Goal: Task Accomplishment & Management: Manage account settings

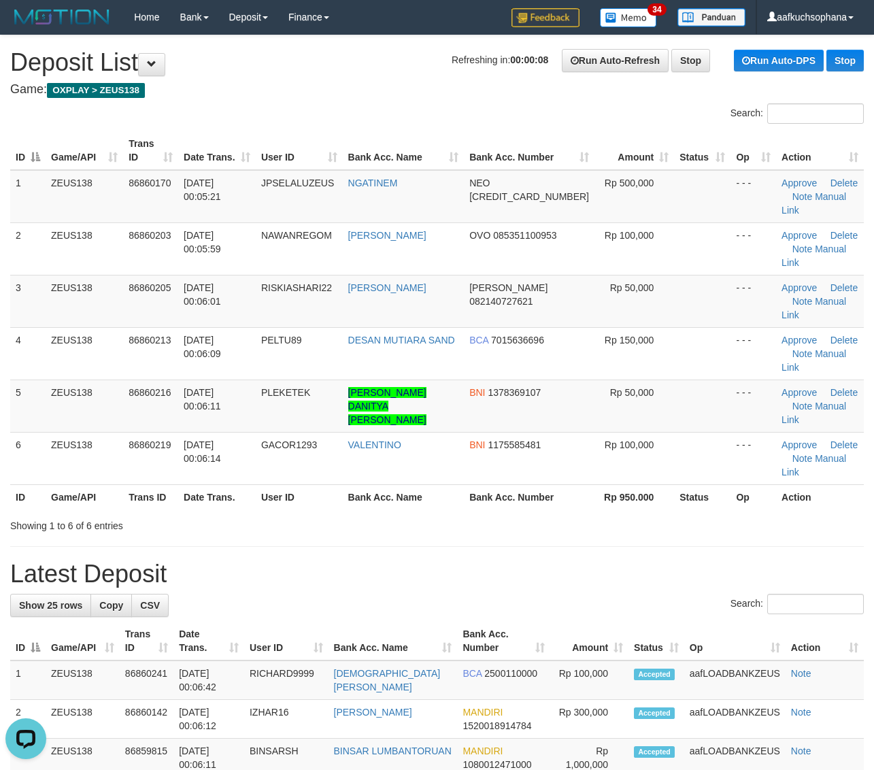
drag, startPoint x: 582, startPoint y: 454, endPoint x: 872, endPoint y: 475, distance: 291.0
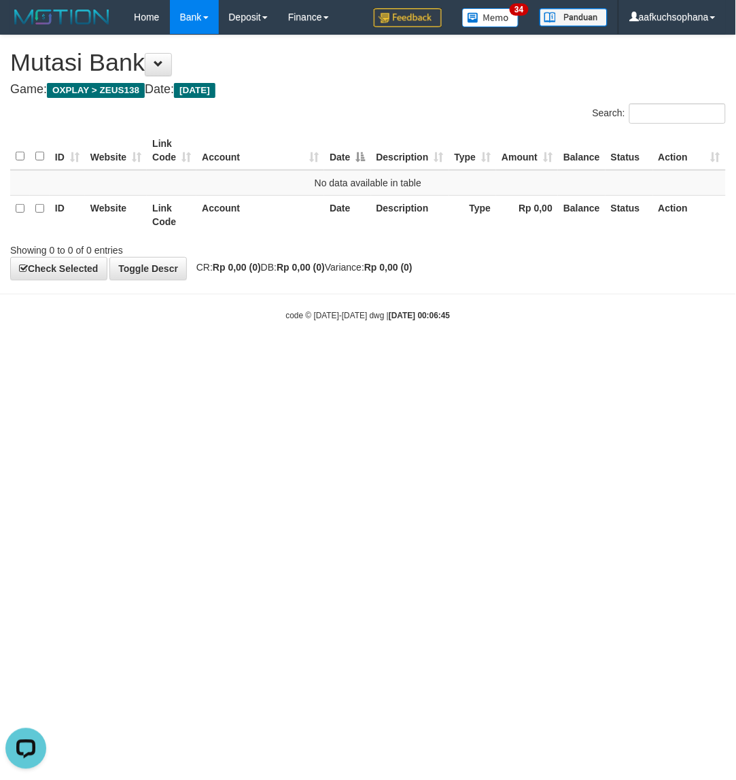
drag, startPoint x: 199, startPoint y: 508, endPoint x: 39, endPoint y: 535, distance: 162.6
click at [199, 356] on html "Toggle navigation Home Bank Account List Load By Website Group [OXPLAY] ZEUS138…" at bounding box center [368, 178] width 736 height 356
click at [245, 356] on html "Toggle navigation Home Bank Account List Load By Website Group [OXPLAY] ZEUS138…" at bounding box center [368, 178] width 736 height 356
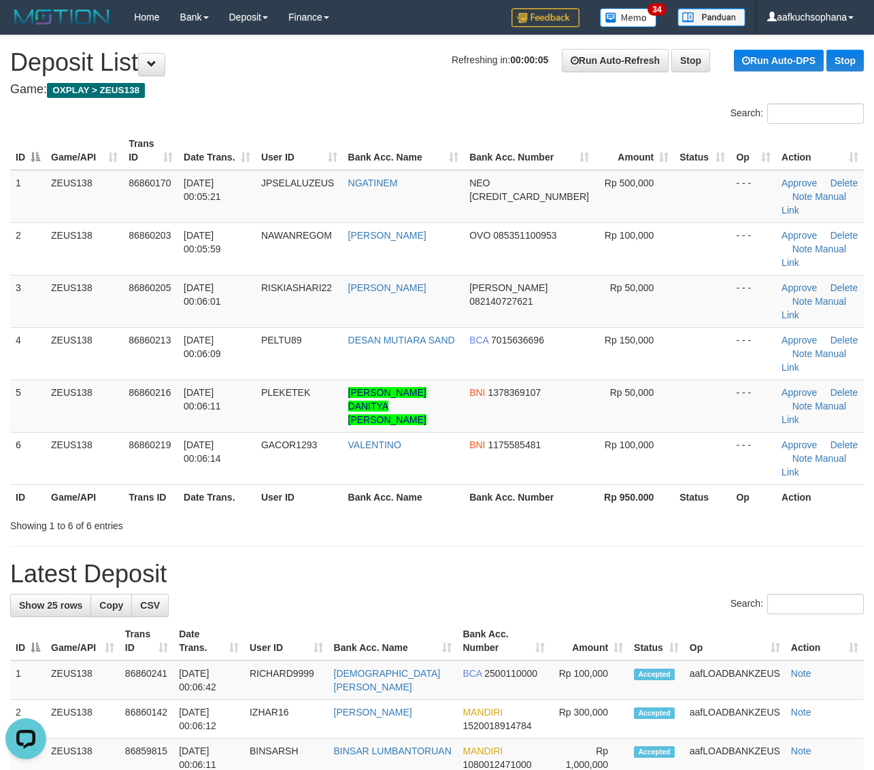
click at [672, 513] on div "Showing 1 to 6 of 6 entries" at bounding box center [437, 522] width 874 height 19
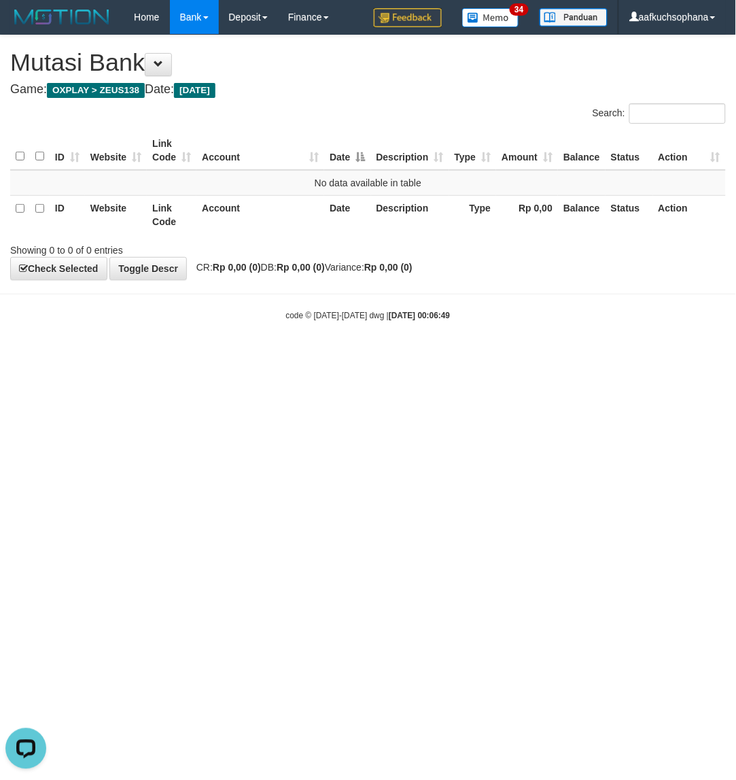
click at [185, 356] on html "Toggle navigation Home Bank Account List Load By Website Group [OXPLAY] ZEUS138…" at bounding box center [368, 178] width 736 height 356
click at [167, 356] on html "Toggle navigation Home Bank Account List Load By Website Group [OXPLAY] ZEUS138…" at bounding box center [368, 178] width 736 height 356
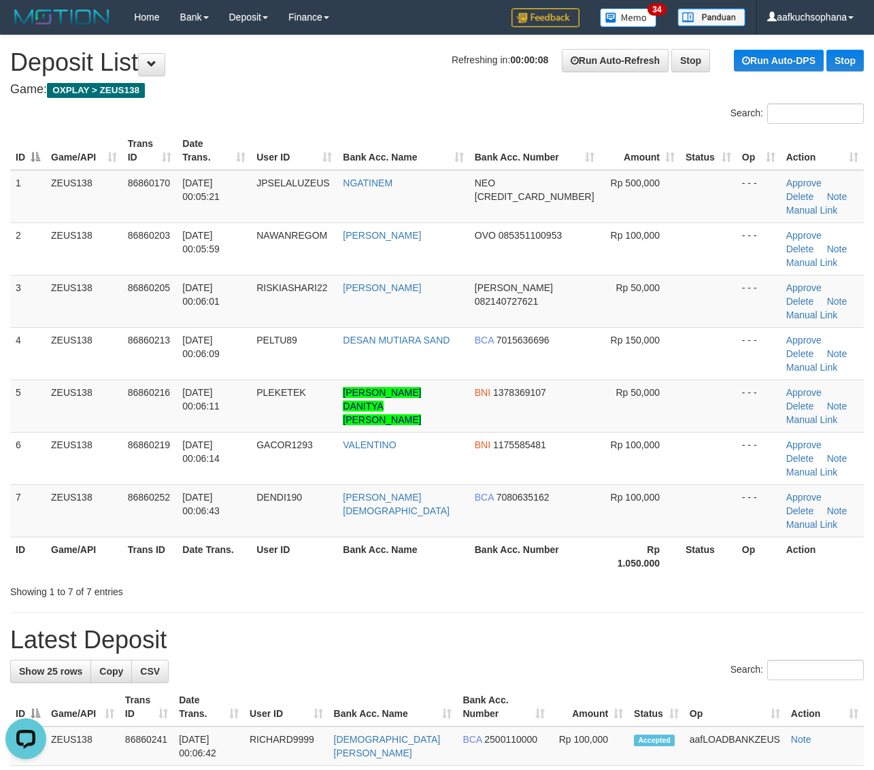
drag, startPoint x: 725, startPoint y: 501, endPoint x: 823, endPoint y: 479, distance: 99.6
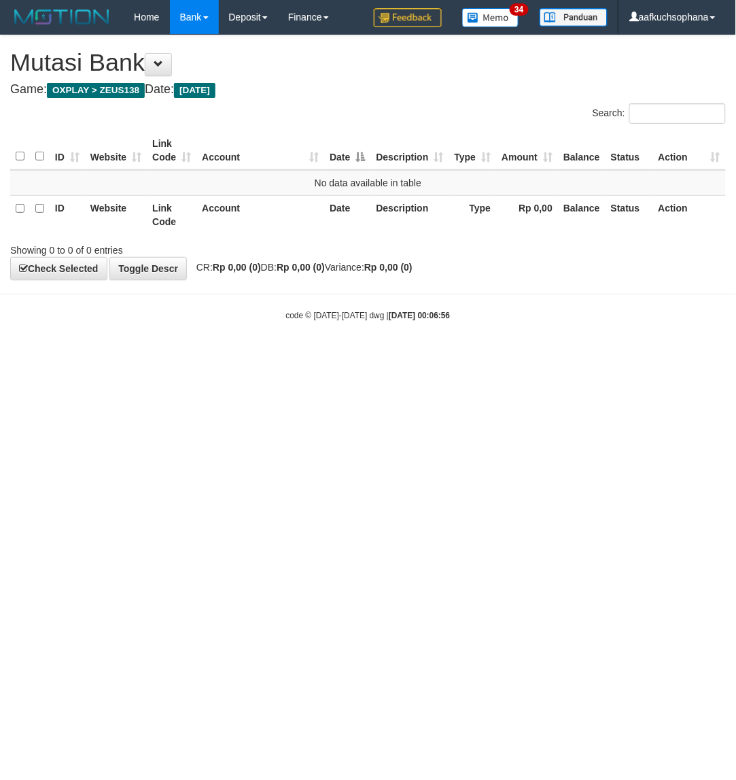
click at [163, 356] on html "Toggle navigation Home Bank Account List Load By Website Group [OXPLAY] ZEUS138…" at bounding box center [368, 178] width 736 height 356
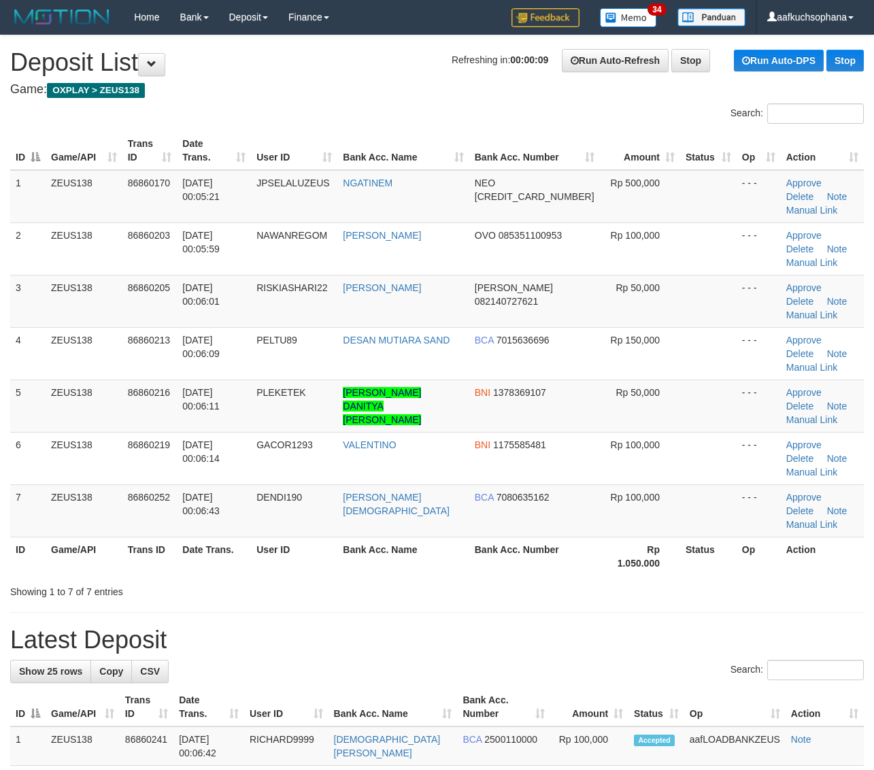
drag, startPoint x: 729, startPoint y: 480, endPoint x: 842, endPoint y: 467, distance: 113.6
click at [738, 579] on div "Showing 1 to 7 of 7 entries" at bounding box center [437, 588] width 874 height 19
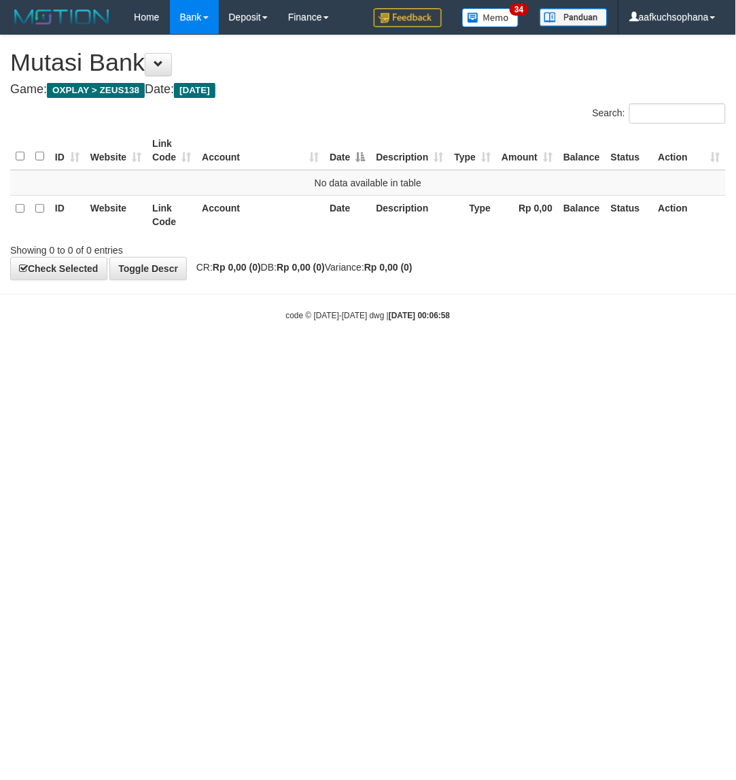
click at [222, 356] on html "Toggle navigation Home Bank Account List Load By Website Group [OXPLAY] ZEUS138…" at bounding box center [368, 178] width 736 height 356
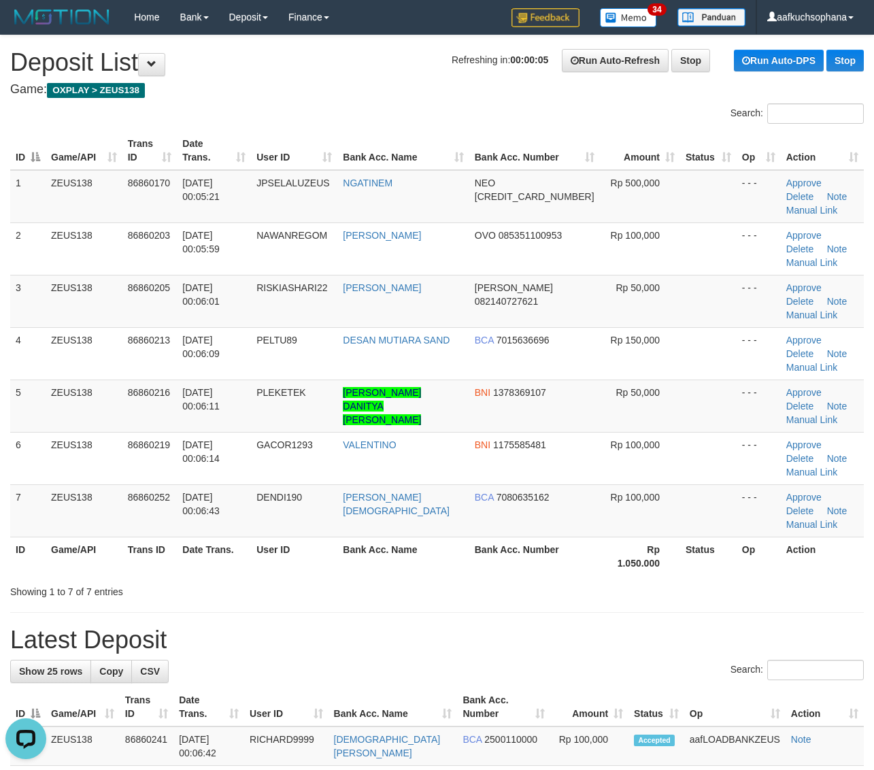
click at [799, 626] on h1 "Latest Deposit" at bounding box center [436, 639] width 853 height 27
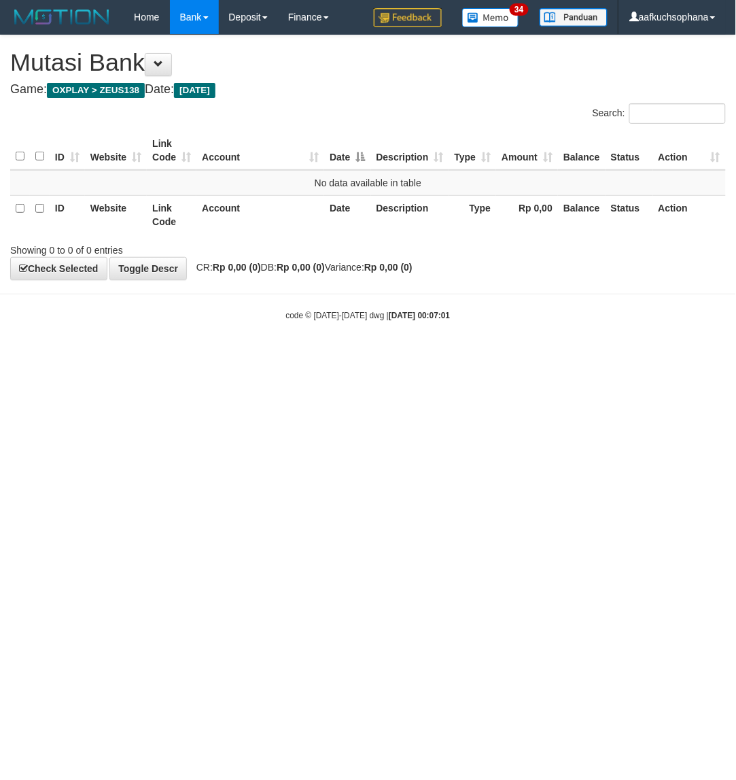
click at [321, 356] on html "Toggle navigation Home Bank Account List Load By Website Group [OXPLAY] ZEUS138…" at bounding box center [368, 178] width 736 height 356
click at [360, 356] on html "Toggle navigation Home Bank Account List Load By Website Group [OXPLAY] ZEUS138…" at bounding box center [368, 178] width 736 height 356
click at [264, 356] on html "Toggle navigation Home Bank Account List Load By Website Group [OXPLAY] ZEUS138…" at bounding box center [368, 178] width 736 height 356
click at [333, 356] on html "Toggle navigation Home Bank Account List Load By Website Group [OXPLAY] ZEUS138…" at bounding box center [368, 178] width 736 height 356
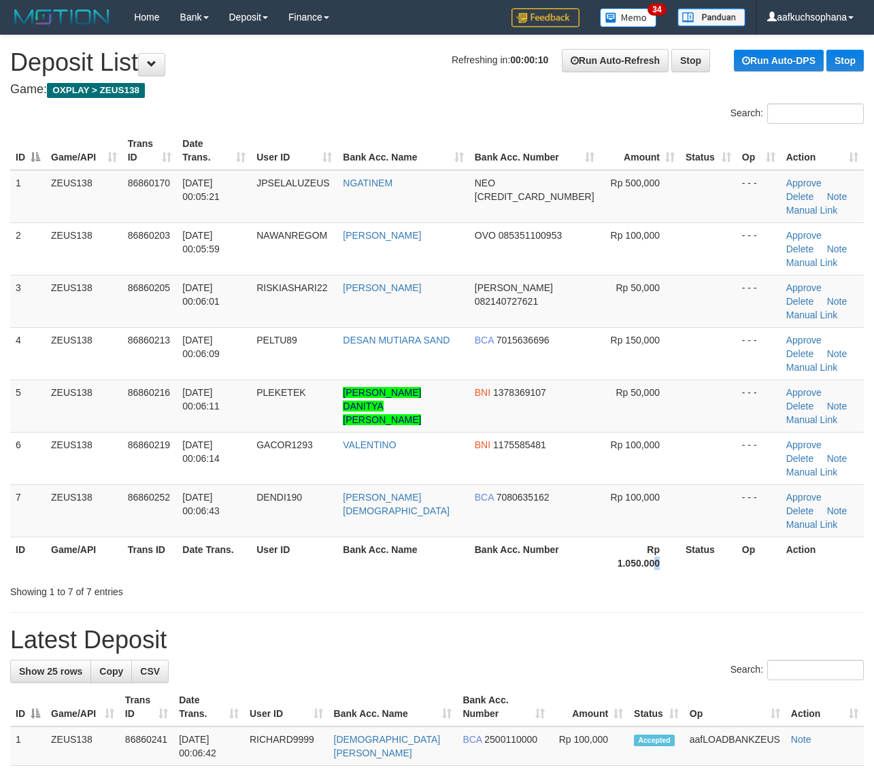
drag, startPoint x: 640, startPoint y: 458, endPoint x: 882, endPoint y: 456, distance: 242.7
click at [644, 536] on th "Rp 1.050.000" at bounding box center [640, 555] width 80 height 39
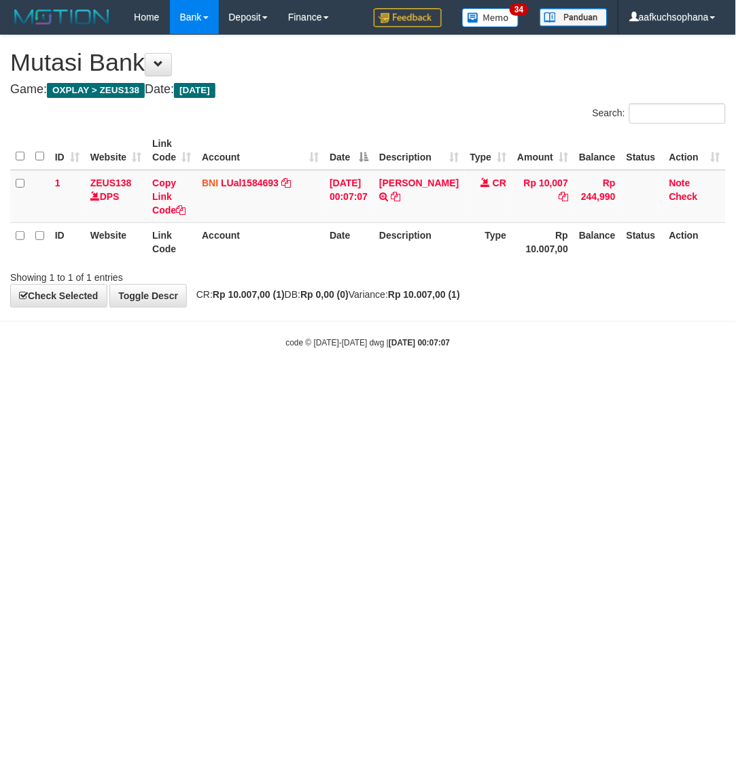
click at [265, 383] on html "Toggle navigation Home Bank Account List Load By Website Group [OXPLAY] ZEUS138…" at bounding box center [368, 191] width 736 height 383
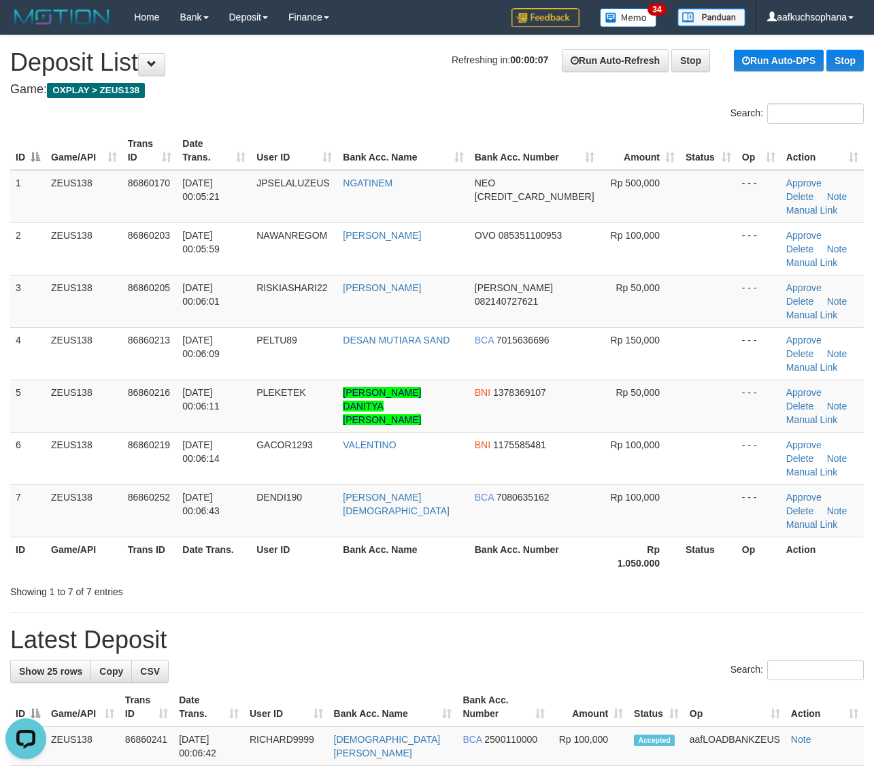
drag, startPoint x: 638, startPoint y: 529, endPoint x: 885, endPoint y: 474, distance: 253.5
click at [648, 626] on h1 "Latest Deposit" at bounding box center [436, 639] width 853 height 27
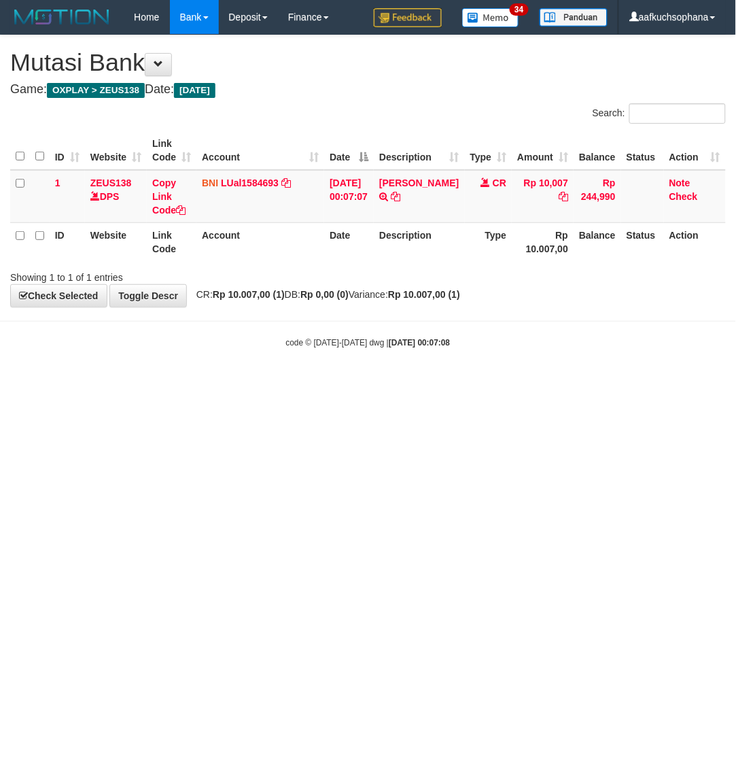
click at [271, 383] on html "Toggle navigation Home Bank Account List Load By Website Group [OXPLAY] ZEUS138…" at bounding box center [368, 191] width 736 height 383
click at [205, 383] on html "Toggle navigation Home Bank Account List Load By Website Group [OXPLAY] ZEUS138…" at bounding box center [368, 191] width 736 height 383
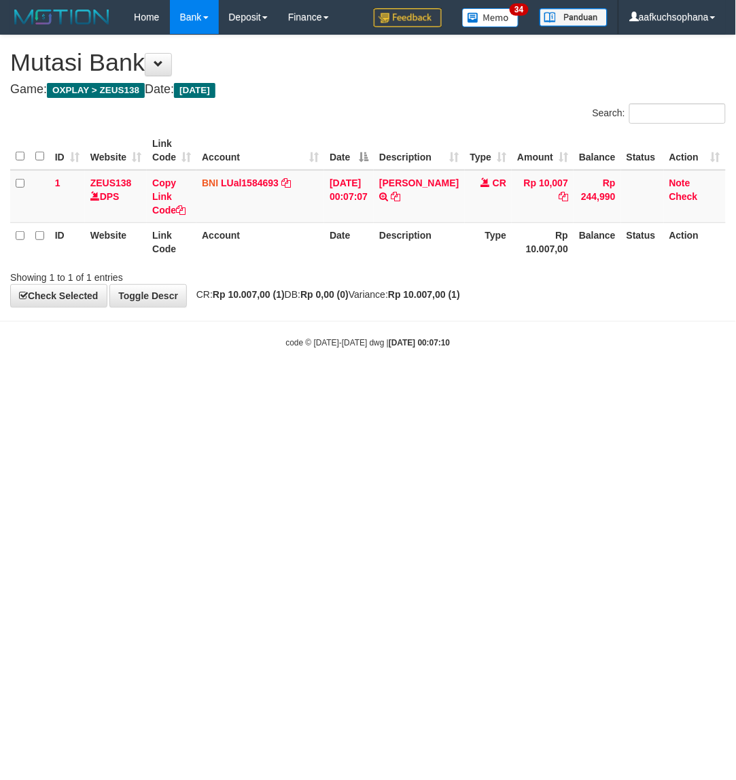
drag, startPoint x: 198, startPoint y: 467, endPoint x: 224, endPoint y: 443, distance: 35.6
click at [202, 383] on html "Toggle navigation Home Bank Account List Load By Website Group [OXPLAY] ZEUS138…" at bounding box center [368, 191] width 736 height 383
drag, startPoint x: 310, startPoint y: 450, endPoint x: 462, endPoint y: 377, distance: 168.8
click at [337, 383] on html "Toggle navigation Home Bank Account List Load By Website Group [OXPLAY] ZEUS138…" at bounding box center [368, 191] width 736 height 383
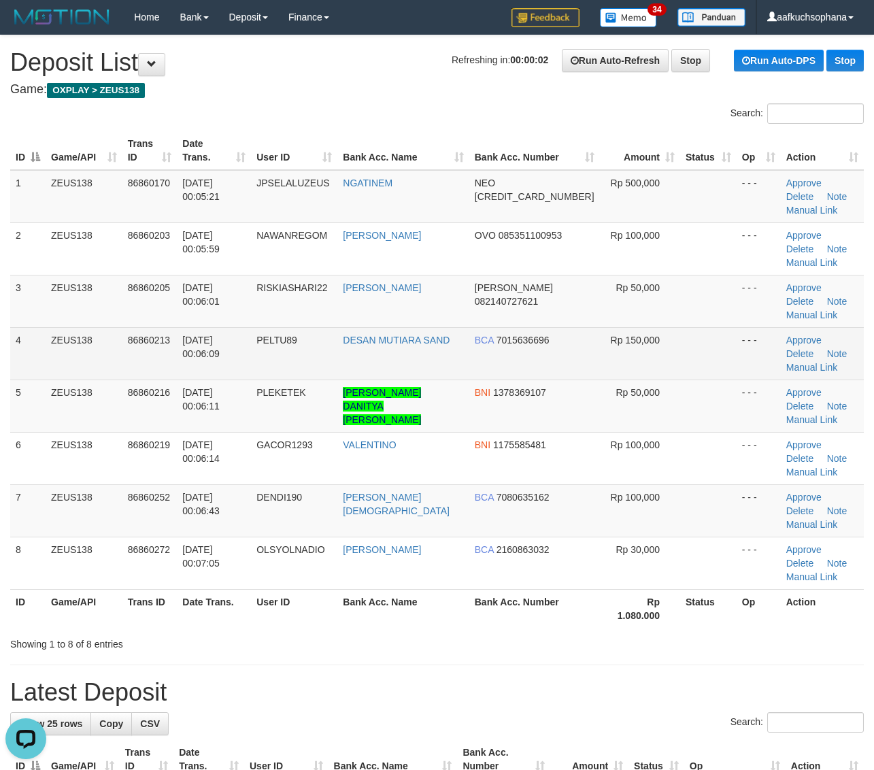
click at [680, 327] on td at bounding box center [708, 353] width 56 height 52
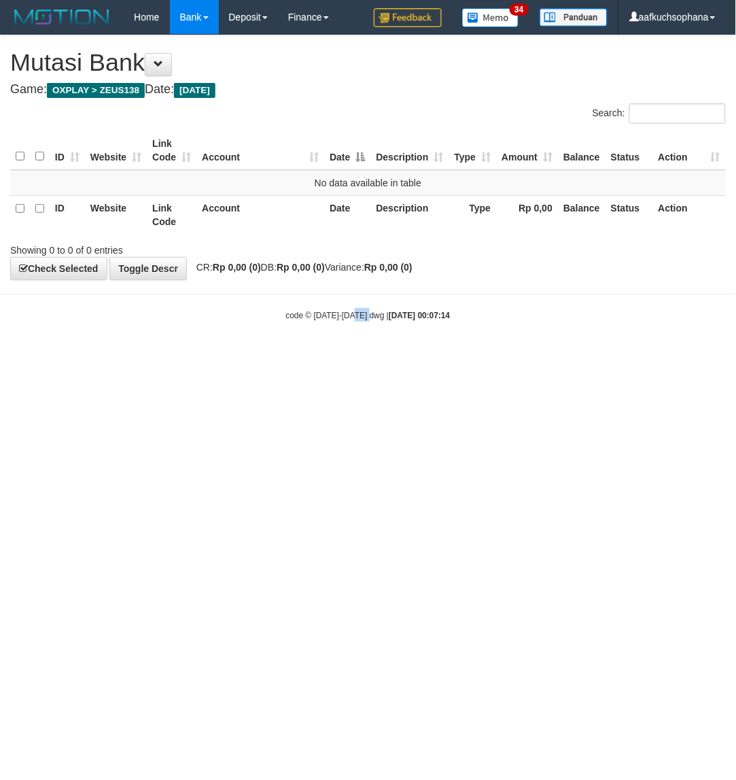
click at [358, 356] on html "Toggle navigation Home Bank Account List Load By Website Group [OXPLAY] ZEUS138…" at bounding box center [368, 178] width 736 height 356
click at [282, 356] on html "Toggle navigation Home Bank Account List Load By Website Group [OXPLAY] ZEUS138…" at bounding box center [368, 178] width 736 height 356
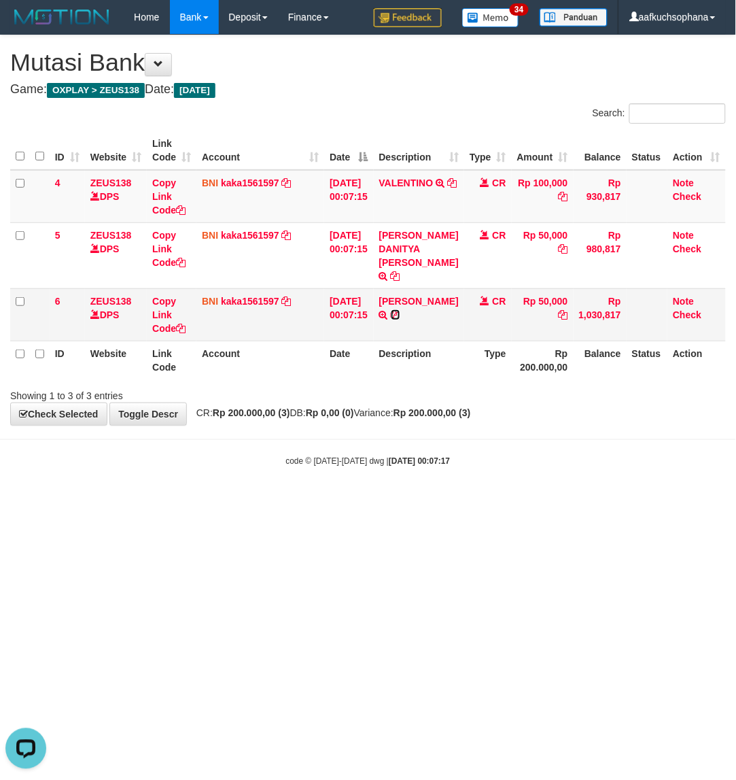
click at [400, 310] on icon at bounding box center [396, 315] width 10 height 10
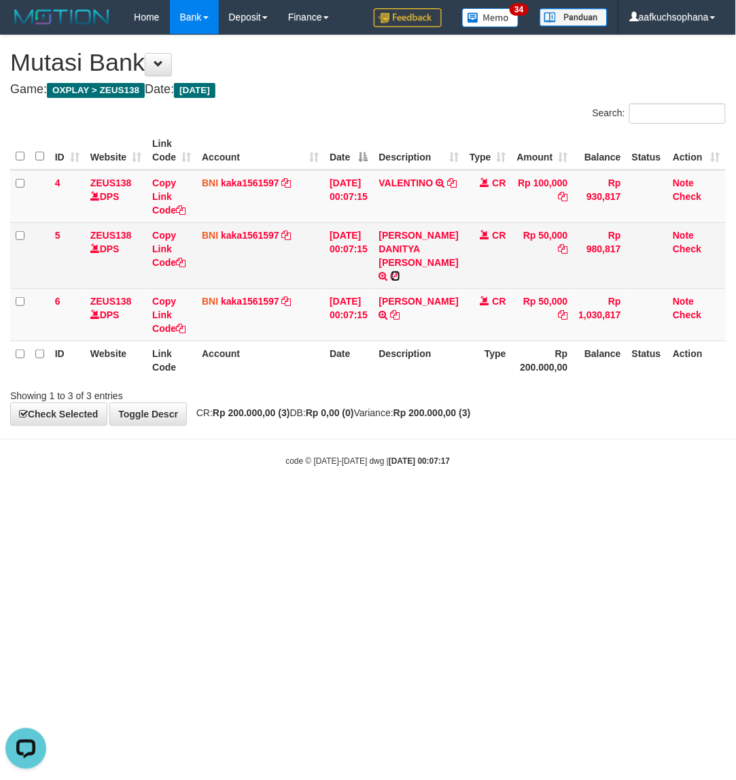
drag, startPoint x: 443, startPoint y: 259, endPoint x: 260, endPoint y: 256, distance: 182.2
click at [400, 271] on icon at bounding box center [396, 276] width 10 height 10
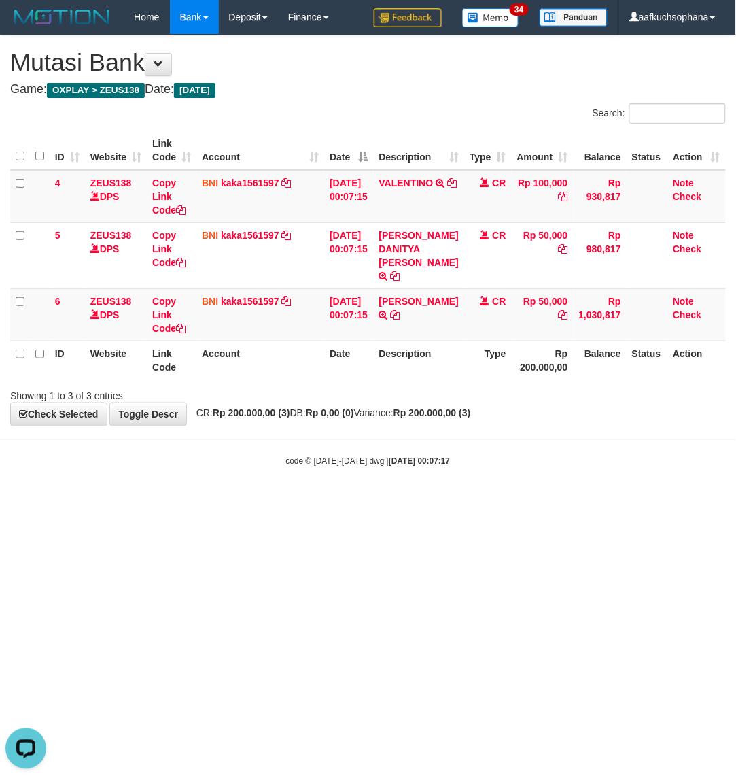
click at [275, 501] on html "Toggle navigation Home Bank Account List Load By Website Group [OXPLAY] ZEUS138…" at bounding box center [368, 250] width 736 height 501
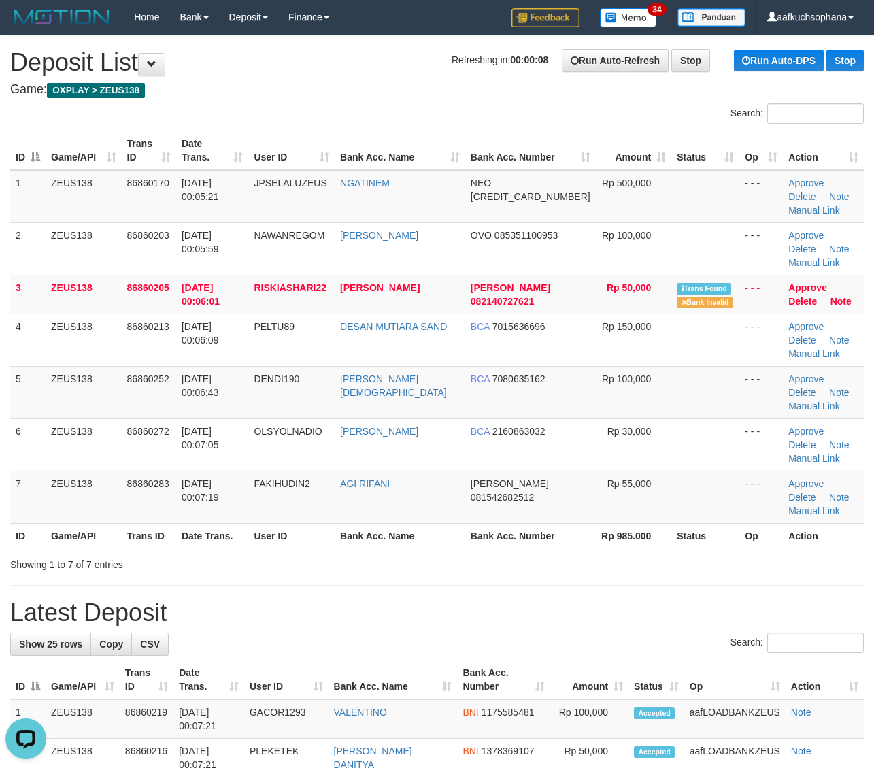
drag, startPoint x: 625, startPoint y: 459, endPoint x: 651, endPoint y: 459, distance: 25.8
click at [627, 523] on th "Rp 985.000" at bounding box center [634, 535] width 76 height 25
drag, startPoint x: 661, startPoint y: 424, endPoint x: 721, endPoint y: 422, distance: 59.8
click at [671, 470] on td at bounding box center [705, 496] width 68 height 52
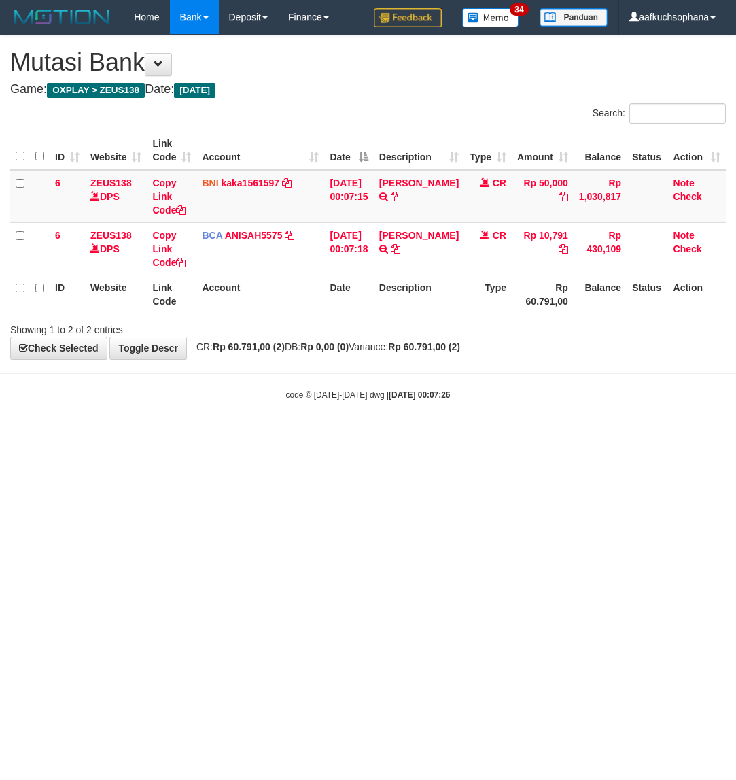
click at [242, 435] on html "Toggle navigation Home Bank Account List Load By Website Group [OXPLAY] ZEUS138…" at bounding box center [368, 217] width 736 height 435
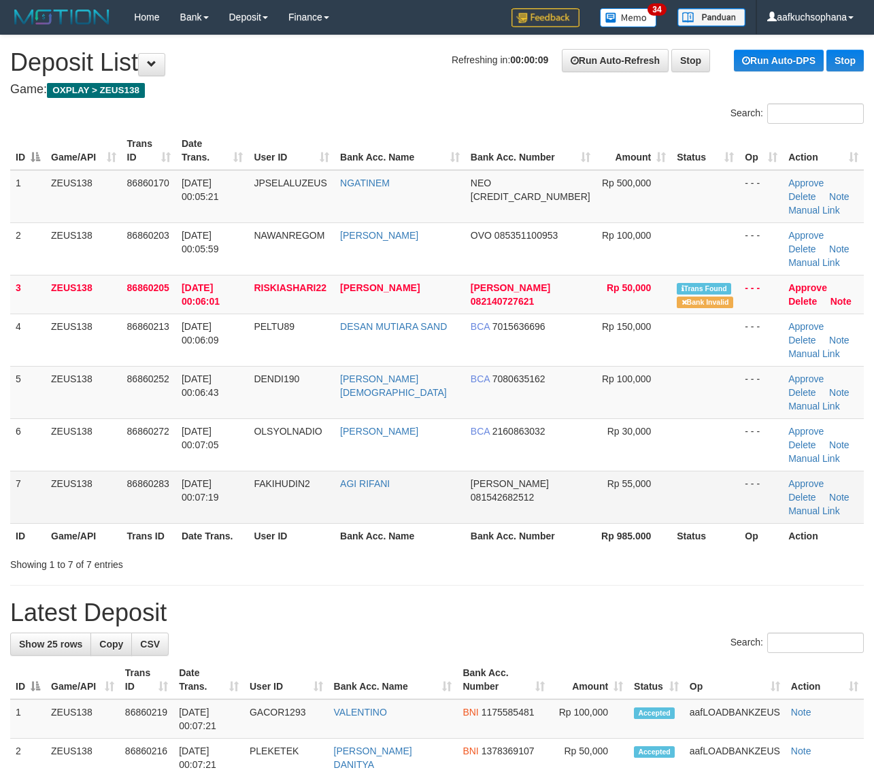
click at [708, 470] on td at bounding box center [705, 496] width 68 height 52
drag, startPoint x: 766, startPoint y: 421, endPoint x: 753, endPoint y: 447, distance: 29.2
click at [757, 470] on td "- - -" at bounding box center [761, 496] width 44 height 52
click at [752, 523] on th "Op" at bounding box center [761, 535] width 44 height 25
click at [751, 523] on th "Op" at bounding box center [761, 535] width 44 height 25
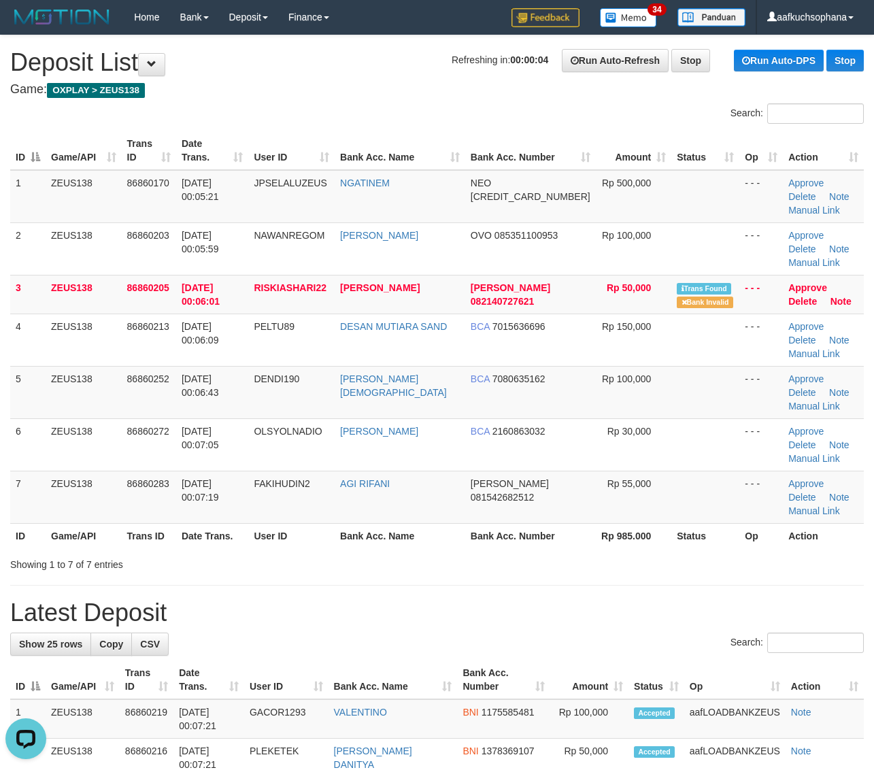
drag, startPoint x: 664, startPoint y: 467, endPoint x: 694, endPoint y: 463, distance: 30.2
click at [664, 467] on div "ID Game/API Trans ID Date Trans. User ID Bank Acc. Name Bank Acc. Number Amount…" at bounding box center [437, 339] width 874 height 425
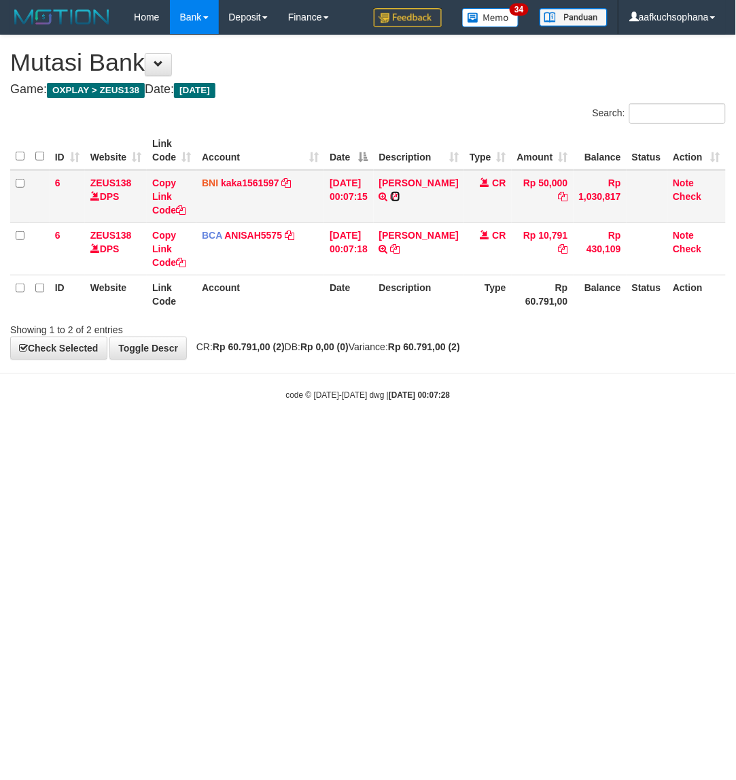
click at [400, 195] on icon at bounding box center [396, 197] width 10 height 10
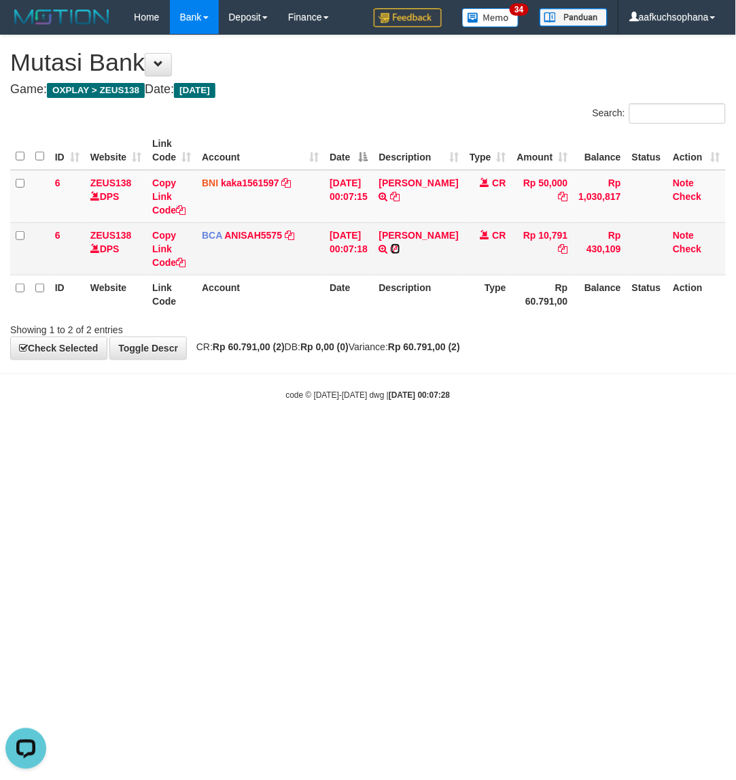
click at [400, 244] on icon at bounding box center [396, 249] width 10 height 10
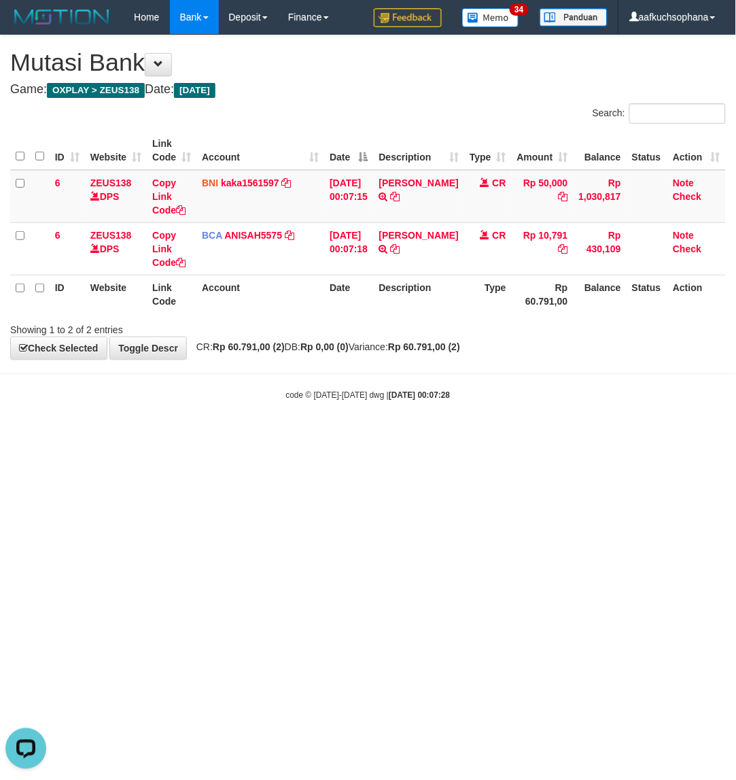
click at [161, 435] on html "Toggle navigation Home Bank Account List Load By Website Group [OXPLAY] ZEUS138…" at bounding box center [368, 217] width 736 height 435
drag, startPoint x: 0, startPoint y: 0, endPoint x: 240, endPoint y: 470, distance: 528.1
click at [240, 435] on html "Toggle navigation Home Bank Account List Load By Website Group [OXPLAY] ZEUS138…" at bounding box center [368, 217] width 736 height 435
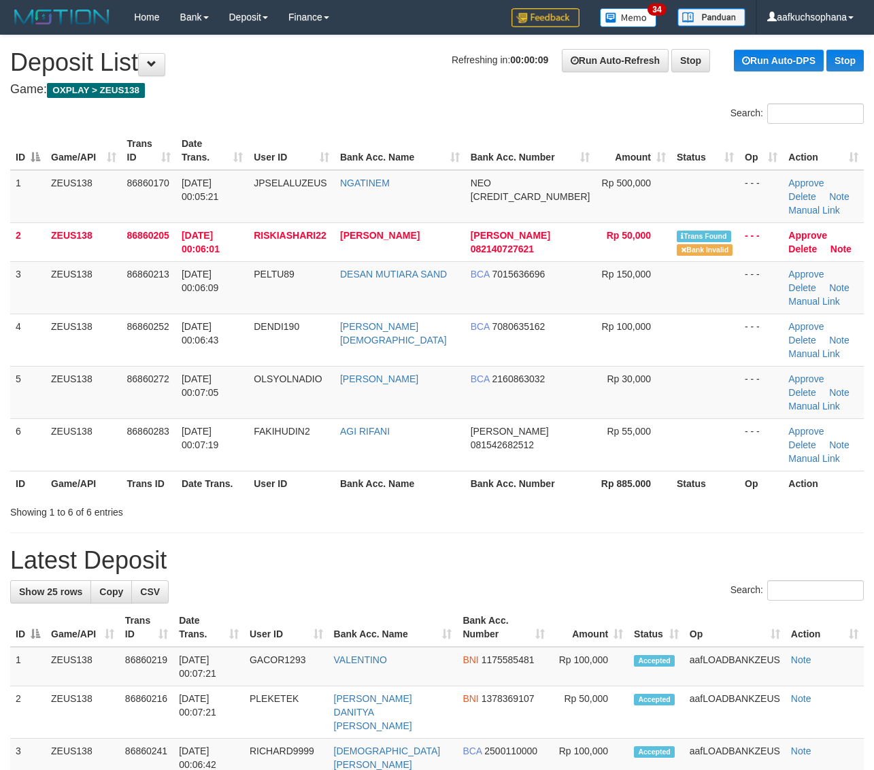
click at [585, 547] on h1 "Latest Deposit" at bounding box center [436, 560] width 853 height 27
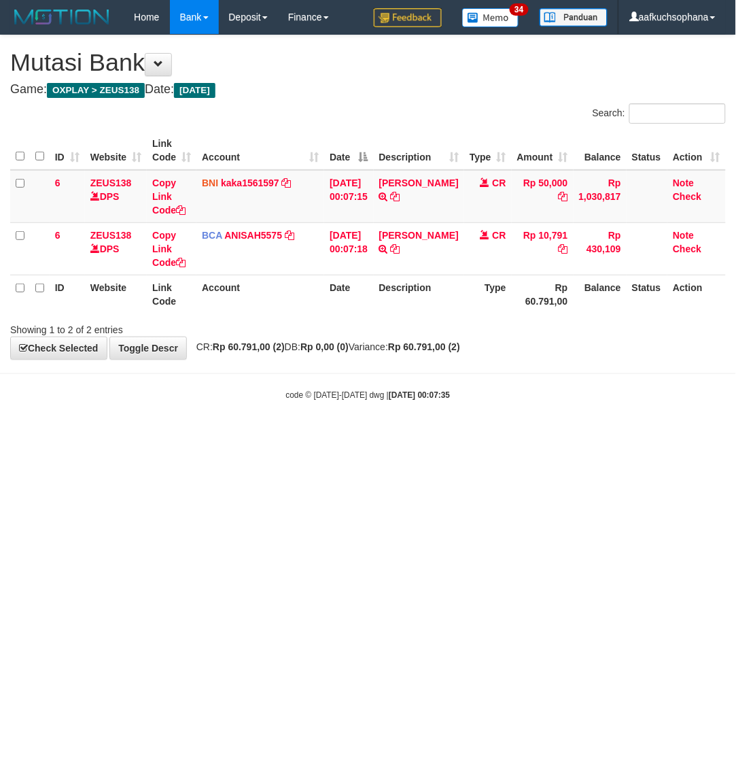
drag, startPoint x: 0, startPoint y: 0, endPoint x: 62, endPoint y: 478, distance: 481.9
click at [205, 435] on html "Toggle navigation Home Bank Account List Load By Website Group [OXPLAY] ZEUS138…" at bounding box center [368, 217] width 736 height 435
click at [150, 435] on html "Toggle navigation Home Bank Account List Load By Website Group [OXPLAY] ZEUS138…" at bounding box center [368, 217] width 736 height 435
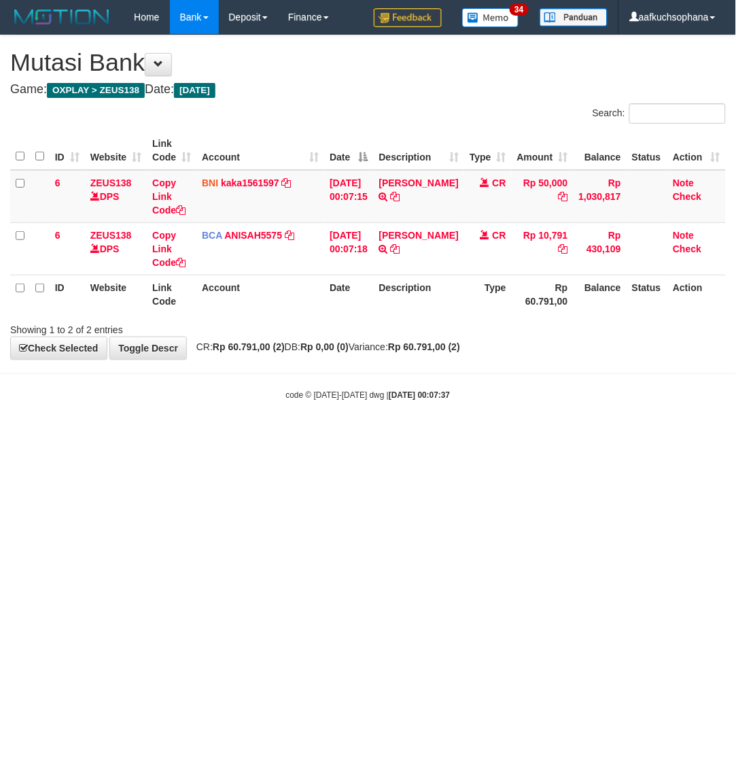
drag, startPoint x: 211, startPoint y: 415, endPoint x: 352, endPoint y: 411, distance: 141.5
click at [211, 419] on body "Toggle navigation Home Bank Account List Load By Website Group [OXPLAY] ZEUS138…" at bounding box center [368, 217] width 736 height 435
drag, startPoint x: 375, startPoint y: 492, endPoint x: 362, endPoint y: 517, distance: 28.9
click at [362, 435] on html "Toggle navigation Home Bank Account List Load By Website Group [OXPLAY] ZEUS138…" at bounding box center [368, 217] width 736 height 435
click at [160, 435] on html "Toggle navigation Home Bank Account List Load By Website Group [OXPLAY] ZEUS138…" at bounding box center [368, 217] width 736 height 435
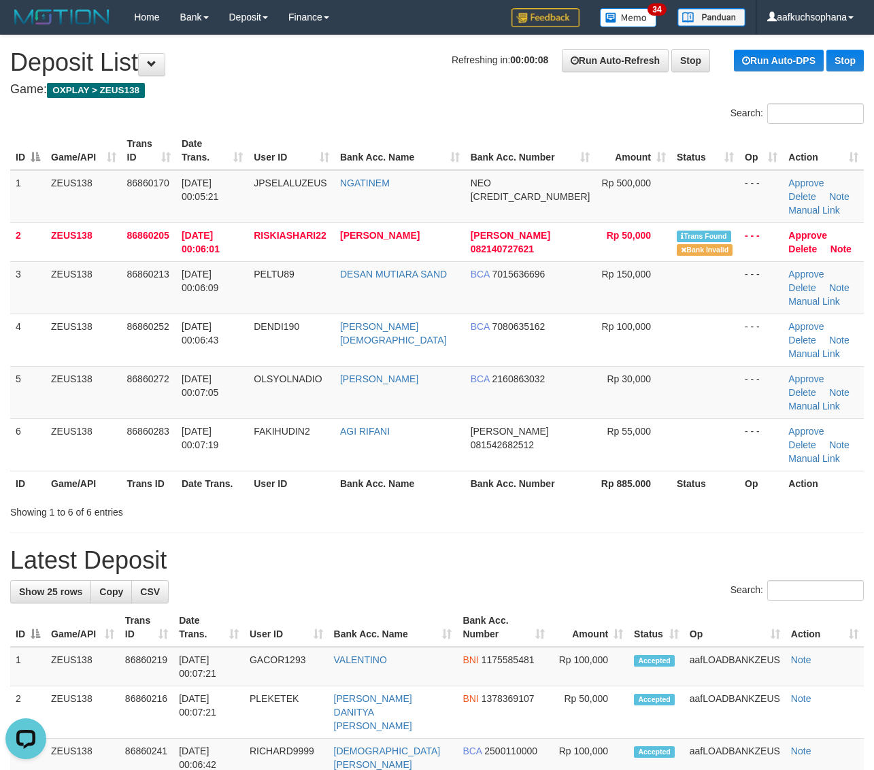
drag, startPoint x: 734, startPoint y: 430, endPoint x: 882, endPoint y: 442, distance: 148.7
click at [748, 430] on div "ID Game/API Trans ID Date Trans. User ID Bank Acc. Name Bank Acc. Number Amount…" at bounding box center [437, 313] width 874 height 373
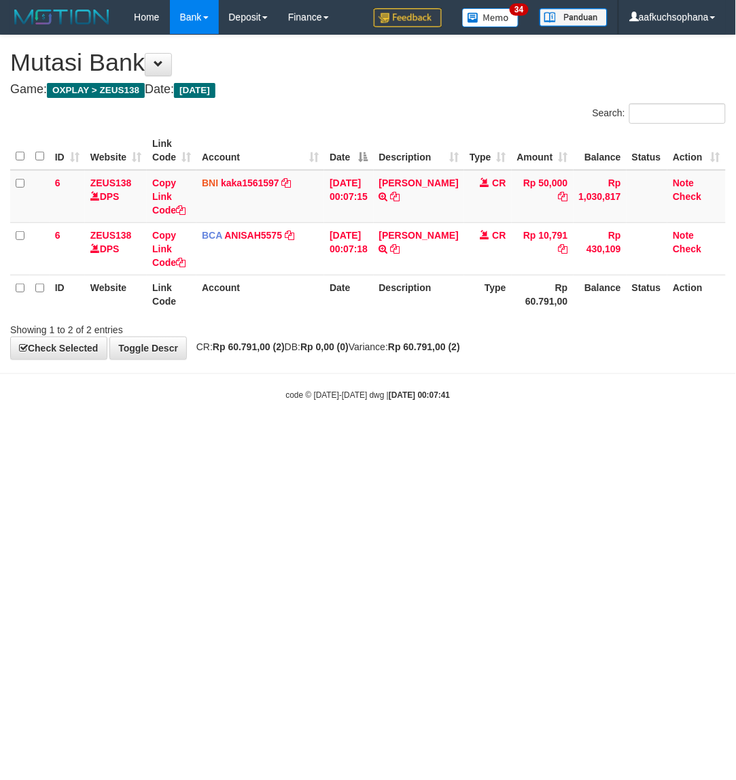
click at [220, 435] on html "Toggle navigation Home Bank Account List Load By Website Group [OXPLAY] ZEUS138…" at bounding box center [368, 217] width 736 height 435
click at [215, 435] on html "Toggle navigation Home Bank Account List Load By Website Group [OXPLAY] ZEUS138…" at bounding box center [368, 217] width 736 height 435
click at [243, 435] on html "Toggle navigation Home Bank Account List Load By Website Group [OXPLAY] ZEUS138…" at bounding box center [368, 217] width 736 height 435
drag, startPoint x: 243, startPoint y: 476, endPoint x: 736, endPoint y: 359, distance: 506.5
click at [252, 435] on html "Toggle navigation Home Bank Account List Load By Website Group [OXPLAY] ZEUS138…" at bounding box center [368, 217] width 736 height 435
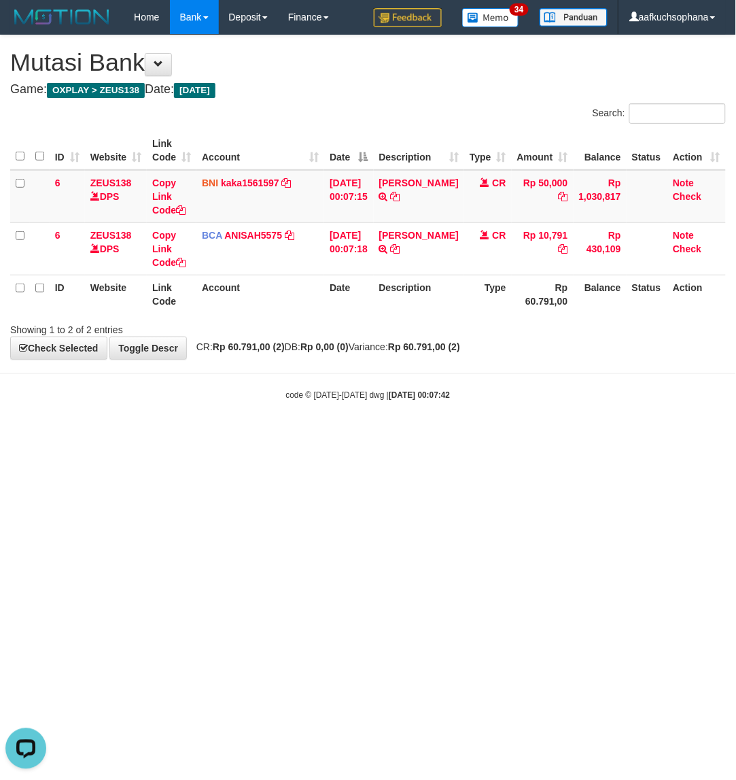
click at [462, 435] on html "Toggle navigation Home Bank Account List Load By Website Group [OXPLAY] ZEUS138…" at bounding box center [368, 217] width 736 height 435
click at [459, 435] on html "Toggle navigation Home Bank Account List Load By Website Group [OXPLAY] ZEUS138…" at bounding box center [368, 217] width 736 height 435
click at [404, 435] on html "Toggle navigation Home Bank Account List Load By Website Group [OXPLAY] ZEUS138…" at bounding box center [368, 217] width 736 height 435
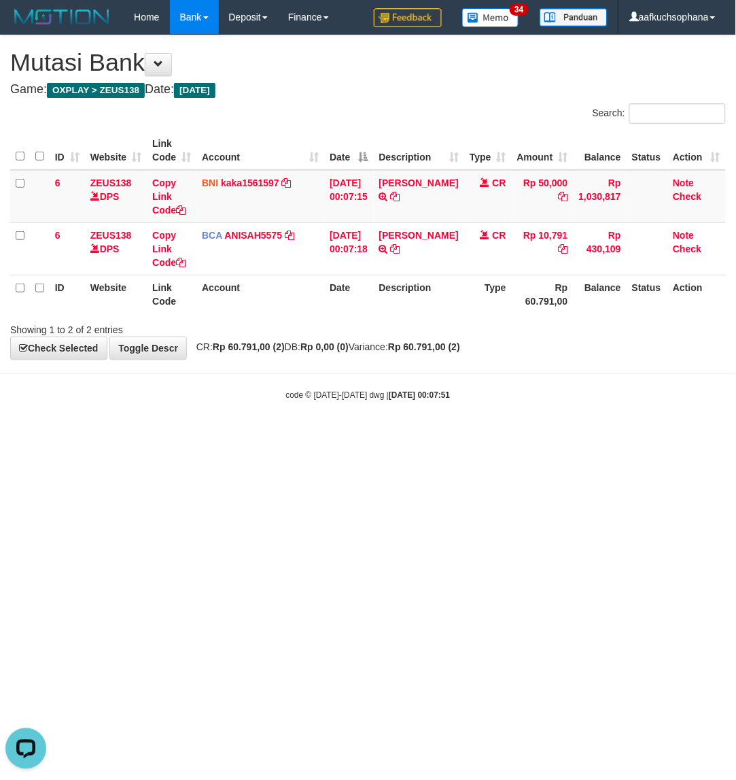
drag, startPoint x: 256, startPoint y: 454, endPoint x: 286, endPoint y: 469, distance: 34.1
click at [256, 435] on html "Toggle navigation Home Bank Account List Load By Website Group [OXPLAY] ZEUS138…" at bounding box center [368, 217] width 736 height 435
click at [286, 435] on html "Toggle navigation Home Bank Account List Load By Website Group [OXPLAY] ZEUS138…" at bounding box center [368, 217] width 736 height 435
click at [345, 435] on html "Toggle navigation Home Bank Account List Load By Website Group [OXPLAY] ZEUS138…" at bounding box center [368, 217] width 736 height 435
click at [337, 435] on html "Toggle navigation Home Bank Account List Load By Website Group [OXPLAY] ZEUS138…" at bounding box center [368, 217] width 736 height 435
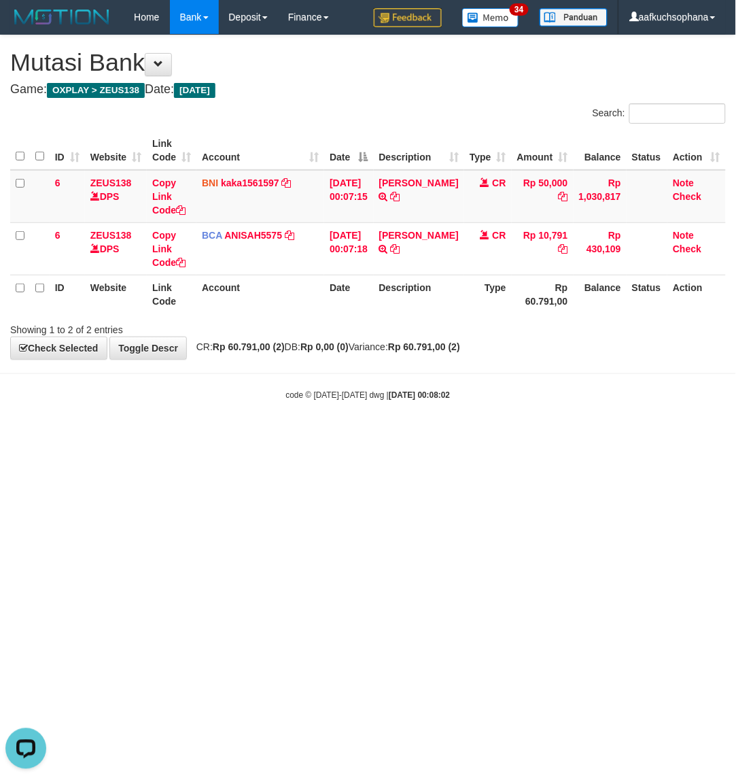
drag, startPoint x: 236, startPoint y: 510, endPoint x: 243, endPoint y: 514, distance: 8.5
click at [243, 435] on html "Toggle navigation Home Bank Account List Load By Website Group [OXPLAY] ZEUS138…" at bounding box center [368, 217] width 736 height 435
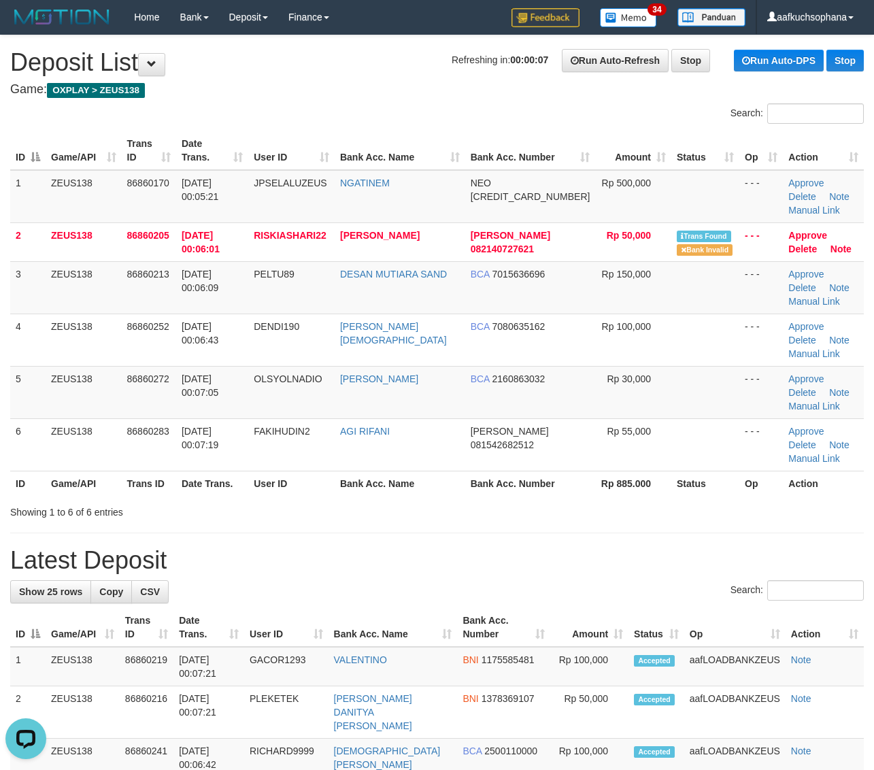
click at [649, 470] on th "Rp 885.000" at bounding box center [633, 482] width 76 height 25
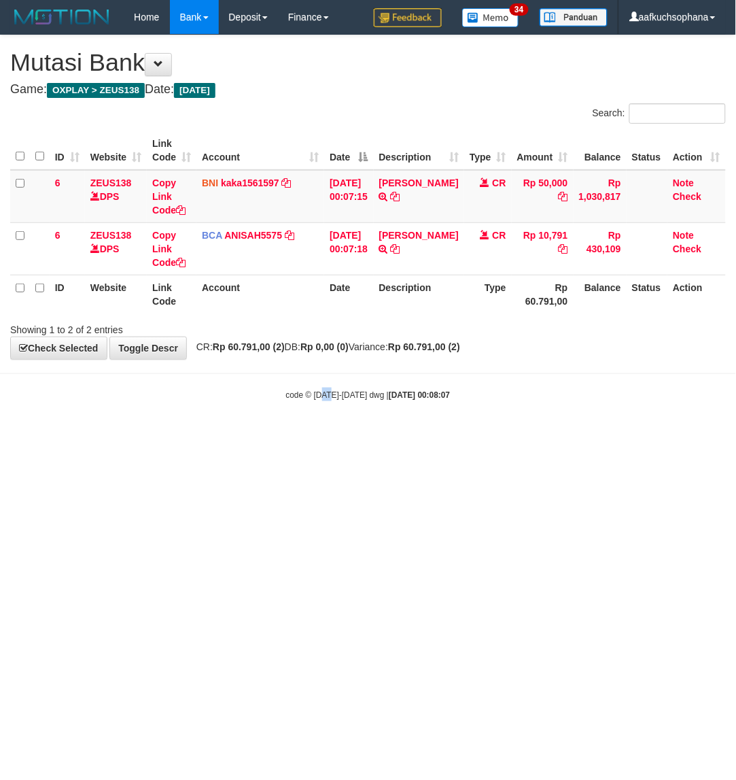
click at [331, 435] on html "Toggle navigation Home Bank Account List Load By Website Group [OXPLAY] ZEUS138…" at bounding box center [368, 217] width 736 height 435
drag, startPoint x: 206, startPoint y: 508, endPoint x: 216, endPoint y: 477, distance: 33.5
click at [209, 435] on html "Toggle navigation Home Bank Account List Load By Website Group [OXPLAY] ZEUS138…" at bounding box center [368, 217] width 736 height 435
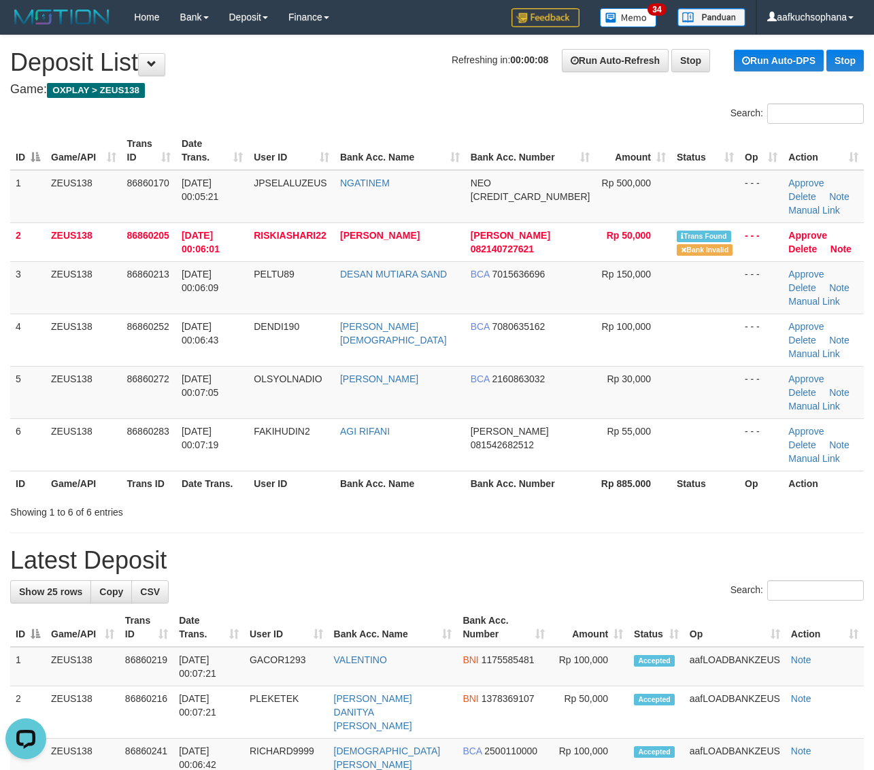
click at [685, 500] on div "Showing 1 to 6 of 6 entries" at bounding box center [437, 509] width 874 height 19
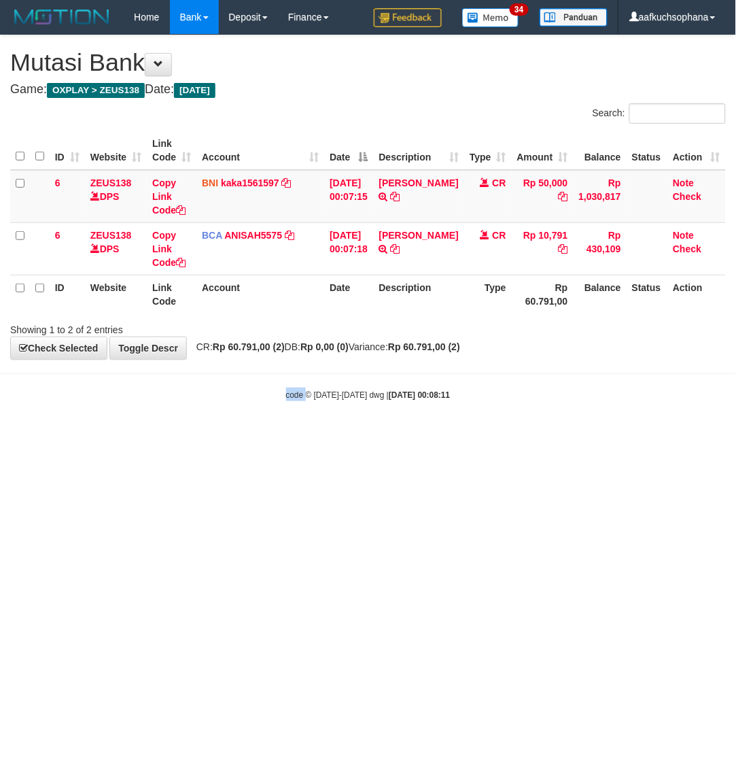
drag, startPoint x: 287, startPoint y: 478, endPoint x: 301, endPoint y: 489, distance: 18.4
click at [308, 435] on html "Toggle navigation Home Bank Account List Load By Website Group [OXPLAY] ZEUS138…" at bounding box center [368, 217] width 736 height 435
click at [307, 435] on html "Toggle navigation Home Bank Account List Load By Website Group [OXPLAY] ZEUS138…" at bounding box center [368, 217] width 736 height 435
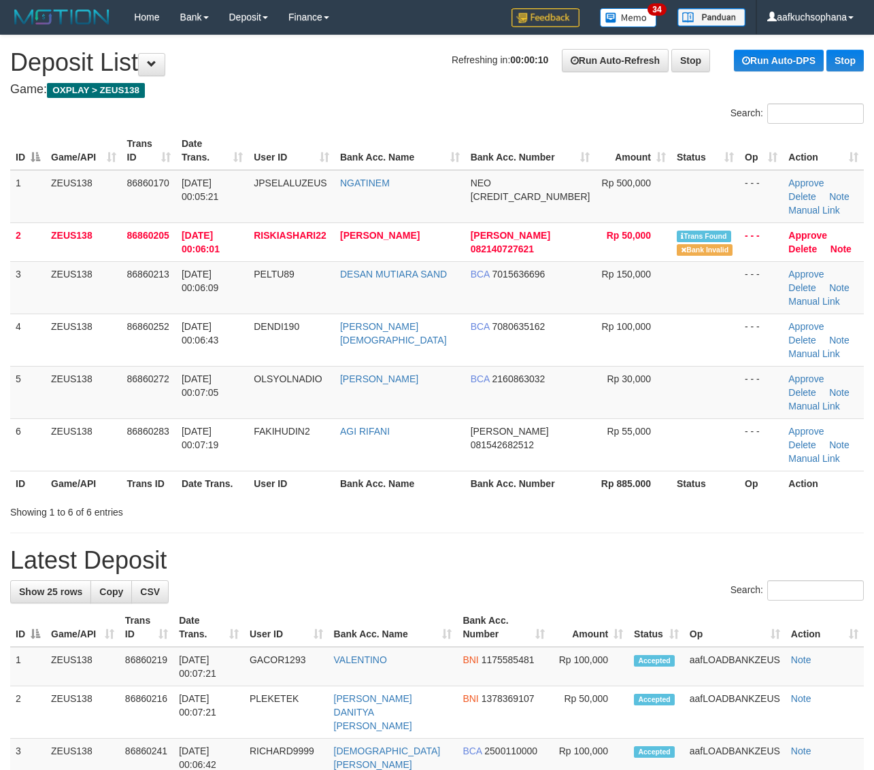
drag, startPoint x: 600, startPoint y: 457, endPoint x: 842, endPoint y: 464, distance: 241.4
drag, startPoint x: 487, startPoint y: 461, endPoint x: 884, endPoint y: 462, distance: 397.0
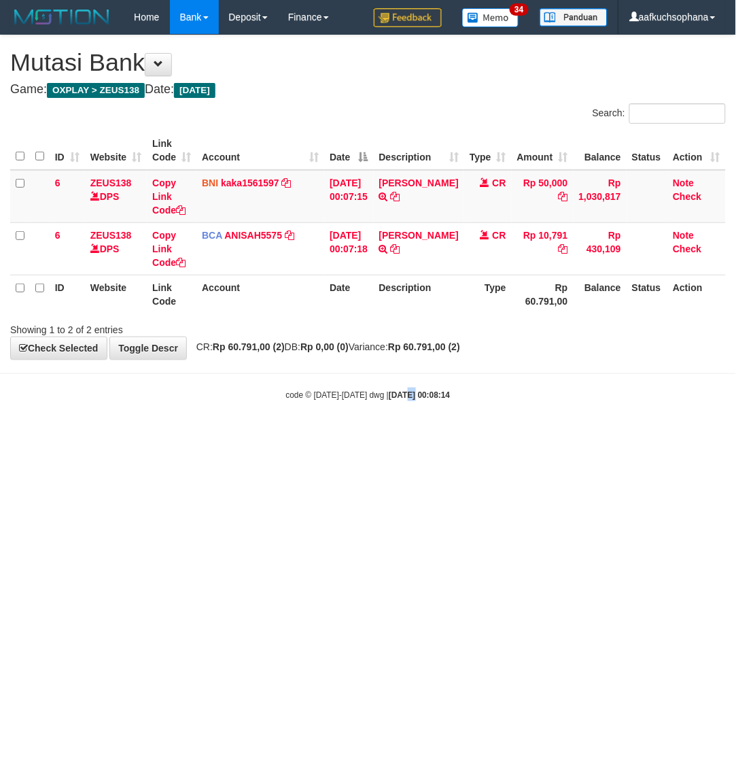
click at [401, 435] on html "Toggle navigation Home Bank Account List Load By Website Group [OXPLAY] ZEUS138…" at bounding box center [368, 217] width 736 height 435
click at [388, 435] on html "Toggle navigation Home Bank Account List Load By Website Group [OXPLAY] ZEUS138…" at bounding box center [368, 217] width 736 height 435
click at [249, 435] on html "Toggle navigation Home Bank Account List Load By Website Group [OXPLAY] ZEUS138…" at bounding box center [368, 217] width 736 height 435
drag, startPoint x: 292, startPoint y: 494, endPoint x: 304, endPoint y: 505, distance: 15.9
click at [307, 435] on html "Toggle navigation Home Bank Account List Load By Website Group [OXPLAY] ZEUS138…" at bounding box center [368, 217] width 736 height 435
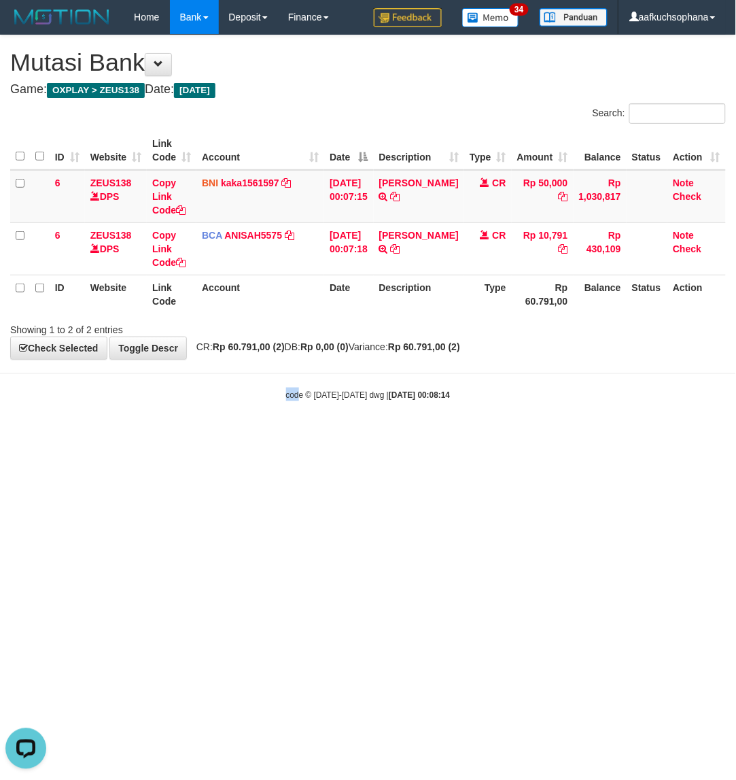
click at [301, 435] on html "Toggle navigation Home Bank Account List Load By Website Group [OXPLAY] ZEUS138…" at bounding box center [368, 217] width 736 height 435
click at [239, 435] on html "Toggle navigation Home Bank Account List Load By Website Group [OXPLAY] ZEUS138…" at bounding box center [368, 217] width 736 height 435
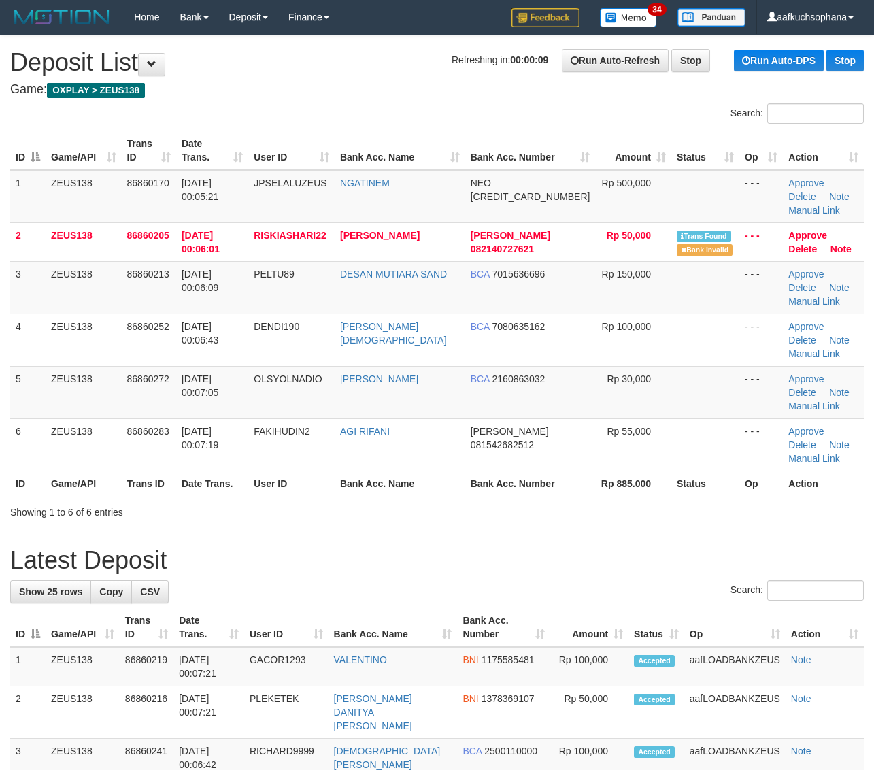
drag, startPoint x: 602, startPoint y: 460, endPoint x: 710, endPoint y: 450, distance: 108.6
drag, startPoint x: 724, startPoint y: 462, endPoint x: 884, endPoint y: 449, distance: 161.0
drag, startPoint x: 644, startPoint y: 473, endPoint x: 882, endPoint y: 483, distance: 238.8
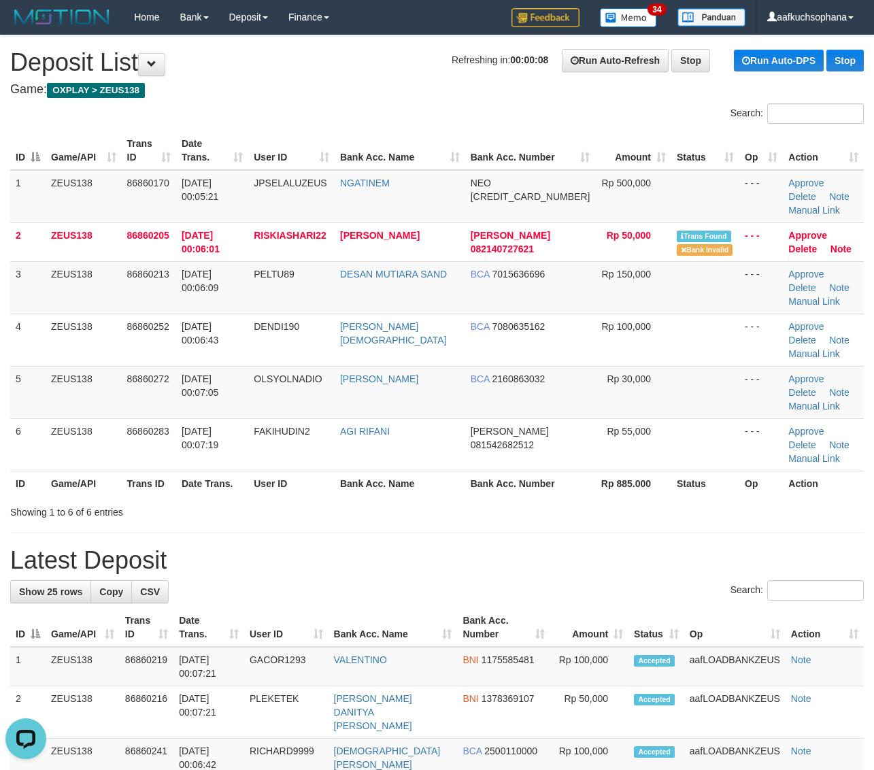
drag, startPoint x: 773, startPoint y: 433, endPoint x: 882, endPoint y: 445, distance: 110.1
click at [785, 500] on div "Showing 1 to 6 of 6 entries" at bounding box center [437, 509] width 874 height 19
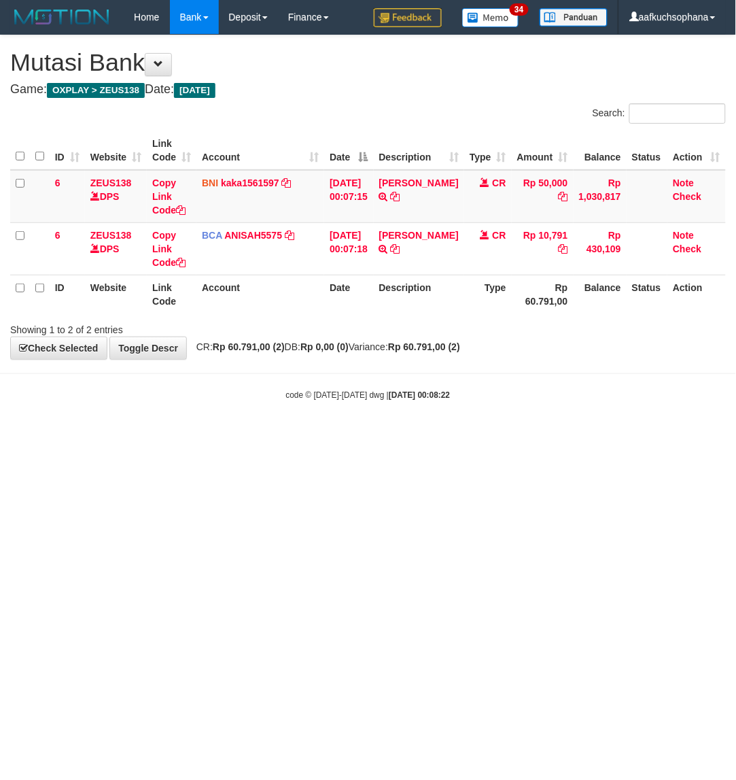
drag, startPoint x: 282, startPoint y: 517, endPoint x: 731, endPoint y: 402, distance: 463.3
click at [296, 435] on html "Toggle navigation Home Bank Account List Load By Website Group [OXPLAY] ZEUS138…" at bounding box center [368, 217] width 736 height 435
click at [248, 422] on body "Toggle navigation Home Bank Account List Load By Website Group [OXPLAY] ZEUS138…" at bounding box center [368, 217] width 736 height 435
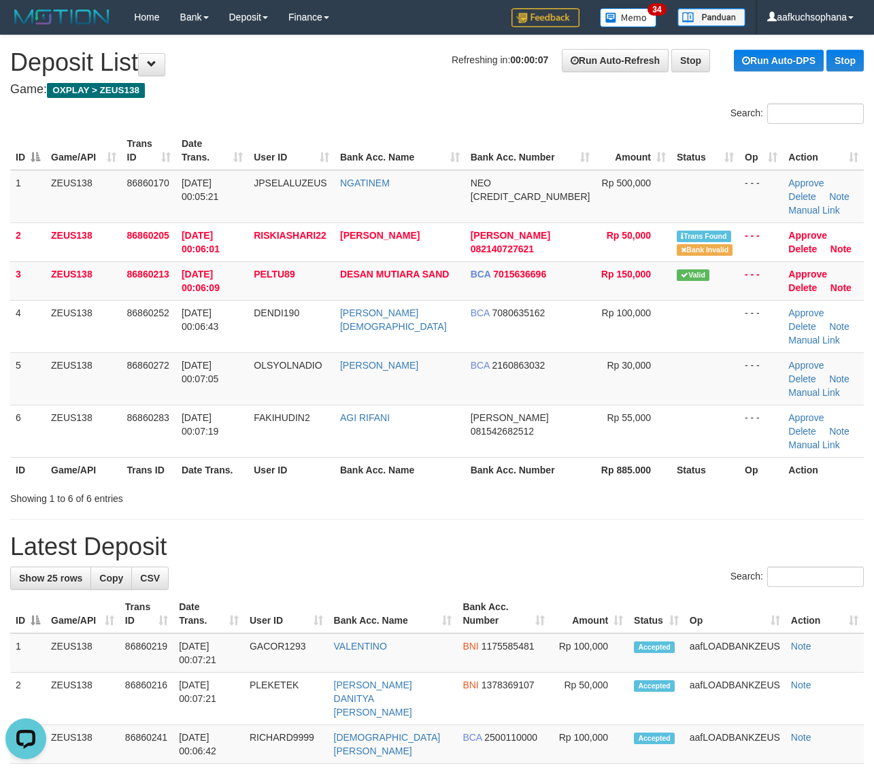
click at [663, 486] on div "Showing 1 to 6 of 6 entries" at bounding box center [437, 495] width 874 height 19
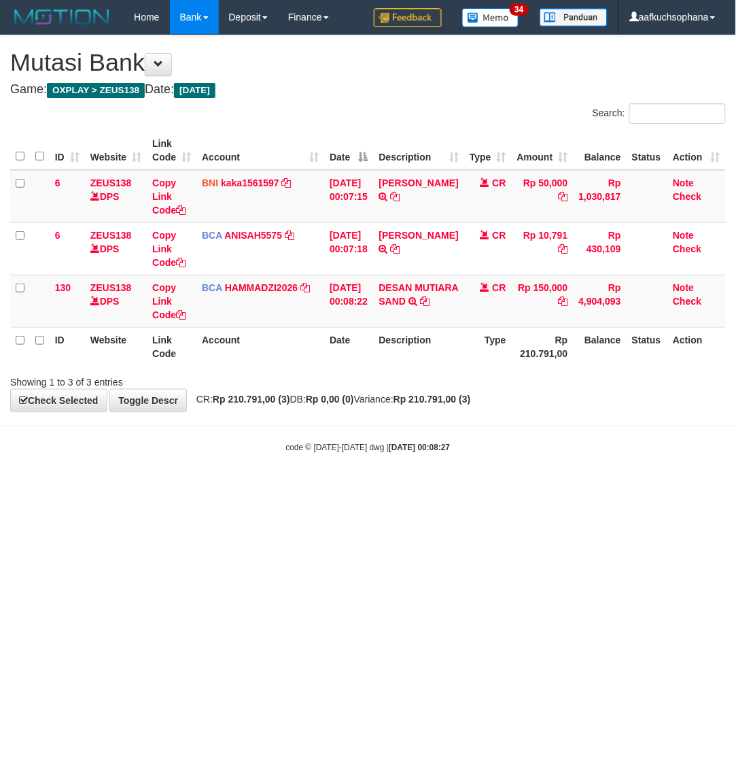
drag, startPoint x: 205, startPoint y: 545, endPoint x: 28, endPoint y: 474, distance: 190.4
click at [203, 487] on html "Toggle navigation Home Bank Account List Load By Website Group [OXPLAY] ZEUS138…" at bounding box center [368, 243] width 736 height 487
click at [548, 487] on html "Toggle navigation Home Bank Account List Load By Website Group [OXPLAY] ZEUS138…" at bounding box center [368, 243] width 736 height 487
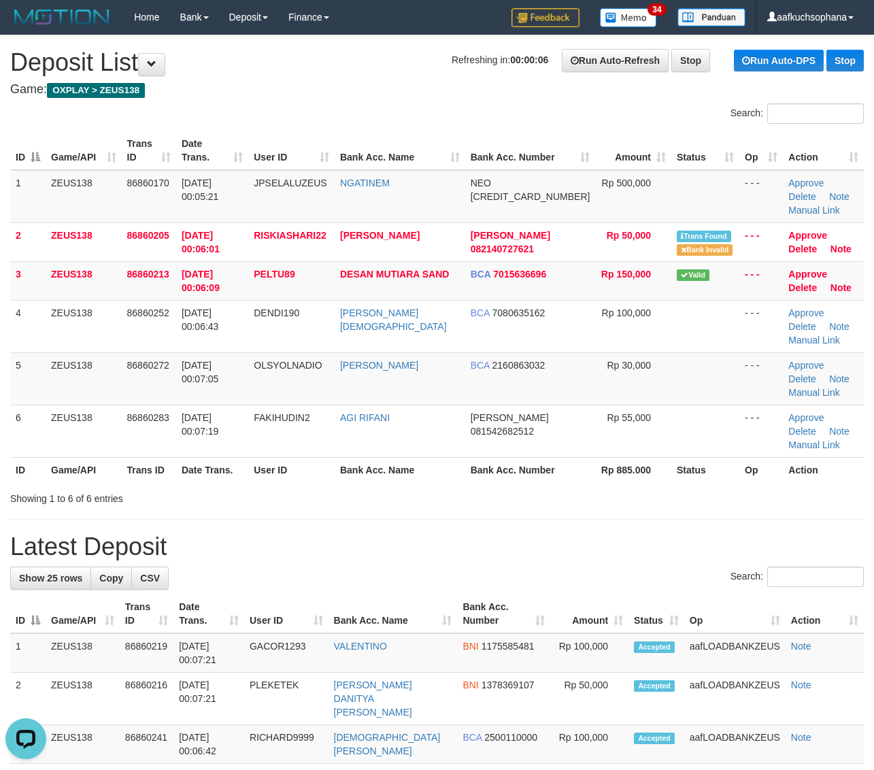
drag, startPoint x: 746, startPoint y: 444, endPoint x: 884, endPoint y: 429, distance: 138.8
click at [746, 486] on div "Showing 1 to 6 of 6 entries" at bounding box center [437, 495] width 874 height 19
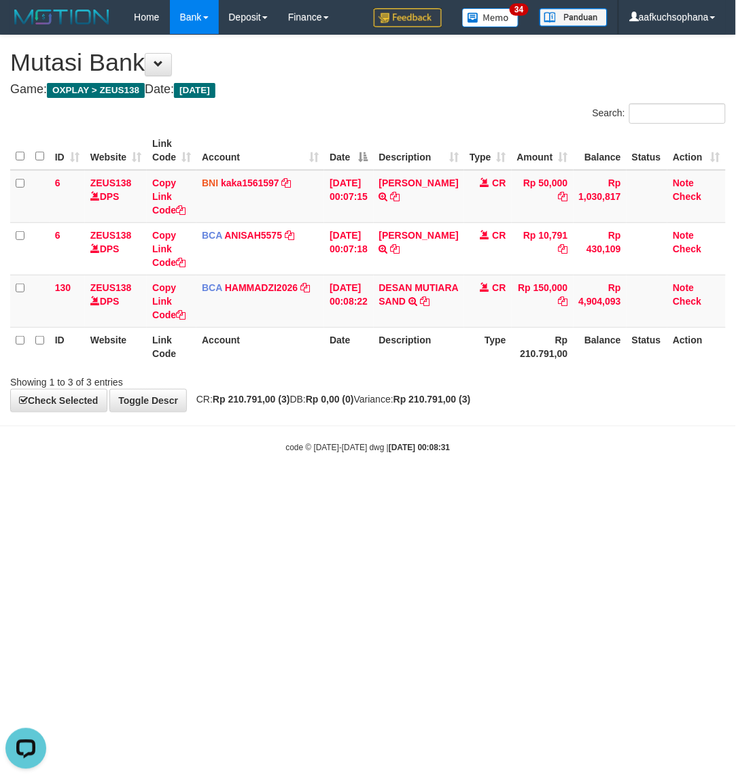
click at [235, 472] on body "Toggle navigation Home Bank Account List Load By Website Group [OXPLAY] ZEUS138…" at bounding box center [368, 243] width 736 height 487
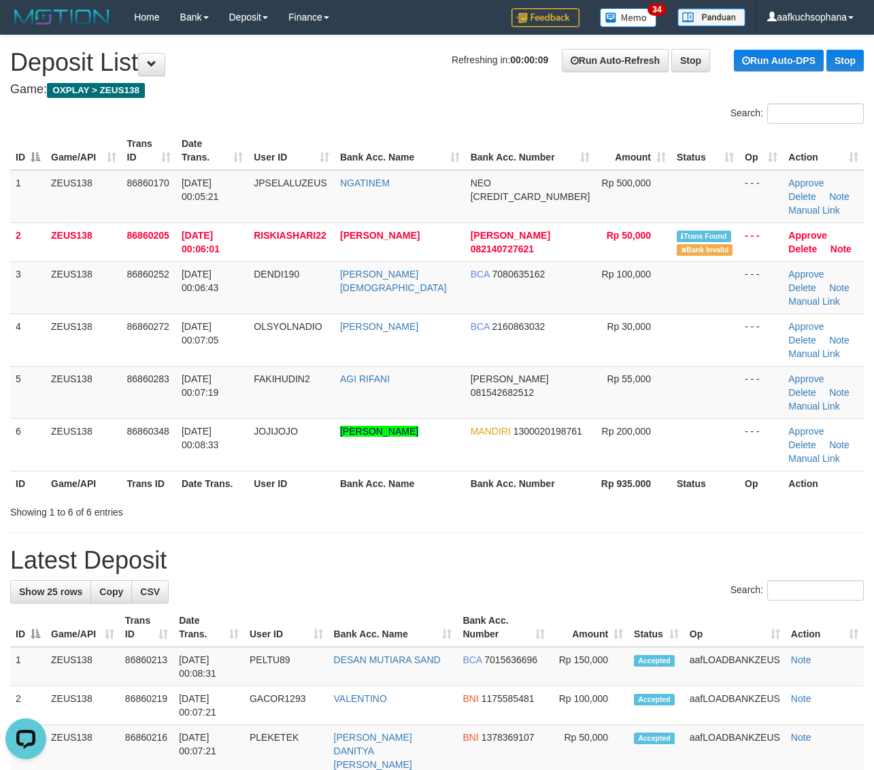
drag, startPoint x: 568, startPoint y: 466, endPoint x: 575, endPoint y: 464, distance: 7.8
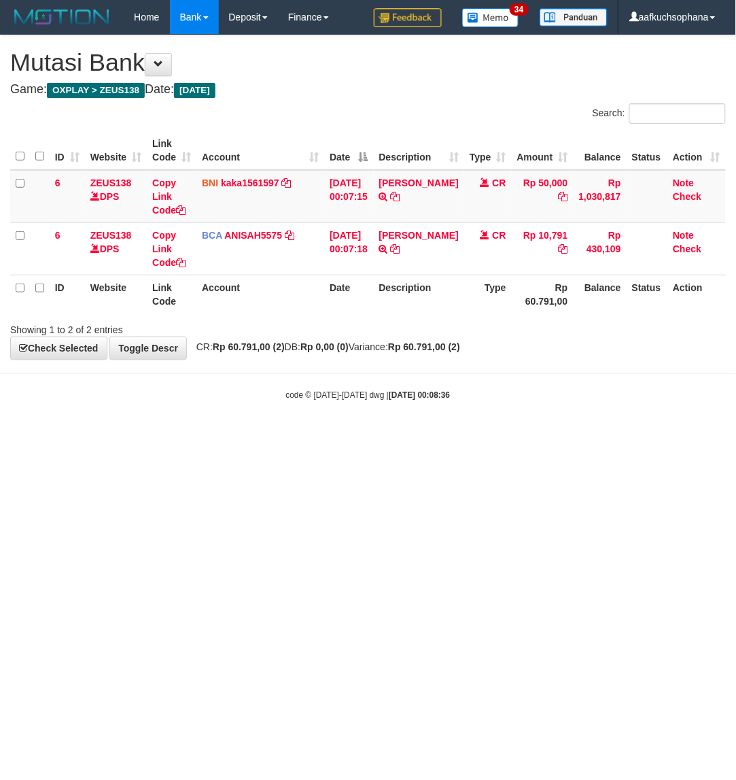
click at [273, 435] on html "Toggle navigation Home Bank Account List Load By Website Group [OXPLAY] ZEUS138…" at bounding box center [368, 217] width 736 height 435
click at [314, 435] on html "Toggle navigation Home Bank Account List Load By Website Group [OXPLAY] ZEUS138…" at bounding box center [368, 217] width 736 height 435
click at [248, 435] on html "Toggle navigation Home Bank Account List Load By Website Group [OXPLAY] ZEUS138…" at bounding box center [368, 217] width 736 height 435
click at [310, 435] on html "Toggle navigation Home Bank Account List Load By Website Group [OXPLAY] ZEUS138…" at bounding box center [368, 217] width 736 height 435
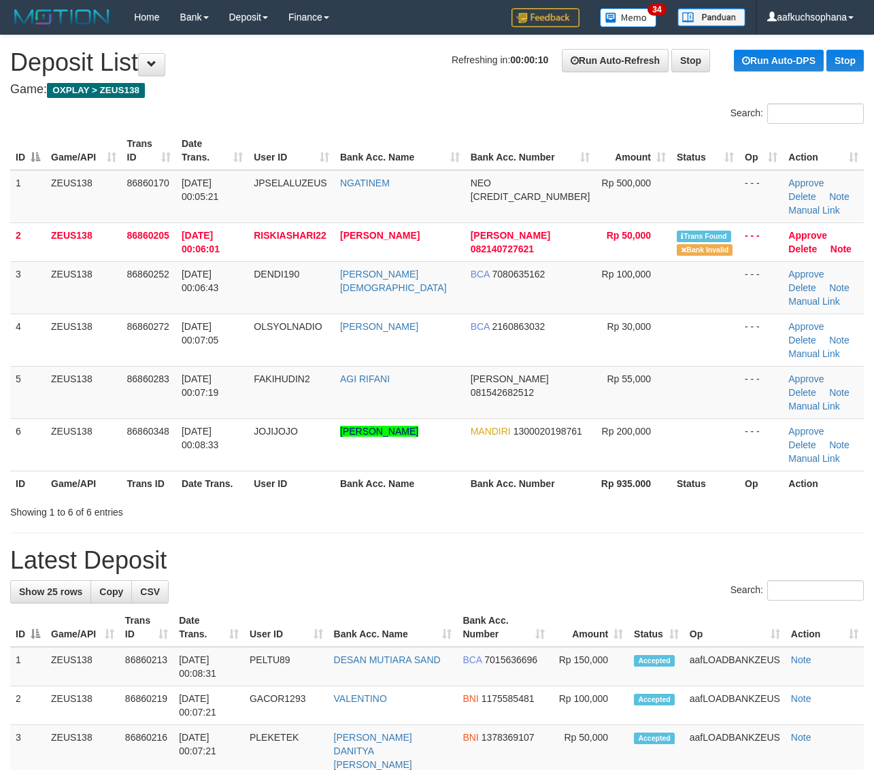
click at [566, 547] on h1 "Latest Deposit" at bounding box center [436, 560] width 853 height 27
drag, startPoint x: 755, startPoint y: 437, endPoint x: 793, endPoint y: 434, distance: 37.5
click at [756, 500] on div "Showing 1 to 6 of 6 entries" at bounding box center [437, 509] width 874 height 19
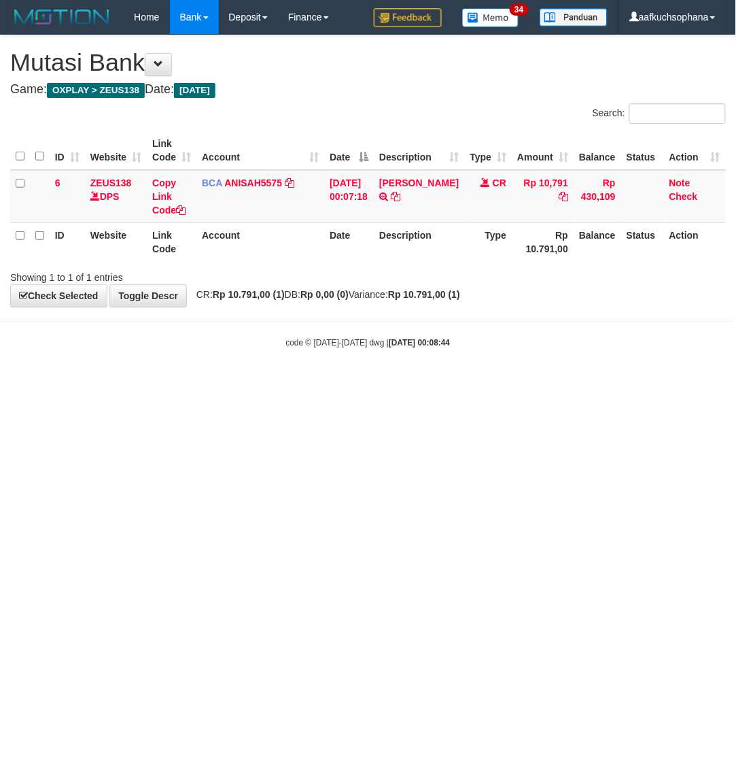
click at [229, 383] on html "Toggle navigation Home Bank Account List Load By Website Group [OXPLAY] ZEUS138…" at bounding box center [368, 191] width 736 height 383
click at [215, 383] on html "Toggle navigation Home Bank Account List Load By Website Group [OXPLAY] ZEUS138…" at bounding box center [368, 191] width 736 height 383
click at [350, 383] on html "Toggle navigation Home Bank Account List Load By Website Group [OXPLAY] ZEUS138…" at bounding box center [368, 191] width 736 height 383
drag, startPoint x: 252, startPoint y: 367, endPoint x: 241, endPoint y: 367, distance: 10.2
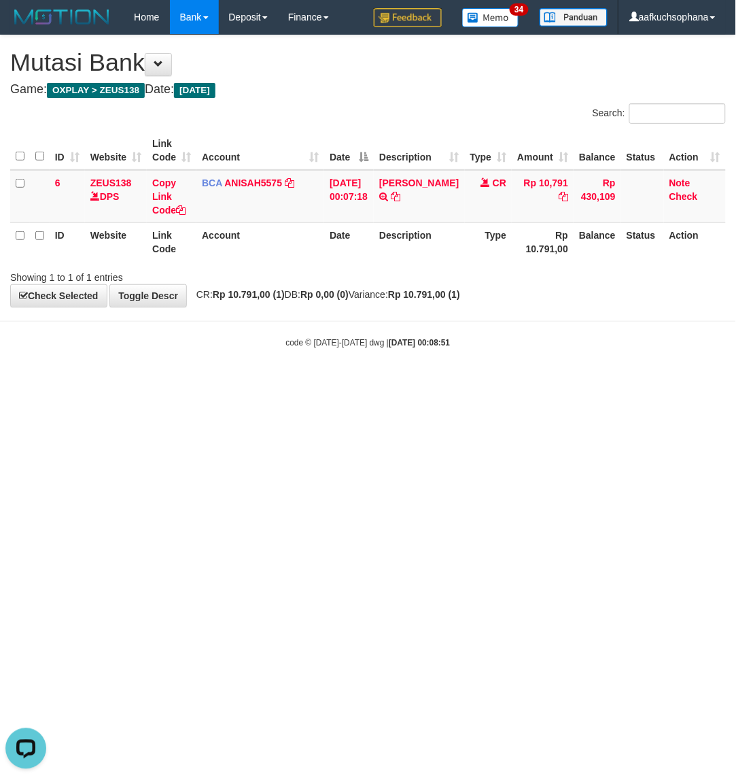
click at [247, 367] on body "Toggle navigation Home Bank Account List Load By Website Group [OXPLAY] ZEUS138…" at bounding box center [368, 191] width 736 height 383
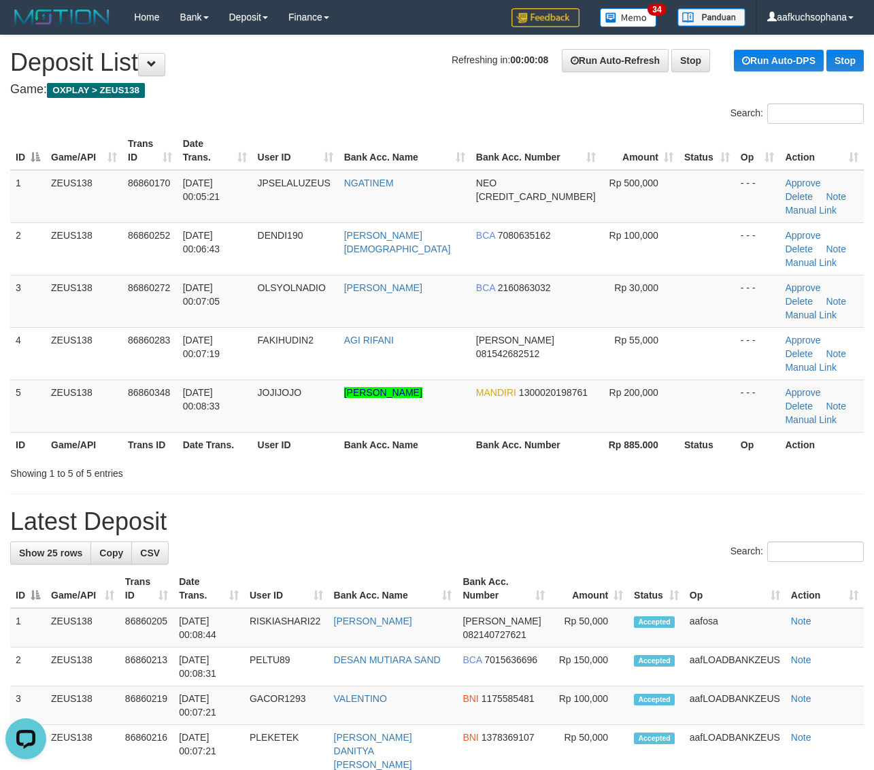
click at [793, 461] on div "Showing 1 to 5 of 5 entries" at bounding box center [437, 470] width 874 height 19
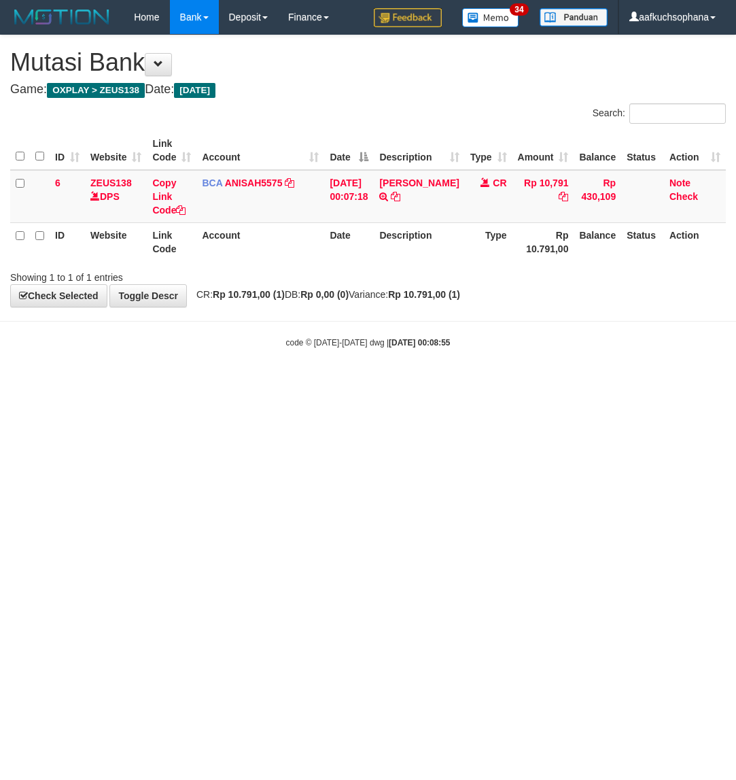
click at [354, 383] on html "Toggle navigation Home Bank Account List Load By Website Group [OXPLAY] ZEUS138…" at bounding box center [368, 191] width 736 height 383
click at [201, 383] on html "Toggle navigation Home Bank Account List Load By Website Group [OXPLAY] ZEUS138…" at bounding box center [368, 191] width 736 height 383
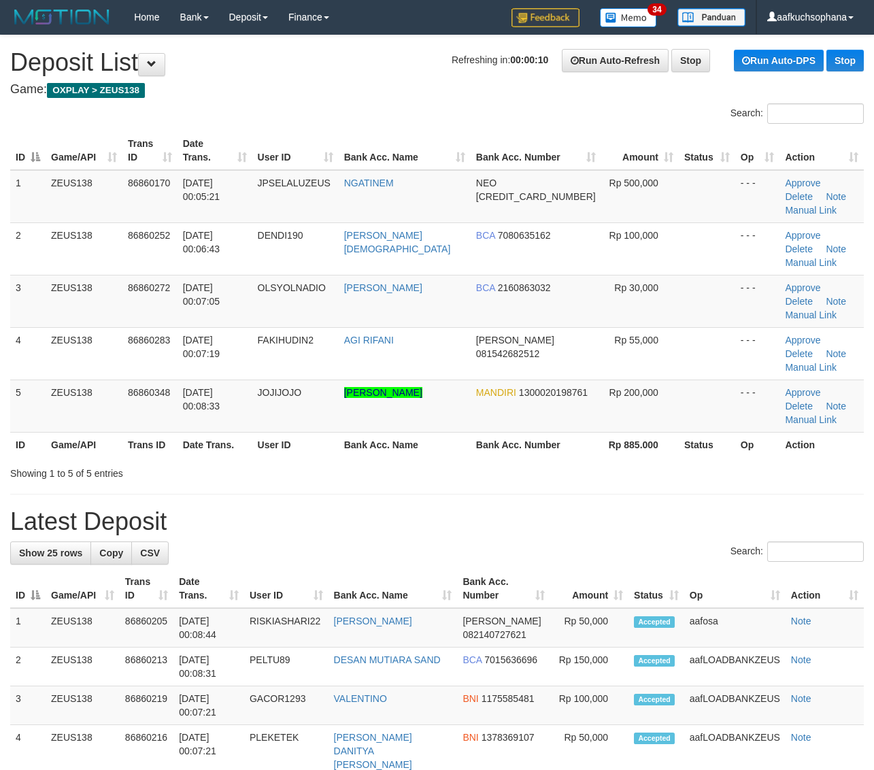
click at [690, 508] on h1 "Latest Deposit" at bounding box center [436, 521] width 853 height 27
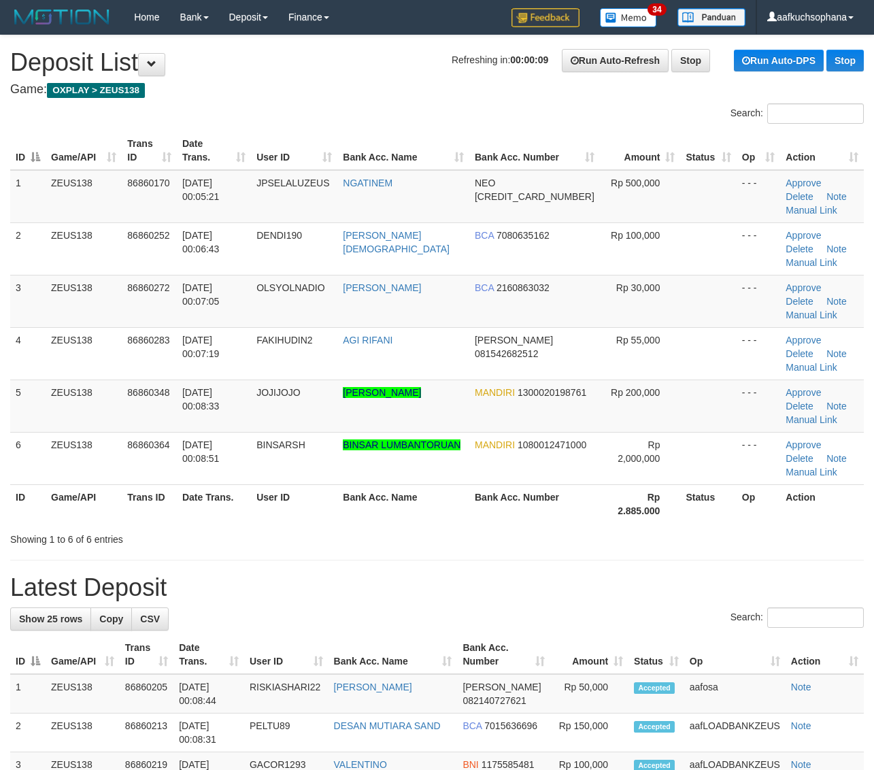
drag, startPoint x: 708, startPoint y: 439, endPoint x: 885, endPoint y: 408, distance: 180.2
click at [710, 527] on div "Showing 1 to 6 of 6 entries" at bounding box center [437, 536] width 874 height 19
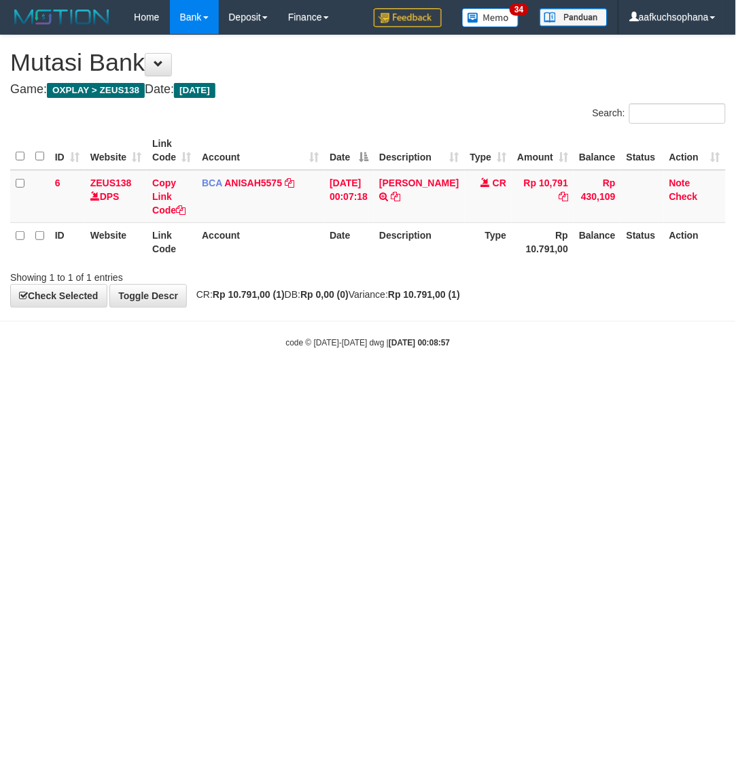
click at [402, 383] on html "Toggle navigation Home Bank Account List Load By Website Group [OXPLAY] ZEUS138…" at bounding box center [368, 191] width 736 height 383
click at [253, 383] on html "Toggle navigation Home Bank Account List Load By Website Group [OXPLAY] ZEUS138…" at bounding box center [368, 191] width 736 height 383
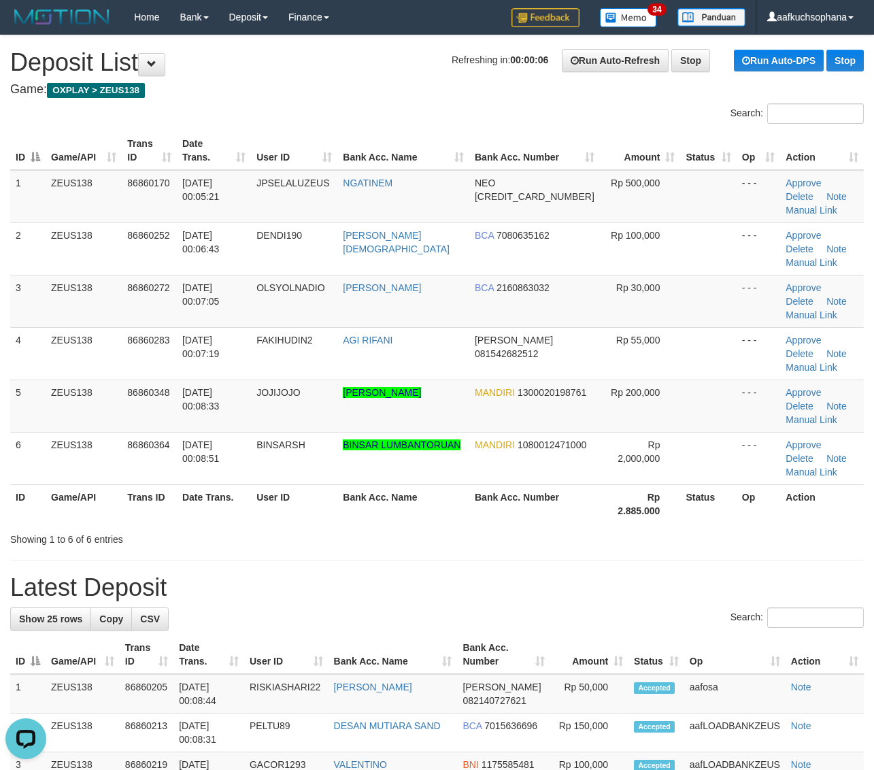
drag, startPoint x: 714, startPoint y: 421, endPoint x: 877, endPoint y: 402, distance: 163.7
click at [723, 484] on tr "ID Game/API Trans ID Date Trans. User ID Bank Acc. Name Bank Acc. Number Rp 2.8…" at bounding box center [436, 503] width 853 height 39
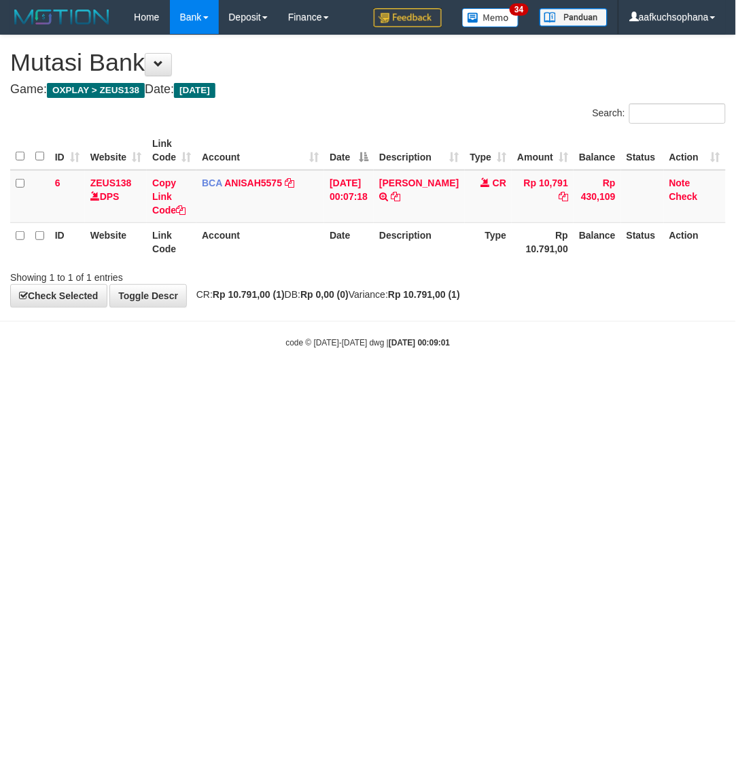
click at [256, 383] on html "Toggle navigation Home Bank Account List Load By Website Group [OXPLAY] ZEUS138…" at bounding box center [368, 191] width 736 height 383
click at [170, 383] on html "Toggle navigation Home Bank Account List Load By Website Group [OXPLAY] ZEUS138…" at bounding box center [368, 191] width 736 height 383
click at [253, 383] on html "Toggle navigation Home Bank Account List Load By Website Group [OXPLAY] ZEUS138…" at bounding box center [368, 191] width 736 height 383
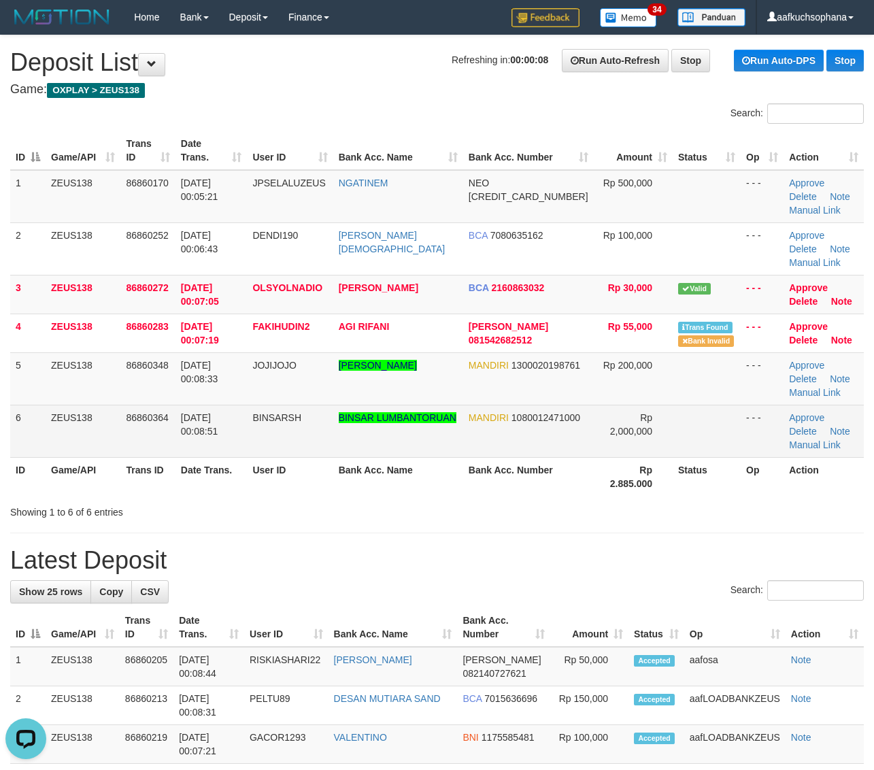
drag, startPoint x: 651, startPoint y: 423, endPoint x: 660, endPoint y: 418, distance: 10.0
click at [657, 423] on tr "6 ZEUS138 86860364 01/09/2025 00:08:51 BINSARSH BINSAR LUMBANTORUAN MANDIRI 108…" at bounding box center [436, 430] width 853 height 52
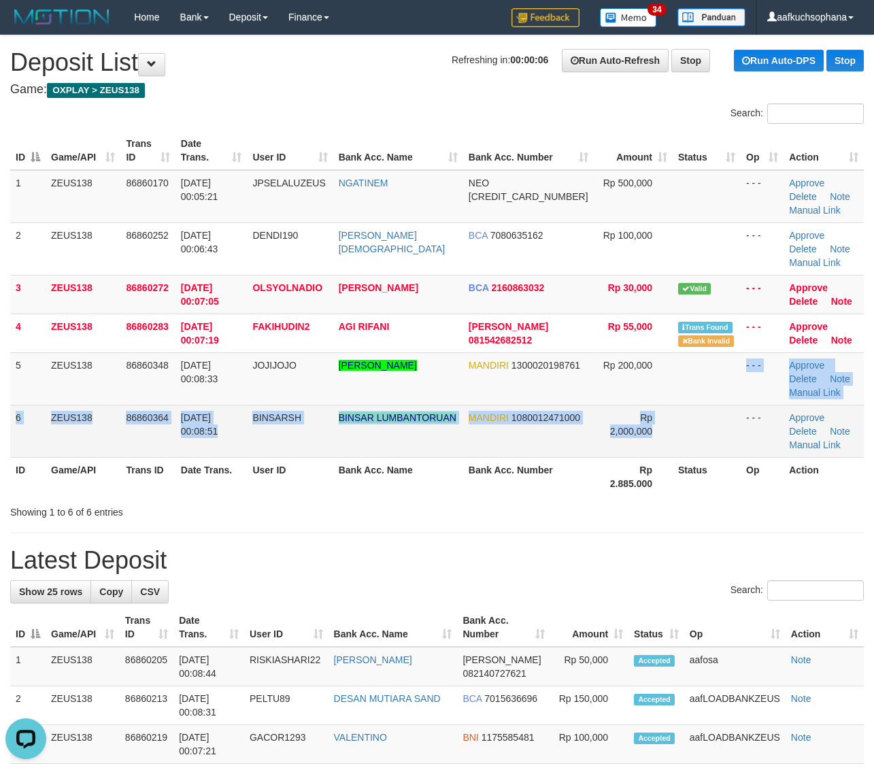
click at [641, 407] on tbody "1 ZEUS138 86860170 01/09/2025 00:05:21 JPSELALUZEUS NGATINEM NEO 58594592957198…" at bounding box center [436, 314] width 853 height 288
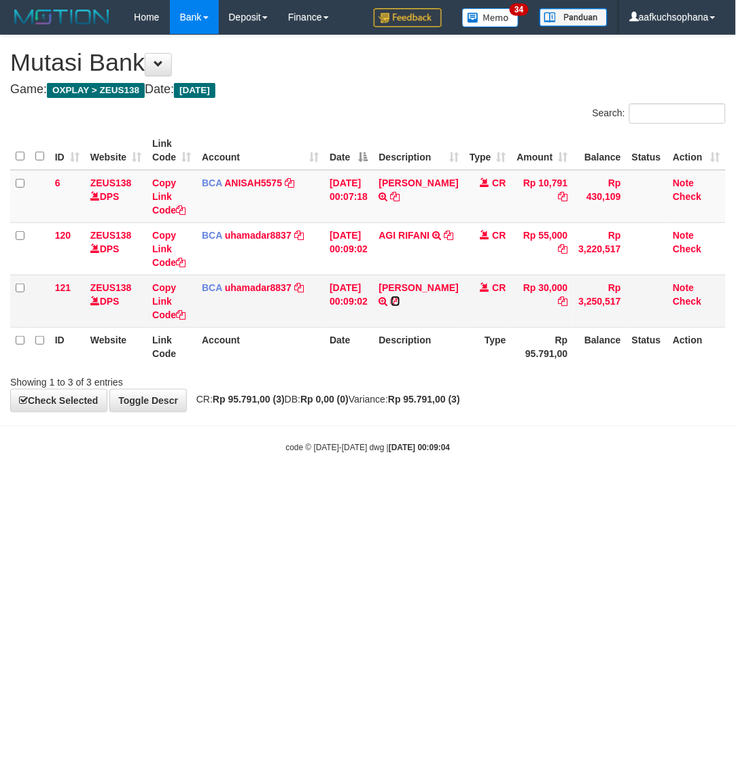
click at [400, 306] on icon at bounding box center [396, 301] width 10 height 10
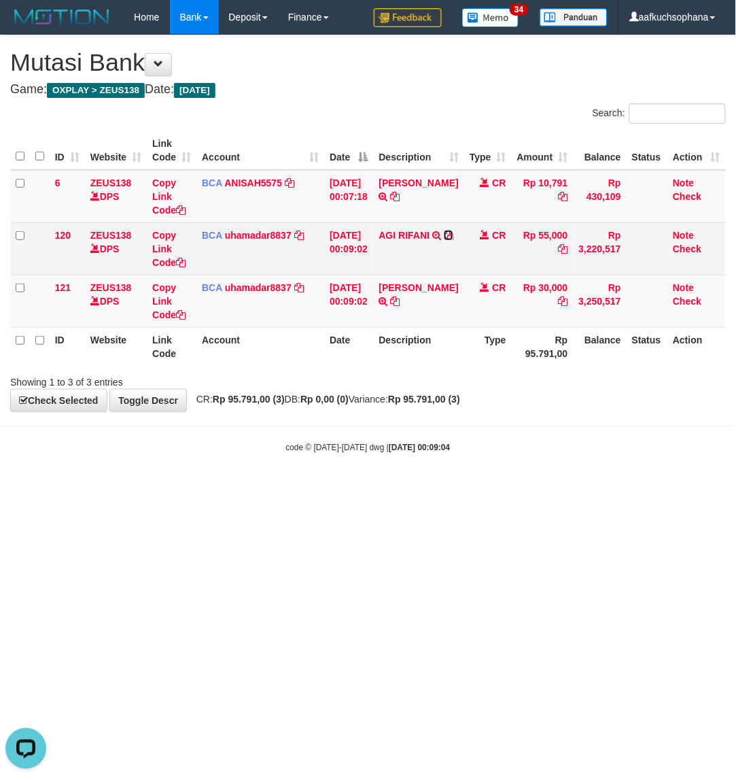
drag, startPoint x: 392, startPoint y: 249, endPoint x: 347, endPoint y: 253, distance: 45.0
click at [444, 240] on icon at bounding box center [449, 235] width 10 height 10
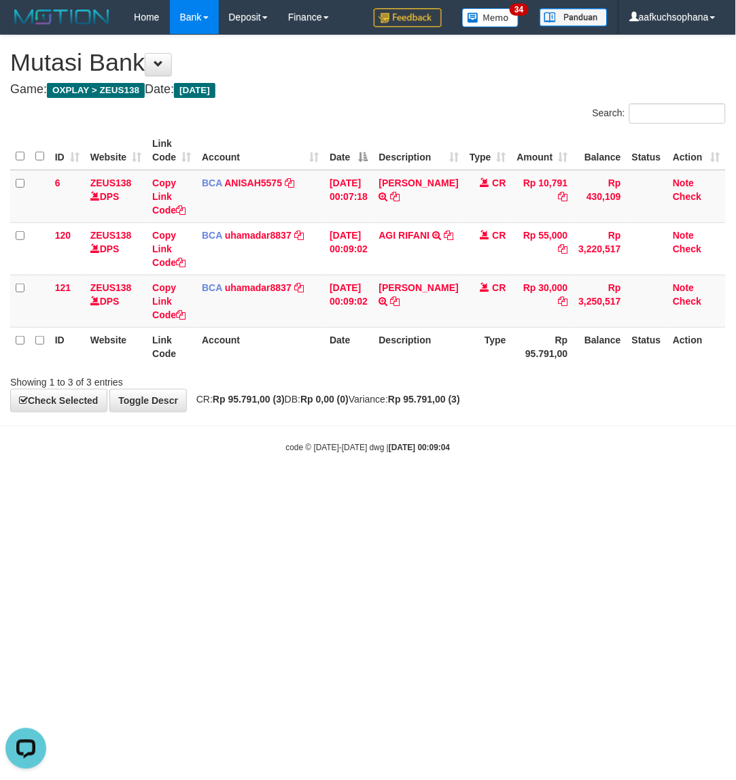
click at [259, 487] on html "Toggle navigation Home Bank Account List Load By Website Group [OXPLAY] ZEUS138…" at bounding box center [368, 243] width 736 height 487
click at [246, 487] on html "Toggle navigation Home Bank Account List Load By Website Group [OXPLAY] ZEUS138…" at bounding box center [368, 243] width 736 height 487
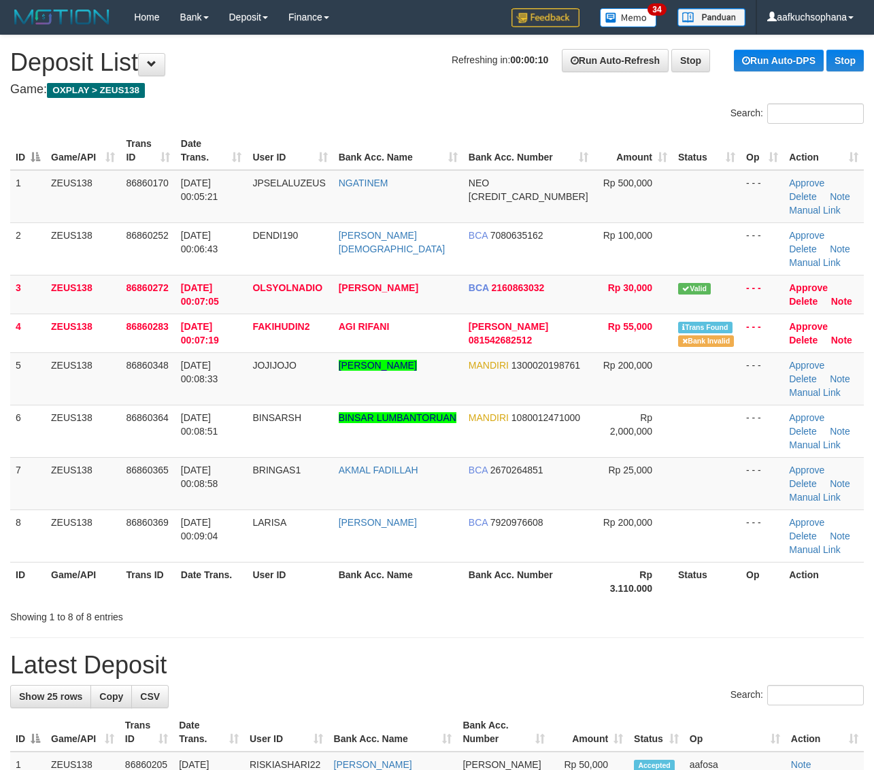
drag, startPoint x: 723, startPoint y: 588, endPoint x: 736, endPoint y: 587, distance: 13.7
click at [732, 589] on div "ID Game/API Trans ID Date Trans. User ID Bank Acc. Name Bank Acc. Number Amount…" at bounding box center [437, 365] width 874 height 477
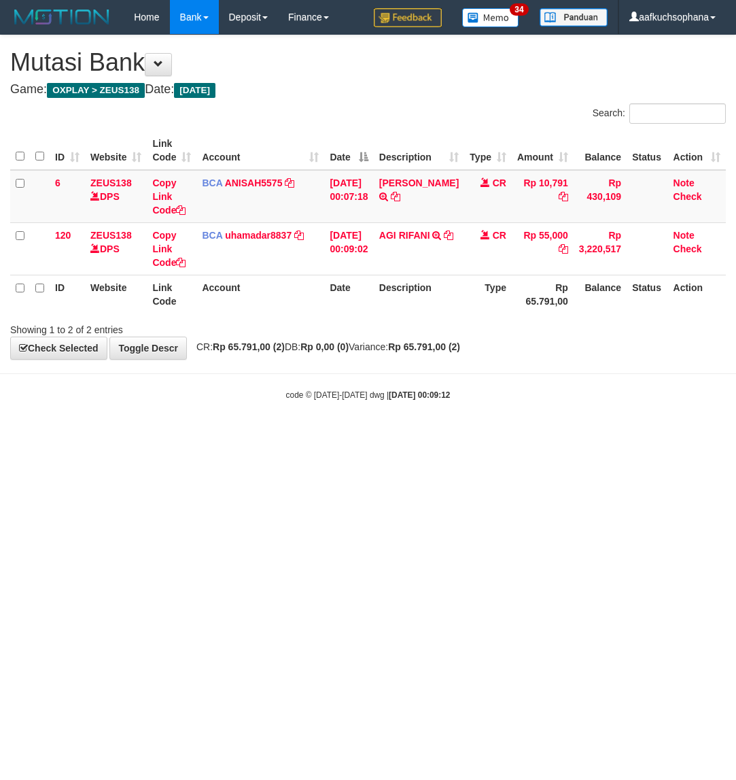
click at [370, 435] on html "Toggle navigation Home Bank Account List Load By Website Group [OXPLAY] ZEUS138…" at bounding box center [368, 217] width 736 height 435
click at [364, 435] on html "Toggle navigation Home Bank Account List Load By Website Group [OXPLAY] ZEUS138…" at bounding box center [368, 217] width 736 height 435
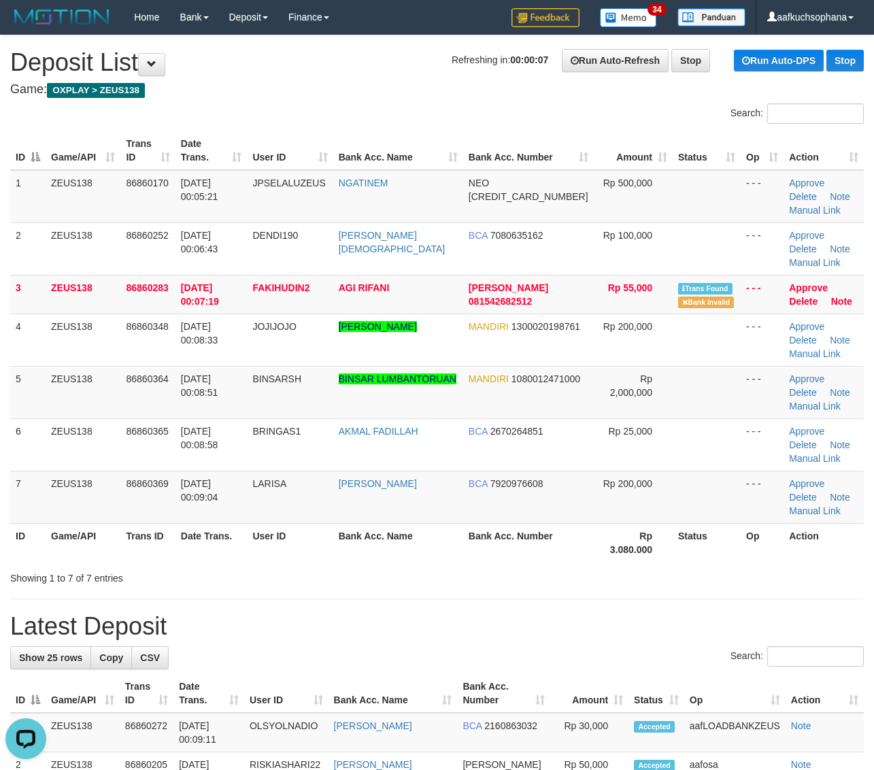
drag, startPoint x: 640, startPoint y: 559, endPoint x: 657, endPoint y: 537, distance: 28.1
click at [644, 566] on div "Showing 1 to 7 of 7 entries" at bounding box center [437, 575] width 874 height 19
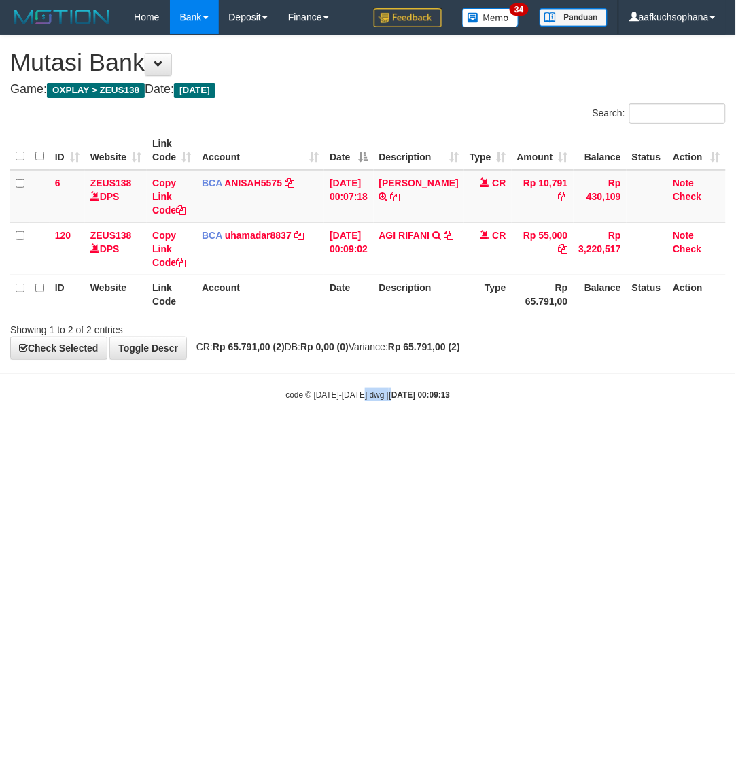
drag, startPoint x: 381, startPoint y: 507, endPoint x: 374, endPoint y: 508, distance: 6.9
click at [374, 435] on html "Toggle navigation Home Bank Account List Load By Website Group [OXPLAY] ZEUS138…" at bounding box center [368, 217] width 736 height 435
click at [373, 435] on html "Toggle navigation Home Bank Account List Load By Website Group [OXPLAY] ZEUS138…" at bounding box center [368, 217] width 736 height 435
click at [423, 435] on html "Toggle navigation Home Bank Account List Load By Website Group [OXPLAY] ZEUS138…" at bounding box center [368, 217] width 736 height 435
click at [246, 435] on html "Toggle navigation Home Bank Account List Load By Website Group [OXPLAY] ZEUS138…" at bounding box center [368, 217] width 736 height 435
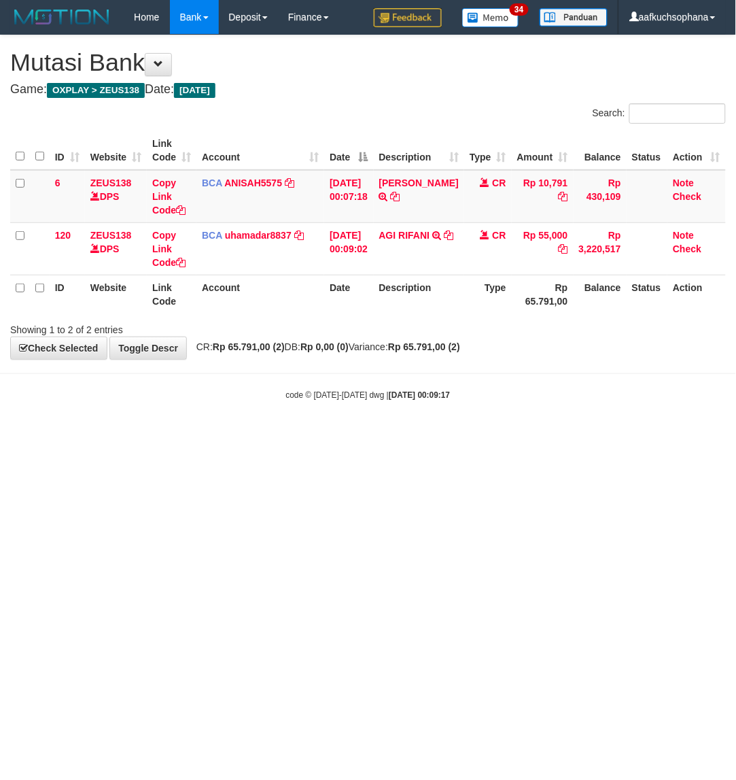
click at [269, 435] on html "Toggle navigation Home Bank Account List Load By Website Group [OXPLAY] ZEUS138…" at bounding box center [368, 217] width 736 height 435
click at [270, 435] on html "Toggle navigation Home Bank Account List Load By Website Group [OXPLAY] ZEUS138…" at bounding box center [368, 217] width 736 height 435
click at [258, 435] on html "Toggle navigation Home Bank Account List Load By Website Group [OXPLAY] ZEUS138…" at bounding box center [368, 217] width 736 height 435
click at [255, 435] on html "Toggle navigation Home Bank Account List Load By Website Group [OXPLAY] ZEUS138…" at bounding box center [368, 217] width 736 height 435
click at [279, 435] on html "Toggle navigation Home Bank Account List Load By Website Group [OXPLAY] ZEUS138…" at bounding box center [368, 217] width 736 height 435
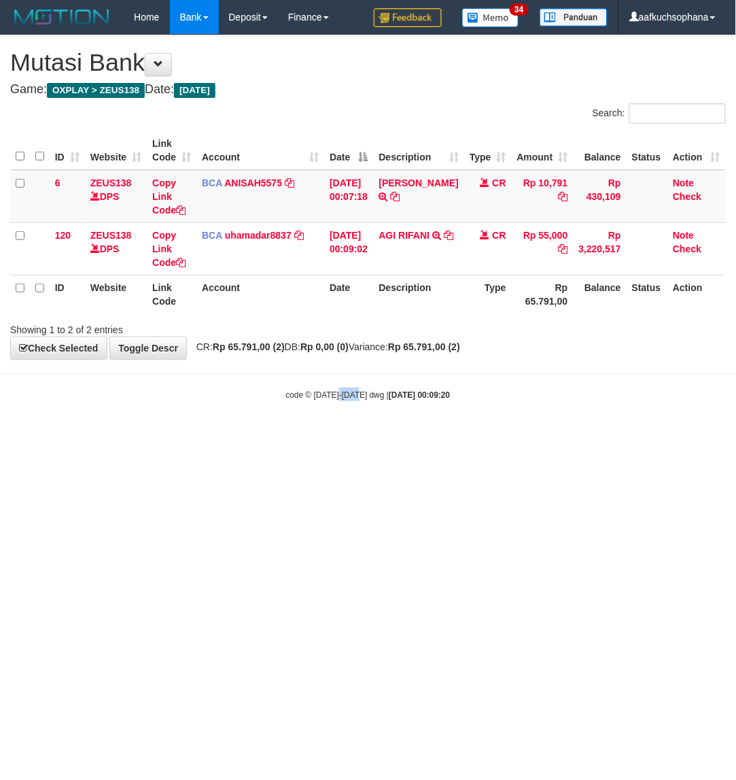
click at [358, 435] on html "Toggle navigation Home Bank Account List Load By Website Group [OXPLAY] ZEUS138…" at bounding box center [368, 217] width 736 height 435
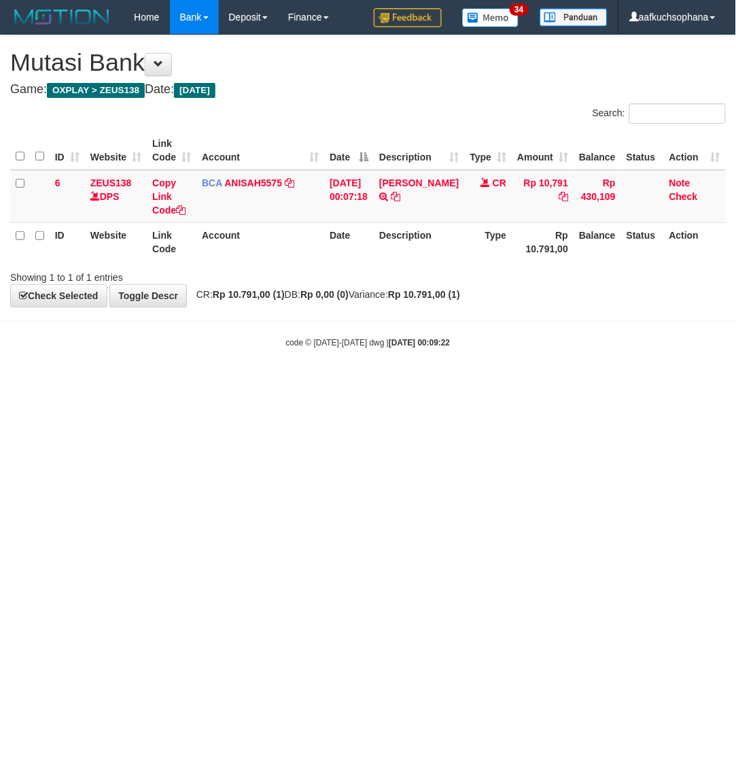
drag, startPoint x: 392, startPoint y: 485, endPoint x: 727, endPoint y: 283, distance: 391.3
click at [396, 383] on html "Toggle navigation Home Bank Account List Load By Website Group [OXPLAY] ZEUS138…" at bounding box center [368, 191] width 736 height 383
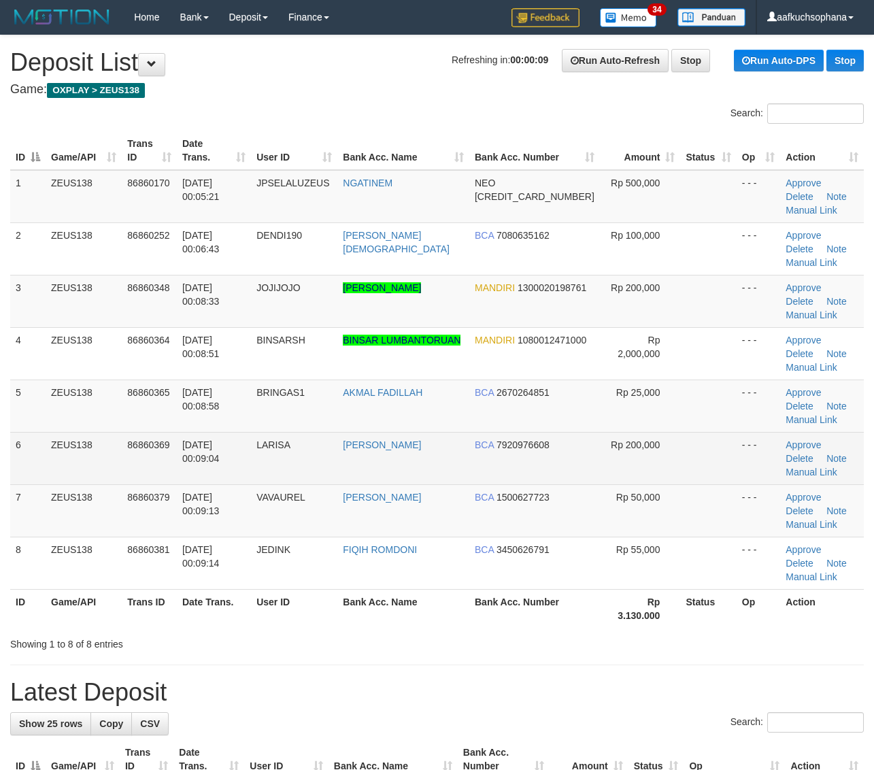
click at [736, 432] on td "- - -" at bounding box center [758, 458] width 44 height 52
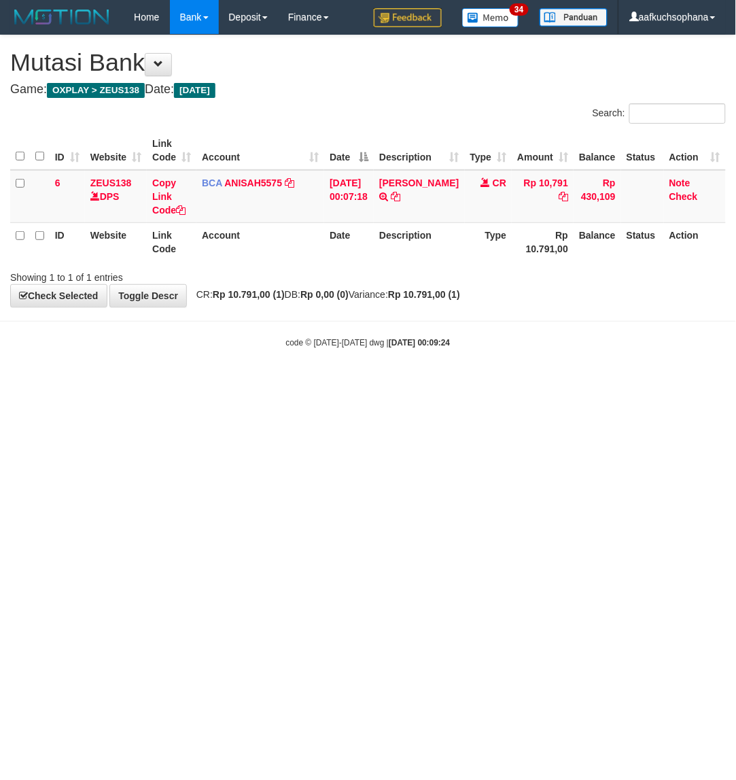
drag, startPoint x: 338, startPoint y: 463, endPoint x: 324, endPoint y: 460, distance: 14.7
click at [338, 383] on html "Toggle navigation Home Bank Account List Load By Website Group [OXPLAY] ZEUS138…" at bounding box center [368, 191] width 736 height 383
click at [320, 383] on html "Toggle navigation Home Bank Account List Load By Website Group [OXPLAY] ZEUS138…" at bounding box center [368, 191] width 736 height 383
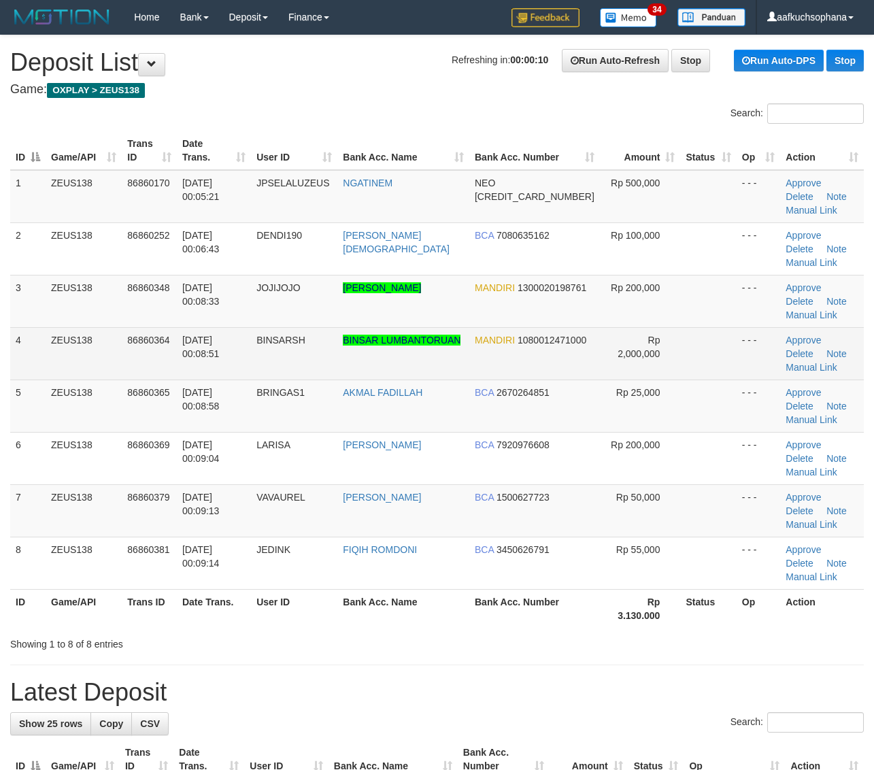
click at [736, 327] on td "- - -" at bounding box center [758, 353] width 44 height 52
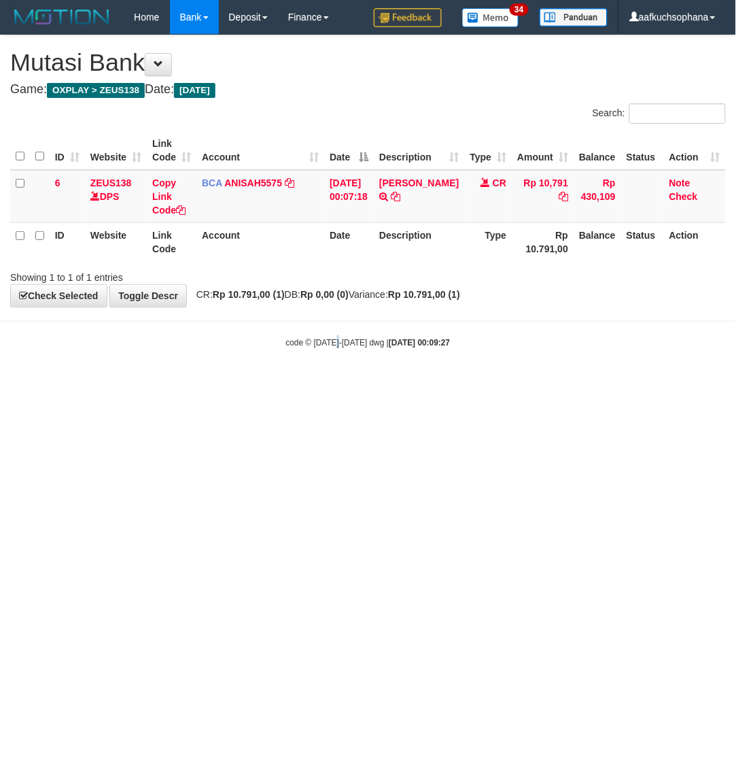
drag, startPoint x: 345, startPoint y: 410, endPoint x: 331, endPoint y: 403, distance: 15.2
click at [334, 383] on html "Toggle navigation Home Bank Account List Load By Website Group [OXPLAY] ZEUS138…" at bounding box center [368, 191] width 736 height 383
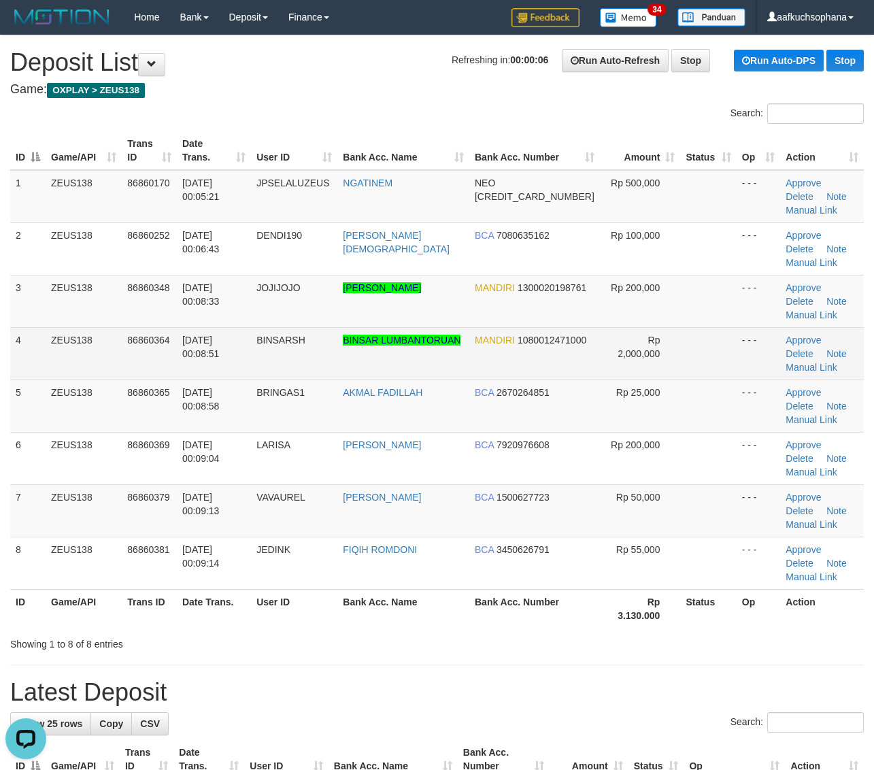
drag, startPoint x: 721, startPoint y: 310, endPoint x: 884, endPoint y: 328, distance: 164.2
click at [721, 327] on td at bounding box center [708, 353] width 56 height 52
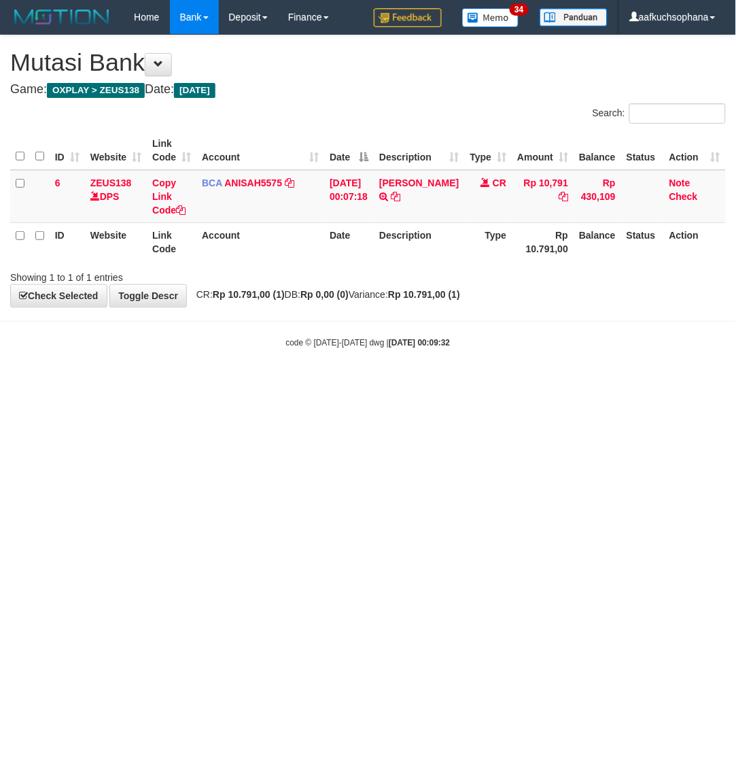
drag, startPoint x: 453, startPoint y: 461, endPoint x: 419, endPoint y: 437, distance: 41.5
click at [427, 383] on html "Toggle navigation Home Bank Account List Load By Website Group [OXPLAY] ZEUS138…" at bounding box center [368, 191] width 736 height 383
click at [418, 383] on html "Toggle navigation Home Bank Account List Load By Website Group [OXPLAY] ZEUS138…" at bounding box center [368, 191] width 736 height 383
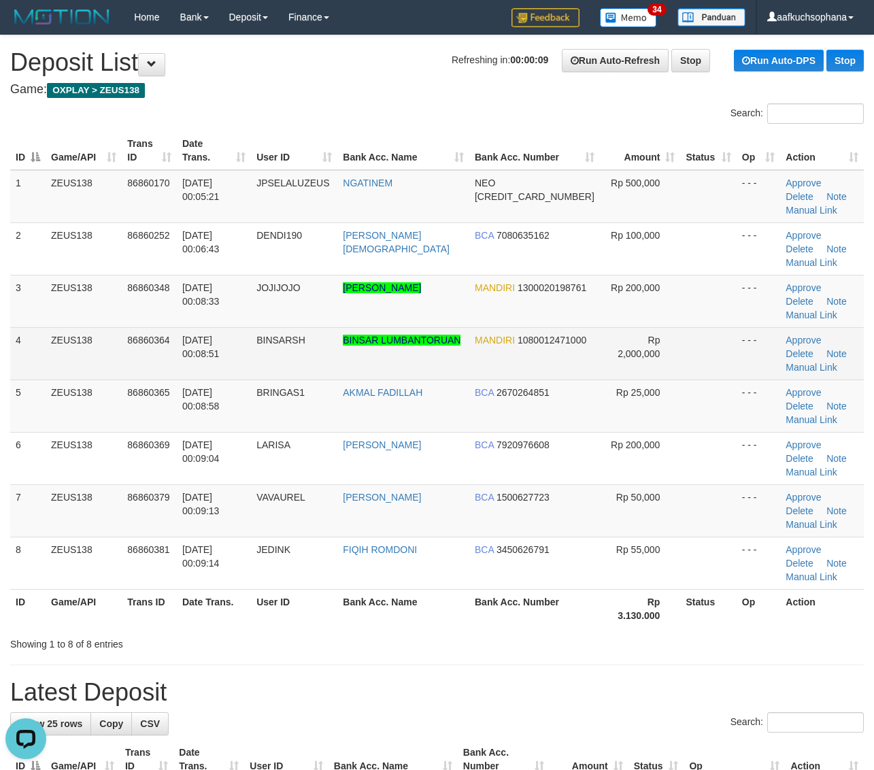
drag, startPoint x: 695, startPoint y: 313, endPoint x: 705, endPoint y: 311, distance: 9.7
click at [697, 327] on td at bounding box center [708, 353] width 56 height 52
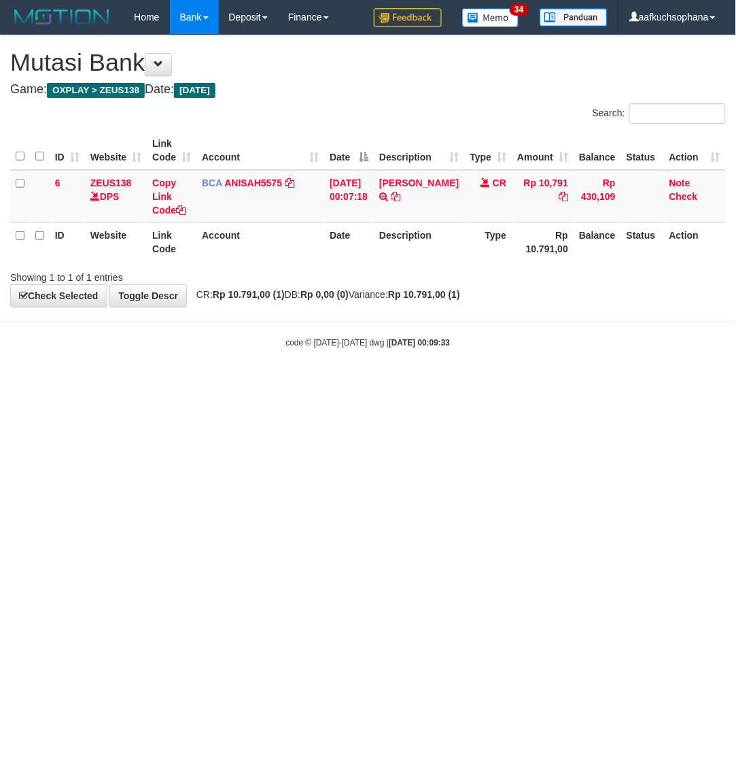
drag, startPoint x: 175, startPoint y: 390, endPoint x: 1, endPoint y: 354, distance: 176.9
click at [174, 383] on html "Toggle navigation Home Bank Account List Load By Website Group [OXPLAY] ZEUS138…" at bounding box center [368, 191] width 736 height 383
click at [208, 383] on html "Toggle navigation Home Bank Account List Load By Website Group [OXPLAY] ZEUS138…" at bounding box center [368, 191] width 736 height 383
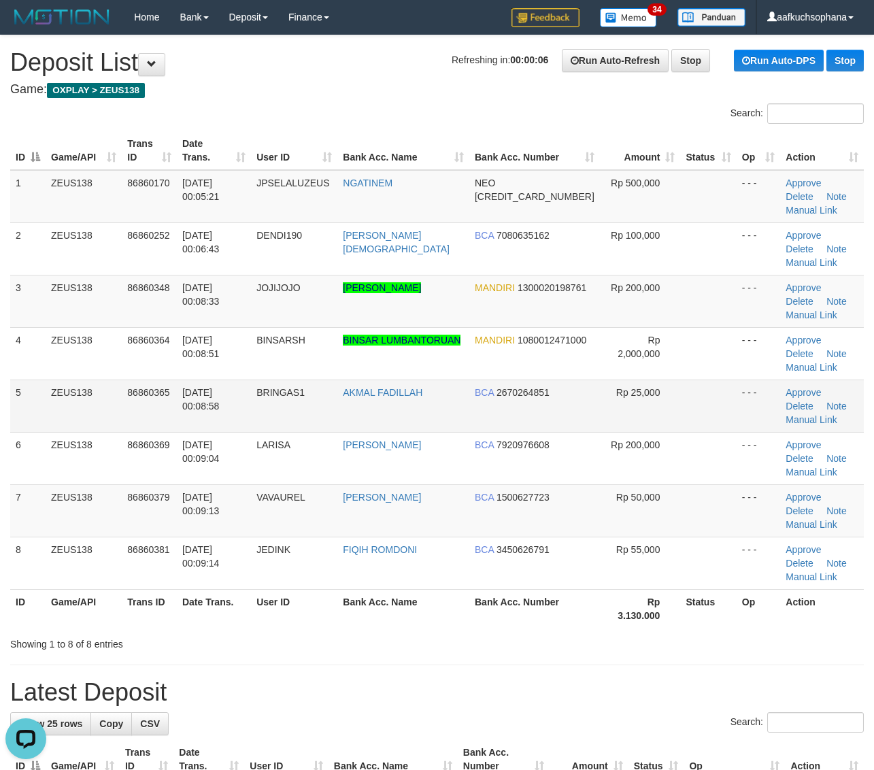
click at [736, 379] on td "- - -" at bounding box center [758, 405] width 44 height 52
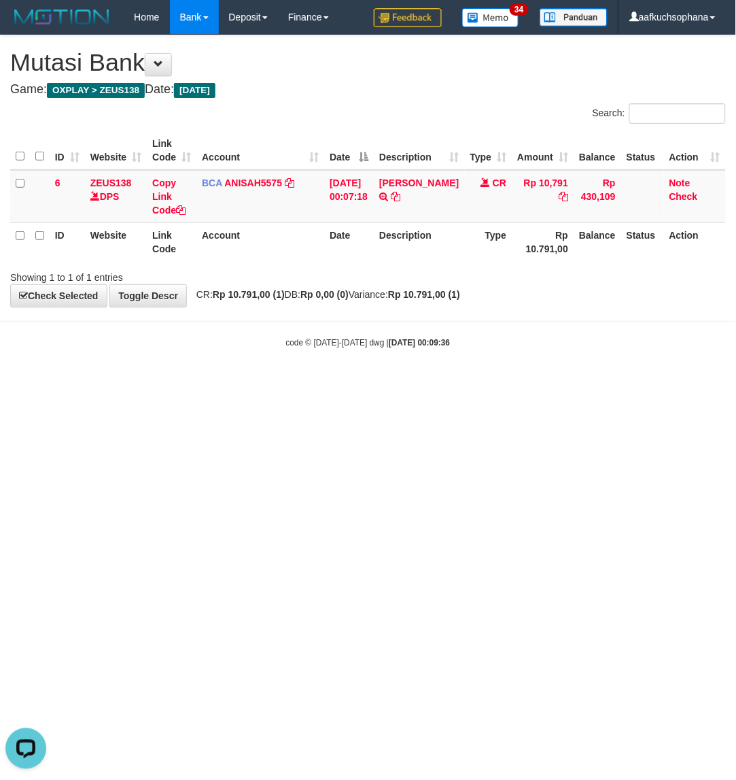
click at [324, 383] on html "Toggle navigation Home Bank Account List Load By Website Group [OXPLAY] ZEUS138…" at bounding box center [368, 191] width 736 height 383
click at [314, 383] on html "Toggle navigation Home Bank Account List Load By Website Group [OXPLAY] ZEUS138…" at bounding box center [368, 191] width 736 height 383
click at [313, 383] on html "Toggle navigation Home Bank Account List Load By Website Group [OXPLAY] ZEUS138…" at bounding box center [368, 191] width 736 height 383
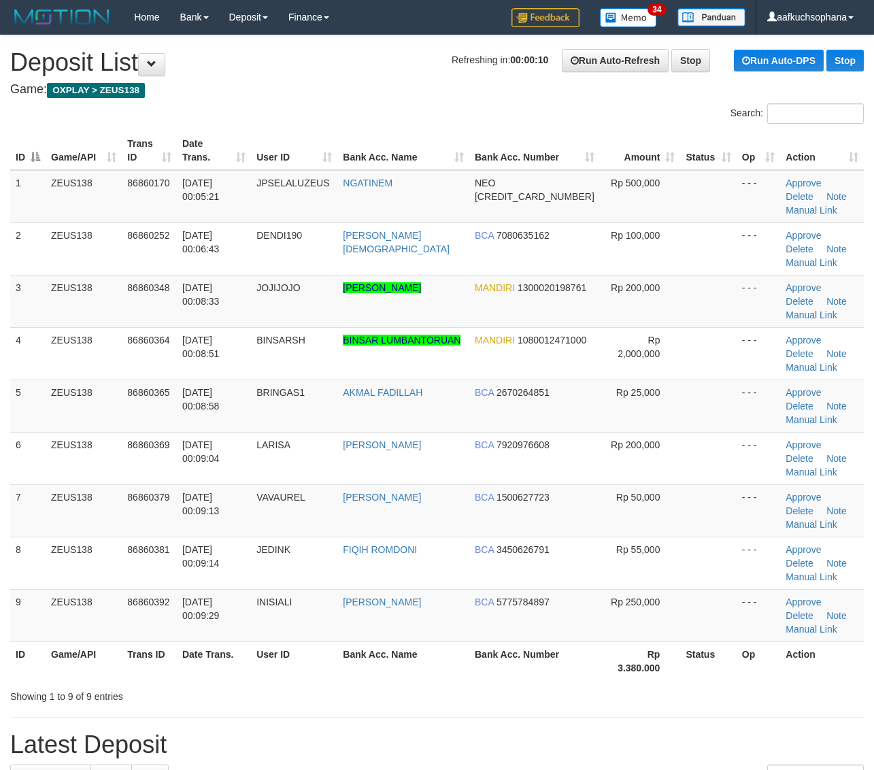
drag, startPoint x: 0, startPoint y: 0, endPoint x: 885, endPoint y: 360, distance: 955.6
click at [709, 327] on td at bounding box center [708, 353] width 56 height 52
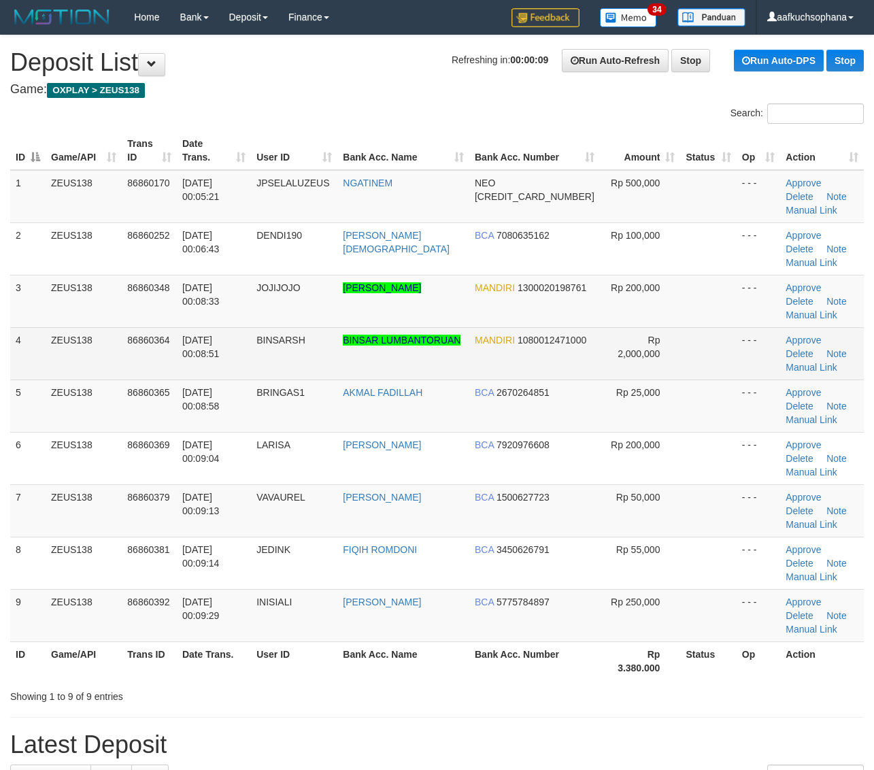
drag, startPoint x: 698, startPoint y: 322, endPoint x: 814, endPoint y: 322, distance: 116.2
click at [698, 327] on td at bounding box center [708, 353] width 56 height 52
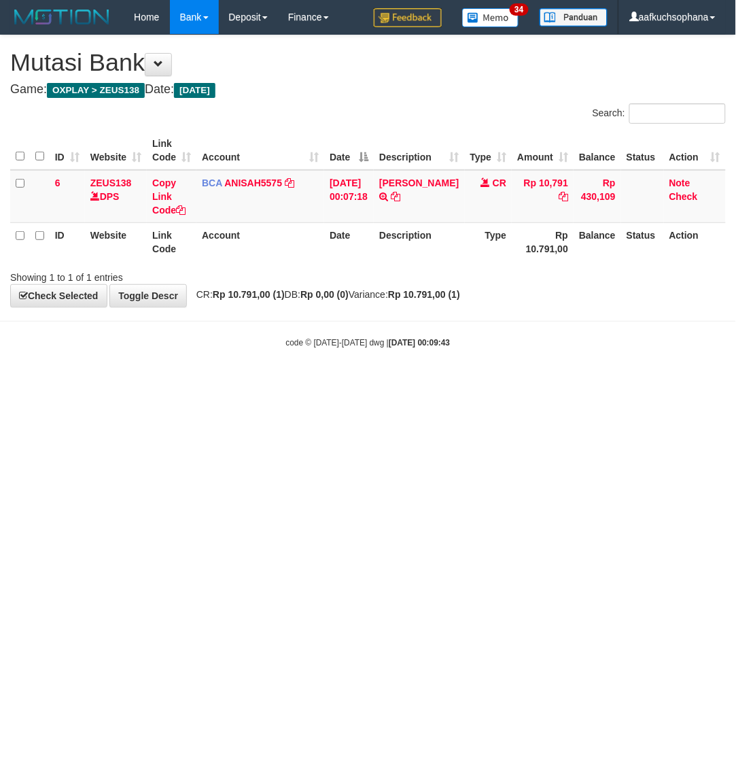
click at [239, 383] on html "Toggle navigation Home Bank Account List Load By Website Group [OXPLAY] ZEUS138…" at bounding box center [368, 191] width 736 height 383
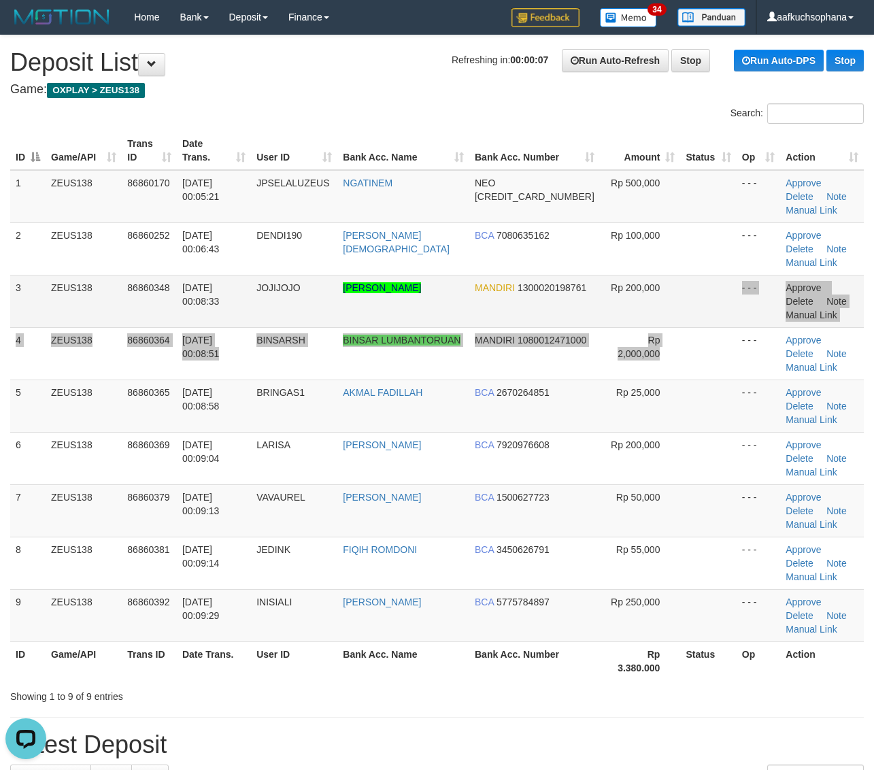
drag, startPoint x: 666, startPoint y: 288, endPoint x: 799, endPoint y: 266, distance: 134.2
click at [681, 286] on tr "3 ZEUS138 86860348 [DATE] 00:08:33 [GEOGRAPHIC_DATA] [PERSON_NAME] MANDIRI 1300…" at bounding box center [436, 301] width 853 height 52
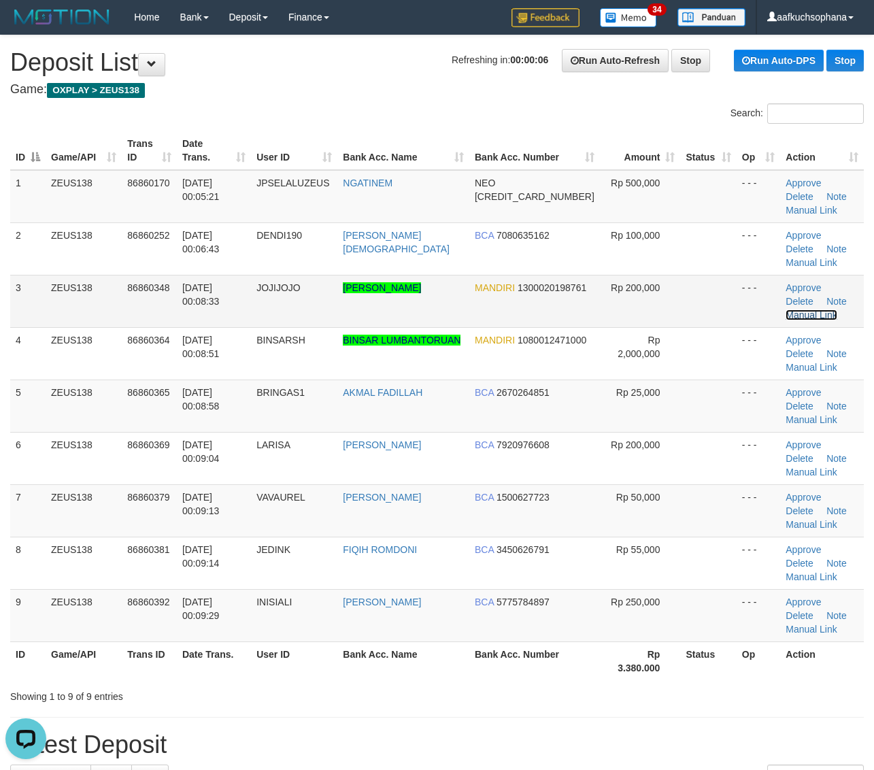
click at [819, 309] on link "Manual Link" at bounding box center [811, 314] width 52 height 11
click at [785, 309] on link "Manual Link" at bounding box center [811, 314] width 52 height 11
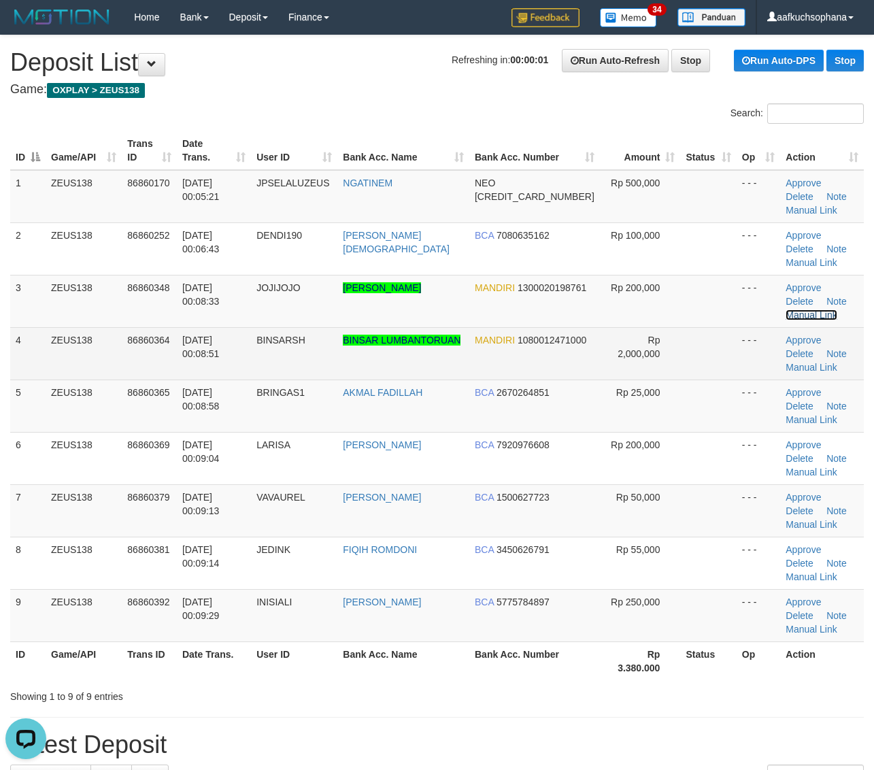
click at [785, 309] on link "Manual Link" at bounding box center [811, 314] width 52 height 11
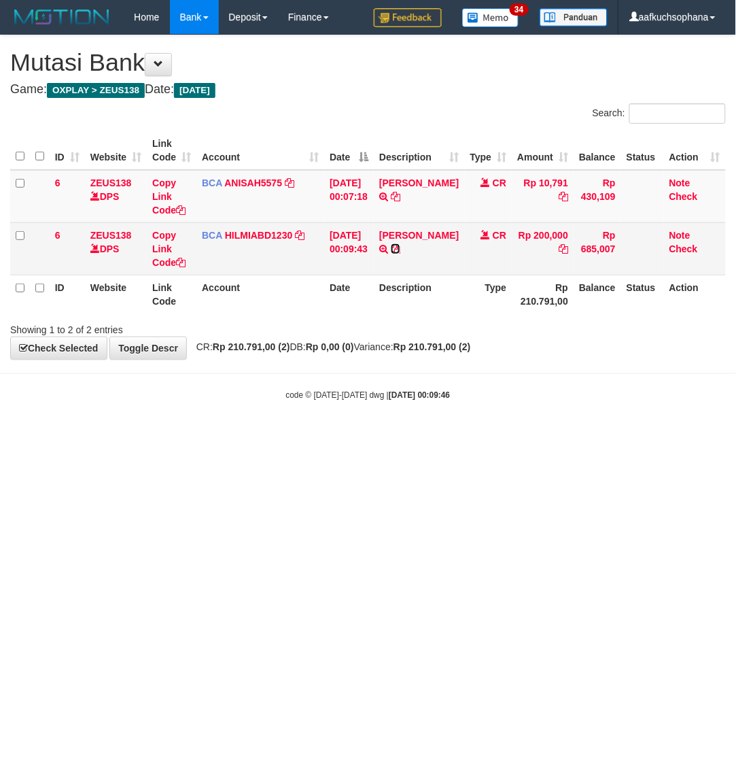
click at [391, 254] on icon at bounding box center [396, 249] width 10 height 10
click at [184, 260] on icon at bounding box center [181, 263] width 10 height 10
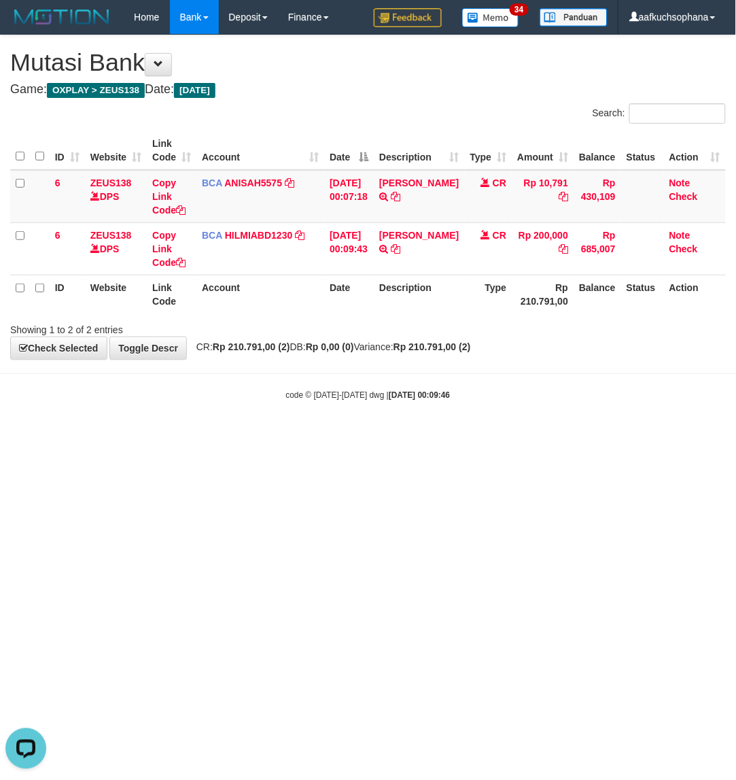
scroll to position [186, 0]
drag, startPoint x: 422, startPoint y: 435, endPoint x: 735, endPoint y: 194, distance: 395.0
click at [427, 432] on body "Toggle navigation Home Bank Account List Load By Website Group [OXPLAY] ZEUS138…" at bounding box center [368, 217] width 736 height 435
drag, startPoint x: 360, startPoint y: 481, endPoint x: 0, endPoint y: 377, distance: 374.8
click at [356, 435] on html "Toggle navigation Home Bank Account List Load By Website Group [OXPLAY] ZEUS138…" at bounding box center [368, 217] width 736 height 435
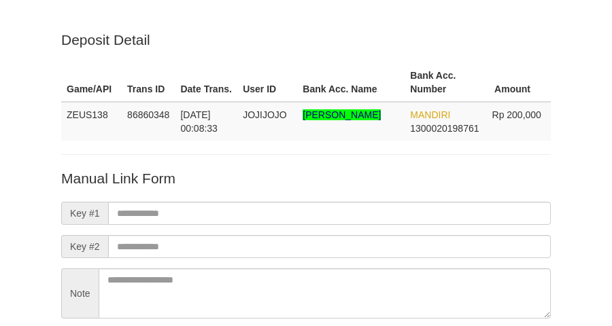
scroll to position [120, 0]
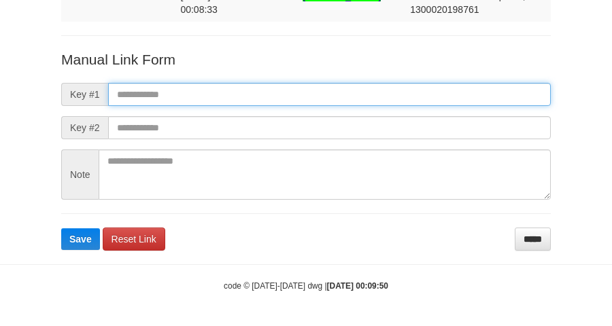
click at [313, 97] on input "text" at bounding box center [329, 94] width 443 height 23
paste input "**********"
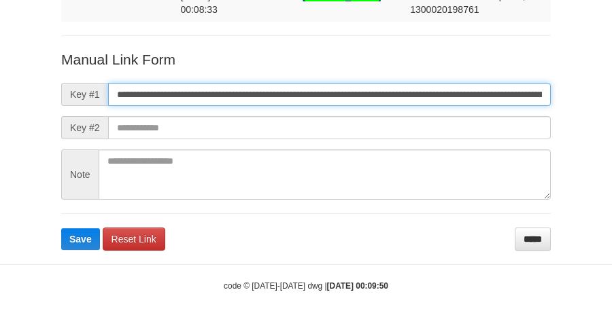
scroll to position [0, 799]
type input "**********"
click at [61, 228] on button "Save" at bounding box center [80, 239] width 39 height 22
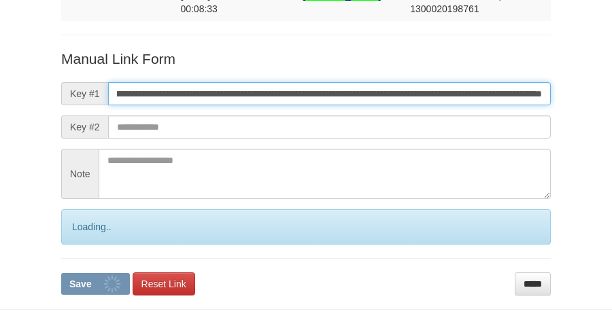
click at [61, 273] on button "Save" at bounding box center [95, 284] width 69 height 22
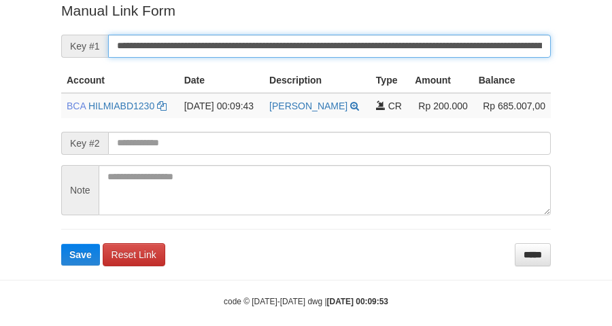
click at [61, 244] on button "Save" at bounding box center [80, 255] width 39 height 22
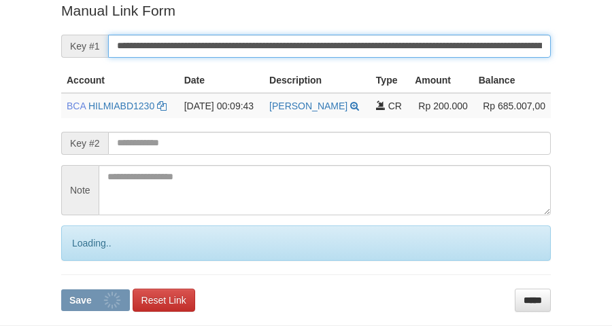
scroll to position [279, 0]
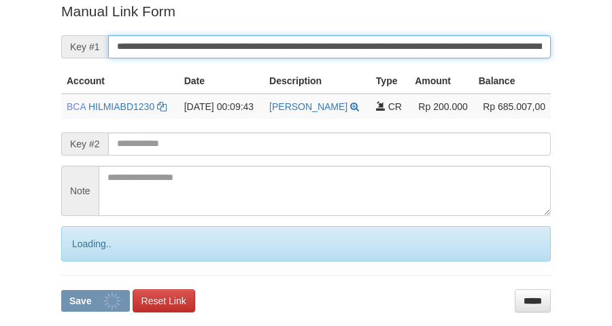
click at [61, 290] on button "Save" at bounding box center [95, 301] width 69 height 22
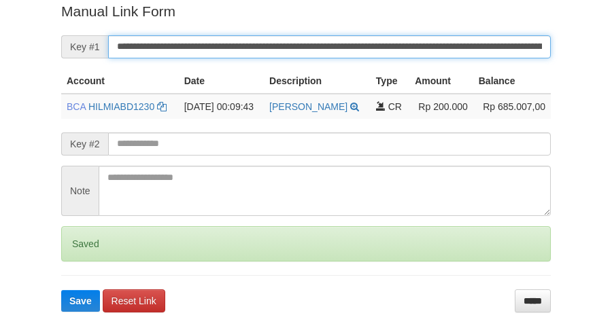
click at [61, 290] on button "Save" at bounding box center [80, 301] width 39 height 22
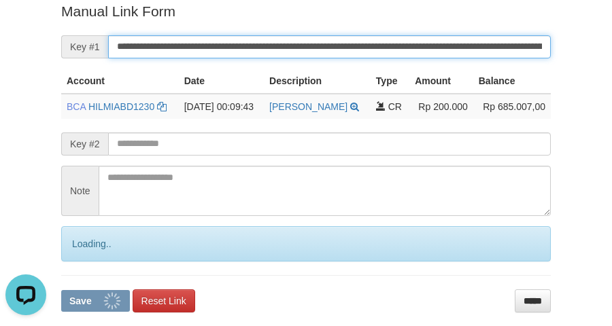
scroll to position [0, 0]
click at [61, 290] on button "Save" at bounding box center [95, 301] width 69 height 22
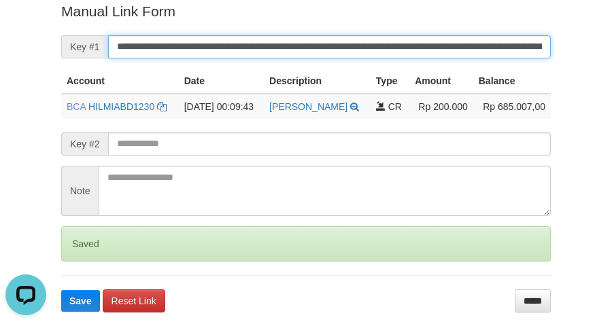
click at [61, 290] on button "Save" at bounding box center [80, 301] width 39 height 22
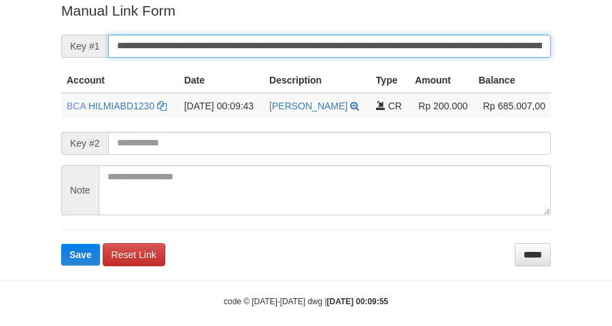
click at [61, 244] on button "Save" at bounding box center [80, 255] width 39 height 22
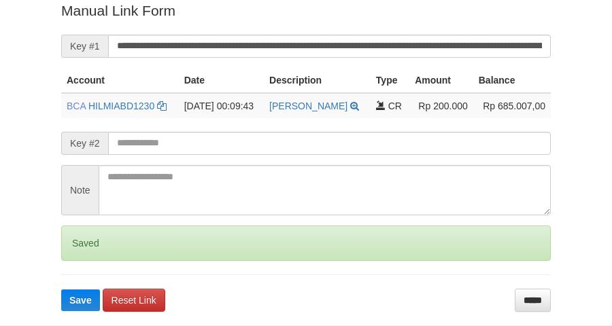
drag, startPoint x: 0, startPoint y: 0, endPoint x: 273, endPoint y: 54, distance: 278.0
click at [273, 54] on input "**********" at bounding box center [329, 46] width 443 height 23
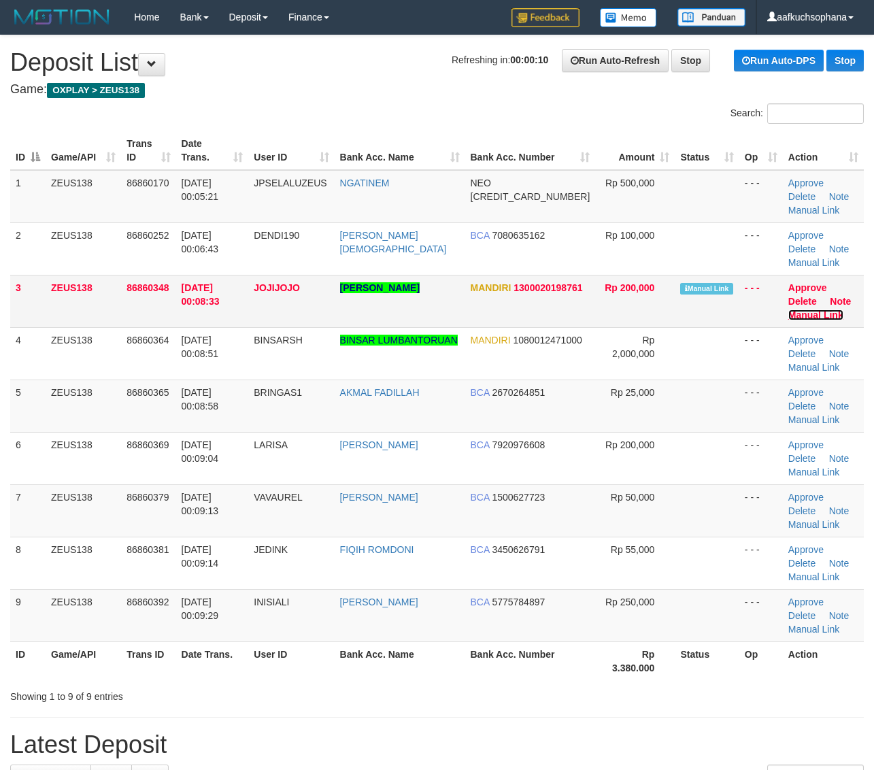
click at [821, 309] on link "Manual Link" at bounding box center [815, 314] width 55 height 11
click at [867, 291] on div "ID Game/API Trans ID Date Trans. User ID Bank Acc. Name Bank Acc. Number Amount…" at bounding box center [437, 405] width 874 height 557
click at [829, 309] on link "Manual Link" at bounding box center [815, 314] width 55 height 11
click at [788, 309] on link "Manual Link" at bounding box center [815, 314] width 55 height 11
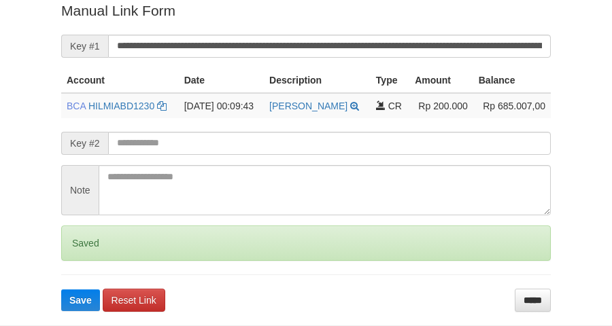
click at [61, 290] on button "Save" at bounding box center [80, 301] width 39 height 22
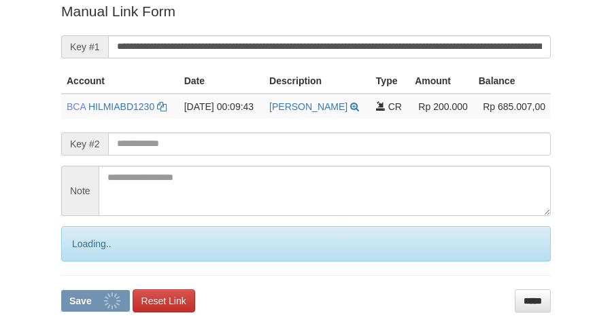
click at [61, 290] on button "Save" at bounding box center [95, 301] width 69 height 22
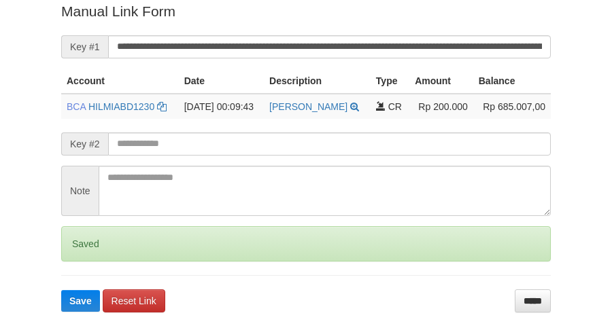
click at [61, 290] on button "Save" at bounding box center [80, 301] width 39 height 22
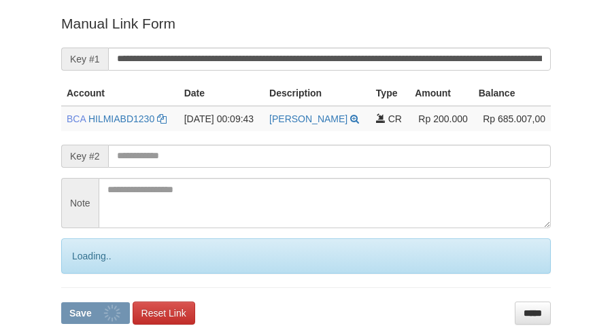
click at [370, 48] on input "**********" at bounding box center [329, 59] width 443 height 23
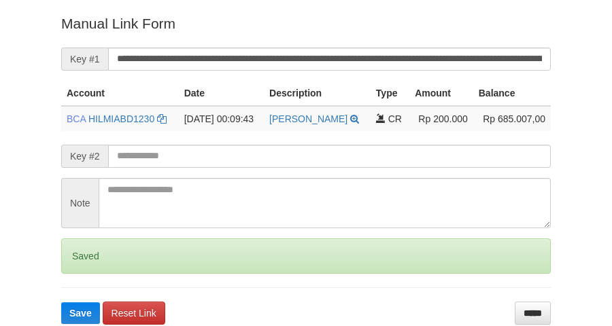
click at [61, 303] on button "Save" at bounding box center [80, 314] width 39 height 22
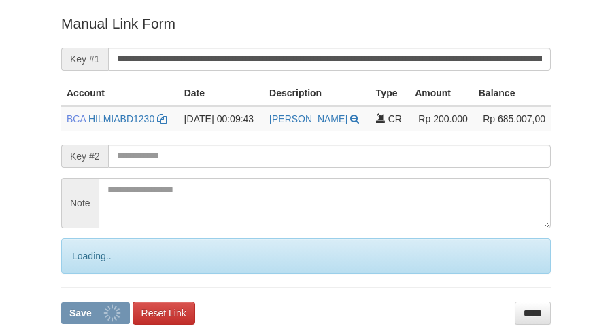
click at [61, 303] on button "Save" at bounding box center [95, 314] width 69 height 22
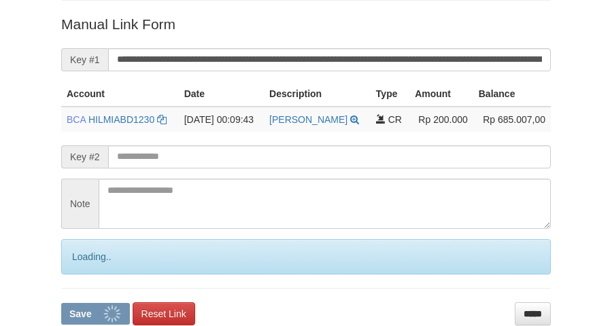
click at [61, 303] on button "Save" at bounding box center [95, 314] width 69 height 22
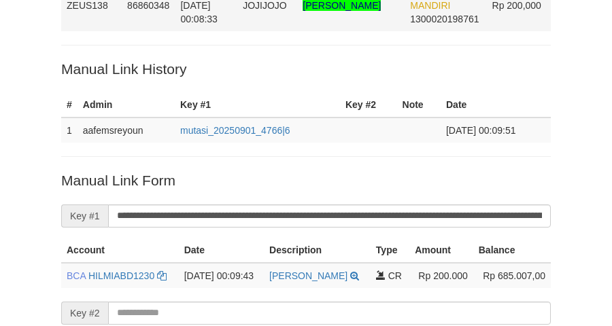
scroll to position [109, 0]
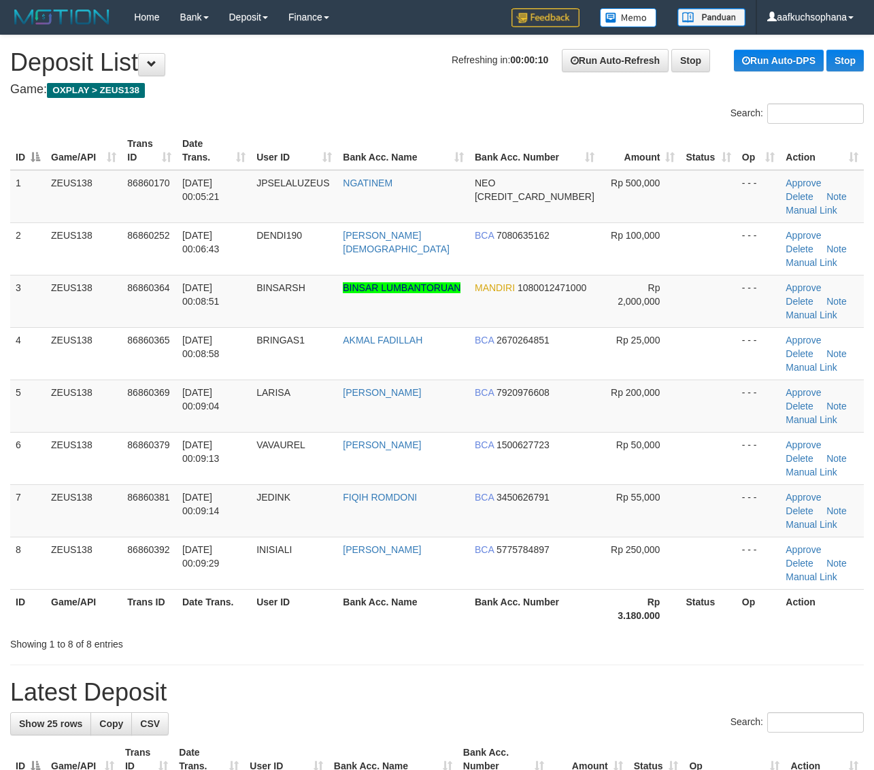
drag, startPoint x: 704, startPoint y: 455, endPoint x: 885, endPoint y: 444, distance: 181.2
click at [708, 536] on td at bounding box center [708, 562] width 56 height 52
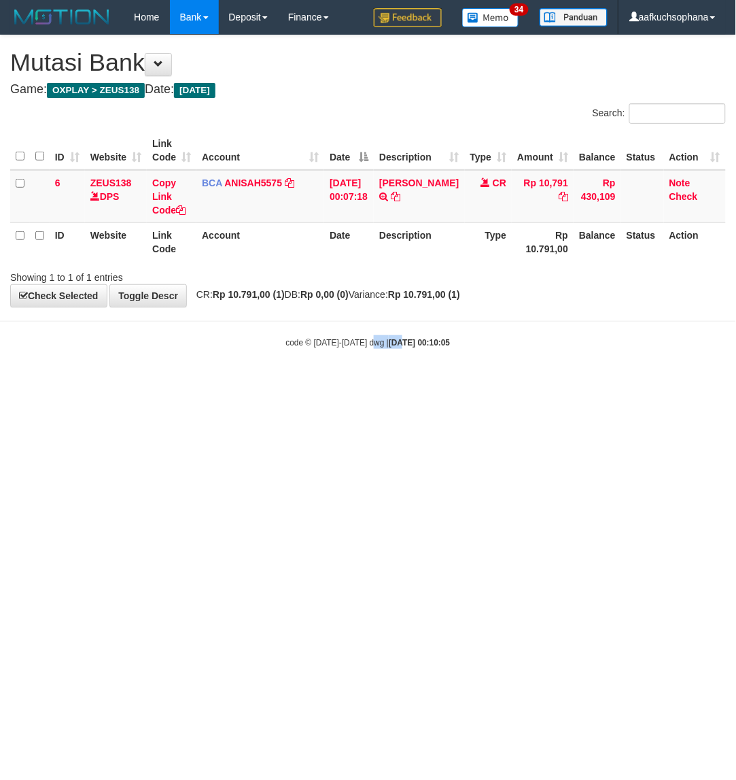
click at [399, 383] on html "Toggle navigation Home Bank Account List Load By Website Group [OXPLAY] ZEUS138…" at bounding box center [368, 191] width 736 height 383
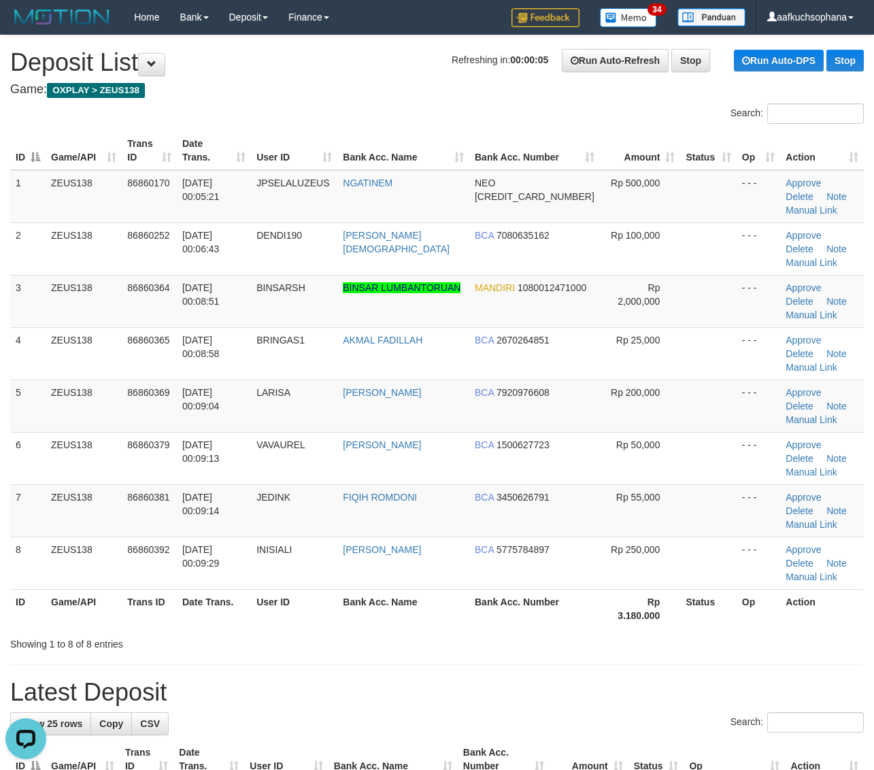
click at [724, 632] on div at bounding box center [619, 632] width 510 height 1
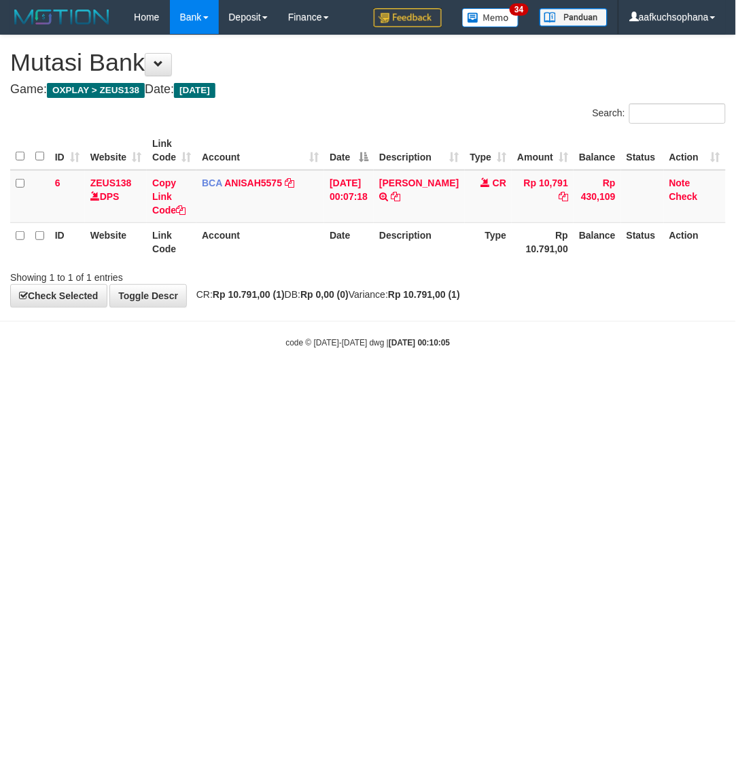
drag, startPoint x: 162, startPoint y: 455, endPoint x: 194, endPoint y: 460, distance: 32.2
click at [190, 383] on html "Toggle navigation Home Bank Account List Load By Website Group [OXPLAY] ZEUS138…" at bounding box center [368, 191] width 736 height 383
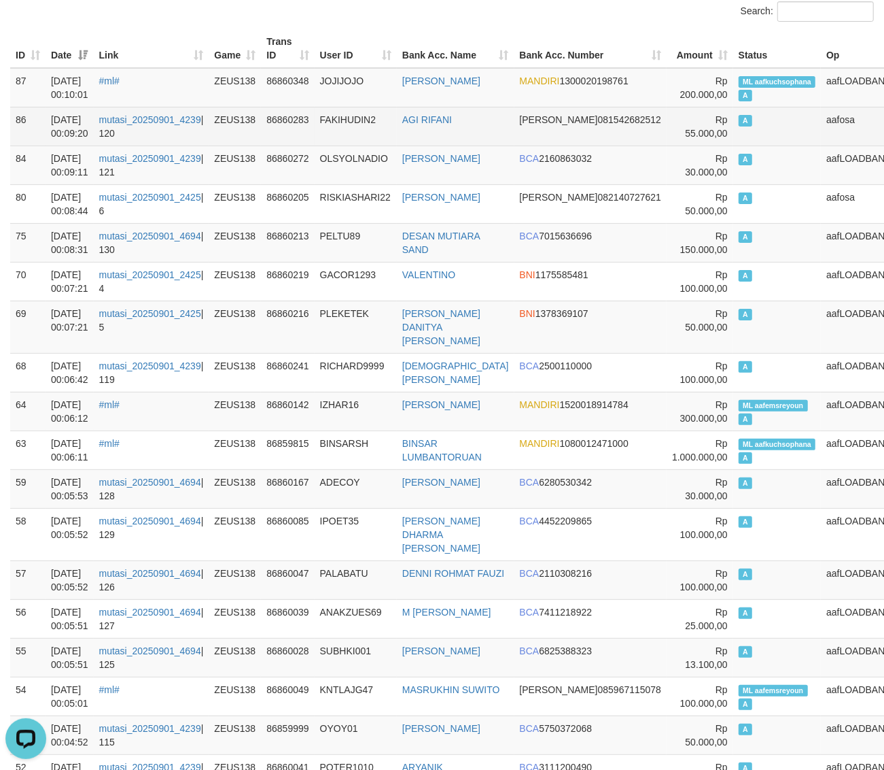
scroll to position [9, 0]
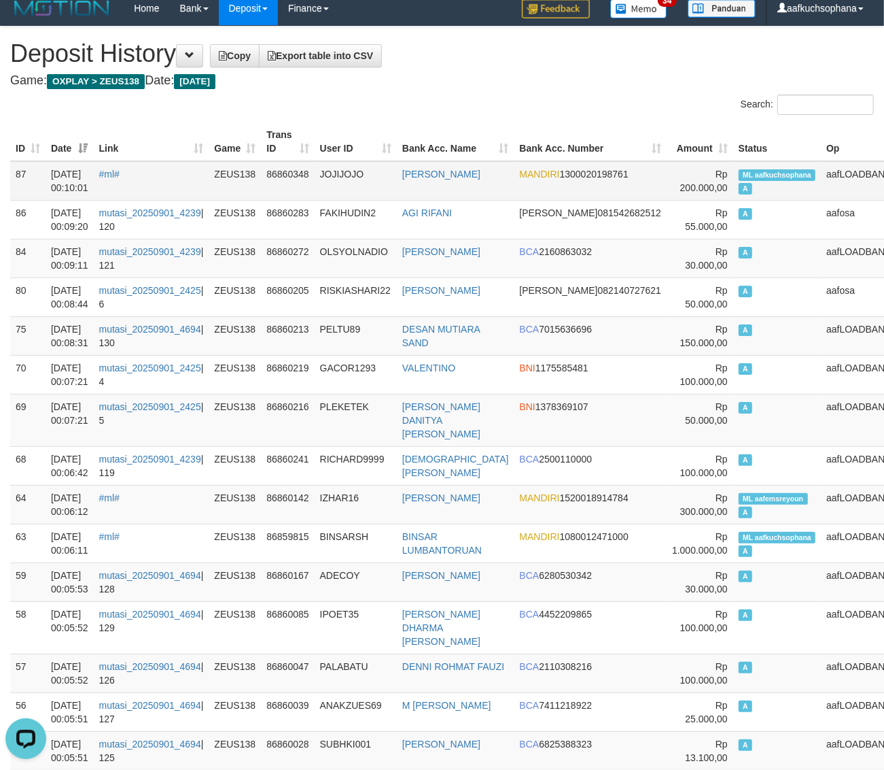
drag, startPoint x: 443, startPoint y: 87, endPoint x: 160, endPoint y: 175, distance: 296.3
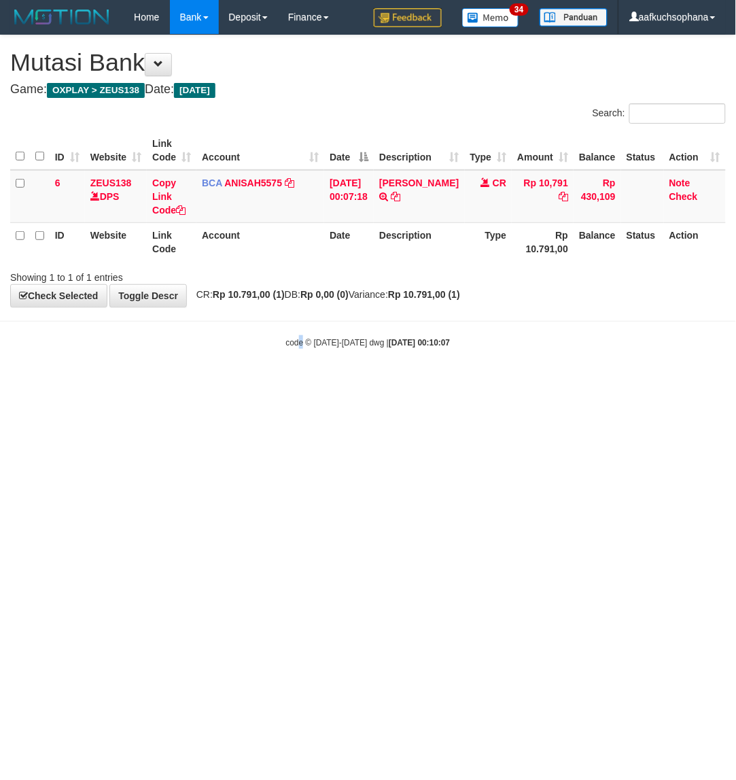
click at [301, 383] on html "Toggle navigation Home Bank Account List Load By Website Group [OXPLAY] ZEUS138…" at bounding box center [368, 191] width 736 height 383
drag, startPoint x: 245, startPoint y: 487, endPoint x: 1, endPoint y: 379, distance: 266.9
click at [241, 383] on html "Toggle navigation Home Bank Account List Load By Website Group [OXPLAY] ZEUS138…" at bounding box center [368, 191] width 736 height 383
click at [291, 383] on html "Toggle navigation Home Bank Account List Load By Website Group [OXPLAY] ZEUS138…" at bounding box center [368, 191] width 736 height 383
drag, startPoint x: 216, startPoint y: 359, endPoint x: 266, endPoint y: 357, distance: 50.3
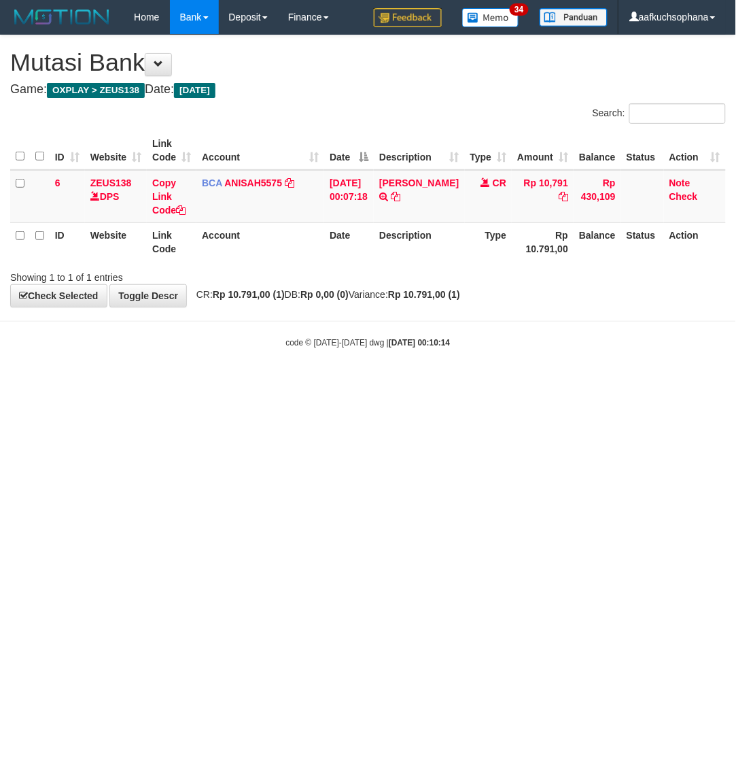
click at [221, 361] on body "Toggle navigation Home Bank Account List Load By Website Group [OXPLAY] ZEUS138…" at bounding box center [368, 191] width 736 height 383
click at [252, 341] on div "code © [DATE]-[DATE] dwg | [DATE] 00:10:15" at bounding box center [368, 342] width 736 height 14
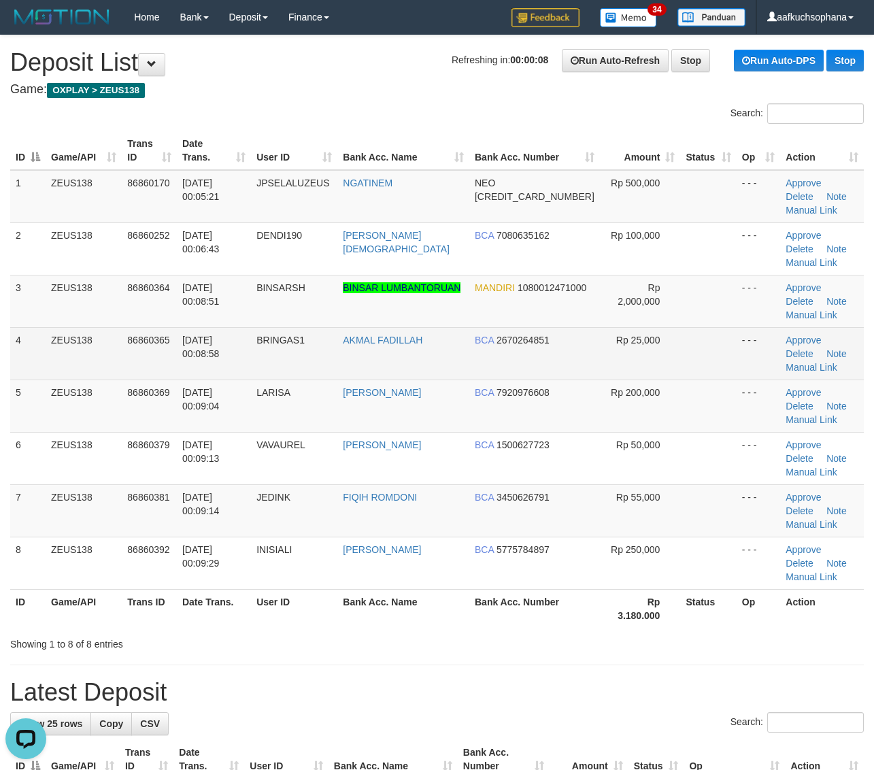
click at [740, 327] on td "- - -" at bounding box center [758, 353] width 44 height 52
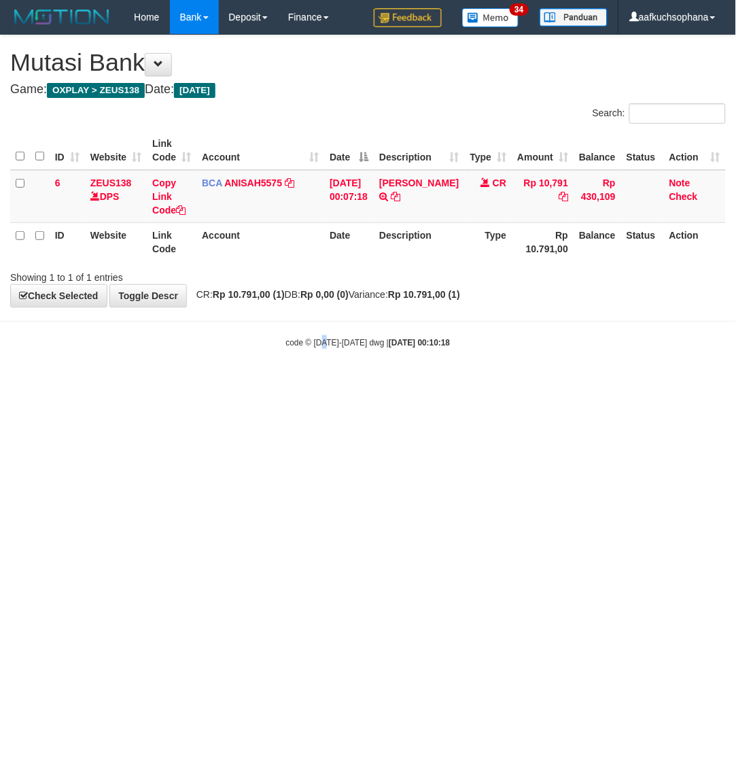
click at [317, 383] on html "Toggle navigation Home Bank Account List Load By Website Group [OXPLAY] ZEUS138…" at bounding box center [368, 191] width 736 height 383
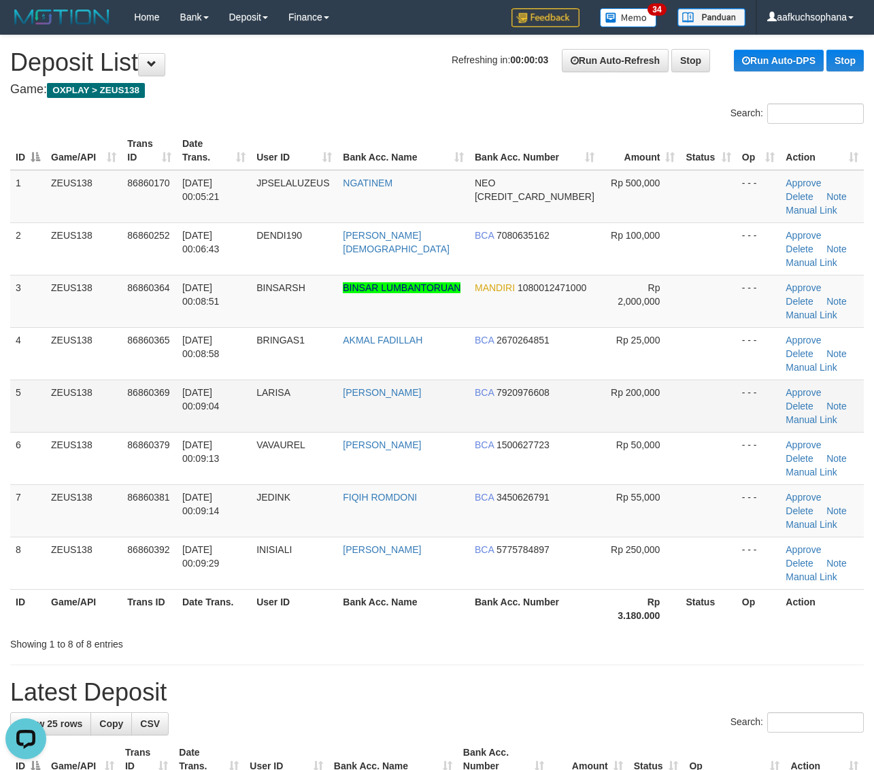
click at [736, 379] on td "- - -" at bounding box center [758, 405] width 44 height 52
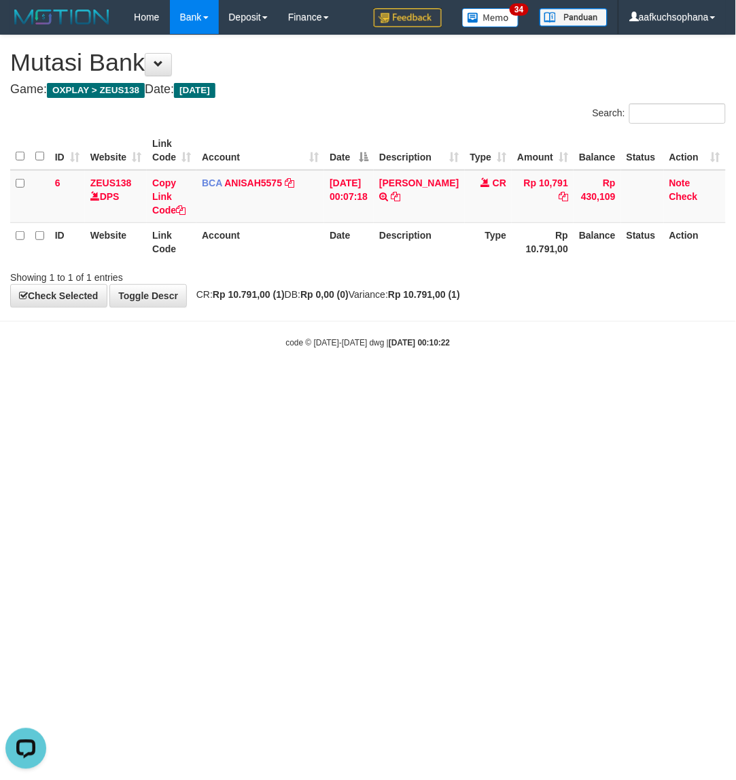
click at [249, 383] on html "Toggle navigation Home Bank Account List Load By Website Group [OXPLAY] ZEUS138…" at bounding box center [368, 191] width 736 height 383
click at [232, 383] on html "Toggle navigation Home Bank Account List Load By Website Group [OXPLAY] ZEUS138…" at bounding box center [368, 191] width 736 height 383
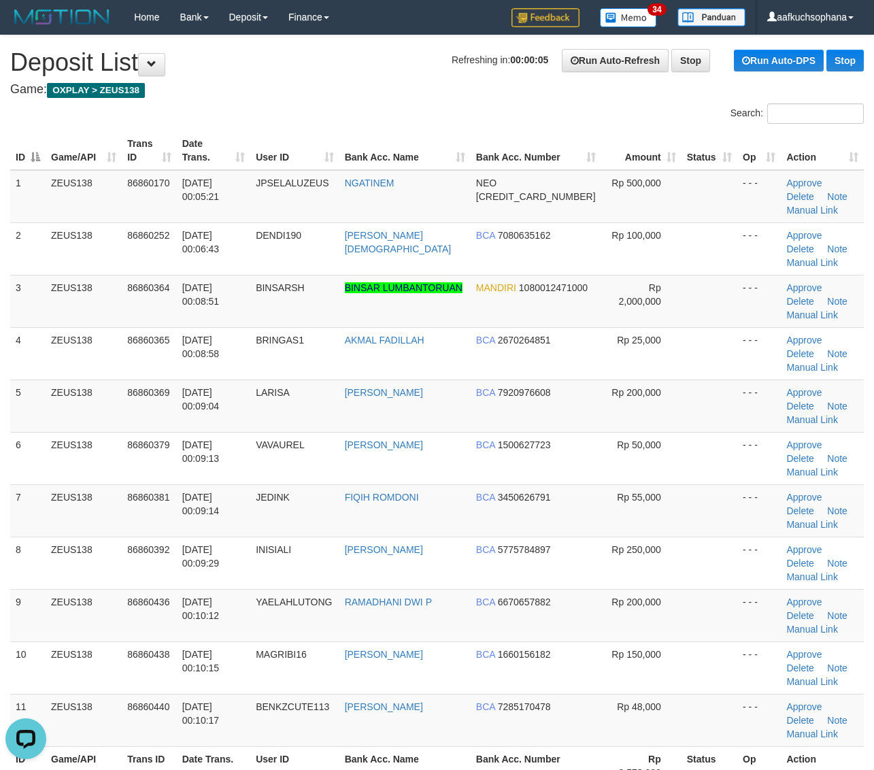
drag, startPoint x: 685, startPoint y: 303, endPoint x: 882, endPoint y: 347, distance: 202.2
click at [693, 327] on td at bounding box center [709, 353] width 56 height 52
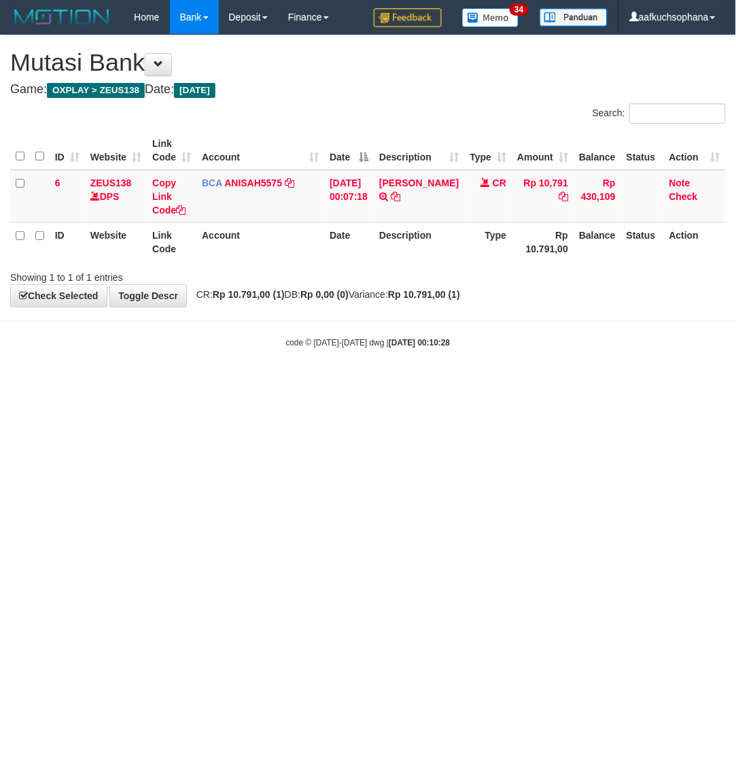
click at [233, 383] on html "Toggle navigation Home Bank Account List Load By Website Group [OXPLAY] ZEUS138…" at bounding box center [368, 191] width 736 height 383
click at [296, 383] on html "Toggle navigation Home Bank Account List Load By Website Group [OXPLAY] ZEUS138…" at bounding box center [368, 191] width 736 height 383
drag, startPoint x: 402, startPoint y: 436, endPoint x: 390, endPoint y: 426, distance: 16.5
click at [396, 383] on html "Toggle navigation Home Bank Account List Load By Website Group [OXPLAY] ZEUS138…" at bounding box center [368, 191] width 736 height 383
click at [229, 383] on html "Toggle navigation Home Bank Account List Load By Website Group [OXPLAY] ZEUS138…" at bounding box center [368, 191] width 736 height 383
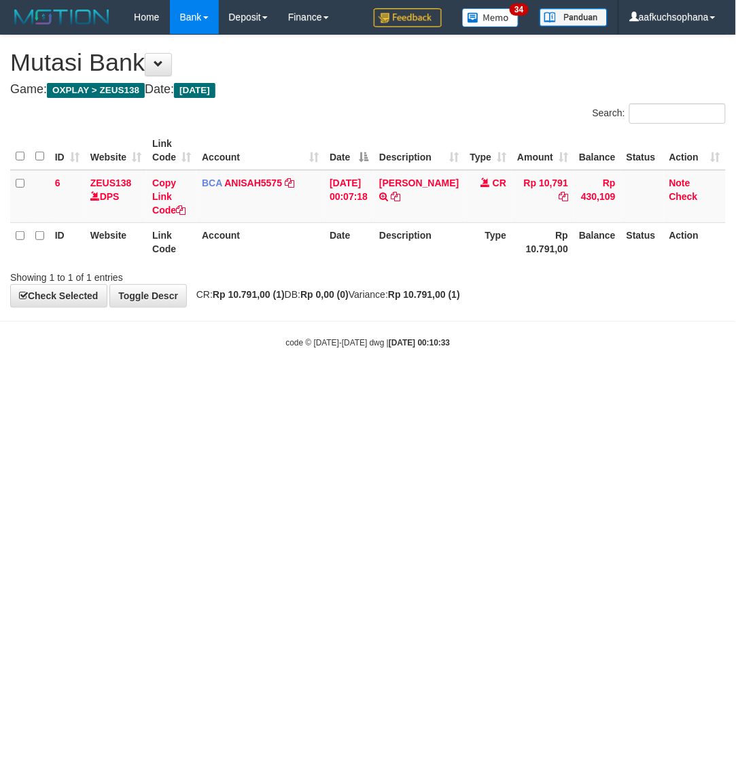
click at [305, 383] on html "Toggle navigation Home Bank Account List Load By Website Group [OXPLAY] ZEUS138…" at bounding box center [368, 191] width 736 height 383
click at [307, 383] on html "Toggle navigation Home Bank Account List Load By Website Group [OXPLAY] ZEUS138…" at bounding box center [368, 191] width 736 height 383
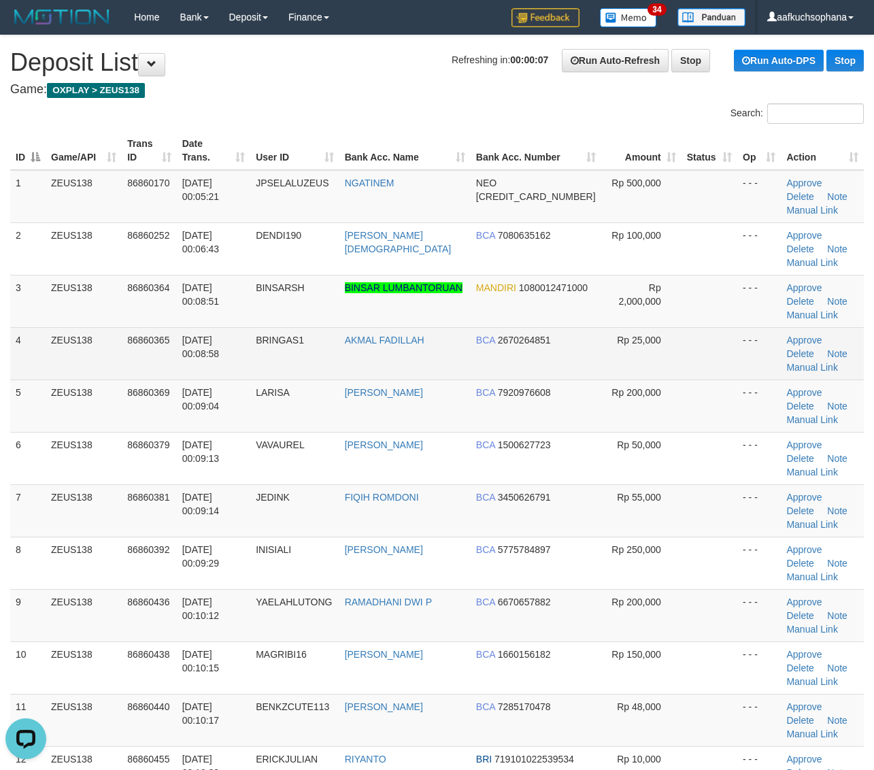
drag, startPoint x: 667, startPoint y: 296, endPoint x: 678, endPoint y: 293, distance: 11.2
click at [673, 327] on tr "4 ZEUS138 86860365 01/09/2025 00:08:58 BRINGAS1 AKMAL FADILLAH BCA 2670264851 R…" at bounding box center [436, 353] width 853 height 52
drag, startPoint x: 714, startPoint y: 291, endPoint x: 882, endPoint y: 273, distance: 169.5
click at [721, 327] on td at bounding box center [709, 353] width 56 height 52
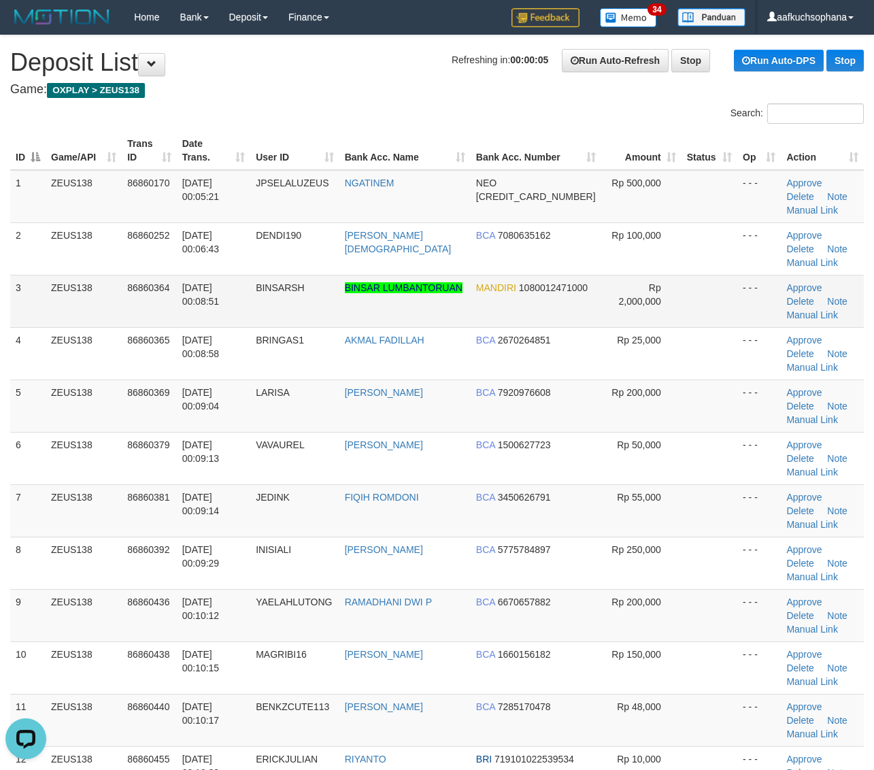
click at [711, 277] on td at bounding box center [709, 301] width 56 height 52
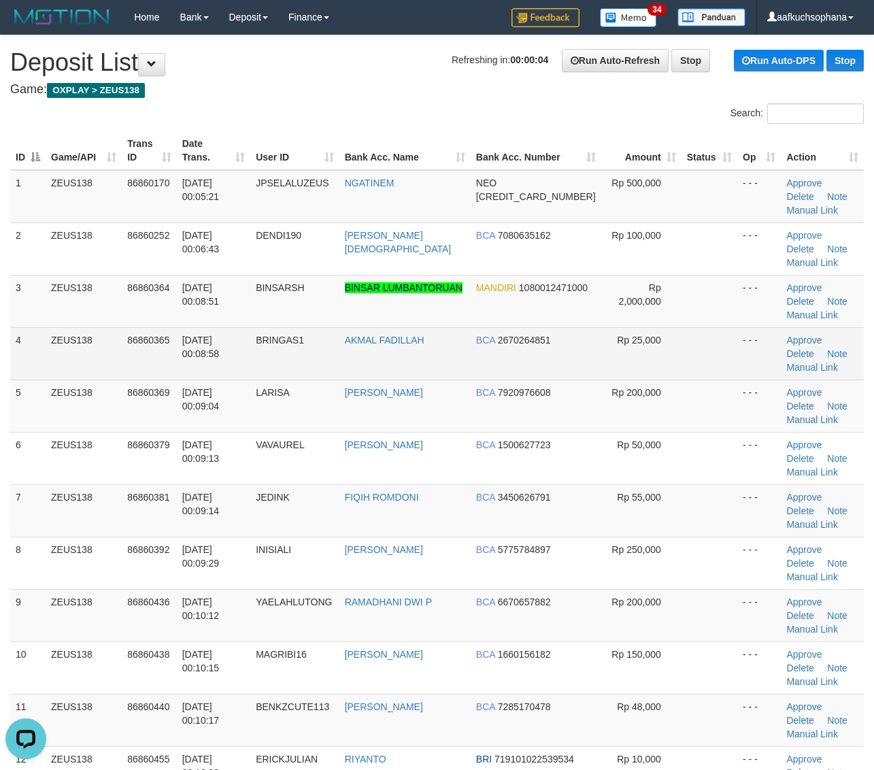
drag, startPoint x: 702, startPoint y: 277, endPoint x: 742, endPoint y: 290, distance: 41.9
click at [700, 279] on td at bounding box center [709, 301] width 56 height 52
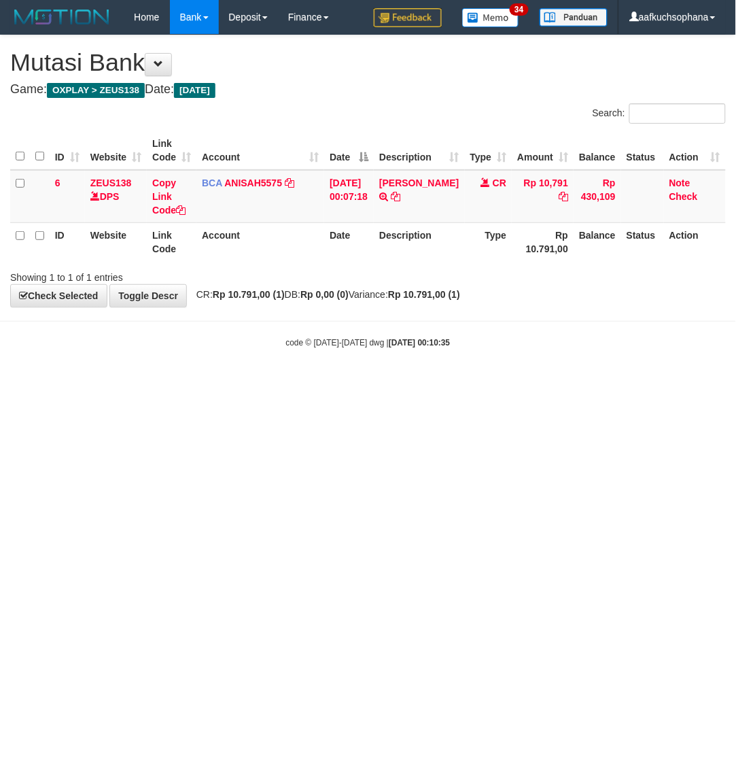
click at [107, 383] on html "Toggle navigation Home Bank Account List Load By Website Group [OXPLAY] ZEUS138…" at bounding box center [368, 191] width 736 height 383
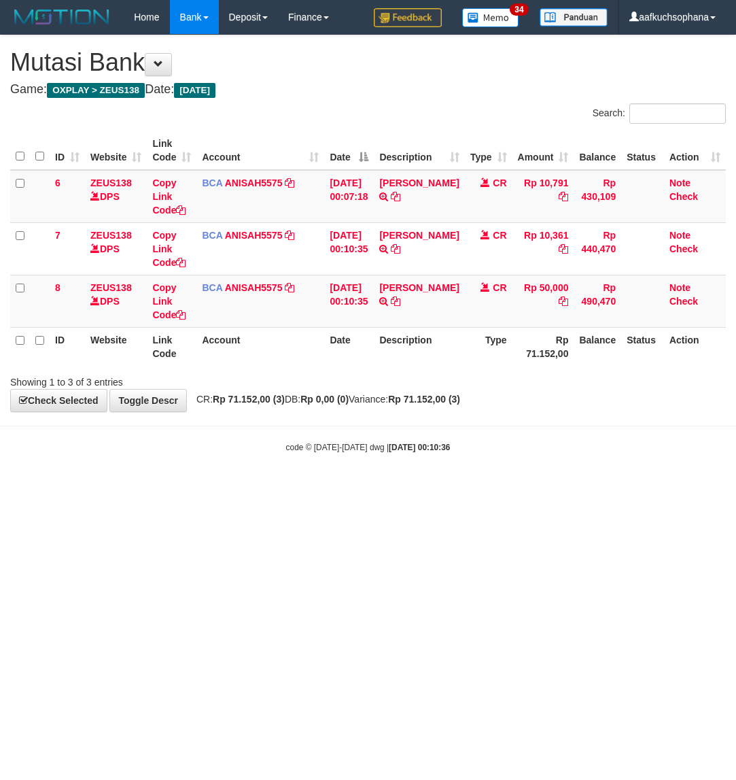
click at [109, 384] on div "Showing 1 to 3 of 3 entries" at bounding box center [153, 379] width 286 height 19
click at [392, 306] on icon at bounding box center [396, 301] width 10 height 10
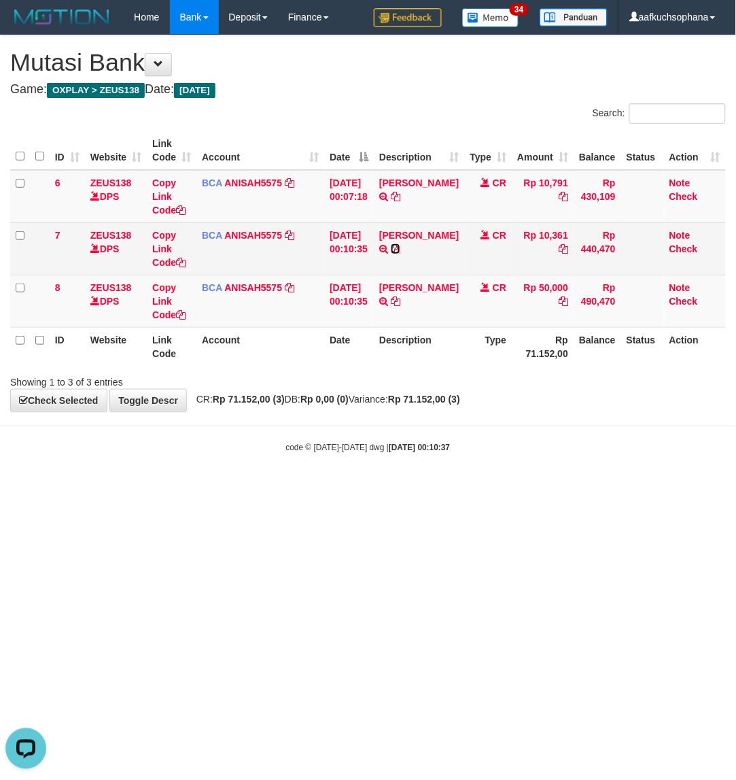
drag, startPoint x: 393, startPoint y: 260, endPoint x: 4, endPoint y: 252, distance: 388.9
click at [392, 254] on icon at bounding box center [396, 249] width 10 height 10
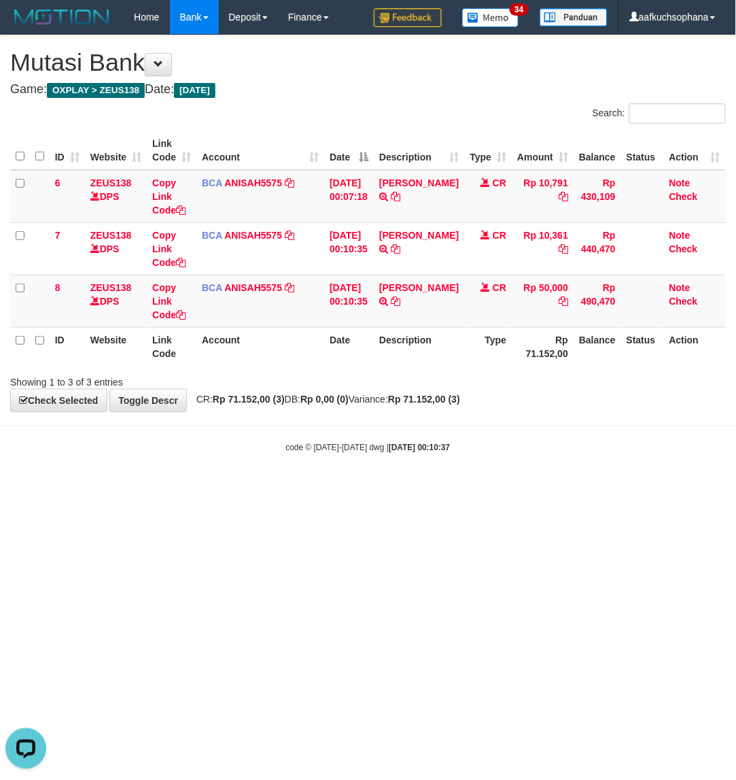
click at [309, 453] on div "code © [DATE]-[DATE] dwg | [DATE] 00:10:37" at bounding box center [368, 447] width 736 height 14
click at [309, 453] on div "code © 2012-2018 dwg | 2025/09/01 00:10:37" at bounding box center [368, 447] width 736 height 14
drag, startPoint x: 161, startPoint y: 506, endPoint x: 175, endPoint y: 513, distance: 15.8
click at [175, 487] on html "Toggle navigation Home Bank Account List Load By Website Group [OXPLAY] ZEUS138…" at bounding box center [368, 243] width 736 height 487
click at [165, 487] on html "Toggle navigation Home Bank Account List Load By Website Group [OXPLAY] ZEUS138…" at bounding box center [368, 243] width 736 height 487
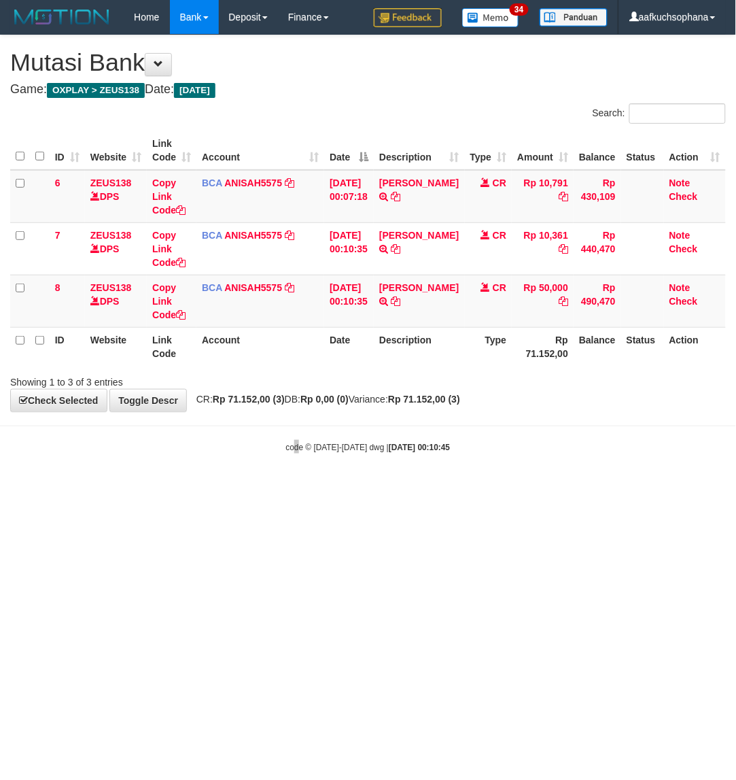
drag, startPoint x: 296, startPoint y: 494, endPoint x: 296, endPoint y: 484, distance: 9.5
click at [296, 487] on html "Toggle navigation Home Bank Account List Load By Website Group [OXPLAY] ZEUS138…" at bounding box center [368, 243] width 736 height 487
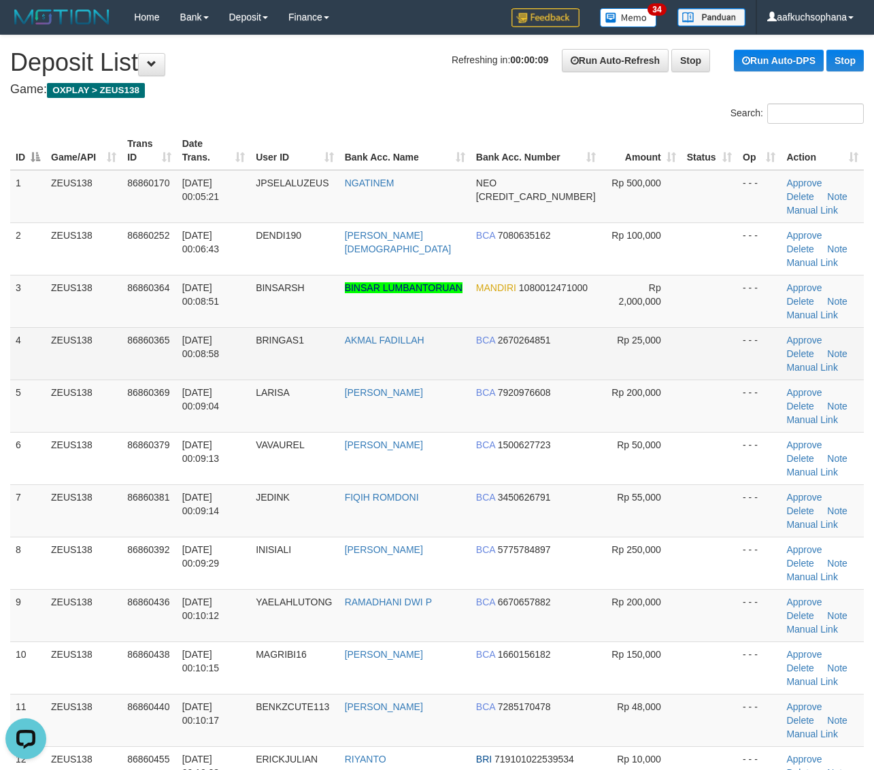
click at [714, 327] on td at bounding box center [709, 353] width 56 height 52
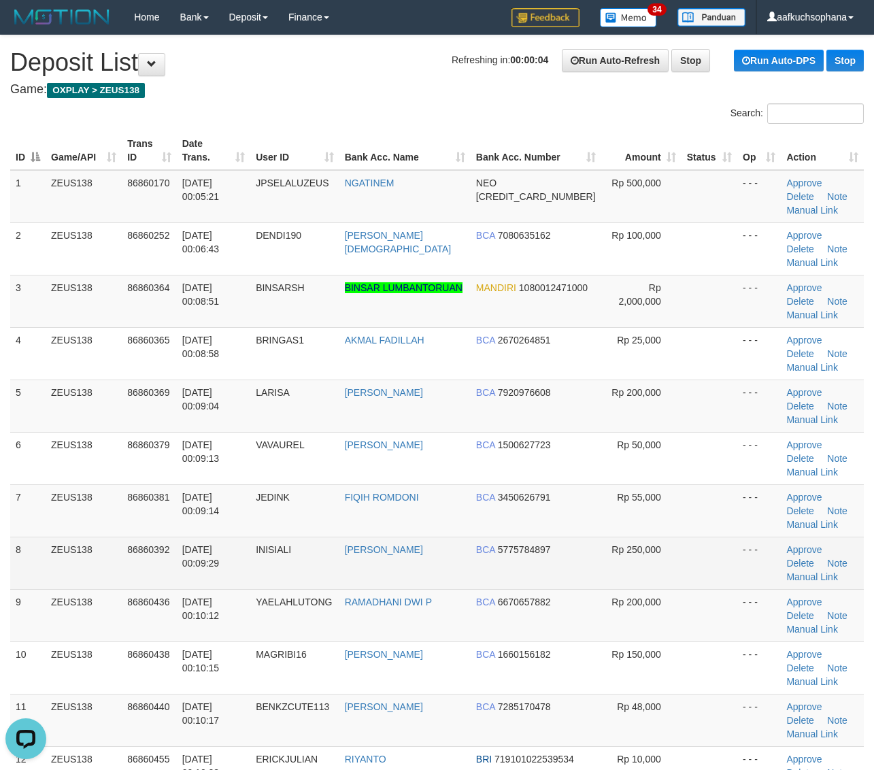
drag, startPoint x: 752, startPoint y: 463, endPoint x: 850, endPoint y: 463, distance: 98.6
click at [755, 536] on td "- - -" at bounding box center [759, 562] width 44 height 52
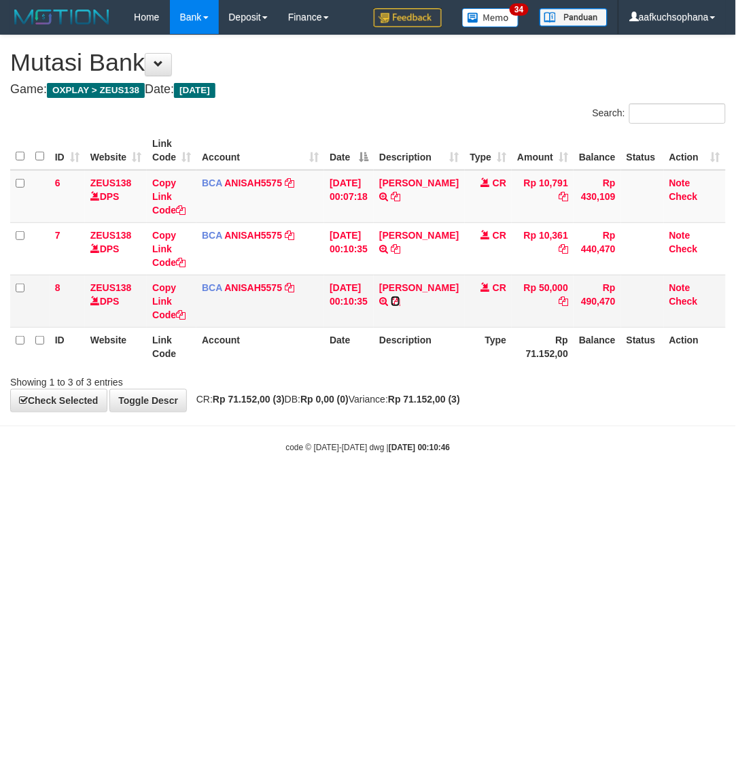
click at [391, 306] on icon at bounding box center [396, 301] width 10 height 10
click at [413, 293] on link "[PERSON_NAME]" at bounding box center [419, 287] width 80 height 11
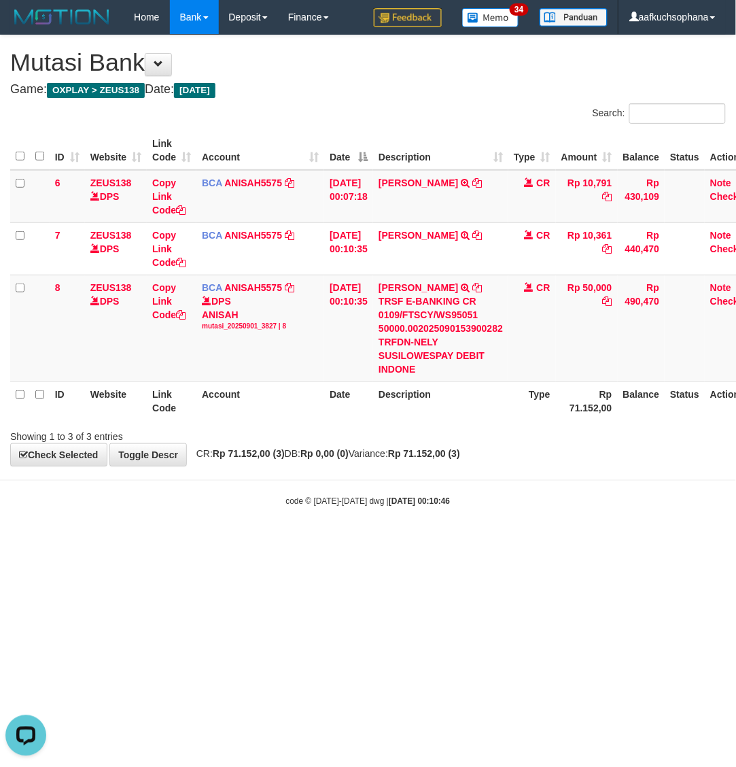
click at [349, 542] on html "Toggle navigation Home Bank Account List Load By Website Group [OXPLAY] ZEUS138…" at bounding box center [368, 271] width 736 height 542
click at [322, 542] on html "Toggle navigation Home Bank Account List Load By Website Group [OXPLAY] ZEUS138…" at bounding box center [368, 271] width 736 height 542
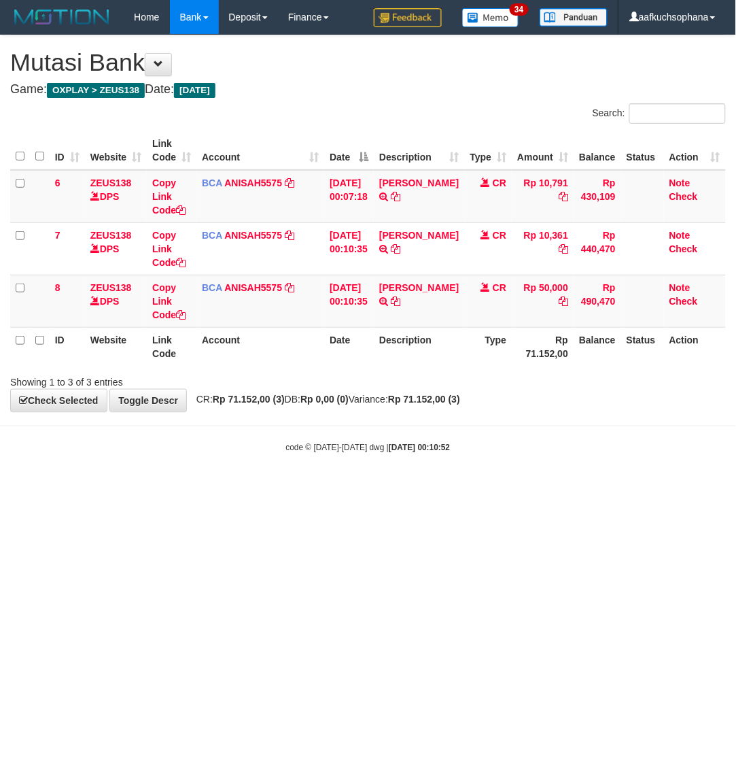
click at [230, 487] on html "Toggle navigation Home Bank Account List Load By Website Group [OXPLAY] ZEUS138…" at bounding box center [368, 243] width 736 height 487
drag, startPoint x: 230, startPoint y: 525, endPoint x: 223, endPoint y: 517, distance: 10.6
click at [228, 487] on html "Toggle navigation Home Bank Account List Load By Website Group [OXPLAY] ZEUS138…" at bounding box center [368, 243] width 736 height 487
click at [232, 417] on body "Toggle navigation Home Bank Account List Load By Website Group [OXPLAY] ZEUS138…" at bounding box center [368, 243] width 736 height 487
click at [184, 311] on icon at bounding box center [181, 315] width 10 height 10
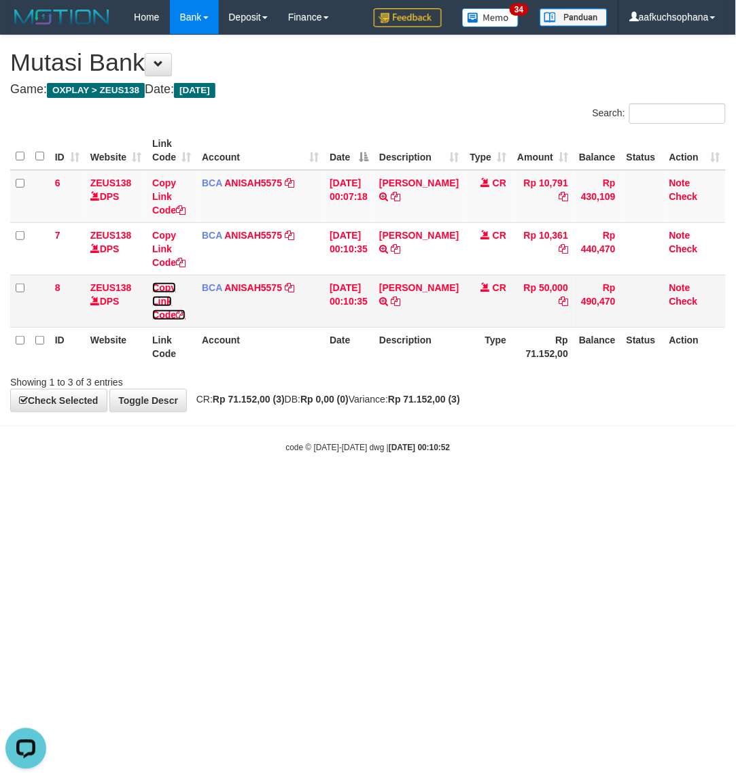
click at [184, 311] on icon at bounding box center [181, 315] width 10 height 10
drag, startPoint x: 184, startPoint y: 311, endPoint x: 135, endPoint y: 436, distance: 134.3
click at [184, 313] on icon at bounding box center [181, 315] width 10 height 10
drag, startPoint x: 368, startPoint y: 505, endPoint x: 131, endPoint y: 429, distance: 249.2
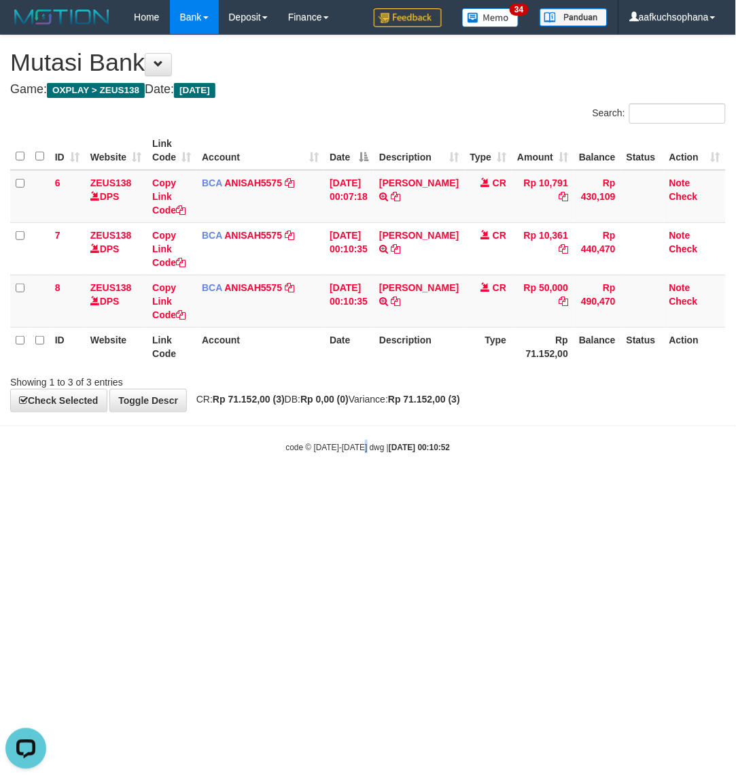
click at [359, 487] on html "Toggle navigation Home Bank Account List Load By Website Group [OXPLAY] ZEUS138…" at bounding box center [368, 243] width 736 height 487
drag, startPoint x: 475, startPoint y: 484, endPoint x: 427, endPoint y: 459, distance: 53.8
click at [470, 487] on body "Toggle navigation Home Bank Account List Load By Website Group [OXPLAY] ZEUS138…" at bounding box center [368, 243] width 736 height 487
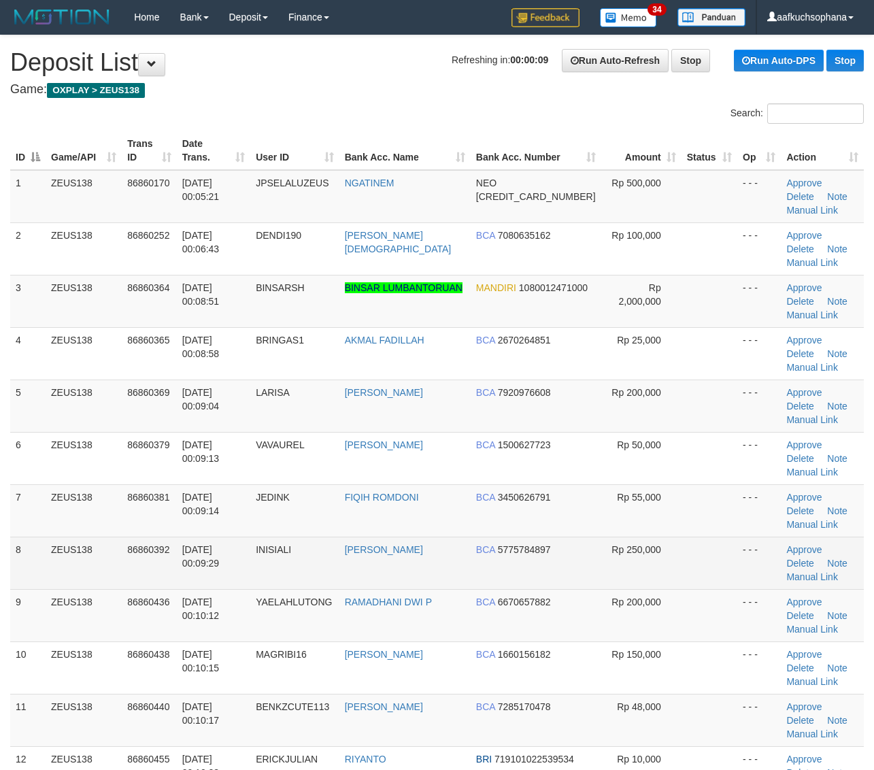
click at [714, 536] on td at bounding box center [709, 562] width 56 height 52
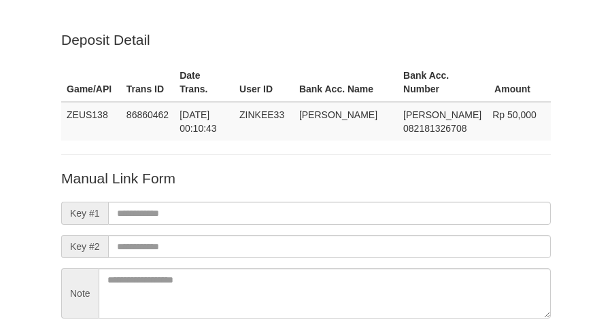
scroll to position [120, 0]
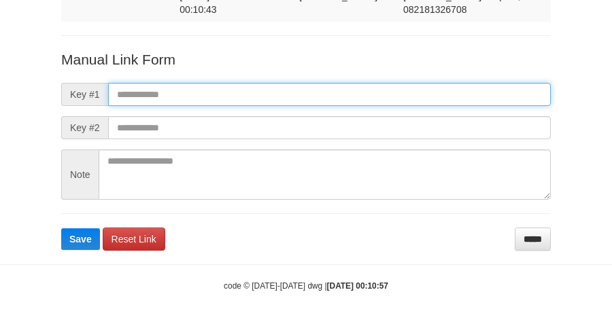
click at [332, 92] on input "text" at bounding box center [329, 94] width 443 height 23
paste input "**********"
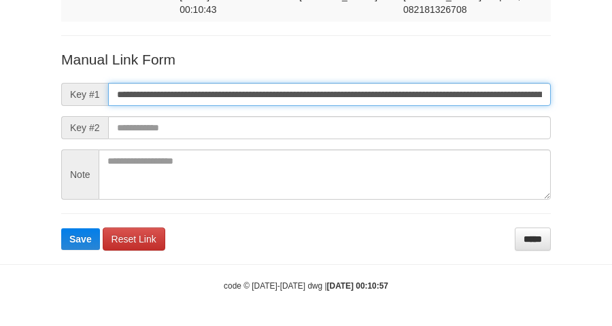
scroll to position [0, 762]
type input "**********"
click at [61, 228] on button "Save" at bounding box center [80, 239] width 39 height 22
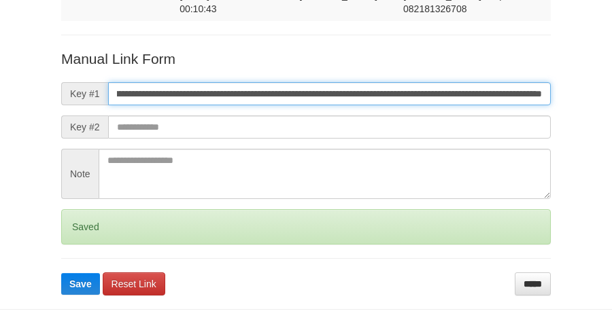
click at [61, 273] on button "Save" at bounding box center [80, 284] width 39 height 22
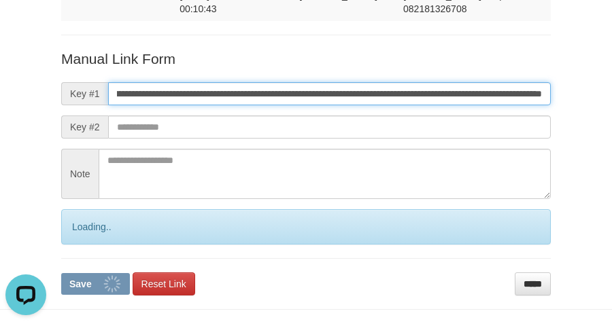
click at [61, 273] on button "Save" at bounding box center [95, 284] width 69 height 22
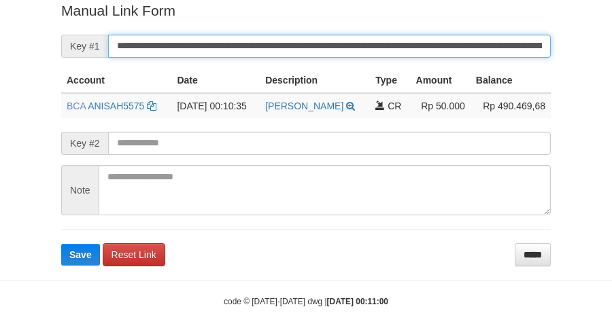
click at [61, 244] on button "Save" at bounding box center [80, 255] width 39 height 22
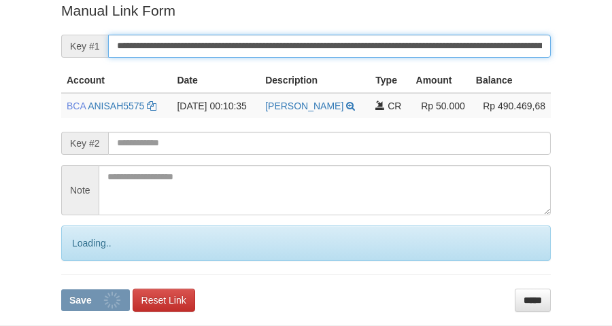
scroll to position [279, 0]
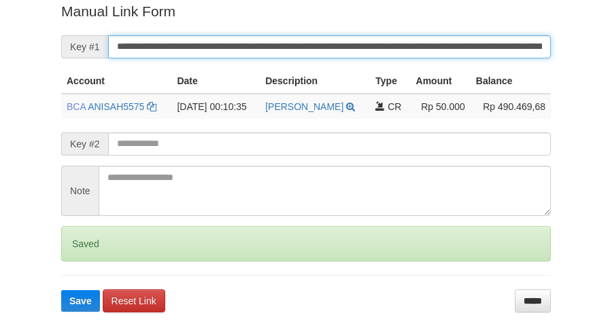
click at [61, 290] on button "Save" at bounding box center [80, 301] width 39 height 22
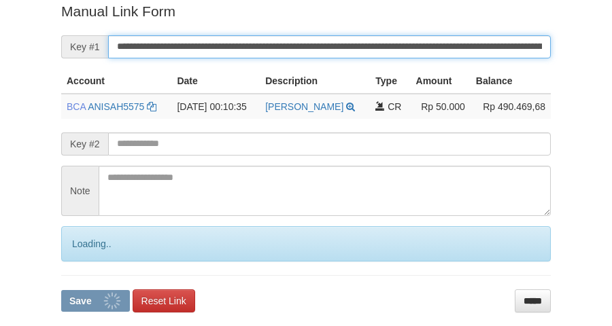
click at [61, 290] on button "Save" at bounding box center [95, 301] width 69 height 22
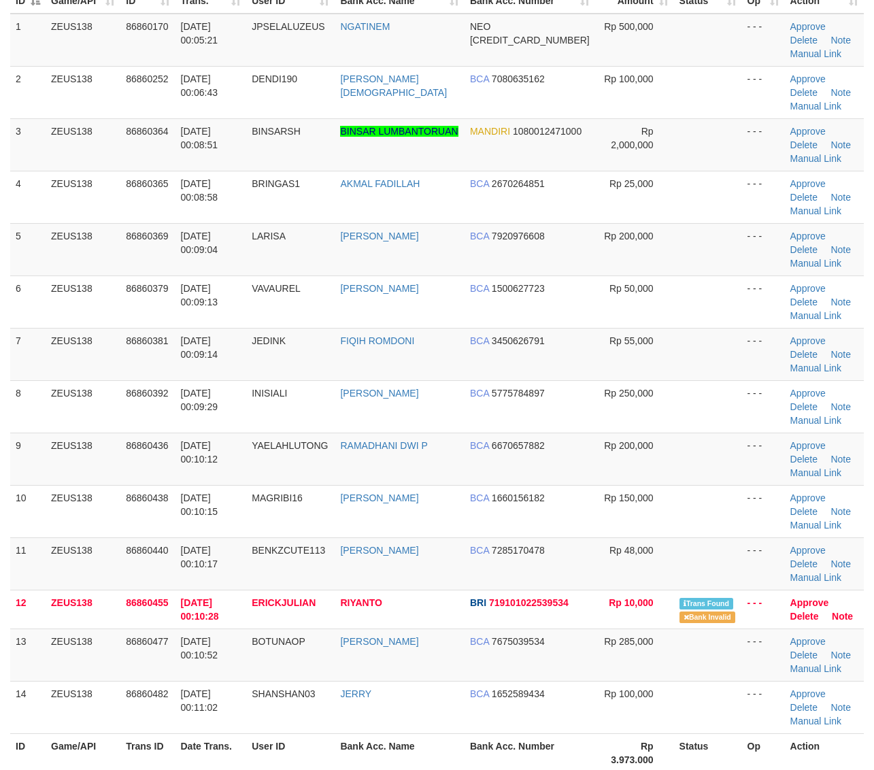
scroll to position [170, 0]
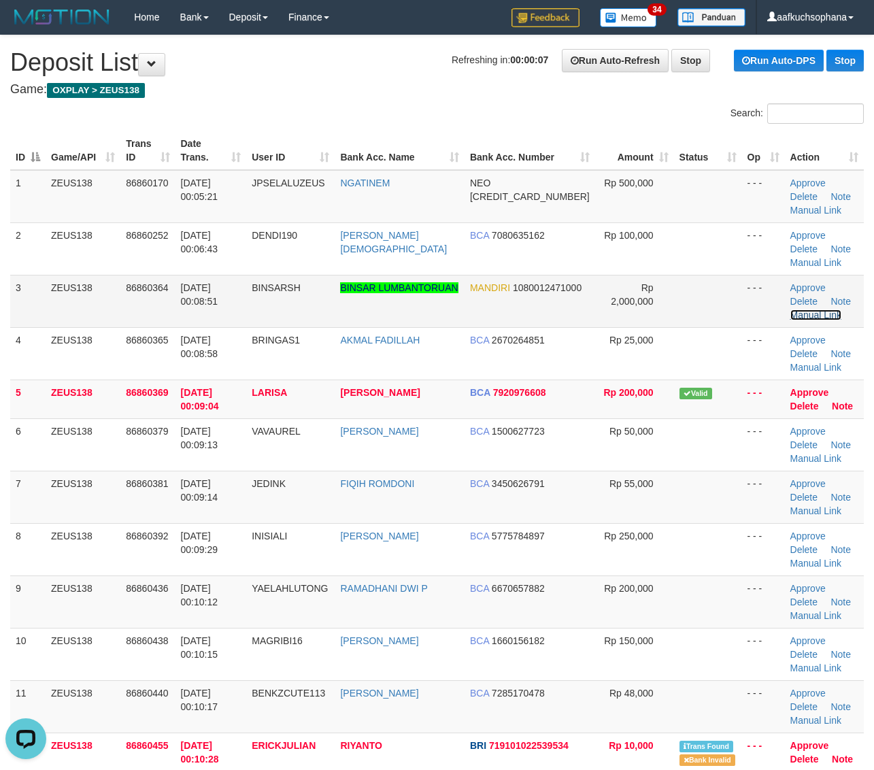
click at [838, 309] on link "Manual Link" at bounding box center [816, 314] width 52 height 11
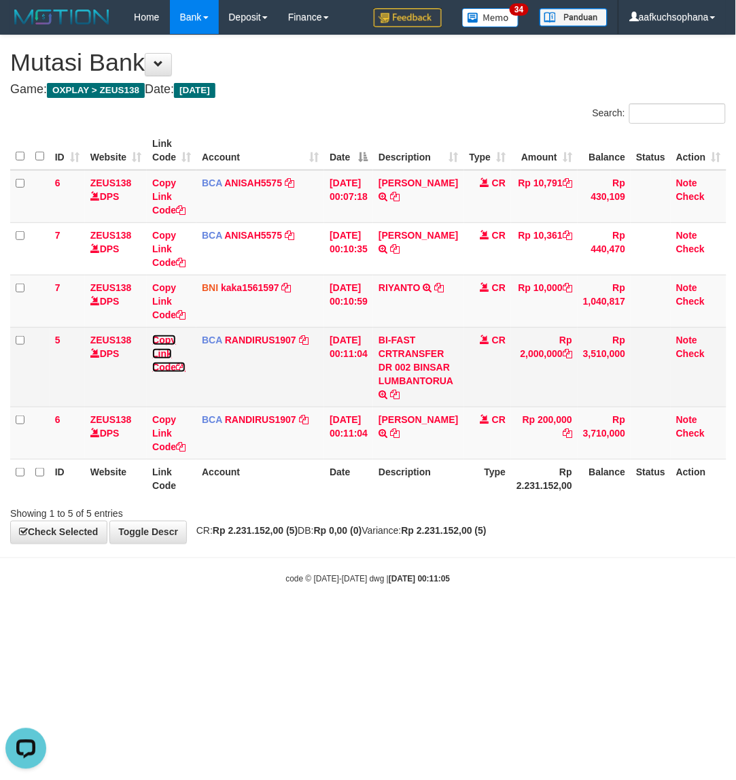
click at [184, 366] on icon at bounding box center [181, 367] width 10 height 10
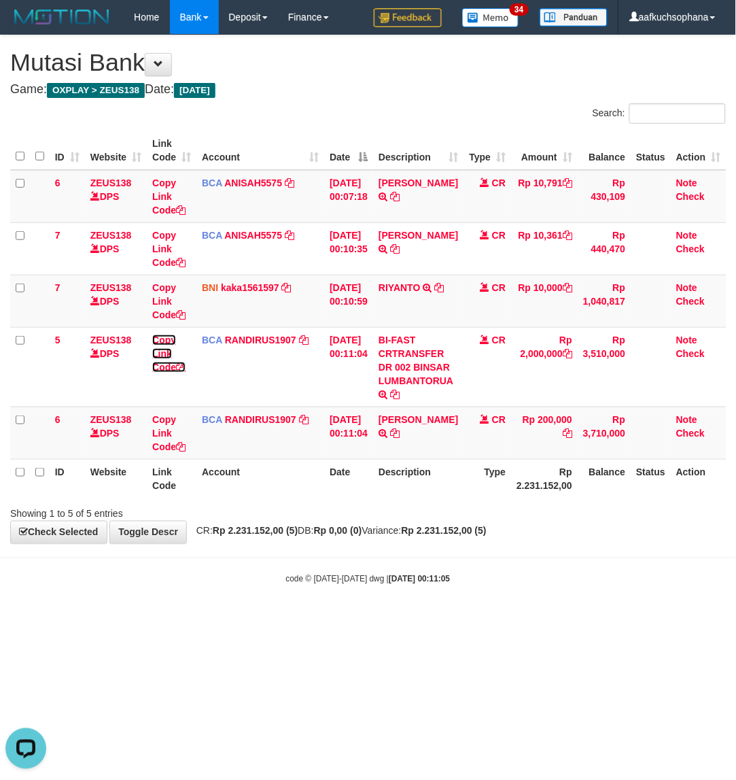
drag, startPoint x: 184, startPoint y: 366, endPoint x: 0, endPoint y: 316, distance: 190.8
click at [182, 366] on icon at bounding box center [181, 367] width 10 height 10
drag, startPoint x: 292, startPoint y: 534, endPoint x: 120, endPoint y: 459, distance: 188.2
click at [279, 542] on div "**********" at bounding box center [368, 289] width 736 height 508
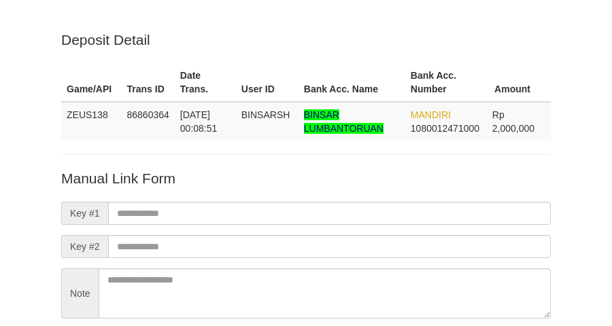
scroll to position [120, 0]
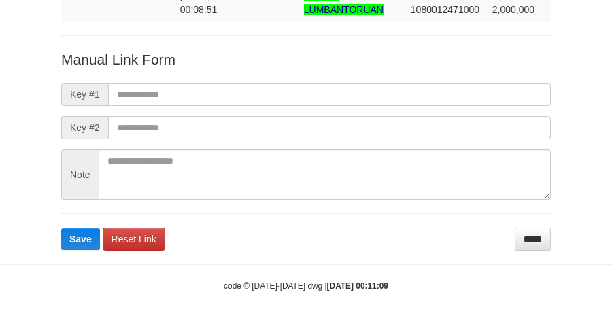
drag, startPoint x: 320, startPoint y: 79, endPoint x: 333, endPoint y: 88, distance: 16.6
click at [326, 84] on form "Manual Link Form Key #1 Key #2 Note Save Reset Link *****" at bounding box center [305, 150] width 489 height 201
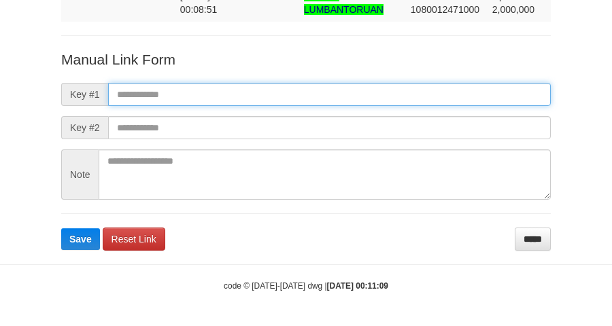
click at [340, 100] on input "text" at bounding box center [329, 94] width 443 height 23
click at [61, 228] on button "Save" at bounding box center [80, 239] width 39 height 22
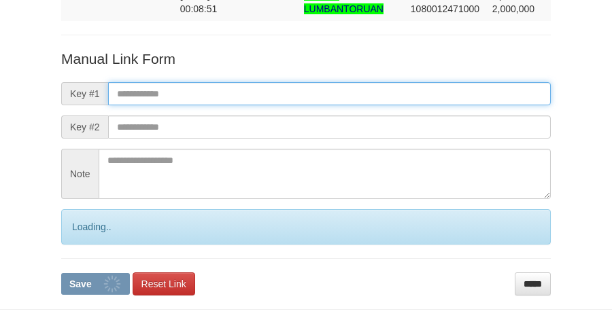
click at [340, 100] on input "text" at bounding box center [329, 93] width 443 height 23
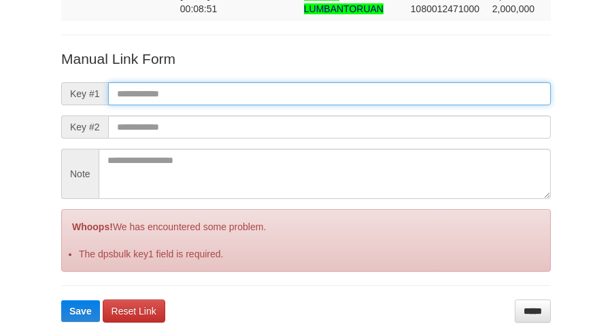
click at [61, 300] on button "Save" at bounding box center [80, 311] width 39 height 22
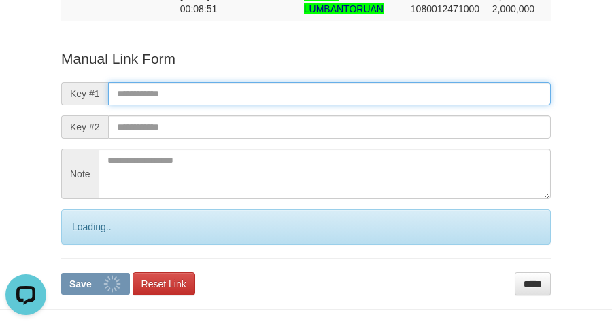
scroll to position [0, 0]
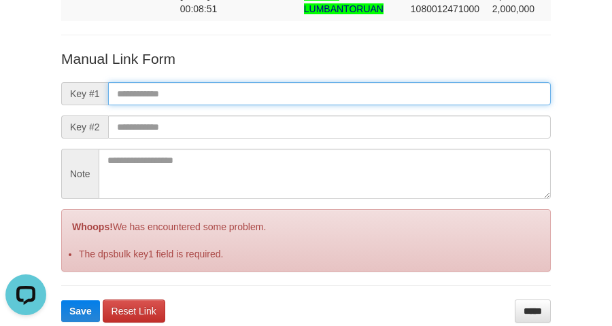
click at [330, 93] on input "text" at bounding box center [329, 93] width 443 height 23
paste input "**********"
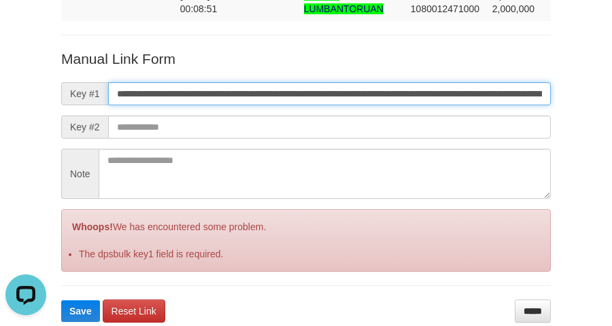
scroll to position [0, 793]
type input "**********"
click at [61, 300] on button "Save" at bounding box center [80, 311] width 39 height 22
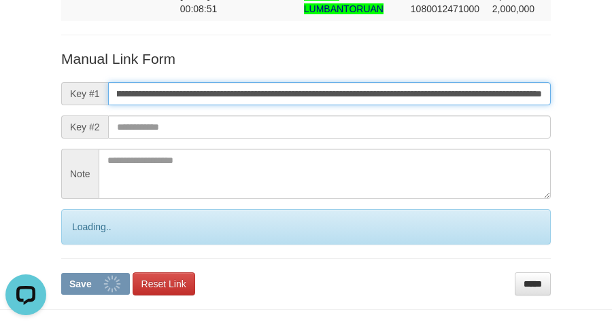
click at [61, 273] on button "Save" at bounding box center [95, 284] width 69 height 22
drag, startPoint x: 330, startPoint y: 93, endPoint x: 320, endPoint y: 92, distance: 10.2
click at [327, 93] on input "**********" at bounding box center [329, 93] width 443 height 23
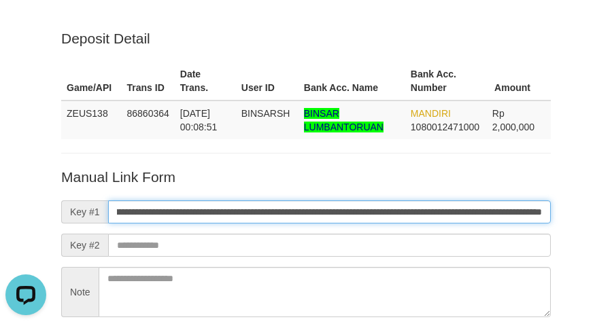
scroll to position [0, 0]
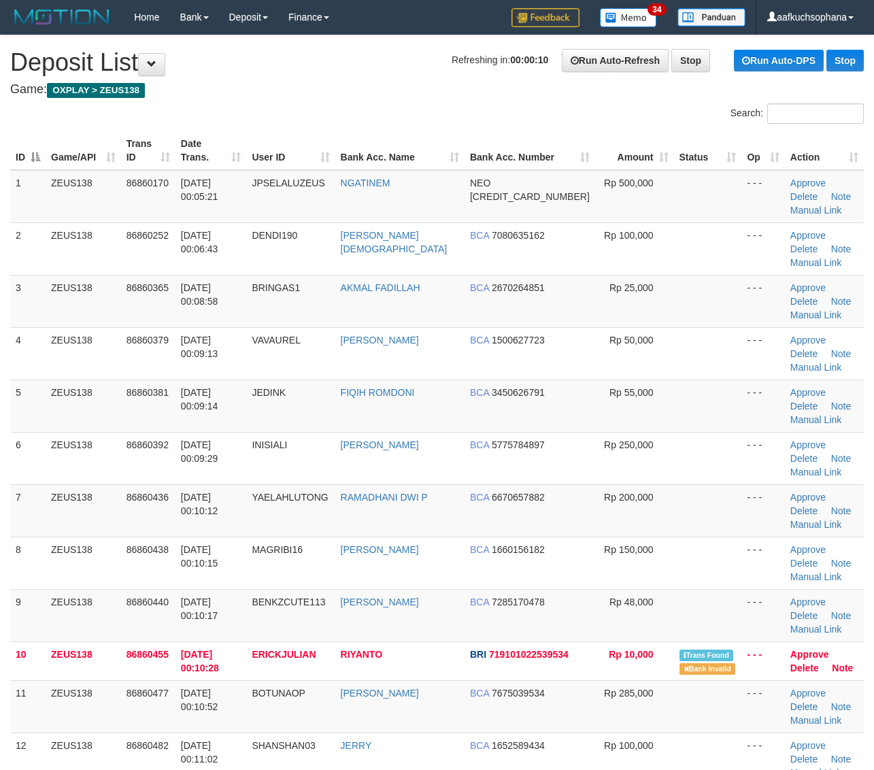
click at [741, 379] on td "- - -" at bounding box center [762, 405] width 43 height 52
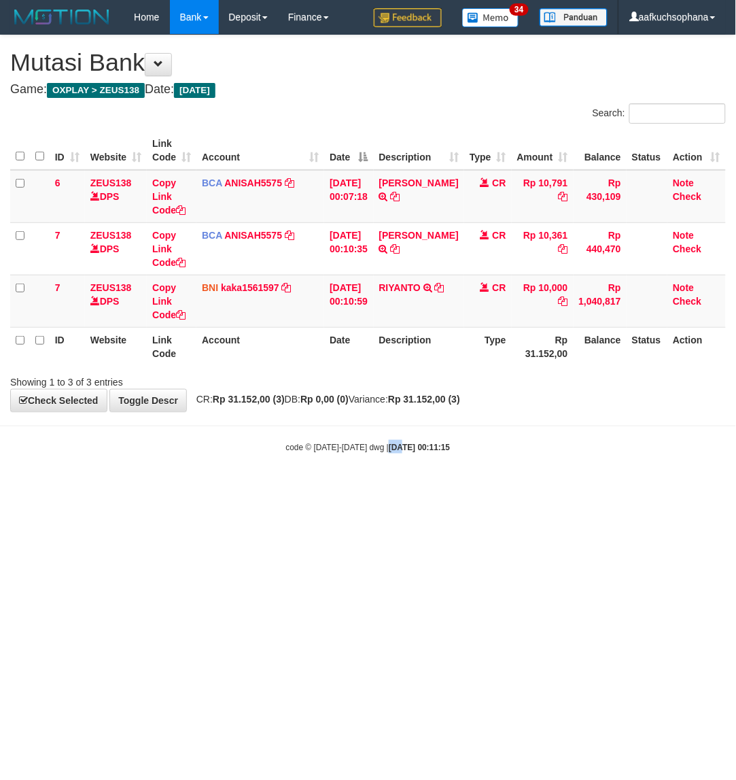
drag, startPoint x: 393, startPoint y: 549, endPoint x: 113, endPoint y: 474, distance: 289.9
click at [376, 487] on html "Toggle navigation Home Bank Account List Load By Website Group [OXPLAY] ZEUS138…" at bounding box center [368, 243] width 736 height 487
drag, startPoint x: 253, startPoint y: 538, endPoint x: 71, endPoint y: 470, distance: 193.8
click at [252, 487] on html "Toggle navigation Home Bank Account List Load By Website Group [OXPLAY] ZEUS138…" at bounding box center [368, 243] width 736 height 487
click at [204, 487] on html "Toggle navigation Home Bank Account List Load By Website Group [OXPLAY] ZEUS138…" at bounding box center [368, 243] width 736 height 487
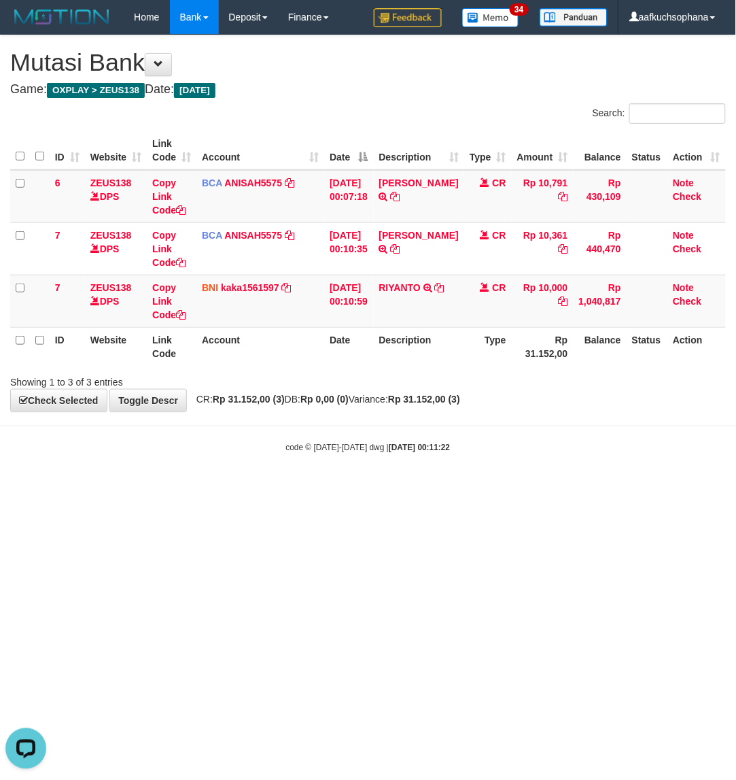
click at [286, 477] on html "Toggle navigation Home Bank Account List Load By Website Group [OXPLAY] ZEUS138…" at bounding box center [368, 243] width 736 height 487
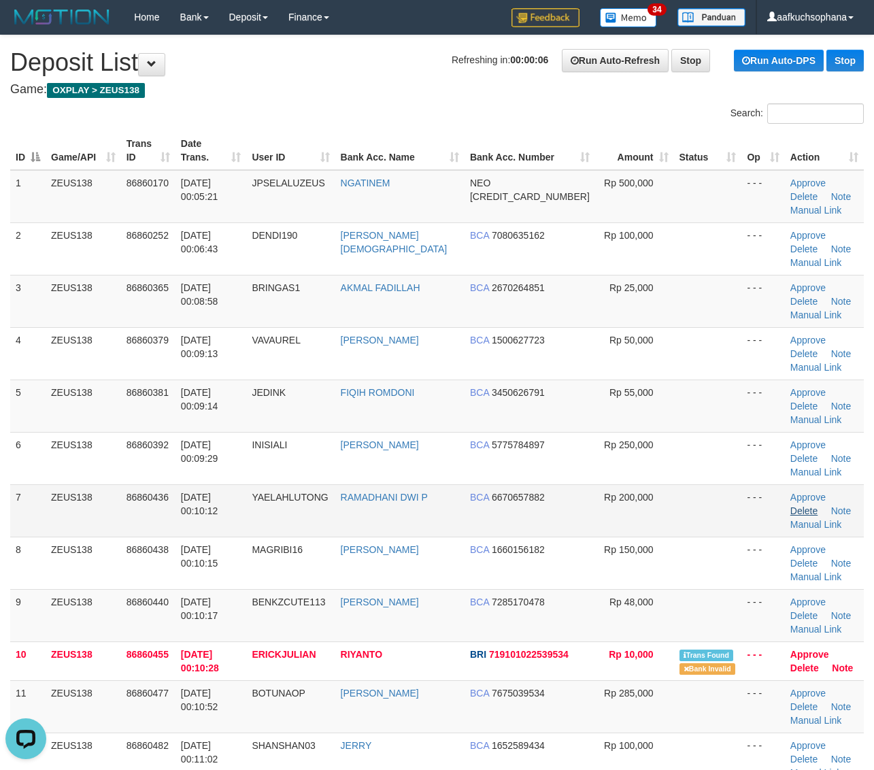
drag, startPoint x: 695, startPoint y: 351, endPoint x: 844, endPoint y: 415, distance: 162.3
click at [701, 379] on td at bounding box center [708, 405] width 68 height 52
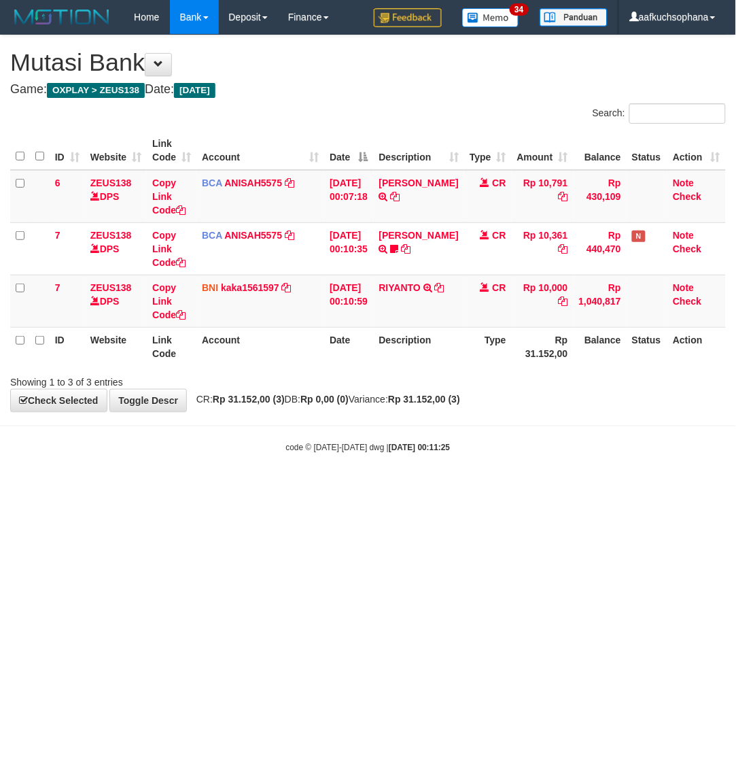
click at [478, 487] on html "Toggle navigation Home Bank Account List Load By Website Group [OXPLAY] ZEUS138…" at bounding box center [368, 243] width 736 height 487
drag, startPoint x: 478, startPoint y: 581, endPoint x: 466, endPoint y: 568, distance: 17.3
click at [468, 487] on html "Toggle navigation Home Bank Account List Load By Website Group [OXPLAY] ZEUS138…" at bounding box center [368, 243] width 736 height 487
click at [249, 487] on html "Toggle navigation Home Bank Account List Load By Website Group [OXPLAY] ZEUS138…" at bounding box center [368, 243] width 736 height 487
drag, startPoint x: 317, startPoint y: 566, endPoint x: 290, endPoint y: 551, distance: 31.0
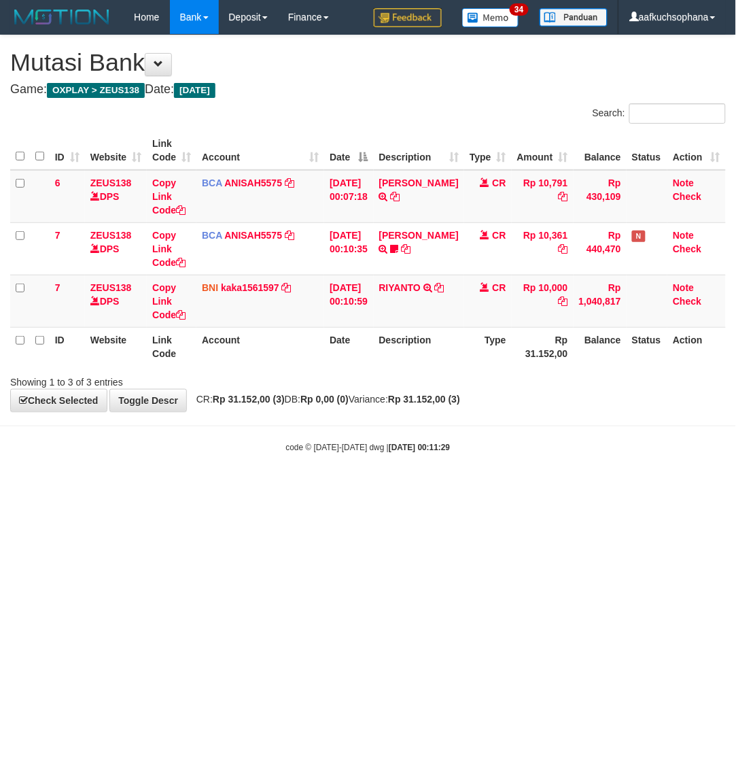
click at [315, 487] on html "Toggle navigation Home Bank Account List Load By Website Group [OXPLAY] ZEUS138…" at bounding box center [368, 243] width 736 height 487
drag, startPoint x: 310, startPoint y: 566, endPoint x: 83, endPoint y: 460, distance: 250.3
click at [290, 487] on html "Toggle navigation Home Bank Account List Load By Website Group [OXPLAY] ZEUS138…" at bounding box center [368, 243] width 736 height 487
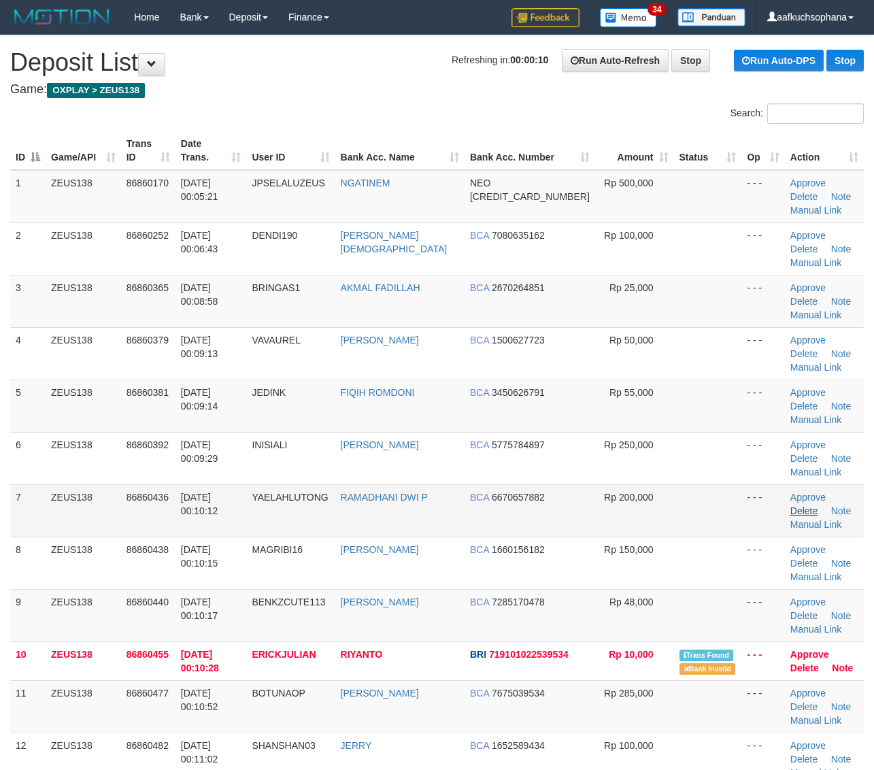
drag, startPoint x: 695, startPoint y: 360, endPoint x: 847, endPoint y: 416, distance: 162.2
click at [697, 379] on td at bounding box center [708, 405] width 68 height 52
click at [708, 379] on td at bounding box center [708, 405] width 68 height 52
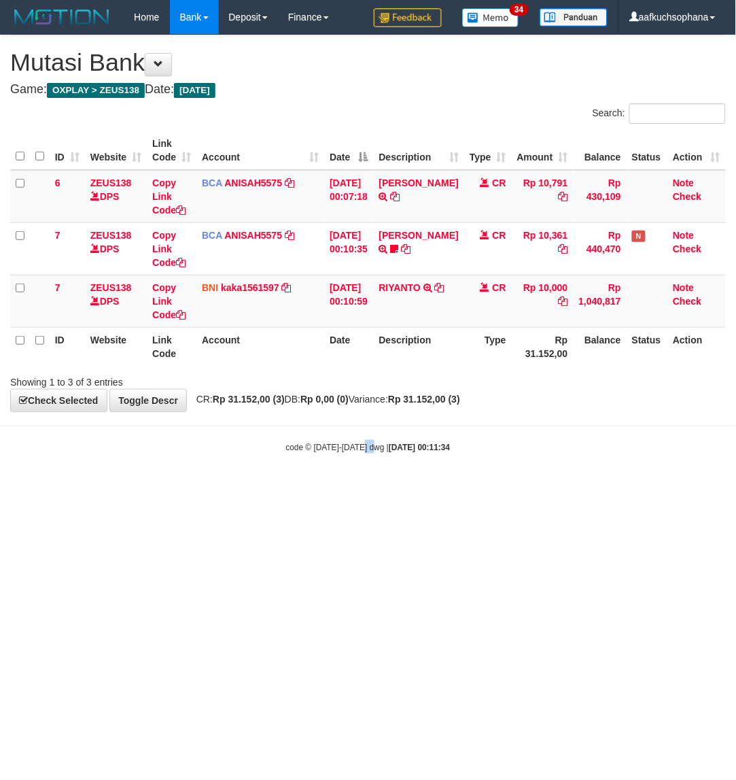
click at [375, 487] on html "Toggle navigation Home Bank Account List Load By Website Group [OXPLAY] ZEUS138…" at bounding box center [368, 243] width 736 height 487
click at [203, 487] on html "Toggle navigation Home Bank Account List Load By Website Group [OXPLAY] ZEUS138…" at bounding box center [368, 243] width 736 height 487
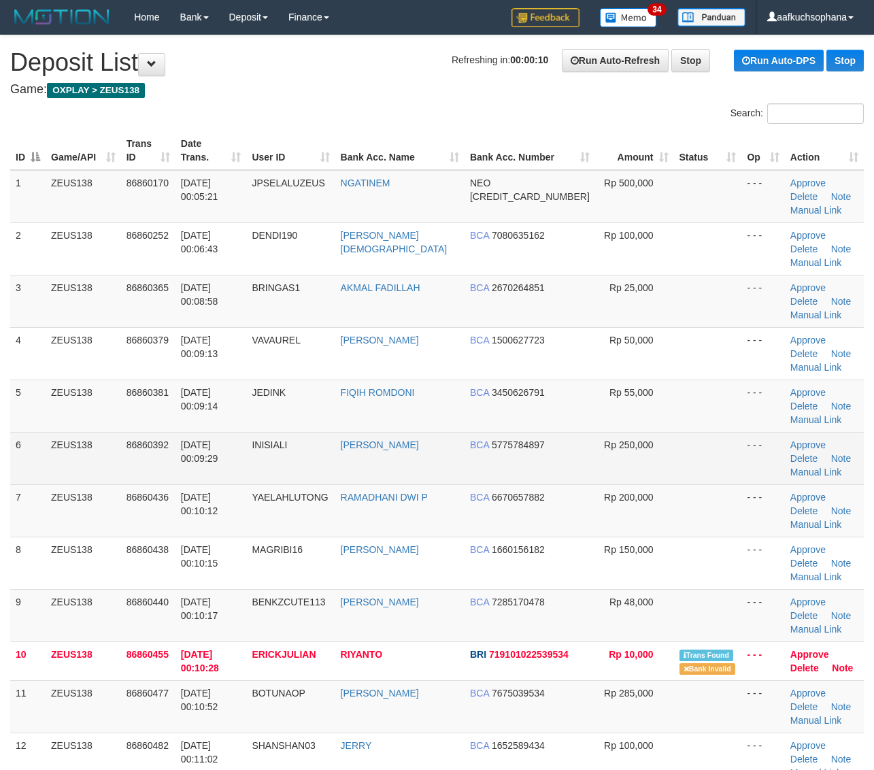
drag, startPoint x: 657, startPoint y: 385, endPoint x: 665, endPoint y: 385, distance: 8.2
click at [674, 432] on td at bounding box center [708, 458] width 68 height 52
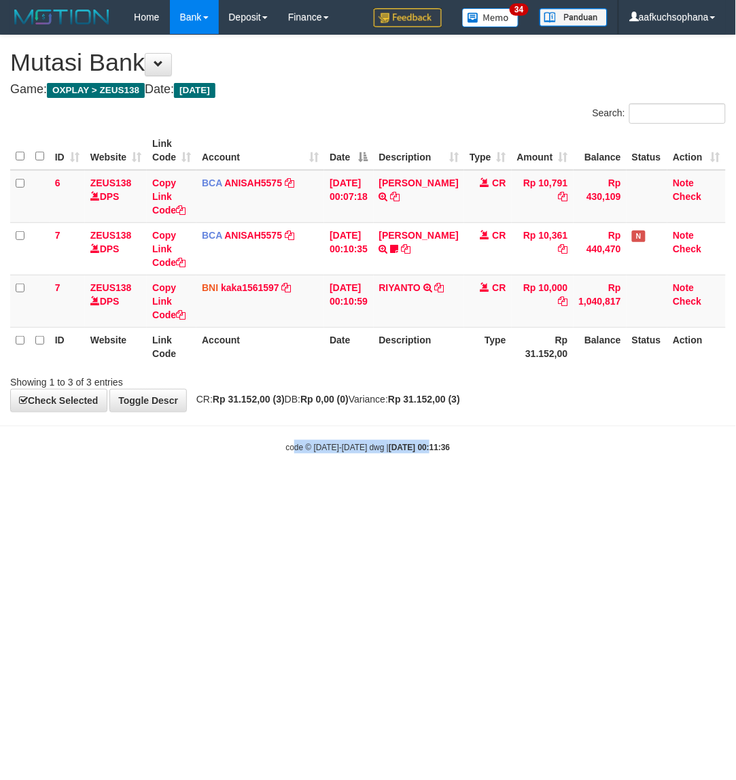
click at [415, 487] on html "Toggle navigation Home Bank Account List Load By Website Group [OXPLAY] ZEUS138…" at bounding box center [368, 243] width 736 height 487
click at [134, 487] on html "Toggle navigation Home Bank Account List Load By Website Group [OXPLAY] ZEUS138…" at bounding box center [368, 243] width 736 height 487
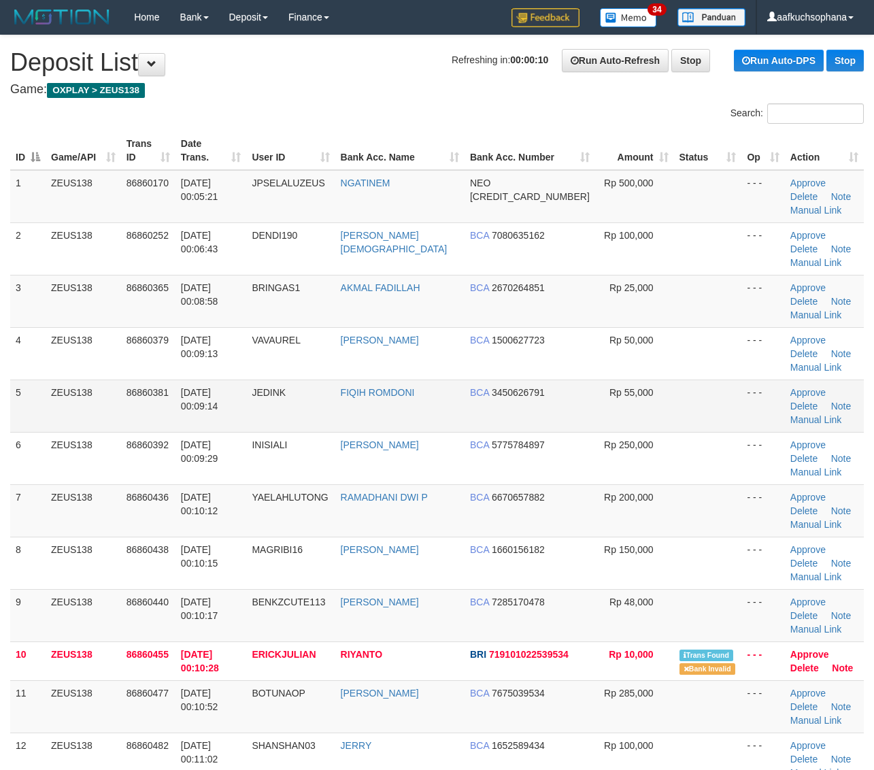
click at [693, 379] on td at bounding box center [708, 405] width 68 height 52
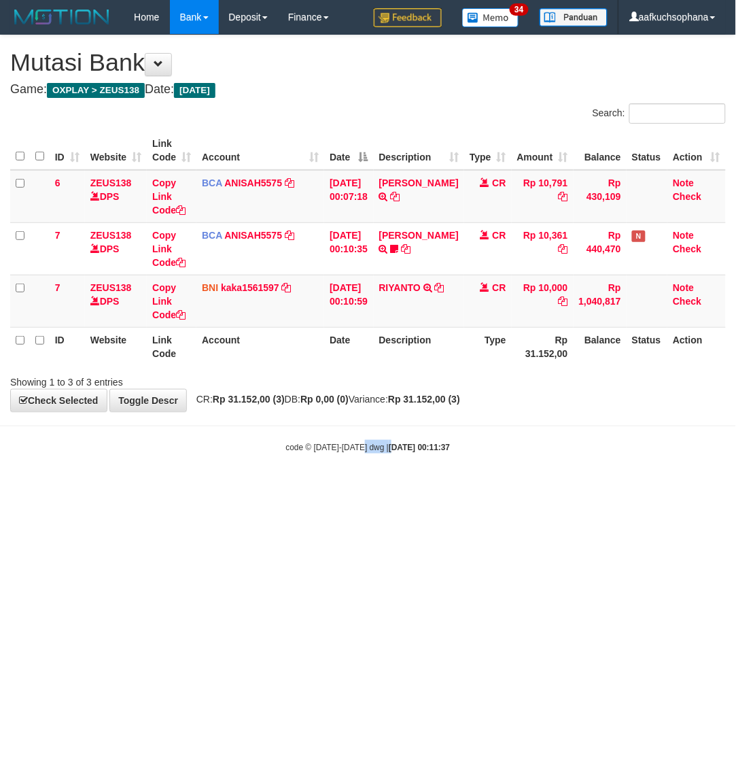
click at [381, 487] on html "Toggle navigation Home Bank Account List Load By Website Group [OXPLAY] ZEUS138…" at bounding box center [368, 243] width 736 height 487
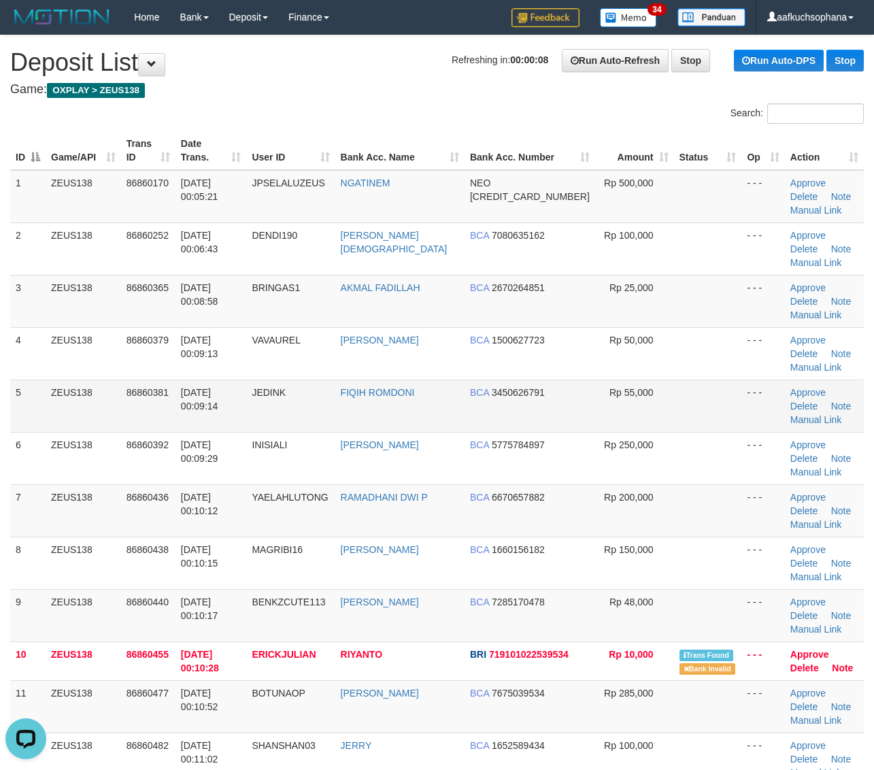
drag, startPoint x: 651, startPoint y: 347, endPoint x: 658, endPoint y: 350, distance: 7.6
click at [657, 379] on tr "5 ZEUS138 86860381 [DATE] 00:09:14 JEDINK FIQIH ROMDONI BCA 3450626791 Rp 55,00…" at bounding box center [436, 405] width 853 height 52
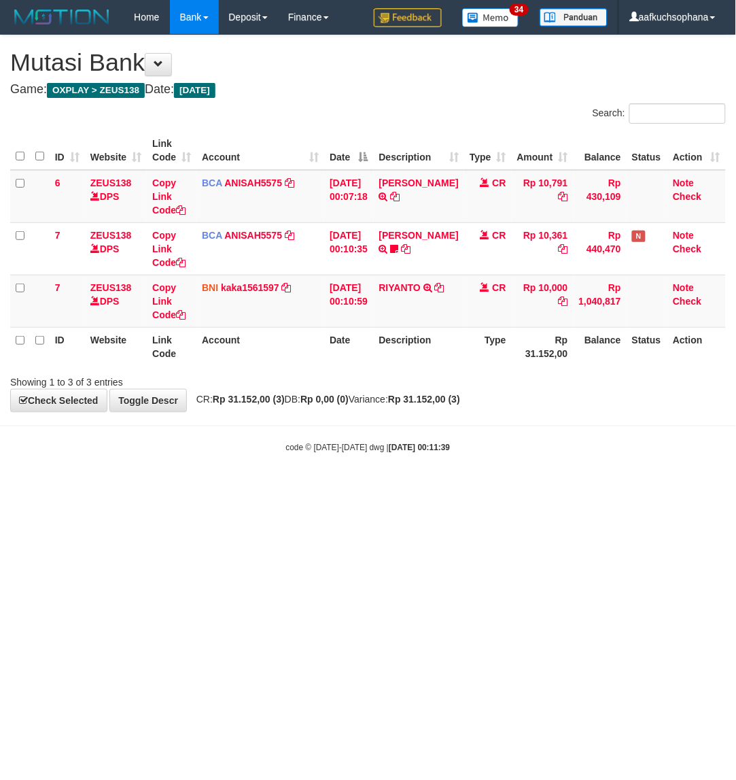
drag, startPoint x: 232, startPoint y: 500, endPoint x: 215, endPoint y: 484, distance: 23.1
click at [231, 487] on html "Toggle navigation Home Bank Account List Load By Website Group [OXPLAY] ZEUS138…" at bounding box center [368, 243] width 736 height 487
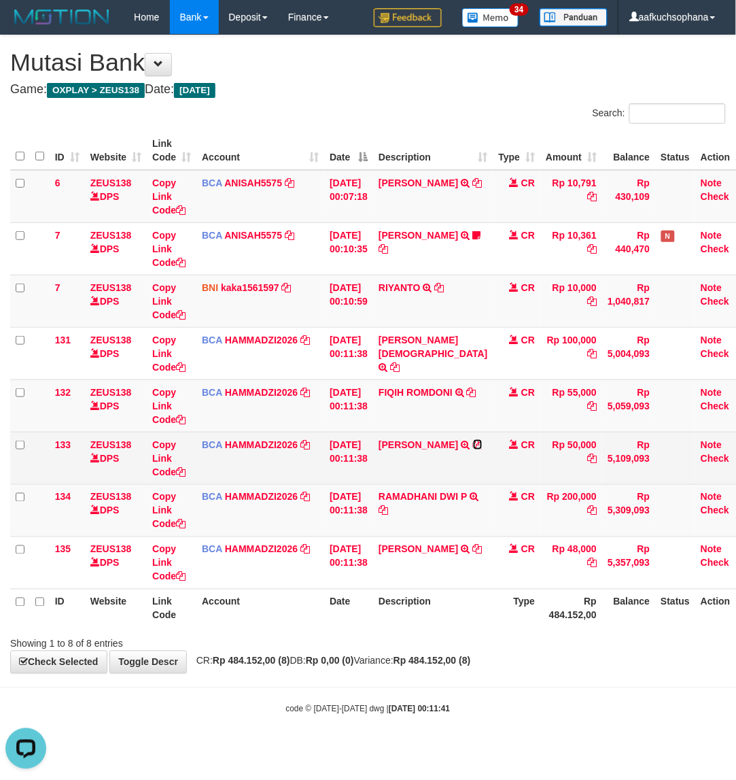
click at [473, 449] on icon at bounding box center [478, 445] width 10 height 10
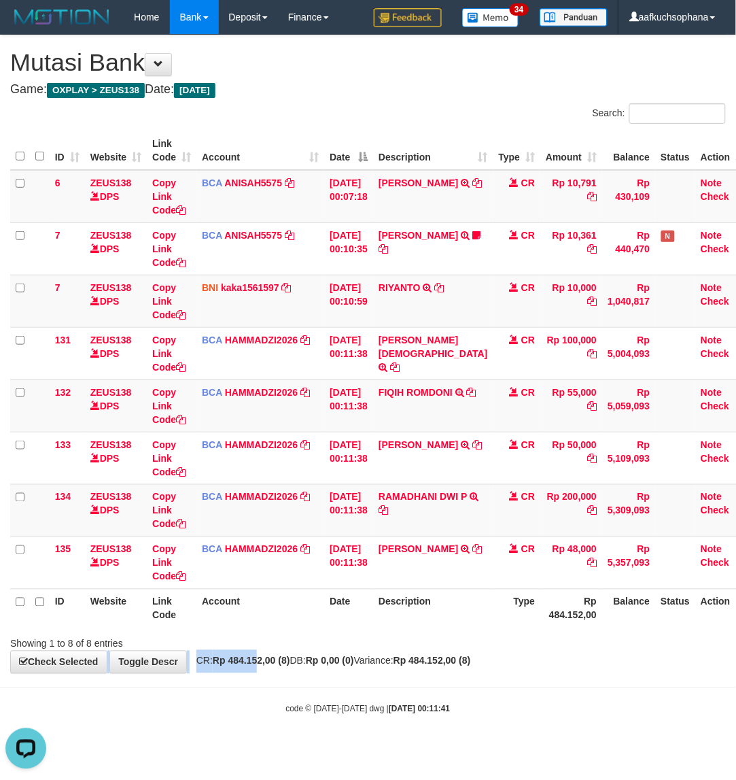
click at [260, 667] on div "**********" at bounding box center [368, 354] width 736 height 638
drag, startPoint x: 259, startPoint y: 666, endPoint x: 253, endPoint y: 661, distance: 7.8
click at [258, 665] on strong "Rp 484.152,00 (8)" at bounding box center [251, 660] width 77 height 11
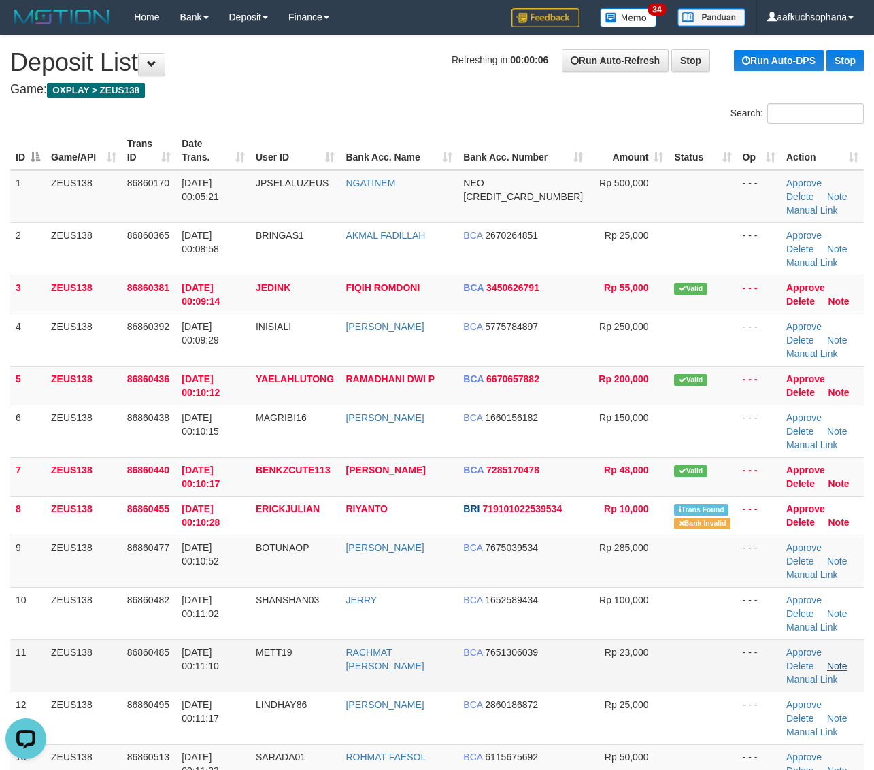
click at [827, 660] on link "Note" at bounding box center [837, 665] width 20 height 11
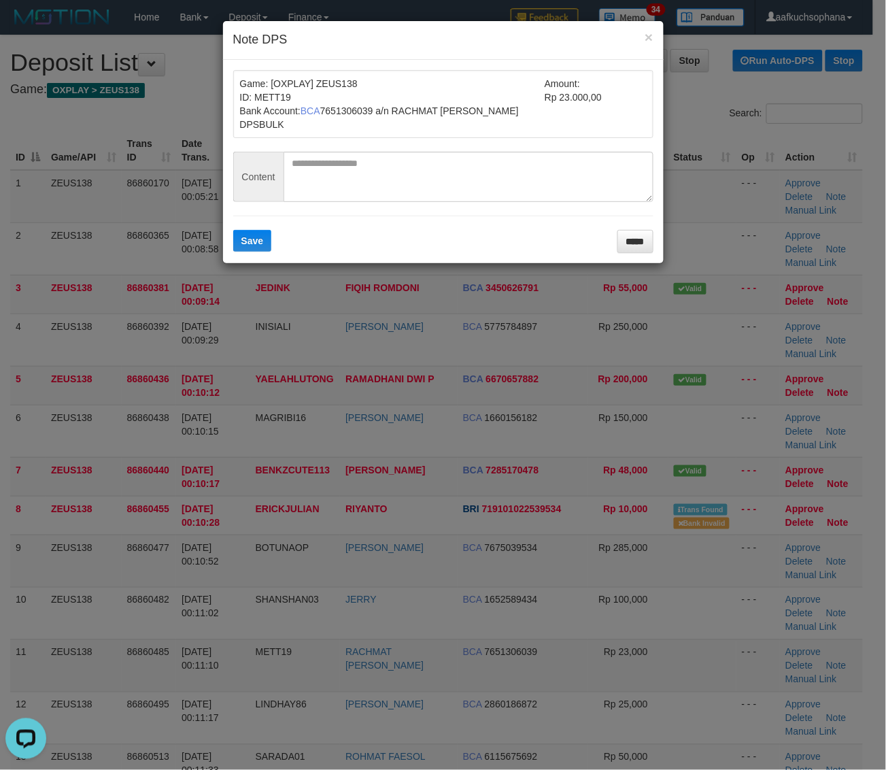
click at [760, 558] on div "× Note DPS Game: [OXPLAY] ZEUS138 ID: METT19 Bank Account: BCA 7651306039 a/n R…" at bounding box center [443, 385] width 886 height 770
click at [691, 447] on div "× Note DPS Game: [OXPLAY] ZEUS138 ID: METT19 Bank Account: BCA 7651306039 a/n R…" at bounding box center [443, 385] width 886 height 770
click at [631, 243] on input "*****" at bounding box center [635, 241] width 36 height 23
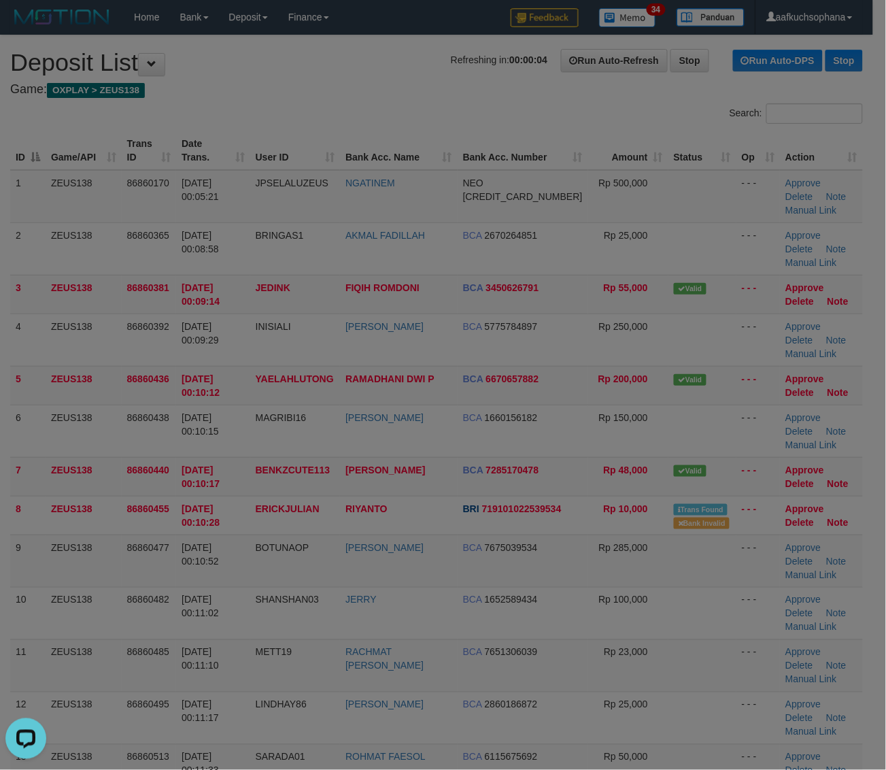
click at [712, 370] on div at bounding box center [443, 385] width 886 height 770
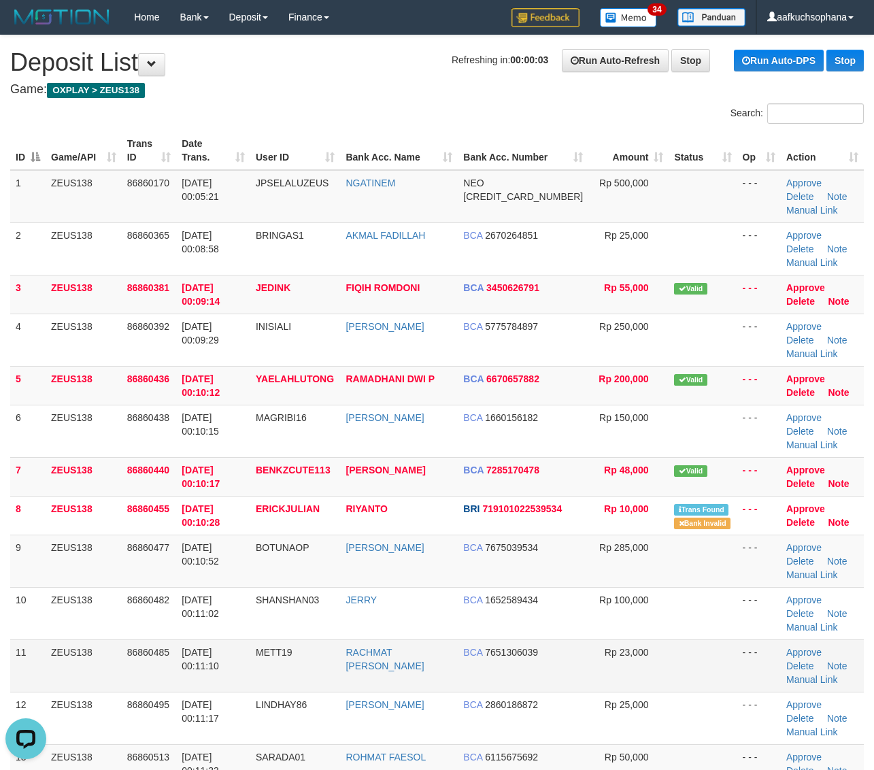
click at [748, 639] on td "- - -" at bounding box center [759, 665] width 44 height 52
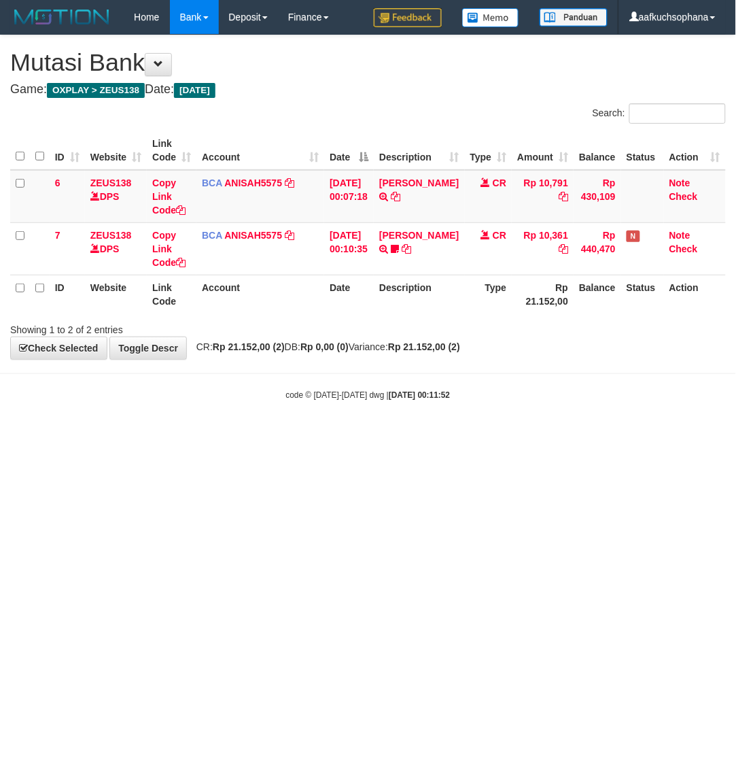
click at [364, 435] on html "Toggle navigation Home Bank Account List Load By Website Group [OXPLAY] ZEUS138…" at bounding box center [368, 217] width 736 height 435
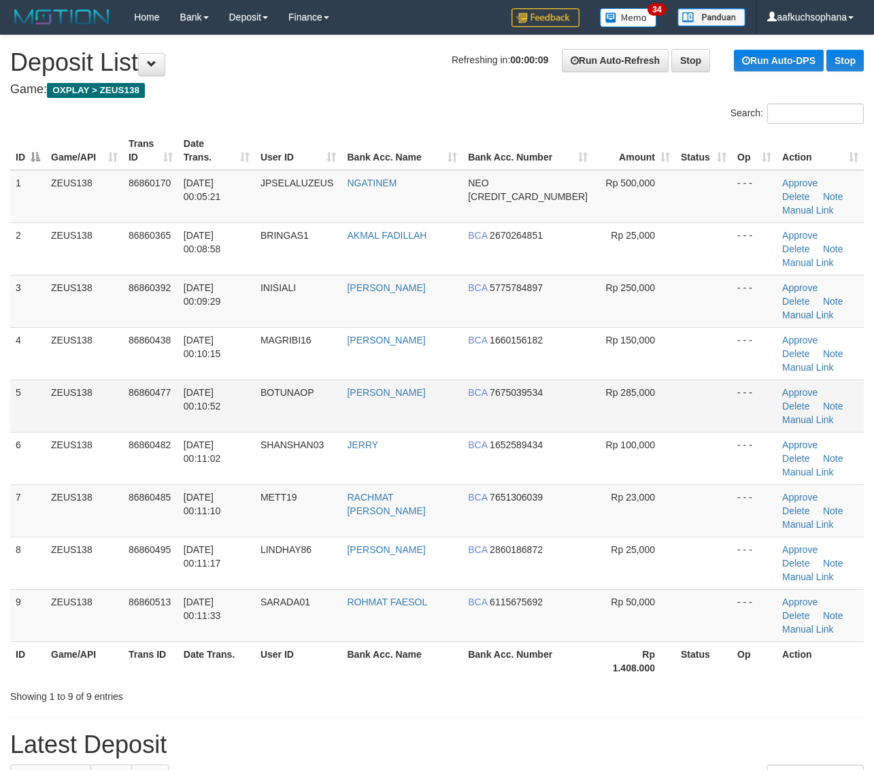
drag, startPoint x: 644, startPoint y: 366, endPoint x: 774, endPoint y: 324, distance: 135.7
click at [650, 432] on td "Rp 100,000" at bounding box center [634, 458] width 82 height 52
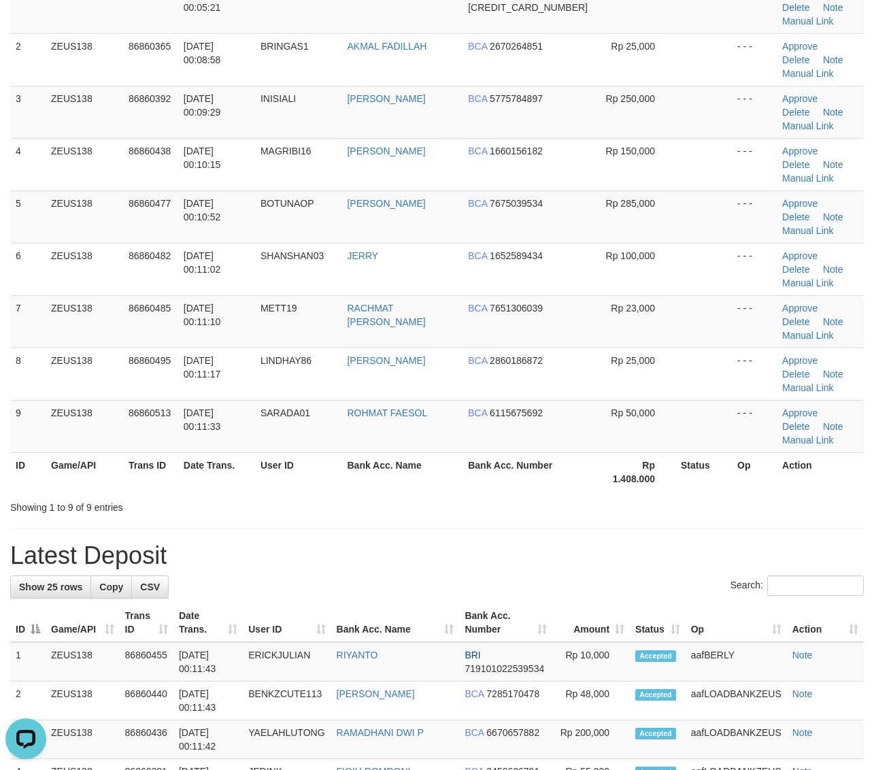
scroll to position [54, 0]
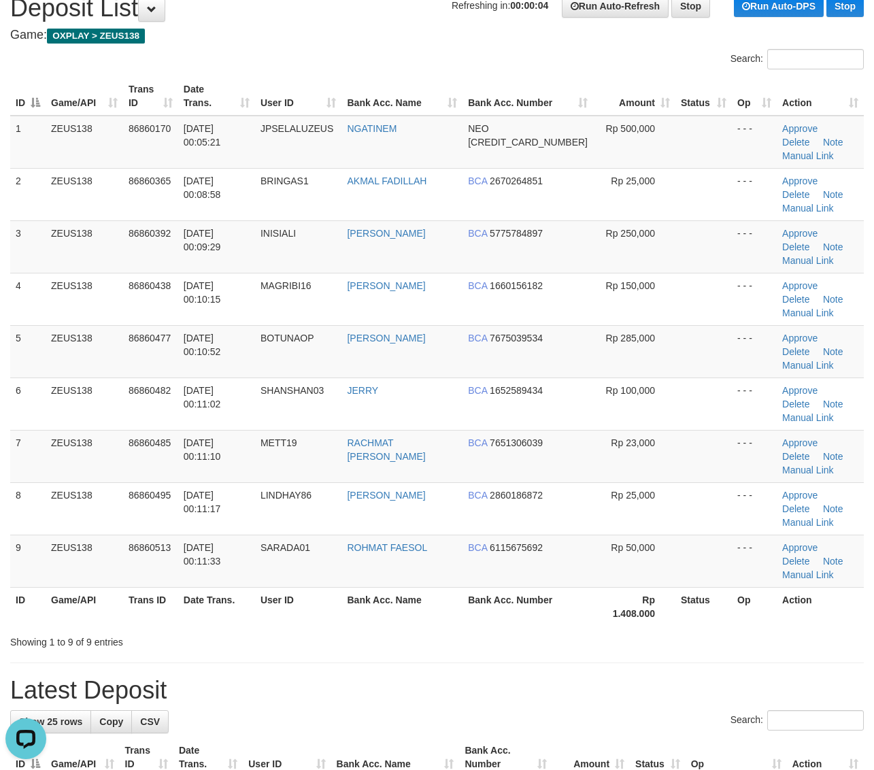
click at [680, 587] on th "Status" at bounding box center [703, 606] width 56 height 39
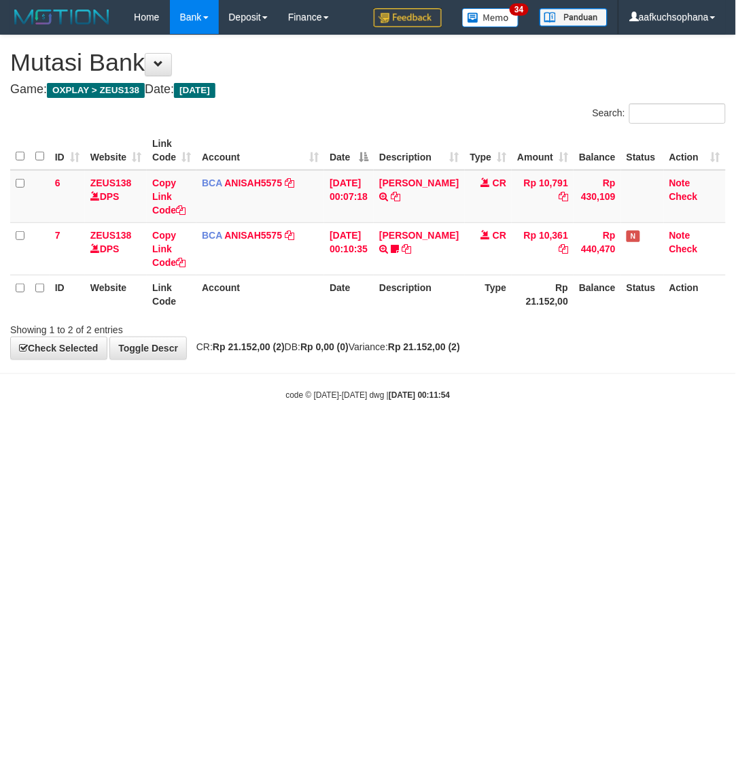
click at [426, 435] on html "Toggle navigation Home Bank Account List Load By Website Group [OXPLAY] ZEUS138…" at bounding box center [368, 217] width 736 height 435
click at [294, 435] on html "Toggle navigation Home Bank Account List Load By Website Group [OXPLAY] ZEUS138…" at bounding box center [368, 217] width 736 height 435
click at [262, 435] on html "Toggle navigation Home Bank Account List Load By Website Group [OXPLAY] ZEUS138…" at bounding box center [368, 217] width 736 height 435
click at [260, 435] on html "Toggle navigation Home Bank Account List Load By Website Group [OXPLAY] ZEUS138…" at bounding box center [368, 217] width 736 height 435
click at [340, 435] on html "Toggle navigation Home Bank Account List Load By Website Group [OXPLAY] ZEUS138…" at bounding box center [368, 217] width 736 height 435
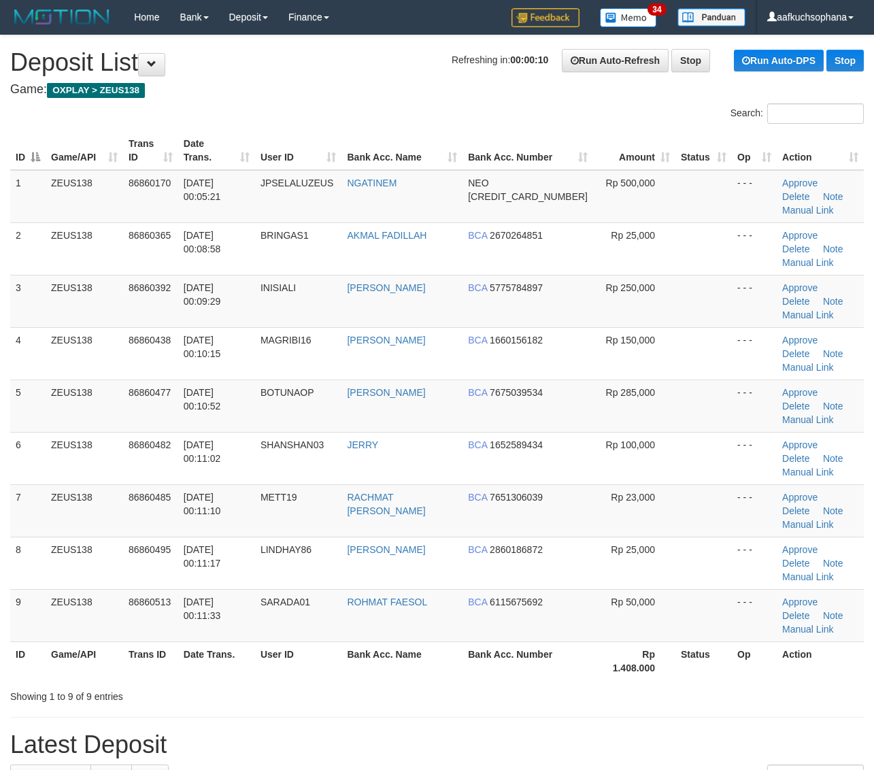
scroll to position [54, 0]
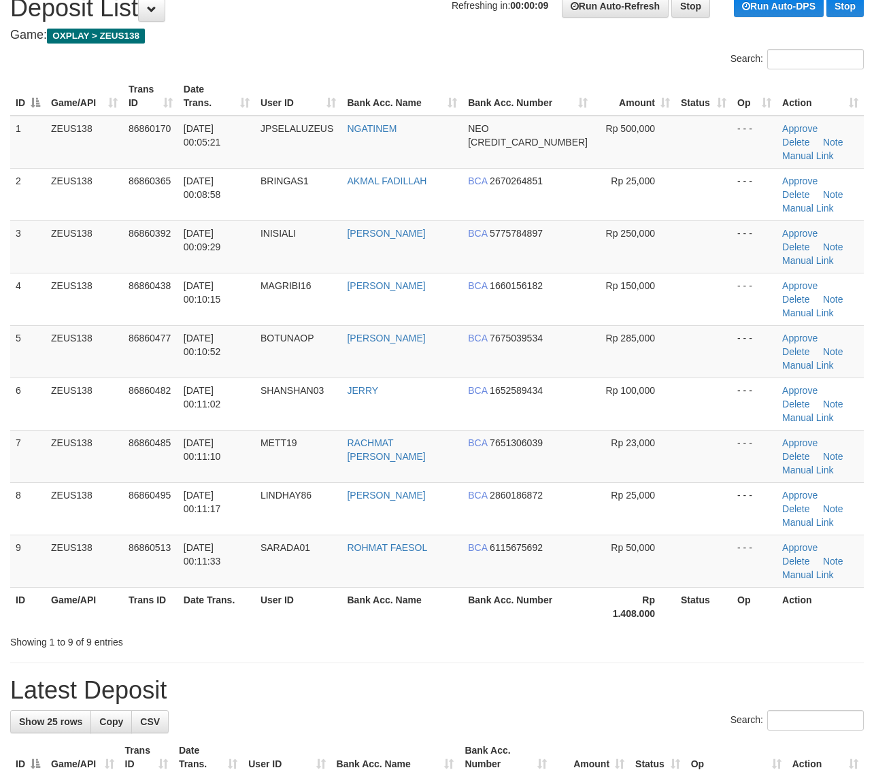
drag, startPoint x: 665, startPoint y: 493, endPoint x: 884, endPoint y: 497, distance: 219.6
click at [668, 493] on div "ID Game/API Trans ID Date Trans. User ID Bank Acc. Name Bank Acc. Number Amount…" at bounding box center [437, 351] width 874 height 557
click at [853, 492] on div "ID Game/API Trans ID Date Trans. User ID Bank Acc. Name Bank Acc. Number Amount…" at bounding box center [437, 351] width 874 height 557
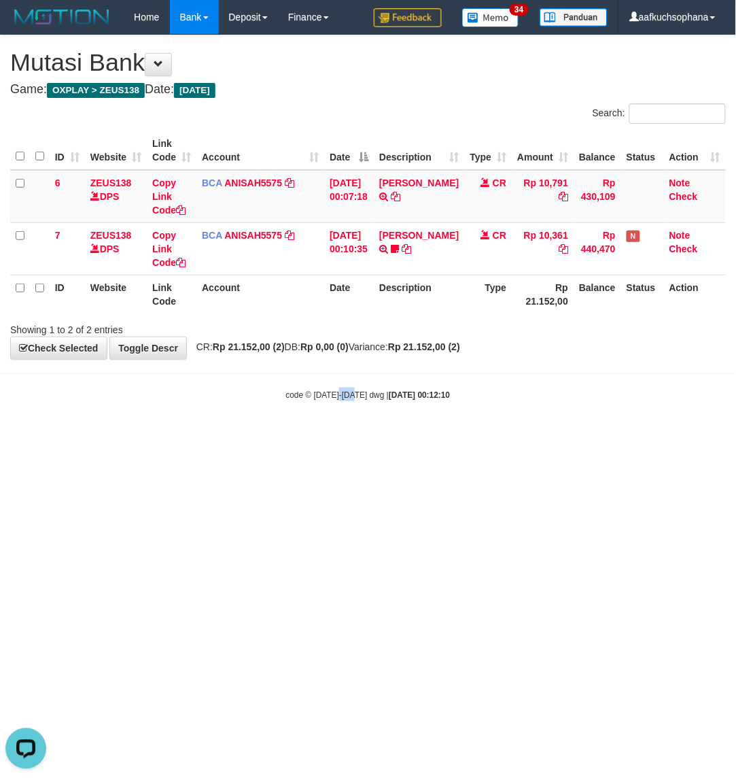
click at [355, 435] on html "Toggle navigation Home Bank Account List Load By Website Group [OXPLAY] ZEUS138…" at bounding box center [368, 217] width 736 height 435
click at [356, 435] on html "Toggle navigation Home Bank Account List Load By Website Group [OXPLAY] ZEUS138…" at bounding box center [368, 217] width 736 height 435
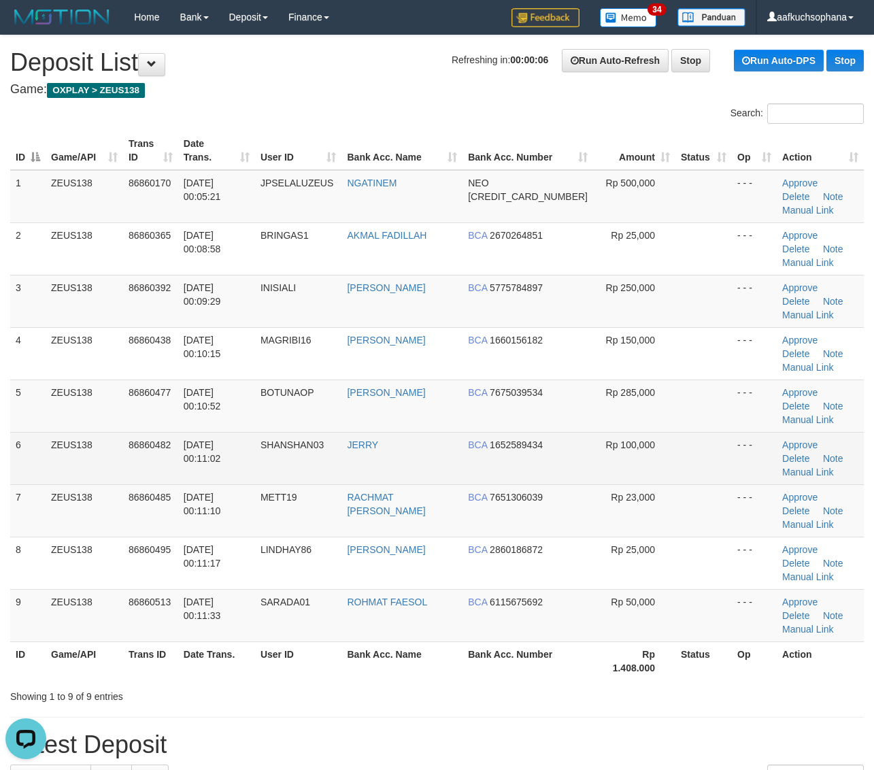
click at [711, 432] on td at bounding box center [703, 458] width 56 height 52
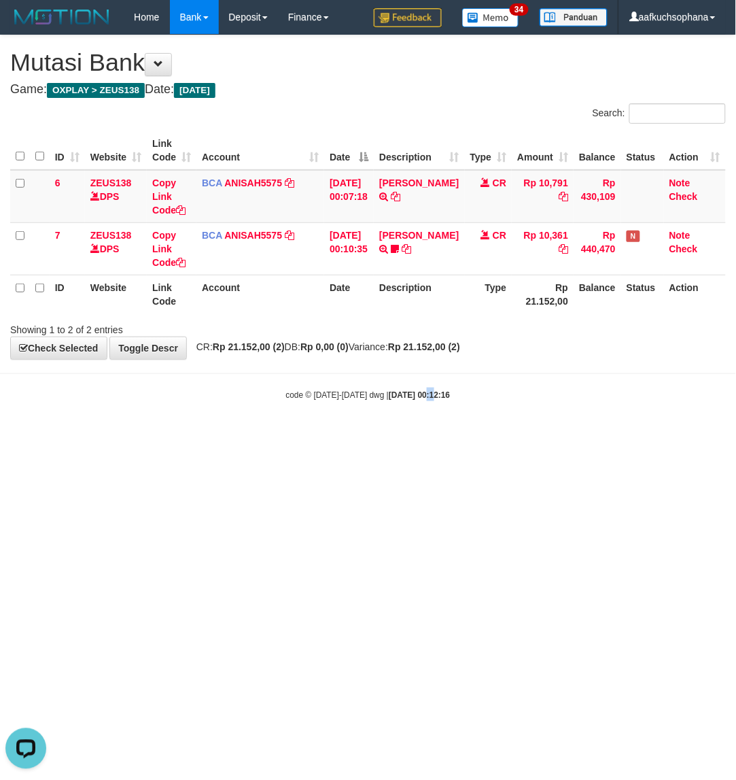
drag, startPoint x: 420, startPoint y: 445, endPoint x: 214, endPoint y: 400, distance: 211.0
click at [410, 435] on html "Toggle navigation Home Bank Account List Load By Website Group [OXPLAY] ZEUS138…" at bounding box center [368, 217] width 736 height 435
drag, startPoint x: 263, startPoint y: 597, endPoint x: 253, endPoint y: 592, distance: 11.3
click at [258, 435] on html "Toggle navigation Home Bank Account List Load By Website Group [OXPLAY] ZEUS138…" at bounding box center [368, 217] width 736 height 435
click at [253, 435] on html "Toggle navigation Home Bank Account List Load By Website Group [OXPLAY] ZEUS138…" at bounding box center [368, 217] width 736 height 435
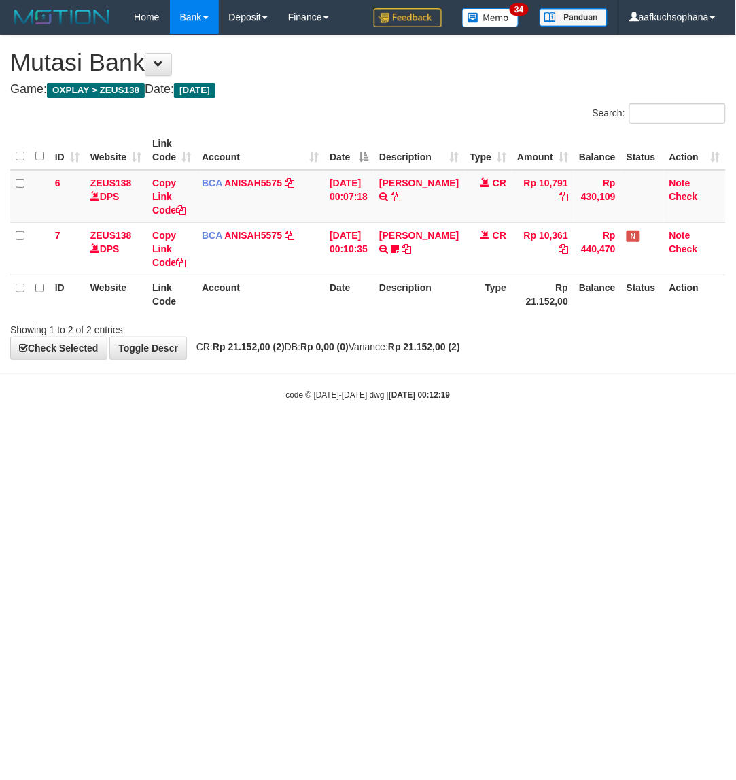
click at [248, 435] on html "Toggle navigation Home Bank Account List Load By Website Group [OXPLAY] ZEUS138…" at bounding box center [368, 217] width 736 height 435
click at [368, 435] on html "Toggle navigation Home Bank Account List Load By Website Group [OXPLAY] ZEUS138…" at bounding box center [368, 217] width 736 height 435
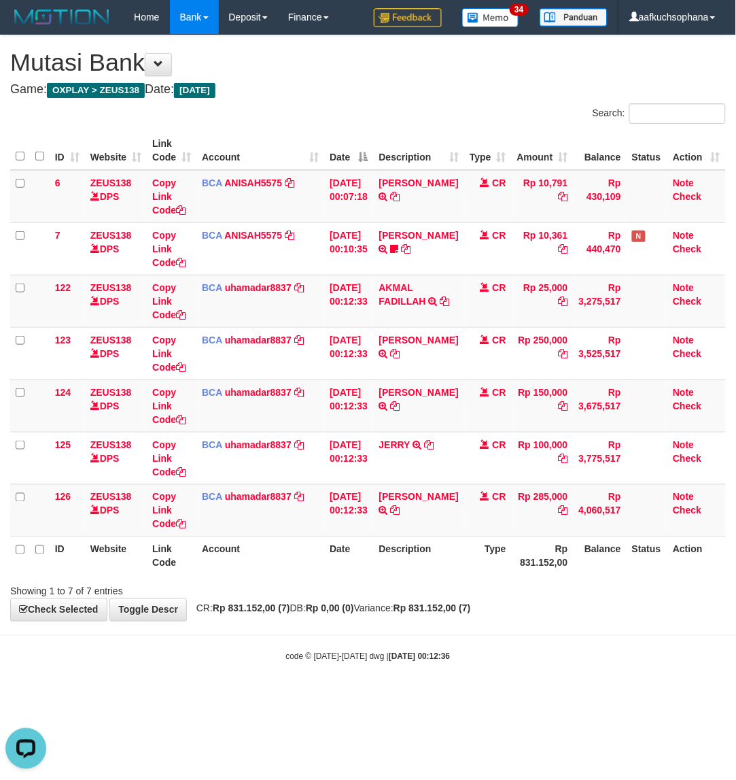
click at [412, 639] on body "Toggle navigation Home Bank Account List Load By Website Group [OXPLAY] ZEUS138…" at bounding box center [368, 348] width 736 height 697
drag, startPoint x: 407, startPoint y: 678, endPoint x: 392, endPoint y: 667, distance: 18.4
click at [403, 675] on body "Toggle navigation Home Bank Account List Load By Website Group [OXPLAY] ZEUS138…" at bounding box center [368, 348] width 736 height 697
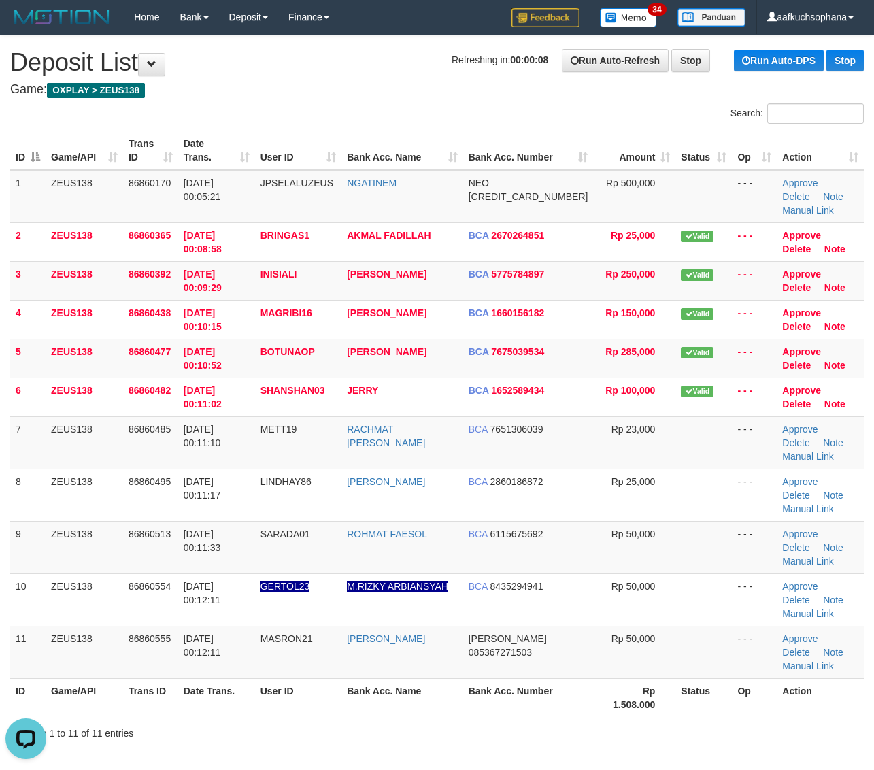
drag, startPoint x: 651, startPoint y: 527, endPoint x: 878, endPoint y: 549, distance: 228.1
click at [658, 573] on td "Rp 50,000" at bounding box center [634, 599] width 82 height 52
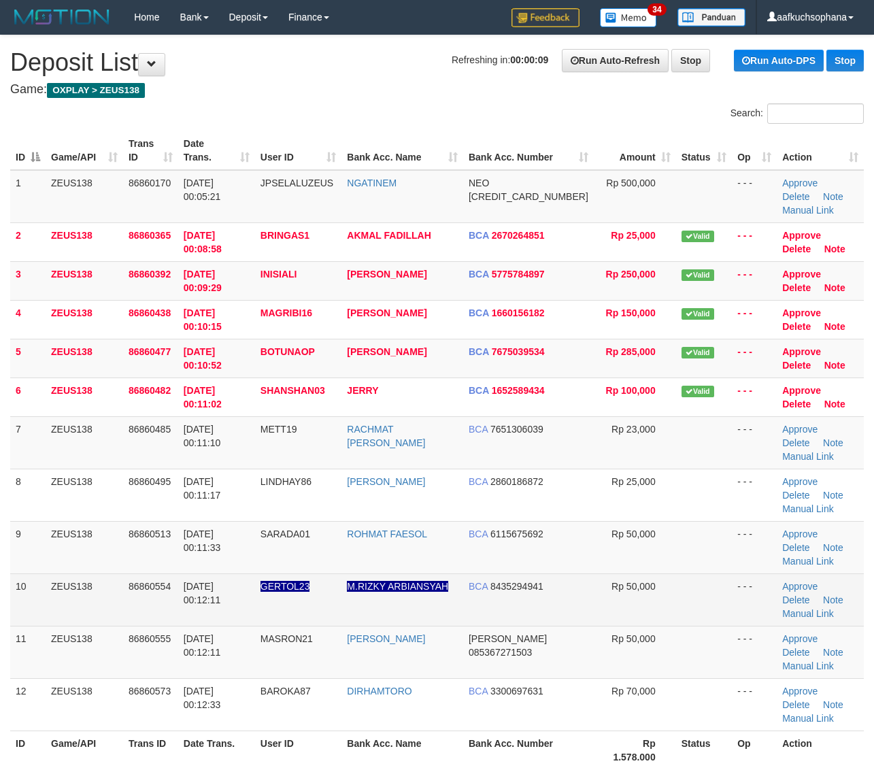
drag, startPoint x: 670, startPoint y: 515, endPoint x: 861, endPoint y: 532, distance: 191.8
click at [676, 521] on td at bounding box center [704, 547] width 56 height 52
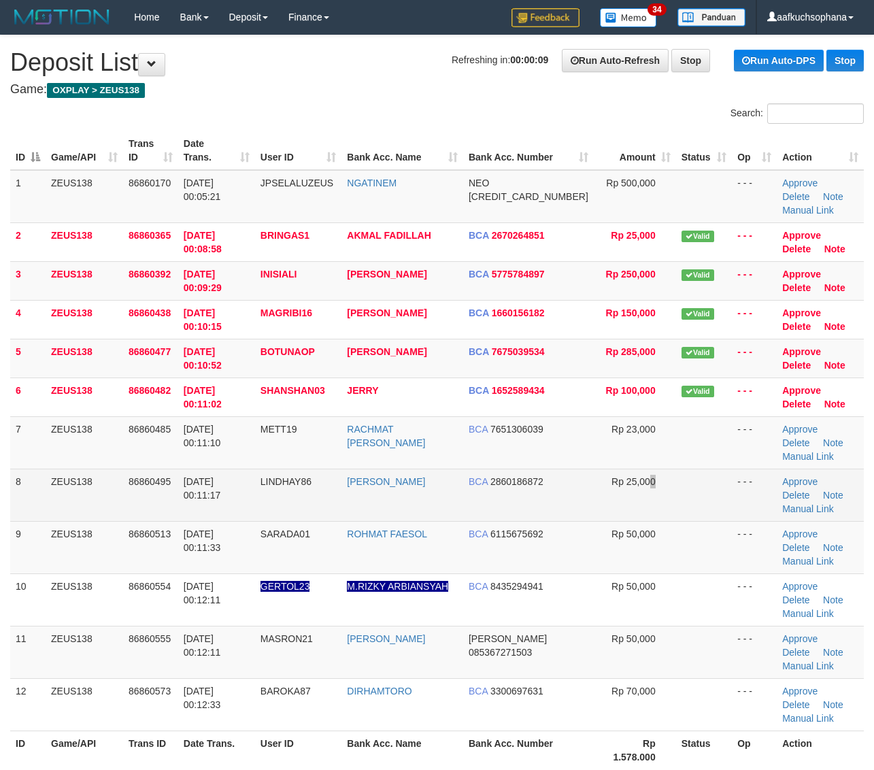
click at [642, 477] on td "Rp 25,000" at bounding box center [634, 494] width 82 height 52
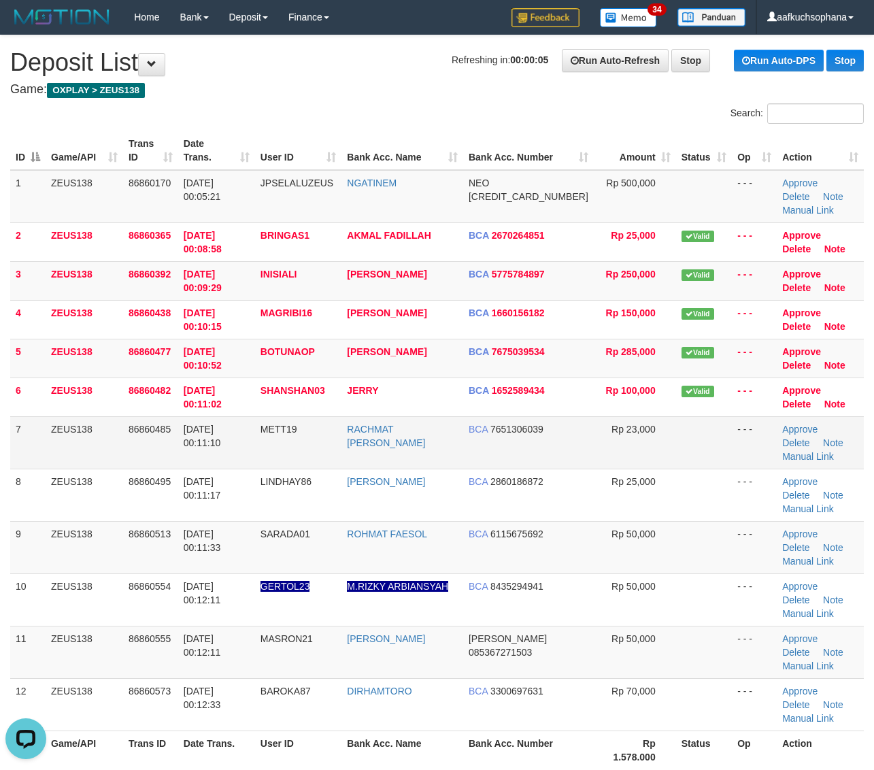
click at [718, 433] on td at bounding box center [704, 442] width 56 height 52
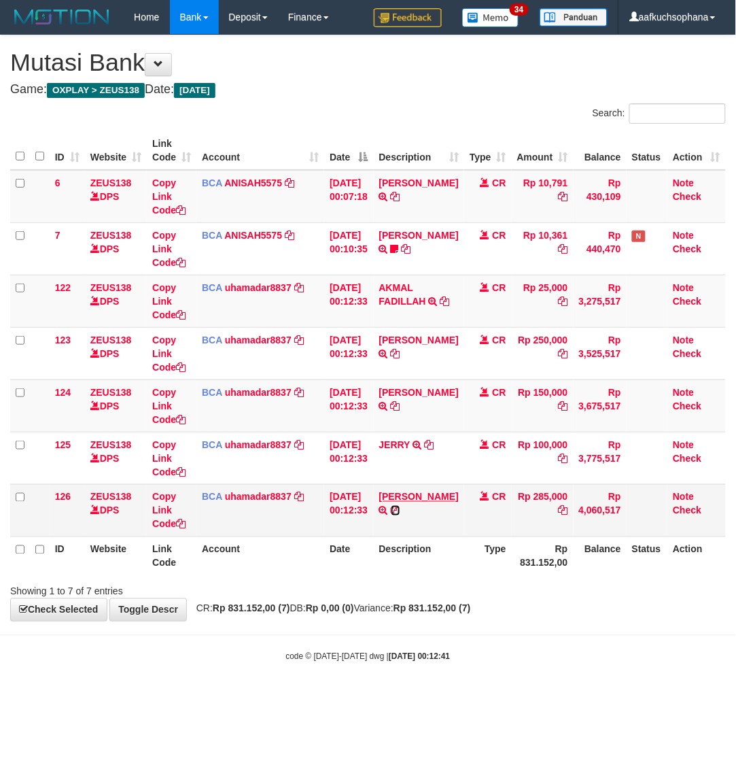
drag, startPoint x: 439, startPoint y: 525, endPoint x: 417, endPoint y: 525, distance: 22.4
click at [400, 515] on icon at bounding box center [396, 511] width 10 height 10
click at [586, 651] on div "code © 2012-2018 dwg | 2025/09/01 00:12:41" at bounding box center [368, 656] width 736 height 14
click at [572, 640] on body "Toggle navigation Home Bank Account List Load By Website Group [OXPLAY] ZEUS138…" at bounding box center [368, 348] width 736 height 697
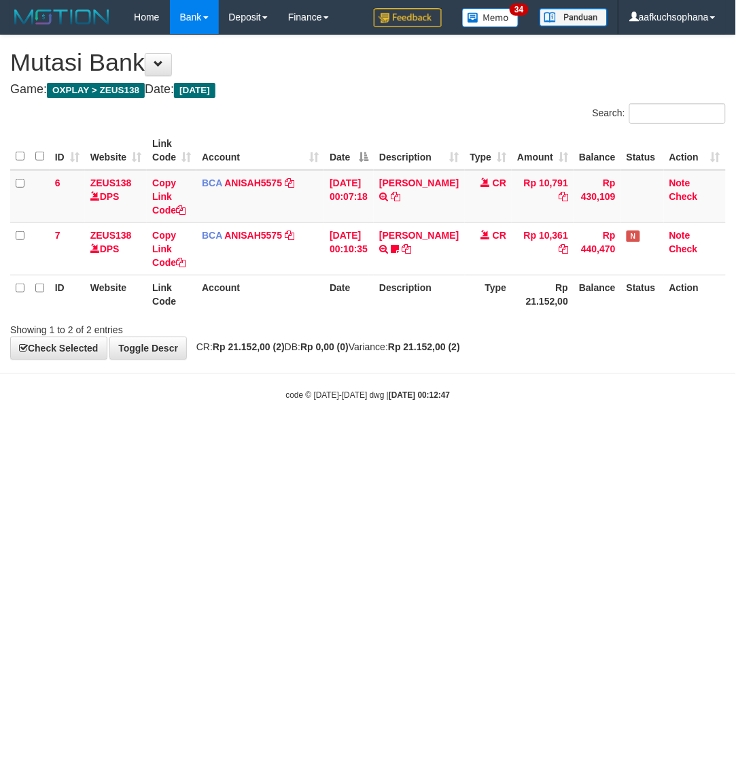
drag, startPoint x: 378, startPoint y: 517, endPoint x: 365, endPoint y: 514, distance: 13.2
click at [367, 435] on html "Toggle navigation Home Bank Account List Load By Website Group [OXPLAY] ZEUS138…" at bounding box center [368, 217] width 736 height 435
drag, startPoint x: 365, startPoint y: 514, endPoint x: 177, endPoint y: 480, distance: 191.4
click at [362, 435] on html "Toggle navigation Home Bank Account List Load By Website Group [OXPLAY] ZEUS138…" at bounding box center [368, 217] width 736 height 435
drag, startPoint x: 409, startPoint y: 507, endPoint x: 263, endPoint y: 504, distance: 146.2
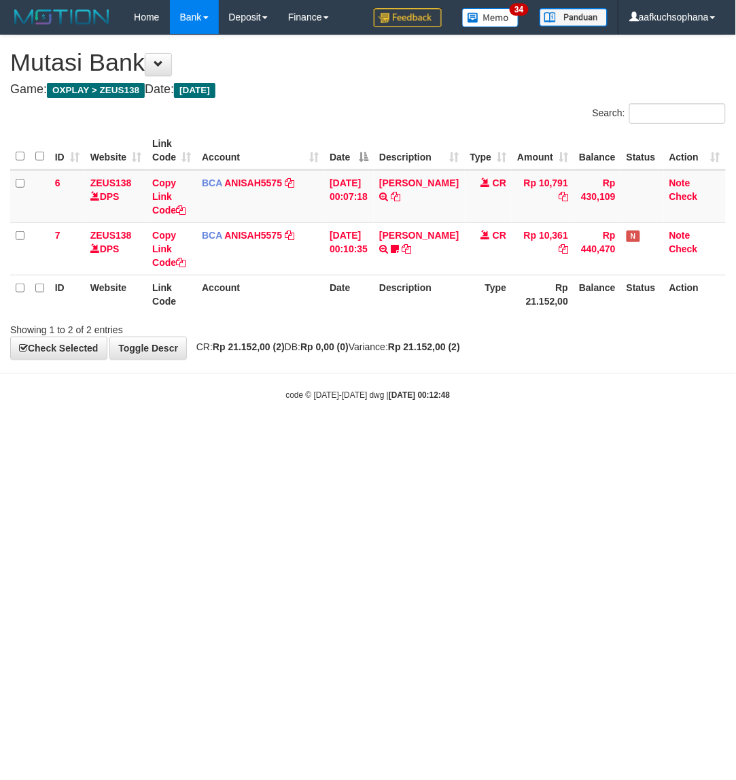
click at [403, 435] on html "Toggle navigation Home Bank Account List Load By Website Group [OXPLAY] ZEUS138…" at bounding box center [368, 217] width 736 height 435
drag, startPoint x: 423, startPoint y: 498, endPoint x: 527, endPoint y: 463, distance: 109.6
click at [464, 435] on html "Toggle navigation Home Bank Account List Load By Website Group [OXPLAY] ZEUS138…" at bounding box center [368, 217] width 736 height 435
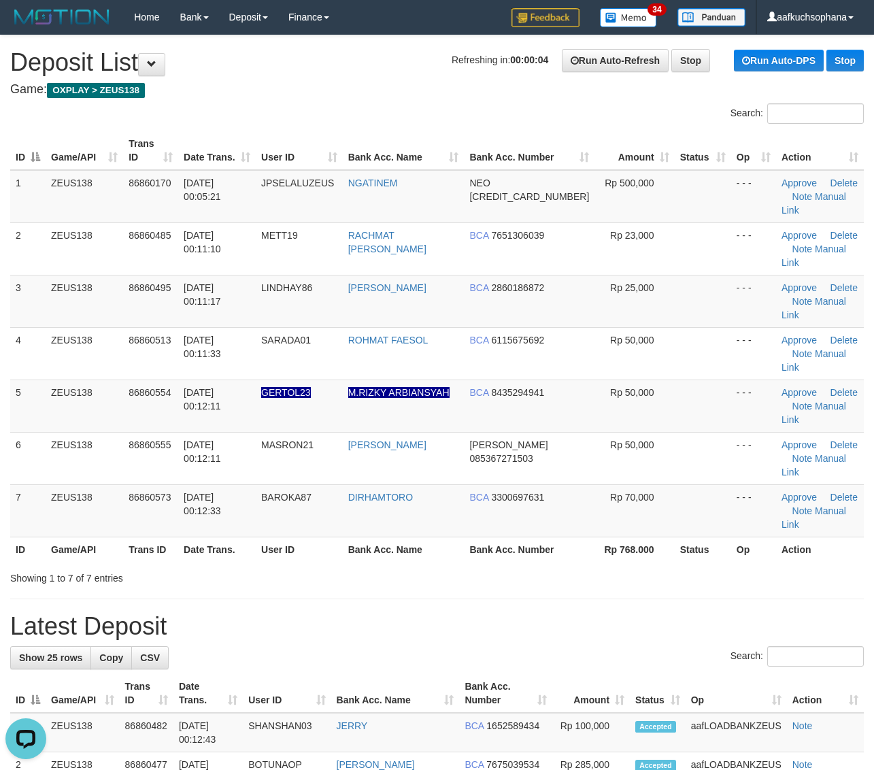
drag, startPoint x: 780, startPoint y: 501, endPoint x: 885, endPoint y: 479, distance: 106.9
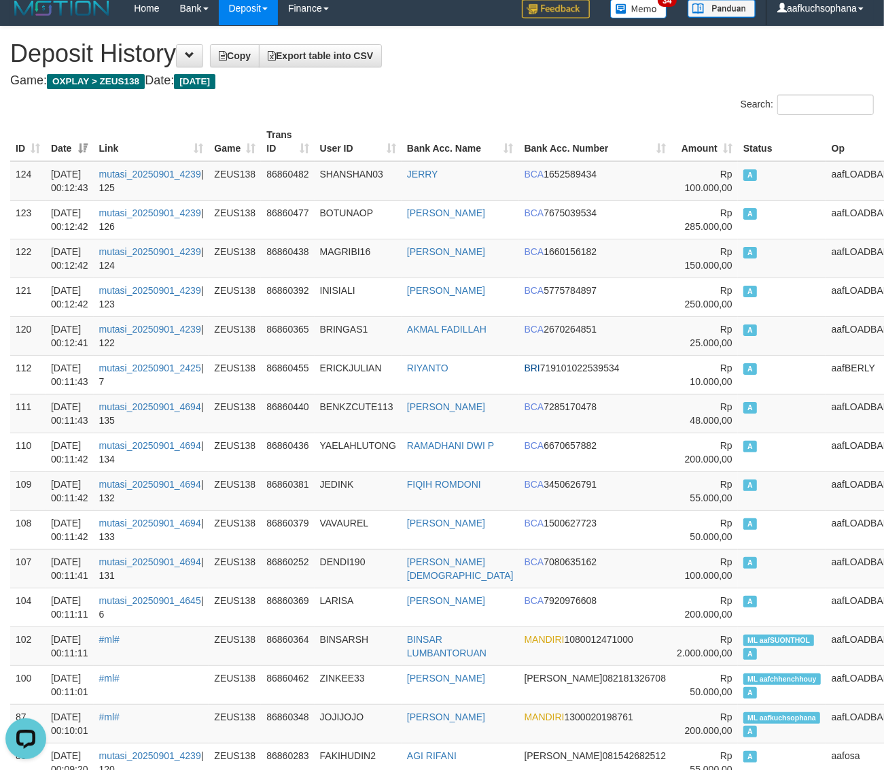
click at [481, 107] on div "Search:" at bounding box center [664, 106] width 422 height 24
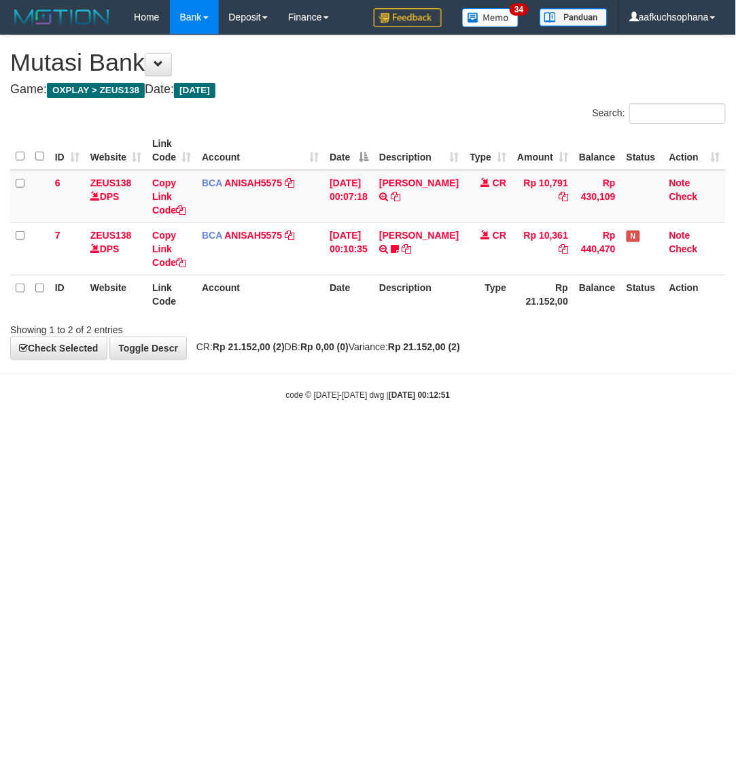
click at [276, 435] on html "Toggle navigation Home Bank Account List Load By Website Group [OXPLAY] ZEUS138…" at bounding box center [368, 217] width 736 height 435
drag, startPoint x: 323, startPoint y: 461, endPoint x: 248, endPoint y: 470, distance: 75.3
click at [324, 435] on html "Toggle navigation Home Bank Account List Load By Website Group [OXPLAY] ZEUS138…" at bounding box center [368, 217] width 736 height 435
drag, startPoint x: 0, startPoint y: 0, endPoint x: 271, endPoint y: 521, distance: 586.8
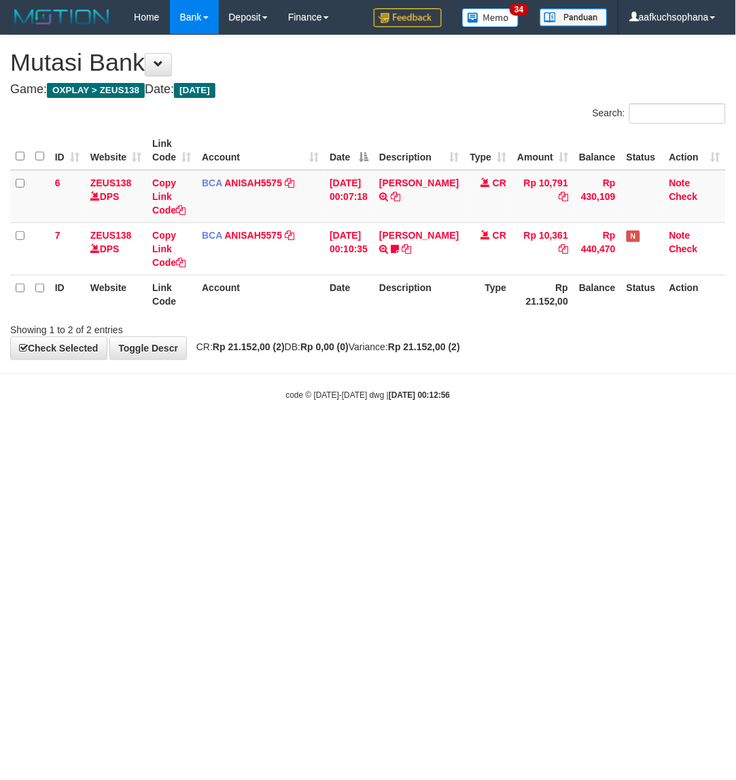
click at [271, 435] on html "Toggle navigation Home Bank Account List Load By Website Group [OXPLAY] ZEUS138…" at bounding box center [368, 217] width 736 height 435
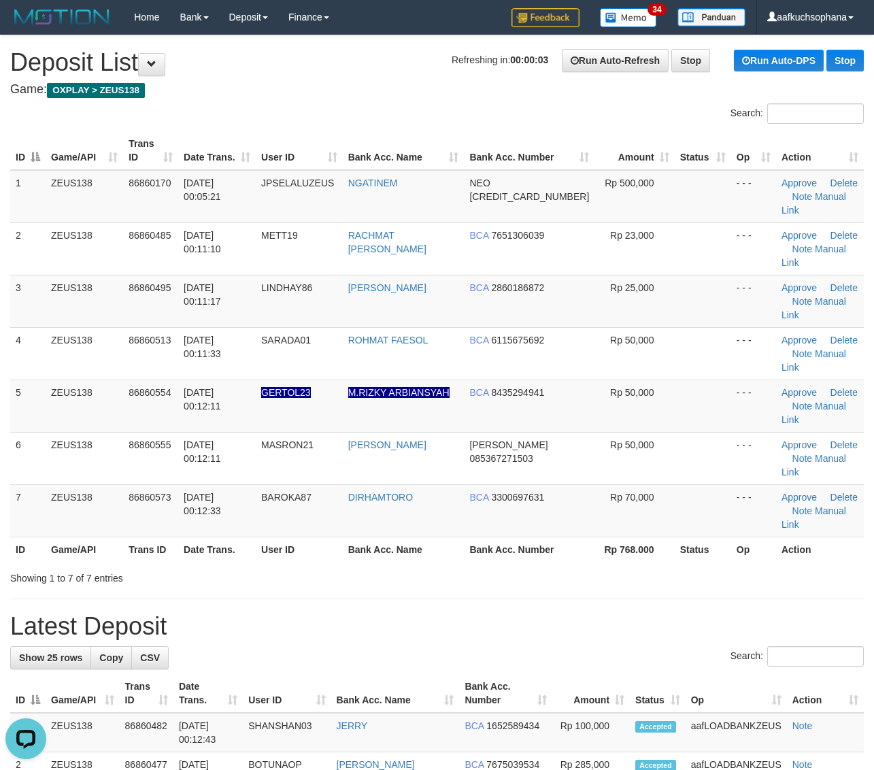
drag, startPoint x: 656, startPoint y: 515, endPoint x: 728, endPoint y: 500, distance: 73.5
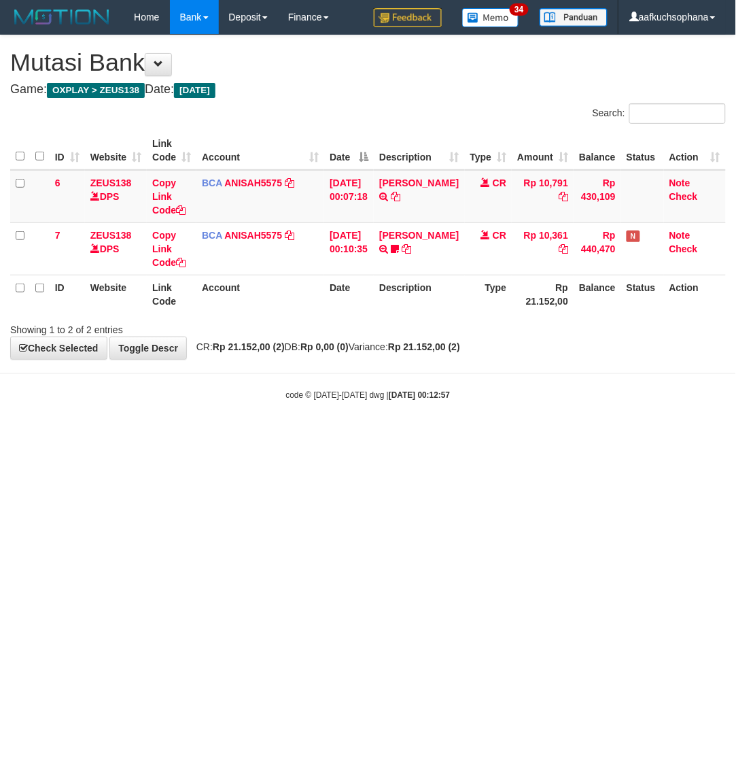
click at [394, 435] on html "Toggle navigation Home Bank Account List Load By Website Group [OXPLAY] ZEUS138…" at bounding box center [368, 217] width 736 height 435
drag, startPoint x: 272, startPoint y: 453, endPoint x: 350, endPoint y: 435, distance: 80.3
click at [298, 435] on html "Toggle navigation Home Bank Account List Load By Website Group [OXPLAY] ZEUS138…" at bounding box center [368, 217] width 736 height 435
drag, startPoint x: 160, startPoint y: 595, endPoint x: 53, endPoint y: 537, distance: 121.4
click at [141, 435] on html "Toggle navigation Home Bank Account List Load By Website Group [OXPLAY] ZEUS138…" at bounding box center [368, 217] width 736 height 435
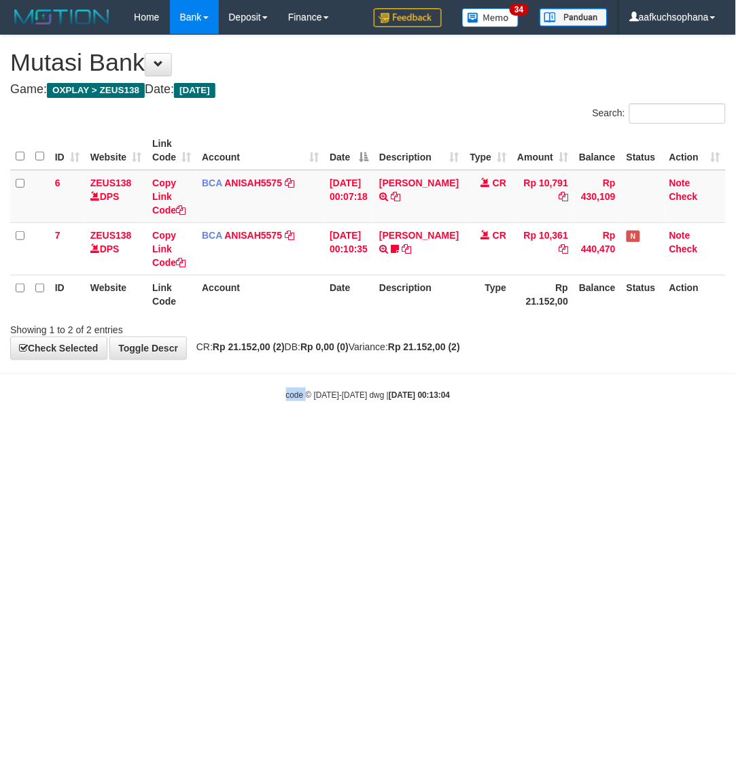
click at [256, 435] on html "Toggle navigation Home Bank Account List Load By Website Group [OXPLAY] ZEUS138…" at bounding box center [368, 217] width 736 height 435
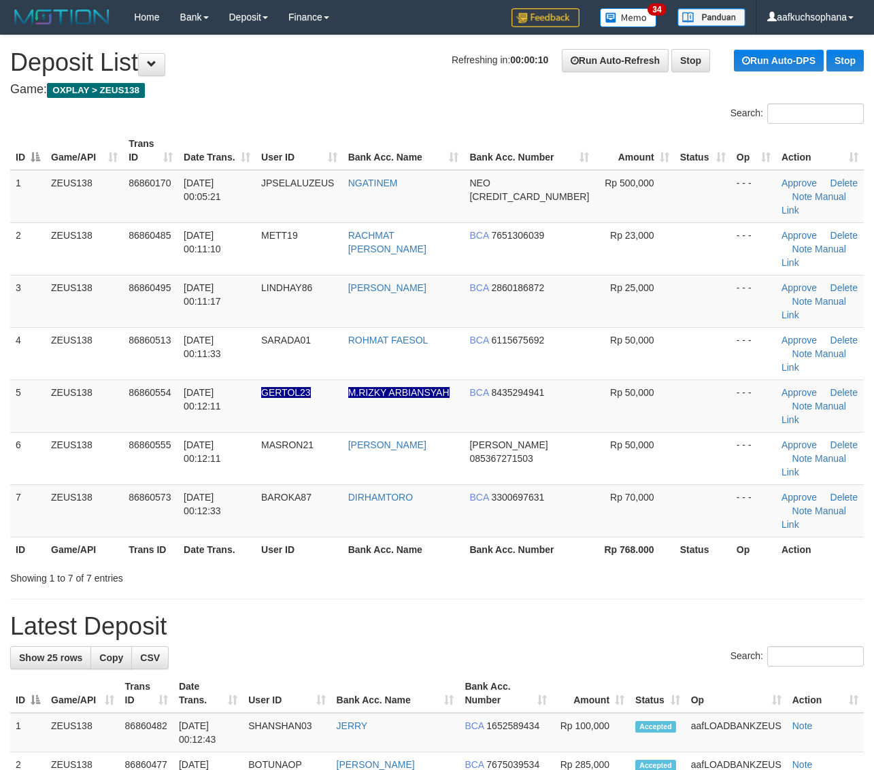
click at [675, 469] on div "ID Game/API Trans ID Date Trans. User ID Bank Acc. Name Bank Acc. Number Amount…" at bounding box center [437, 346] width 874 height 438
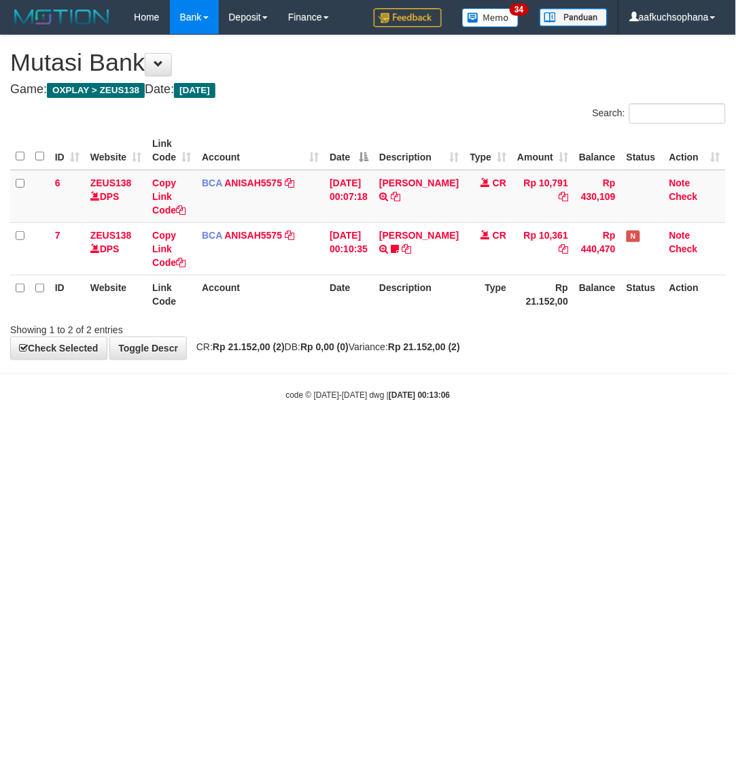
click at [171, 435] on html "Toggle navigation Home Bank Account List Load By Website Group [OXPLAY] ZEUS138…" at bounding box center [368, 217] width 736 height 435
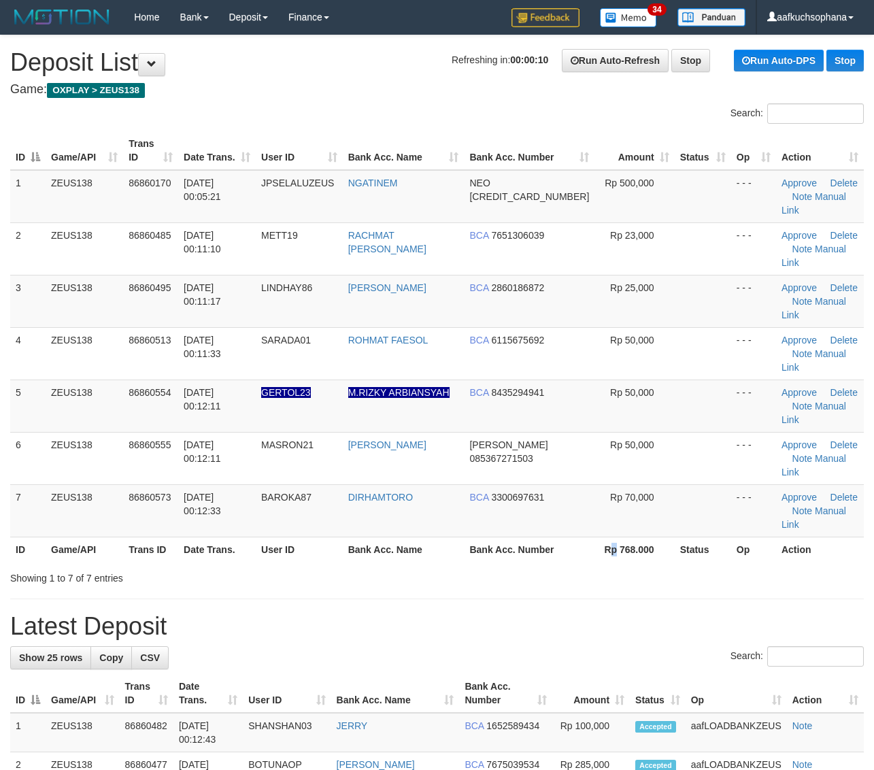
click at [607, 536] on th "Rp 768.000" at bounding box center [634, 548] width 80 height 25
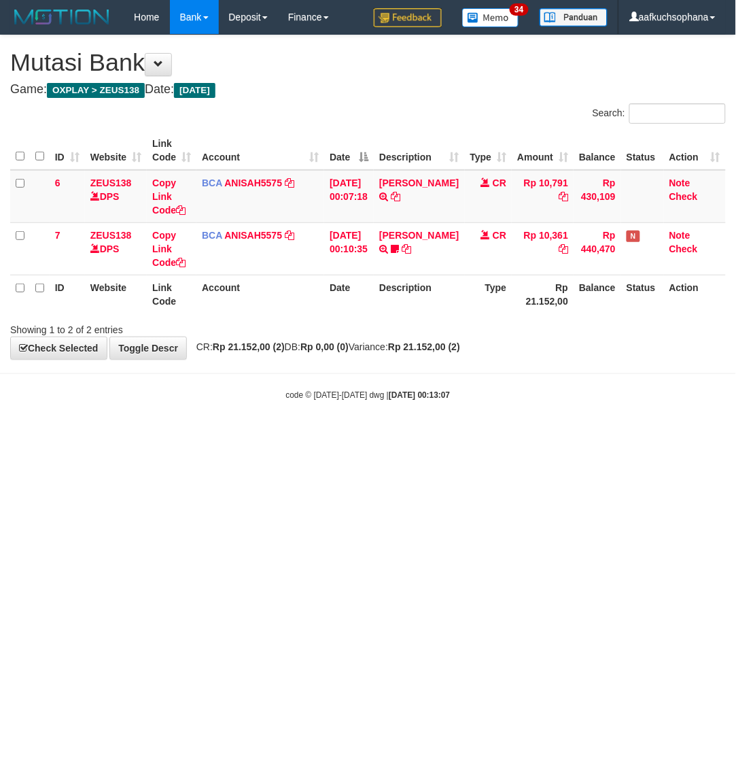
click at [260, 435] on html "Toggle navigation Home Bank Account List Load By Website Group [OXPLAY] ZEUS138…" at bounding box center [368, 217] width 736 height 435
click at [259, 435] on html "Toggle navigation Home Bank Account List Load By Website Group [OXPLAY] ZEUS138…" at bounding box center [368, 217] width 736 height 435
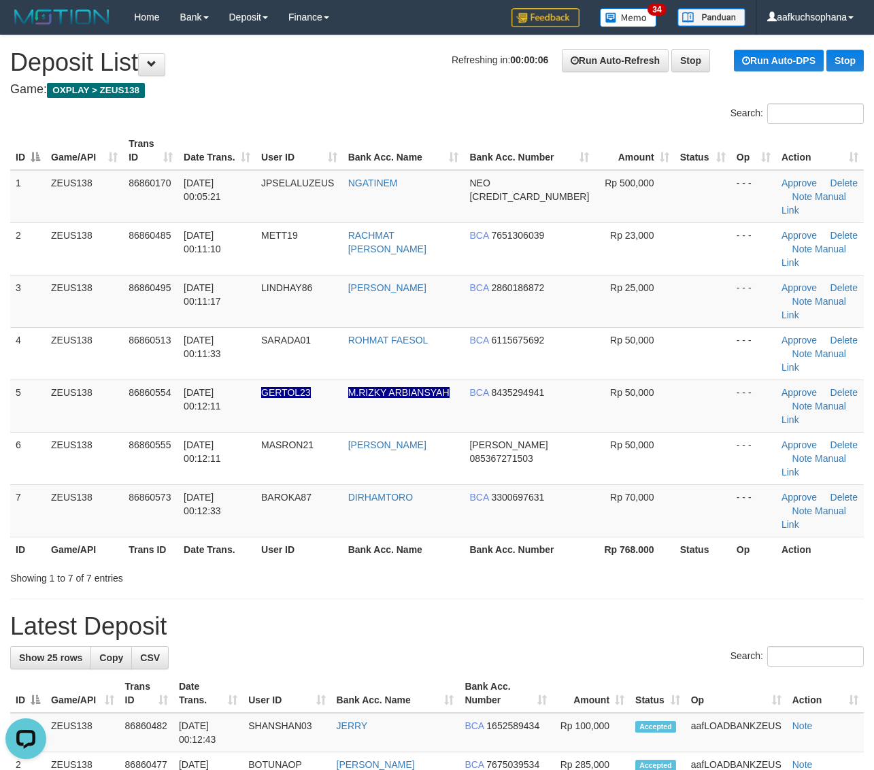
click at [710, 613] on h1 "Latest Deposit" at bounding box center [436, 626] width 853 height 27
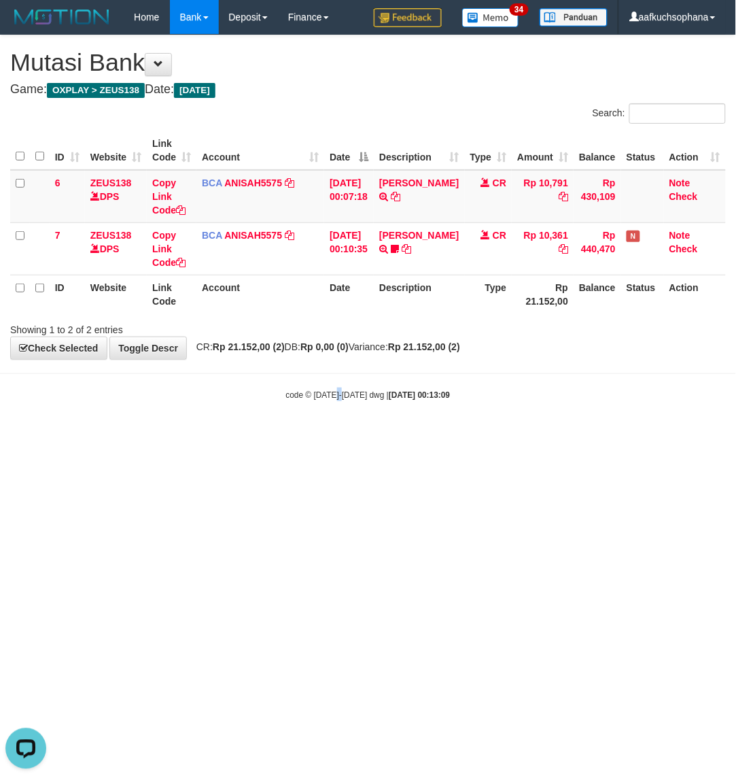
drag, startPoint x: 333, startPoint y: 559, endPoint x: 320, endPoint y: 566, distance: 14.9
click at [330, 435] on html "Toggle navigation Home Bank Account List Load By Website Group [OXPLAY] ZEUS138…" at bounding box center [368, 217] width 736 height 435
click at [253, 435] on html "Toggle navigation Home Bank Account List Load By Website Group [OXPLAY] ZEUS138…" at bounding box center [368, 217] width 736 height 435
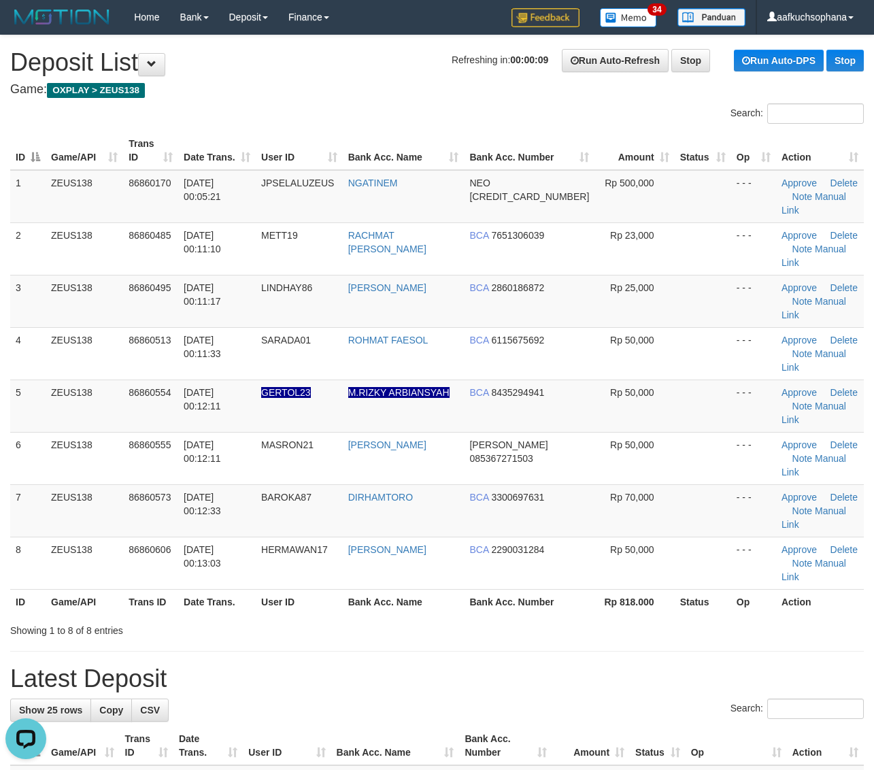
click at [817, 618] on div "Showing 1 to 8 of 8 entries" at bounding box center [437, 627] width 874 height 19
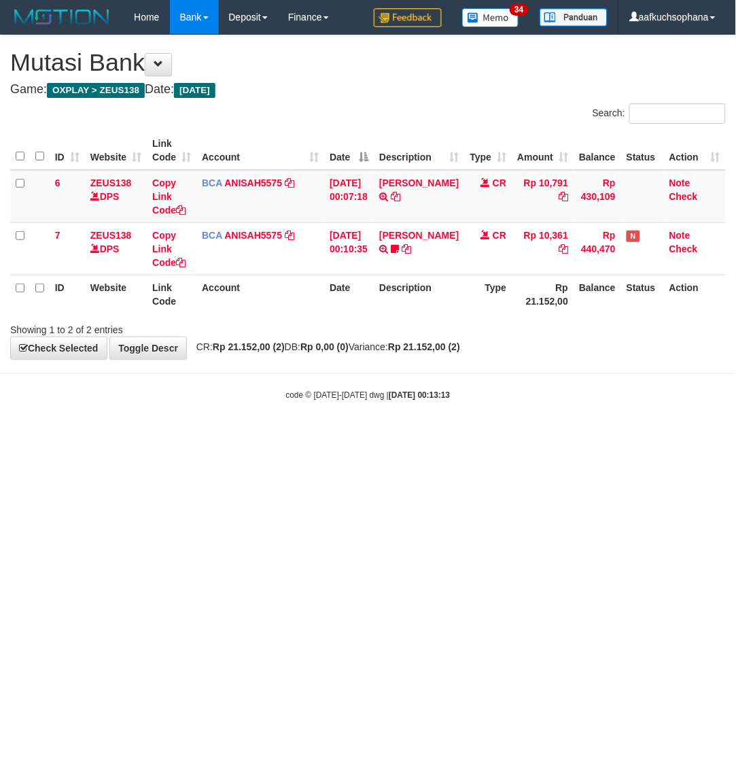
drag, startPoint x: 263, startPoint y: 460, endPoint x: 133, endPoint y: 446, distance: 131.3
click at [262, 435] on html "Toggle navigation Home Bank Account List Load By Website Group [OXPLAY] ZEUS138…" at bounding box center [368, 217] width 736 height 435
click at [208, 435] on html "Toggle navigation Home Bank Account List Load By Website Group [OXPLAY] ZEUS138…" at bounding box center [368, 217] width 736 height 435
click at [254, 435] on html "Toggle navigation Home Bank Account List Load By Website Group [OXPLAY] ZEUS138…" at bounding box center [368, 217] width 736 height 435
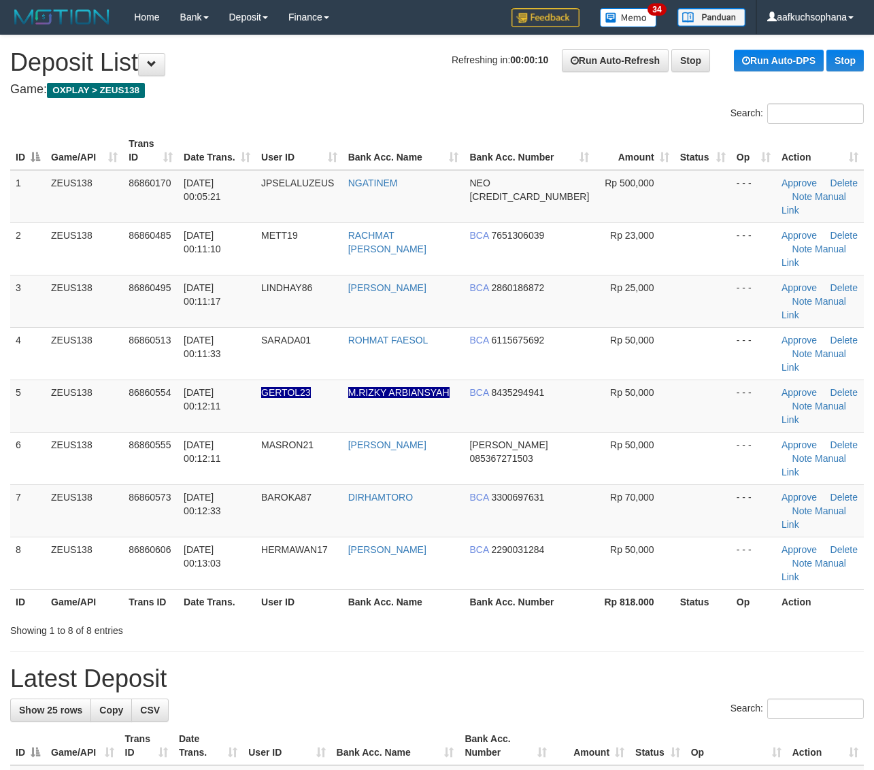
click at [704, 618] on div "Showing 1 to 8 of 8 entries" at bounding box center [437, 627] width 874 height 19
drag, startPoint x: 702, startPoint y: 547, endPoint x: 784, endPoint y: 537, distance: 82.9
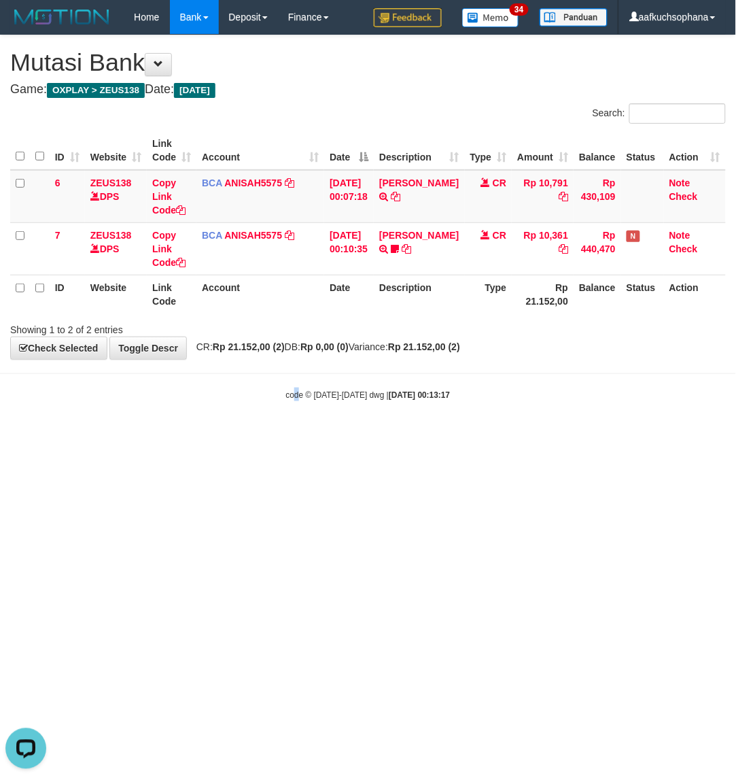
click at [296, 435] on html "Toggle navigation Home Bank Account List Load By Website Group [OXPLAY] ZEUS138…" at bounding box center [368, 217] width 736 height 435
drag, startPoint x: 296, startPoint y: 555, endPoint x: 269, endPoint y: 534, distance: 34.8
click at [298, 435] on html "Toggle navigation Home Bank Account List Load By Website Group [OXPLAY] ZEUS138…" at bounding box center [368, 217] width 736 height 435
click at [300, 435] on html "Toggle navigation Home Bank Account List Load By Website Group [OXPLAY] ZEUS138…" at bounding box center [368, 217] width 736 height 435
drag, startPoint x: 352, startPoint y: 496, endPoint x: 341, endPoint y: 493, distance: 11.4
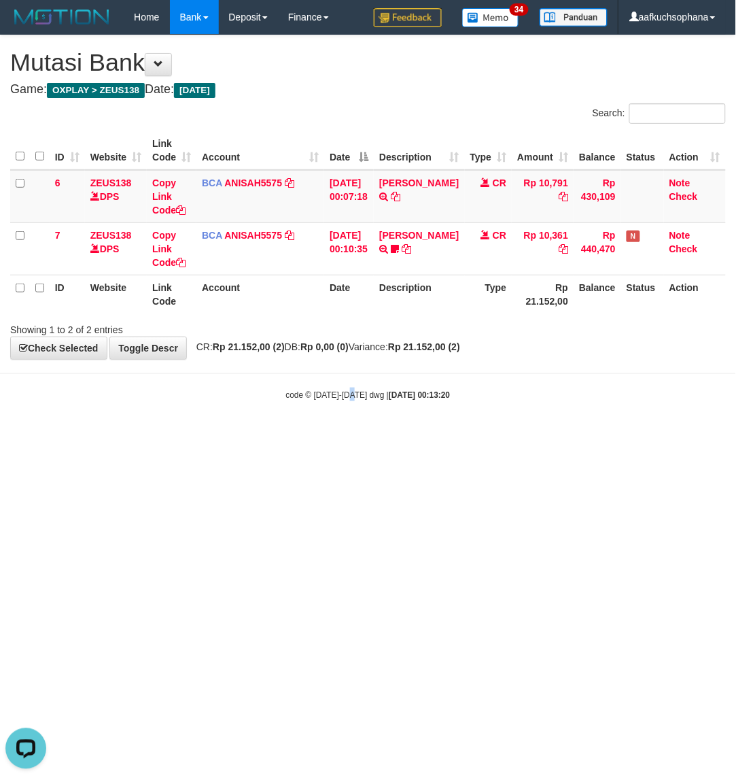
click at [351, 435] on html "Toggle navigation Home Bank Account List Load By Website Group [OXPLAY] ZEUS138…" at bounding box center [368, 217] width 736 height 435
click at [291, 435] on html "Toggle navigation Home Bank Account List Load By Website Group [OXPLAY] ZEUS138…" at bounding box center [368, 217] width 736 height 435
click at [292, 435] on html "Toggle navigation Home Bank Account List Load By Website Group [OXPLAY] ZEUS138…" at bounding box center [368, 217] width 736 height 435
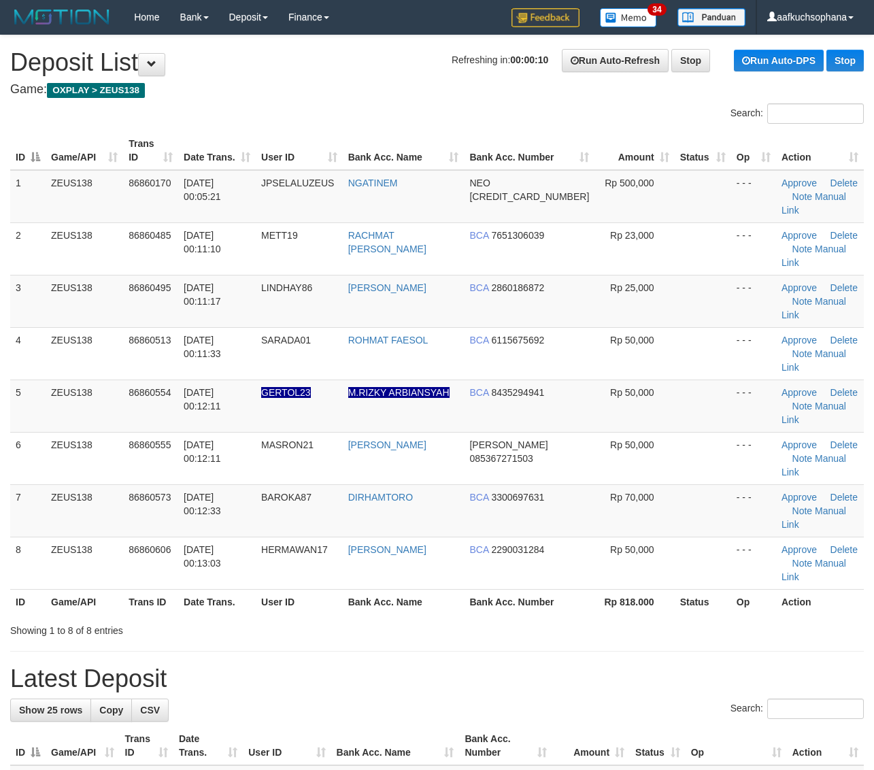
click at [733, 665] on h1 "Latest Deposit" at bounding box center [436, 678] width 853 height 27
drag, startPoint x: 673, startPoint y: 534, endPoint x: 881, endPoint y: 541, distance: 208.1
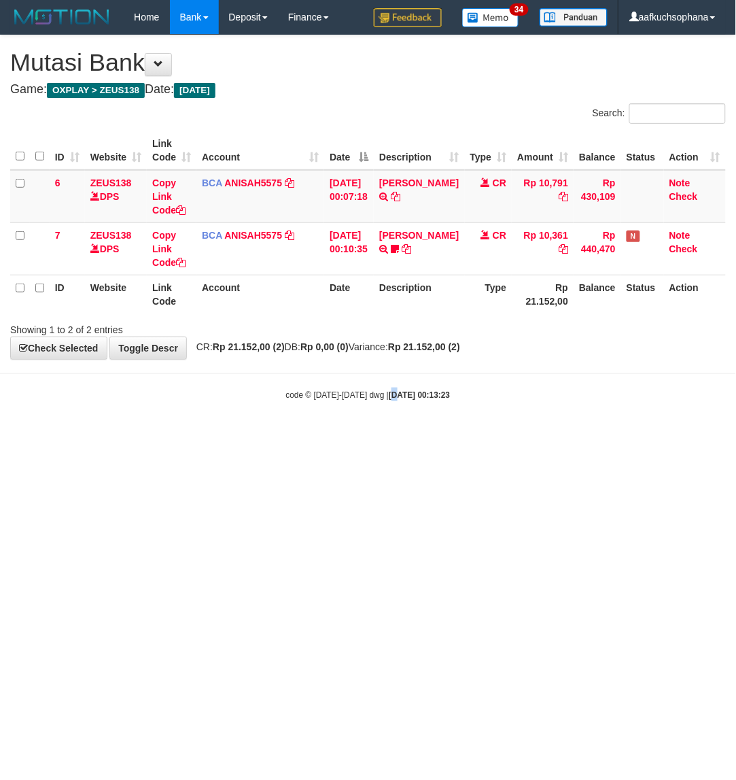
click at [384, 435] on html "Toggle navigation Home Bank Account List Load By Website Group [OXPLAY] ZEUS138…" at bounding box center [368, 217] width 736 height 435
click at [235, 435] on html "Toggle navigation Home Bank Account List Load By Website Group [OXPLAY] ZEUS138…" at bounding box center [368, 217] width 736 height 435
click at [233, 435] on html "Toggle navigation Home Bank Account List Load By Website Group [OXPLAY] ZEUS138…" at bounding box center [368, 217] width 736 height 435
click at [260, 435] on html "Toggle navigation Home Bank Account List Load By Website Group [OXPLAY] ZEUS138…" at bounding box center [368, 217] width 736 height 435
click at [254, 435] on html "Toggle navigation Home Bank Account List Load By Website Group [OXPLAY] ZEUS138…" at bounding box center [368, 217] width 736 height 435
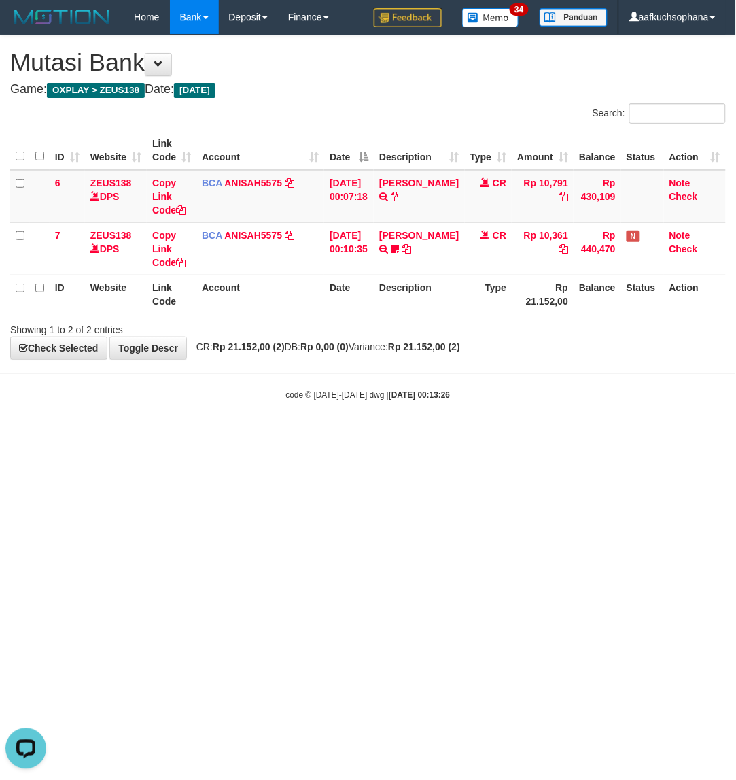
click at [255, 435] on html "Toggle navigation Home Bank Account List Load By Website Group [OXPLAY] ZEUS138…" at bounding box center [368, 217] width 736 height 435
click at [289, 435] on html "Toggle navigation Home Bank Account List Load By Website Group [OXPLAY] ZEUS138…" at bounding box center [368, 217] width 736 height 435
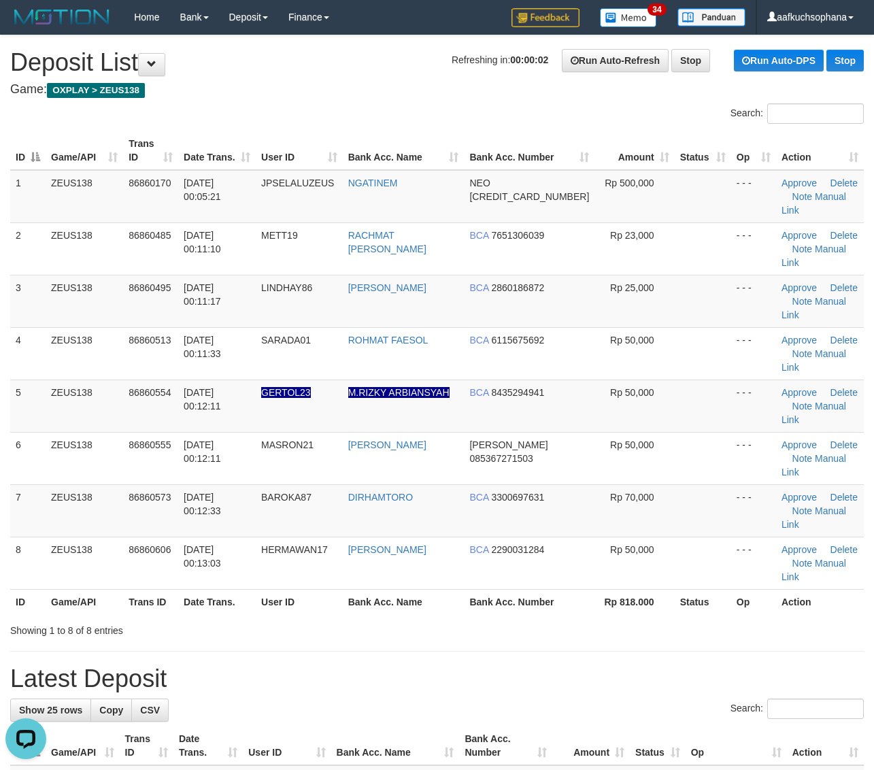
drag, startPoint x: 689, startPoint y: 511, endPoint x: 879, endPoint y: 502, distance: 190.6
click at [693, 618] on div "Showing 1 to 8 of 8 entries" at bounding box center [437, 627] width 874 height 19
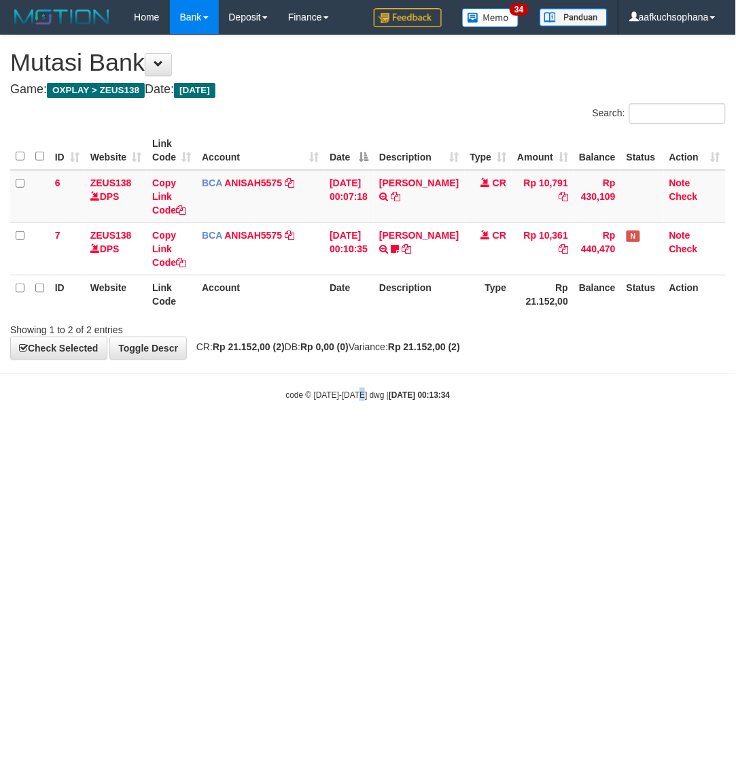
click at [367, 435] on html "Toggle navigation Home Bank Account List Load By Website Group [OXPLAY] ZEUS138…" at bounding box center [368, 217] width 736 height 435
drag, startPoint x: 187, startPoint y: 532, endPoint x: 0, endPoint y: 498, distance: 190.0
click at [194, 435] on html "Toggle navigation Home Bank Account List Load By Website Group [OXPLAY] ZEUS138…" at bounding box center [368, 217] width 736 height 435
click at [266, 435] on html "Toggle navigation Home Bank Account List Load By Website Group [OXPLAY] ZEUS138…" at bounding box center [368, 217] width 736 height 435
drag, startPoint x: 264, startPoint y: 520, endPoint x: 276, endPoint y: 523, distance: 12.7
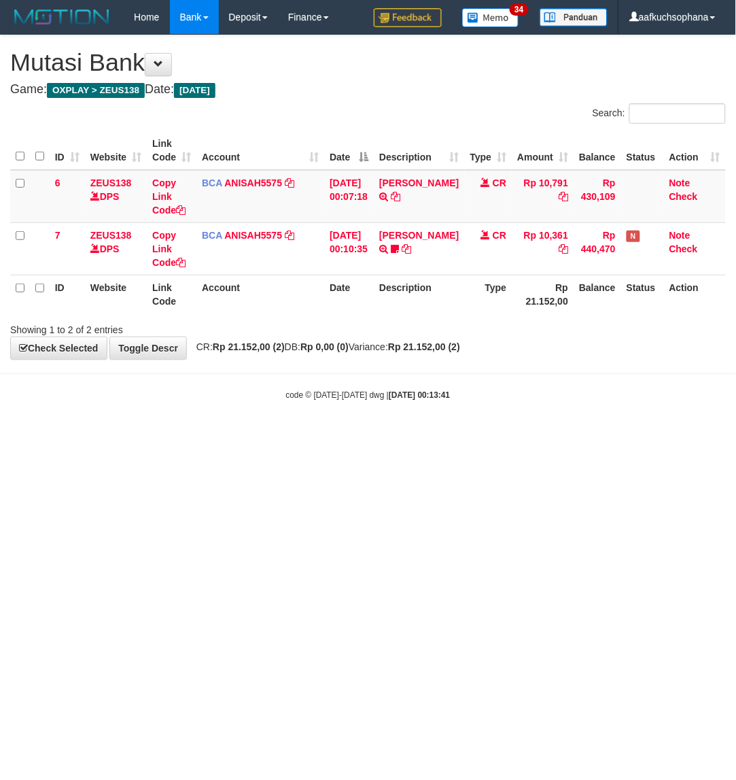
click at [274, 435] on html "Toggle navigation Home Bank Account List Load By Website Group [OXPLAY] ZEUS138…" at bounding box center [368, 217] width 736 height 435
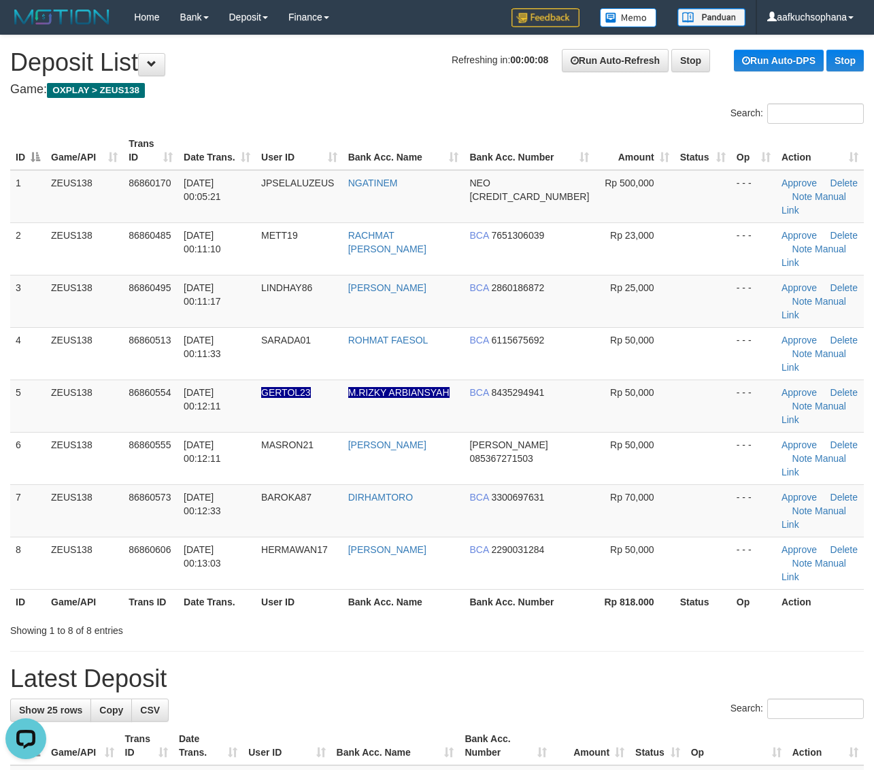
drag, startPoint x: 545, startPoint y: 530, endPoint x: 881, endPoint y: 494, distance: 337.8
click at [555, 618] on div "Showing 1 to 8 of 8 entries" at bounding box center [437, 627] width 874 height 19
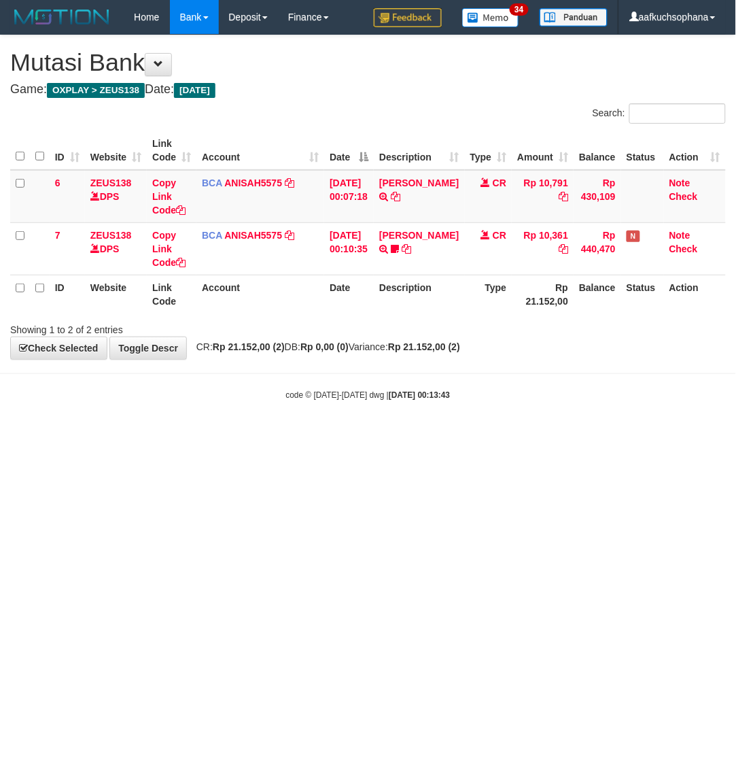
click at [582, 435] on html "Toggle navigation Home Bank Account List Load By Website Group [OXPLAY] ZEUS138…" at bounding box center [368, 217] width 736 height 435
drag, startPoint x: 426, startPoint y: 537, endPoint x: 408, endPoint y: 542, distance: 19.0
click at [419, 435] on html "Toggle navigation Home Bank Account List Load By Website Group [OXPLAY] ZEUS138…" at bounding box center [368, 217] width 736 height 435
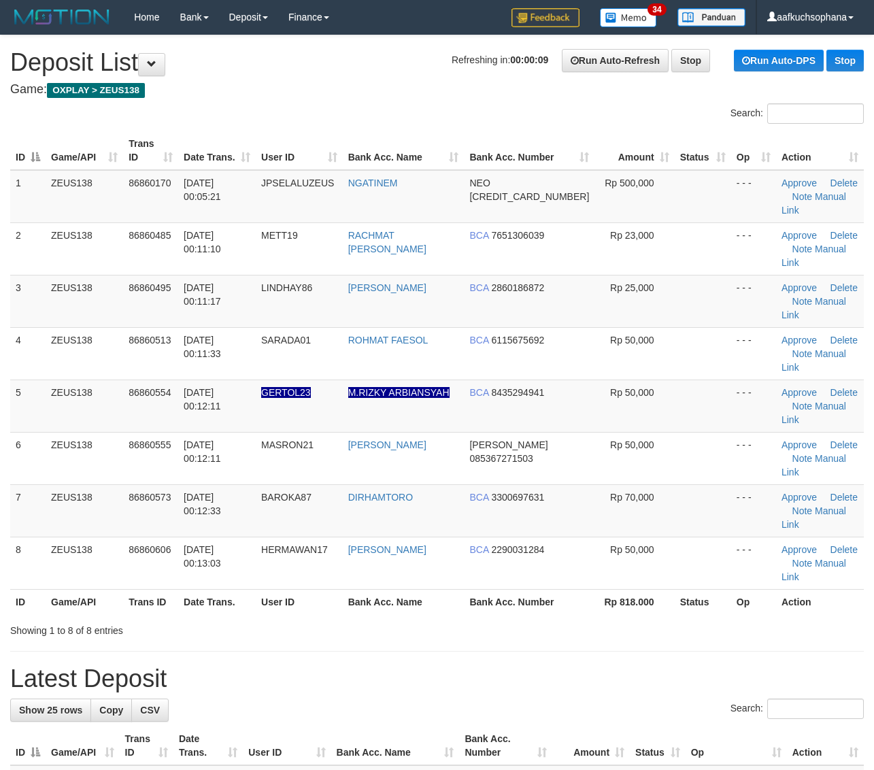
drag, startPoint x: 591, startPoint y: 510, endPoint x: 678, endPoint y: 487, distance: 89.2
click at [599, 618] on div at bounding box center [619, 618] width 510 height 1
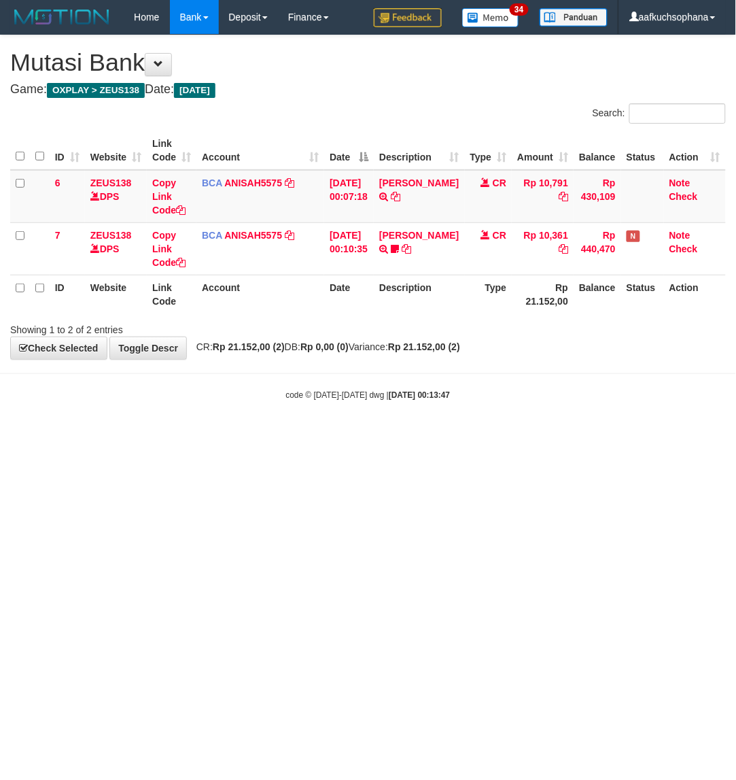
click at [233, 435] on html "Toggle navigation Home Bank Account List Load By Website Group [OXPLAY] ZEUS138…" at bounding box center [368, 217] width 736 height 435
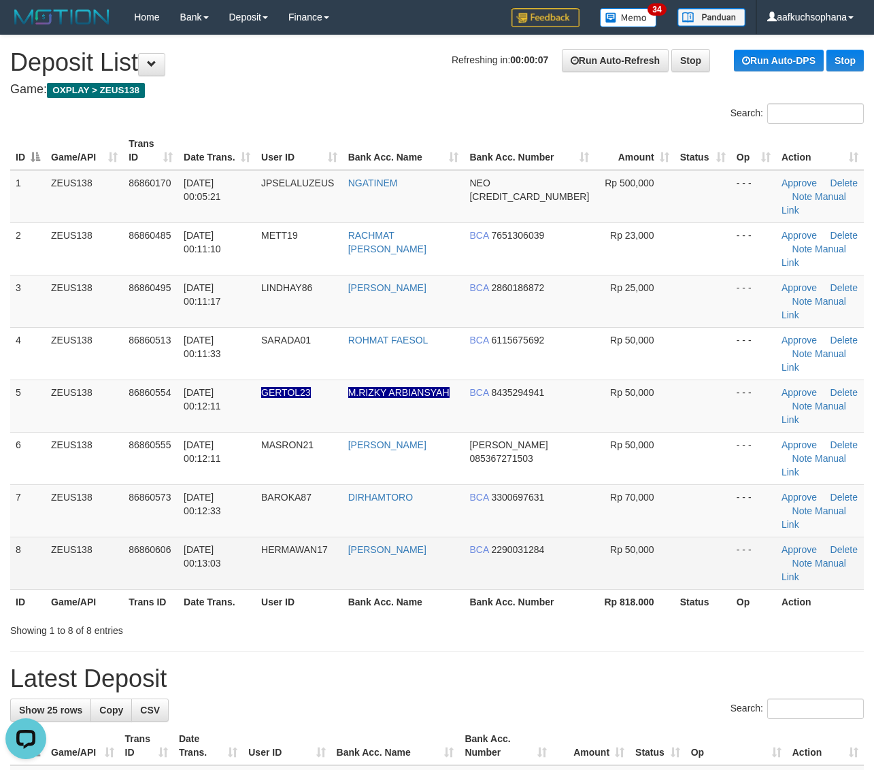
drag, startPoint x: 592, startPoint y: 471, endPoint x: 746, endPoint y: 393, distance: 172.4
click at [598, 536] on td "Rp 50,000" at bounding box center [634, 562] width 80 height 52
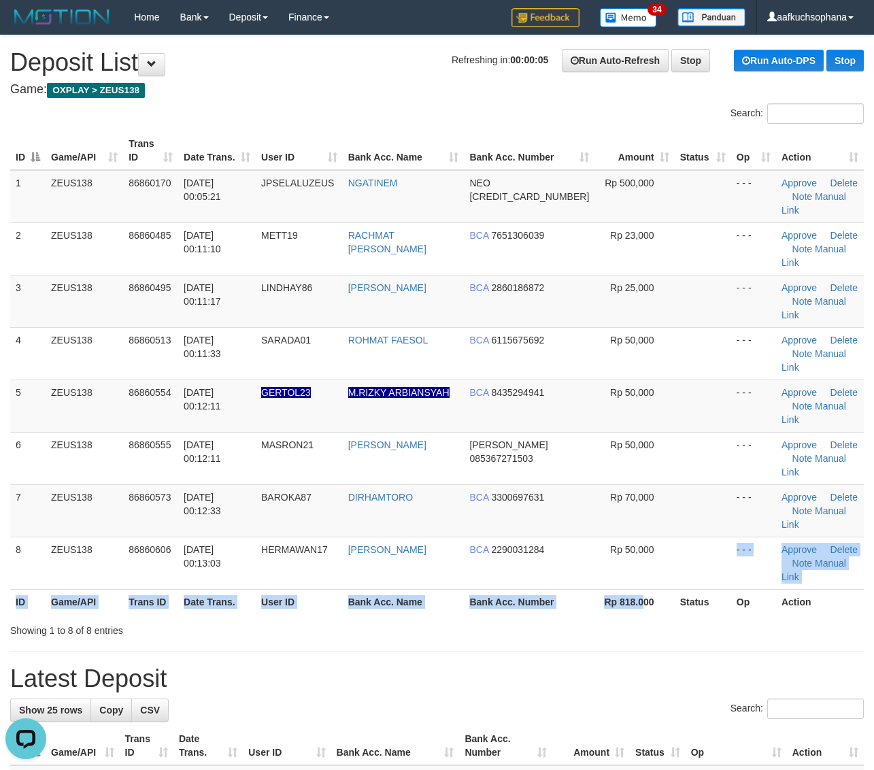
click at [629, 485] on table "ID Game/API Trans ID Date Trans. User ID Bank Acc. Name Bank Acc. Number Amount…" at bounding box center [436, 372] width 853 height 483
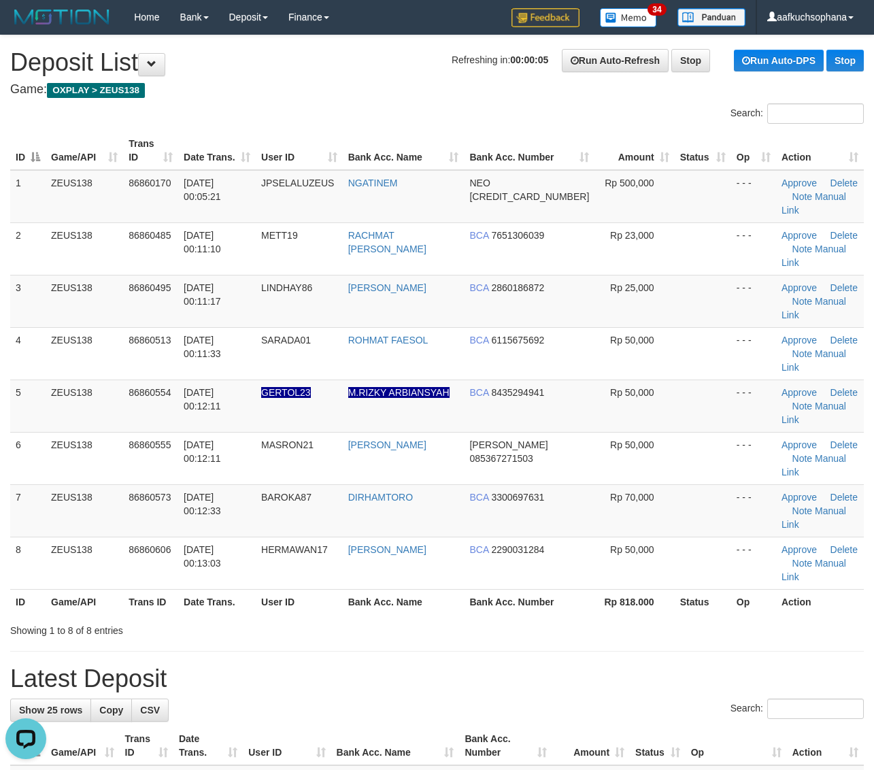
click at [617, 618] on div "Showing 1 to 8 of 8 entries" at bounding box center [437, 627] width 874 height 19
drag, startPoint x: 670, startPoint y: 494, endPoint x: 749, endPoint y: 493, distance: 79.5
click at [674, 589] on th "Status" at bounding box center [702, 601] width 56 height 25
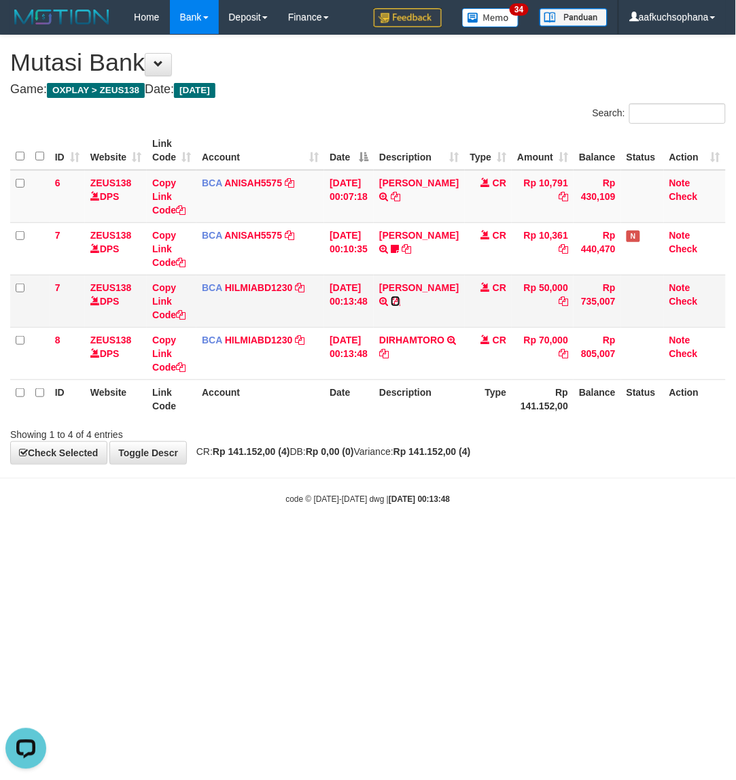
click at [400, 301] on icon at bounding box center [396, 301] width 10 height 10
drag, startPoint x: 208, startPoint y: 510, endPoint x: 254, endPoint y: 387, distance: 130.6
click at [206, 510] on body "Toggle navigation Home Bank Account List Load By Website Group [OXPLAY] ZEUS138…" at bounding box center [368, 270] width 736 height 540
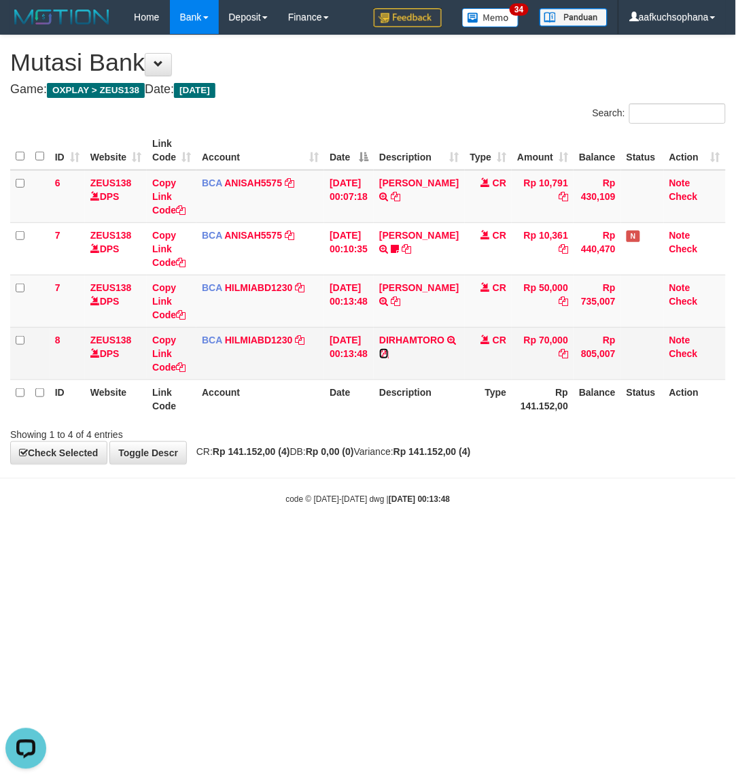
click at [389, 354] on icon at bounding box center [384, 354] width 10 height 10
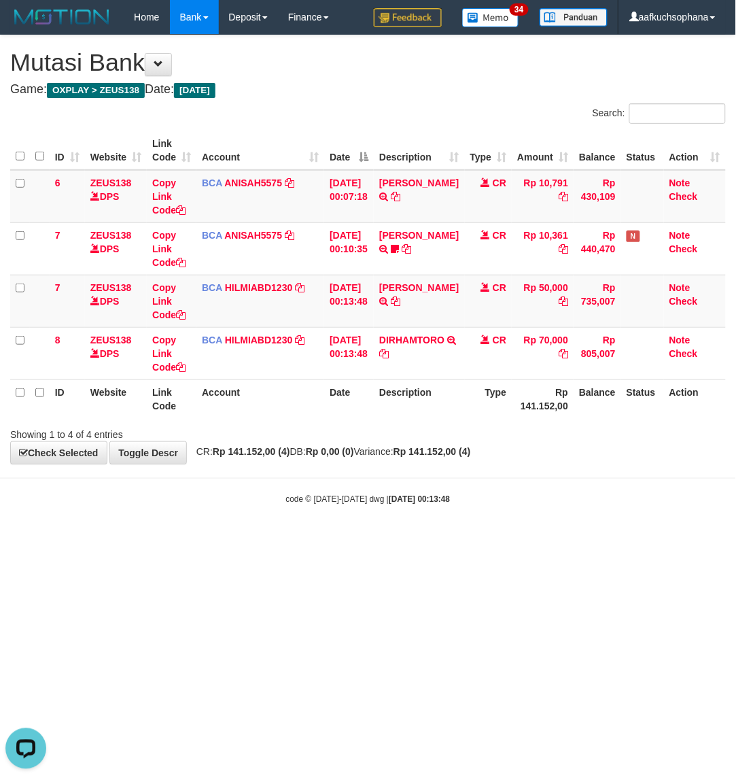
click at [241, 528] on body "Toggle navigation Home Bank Account List Load By Website Group [OXPLAY] ZEUS138…" at bounding box center [368, 270] width 736 height 540
click at [242, 528] on body "Toggle navigation Home Bank Account List Load By Website Group [OXPLAY] ZEUS138…" at bounding box center [368, 270] width 736 height 540
click at [228, 515] on body "Toggle navigation Home Bank Account List Load By Website Group [OXPLAY] ZEUS138…" at bounding box center [368, 270] width 736 height 540
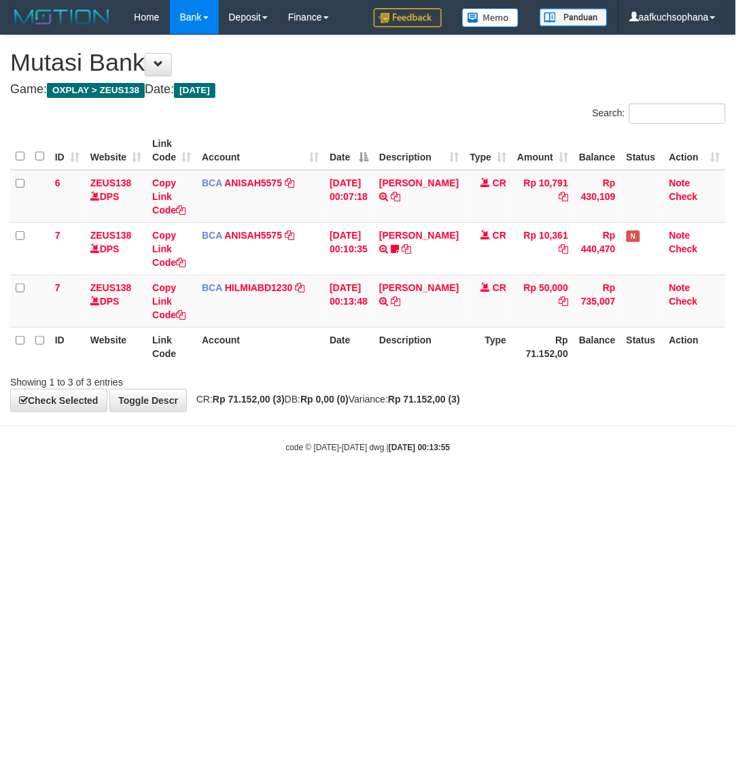
drag, startPoint x: 107, startPoint y: 517, endPoint x: 99, endPoint y: 517, distance: 7.5
click at [101, 487] on html "Toggle navigation Home Bank Account List Load By Website Group [OXPLAY] ZEUS138…" at bounding box center [368, 243] width 736 height 487
drag, startPoint x: 204, startPoint y: 532, endPoint x: 101, endPoint y: 498, distance: 108.6
click at [205, 487] on html "Toggle navigation Home Bank Account List Load By Website Group [OXPLAY] ZEUS138…" at bounding box center [368, 243] width 736 height 487
click at [284, 487] on html "Toggle navigation Home Bank Account List Load By Website Group [OXPLAY] ZEUS138…" at bounding box center [368, 243] width 736 height 487
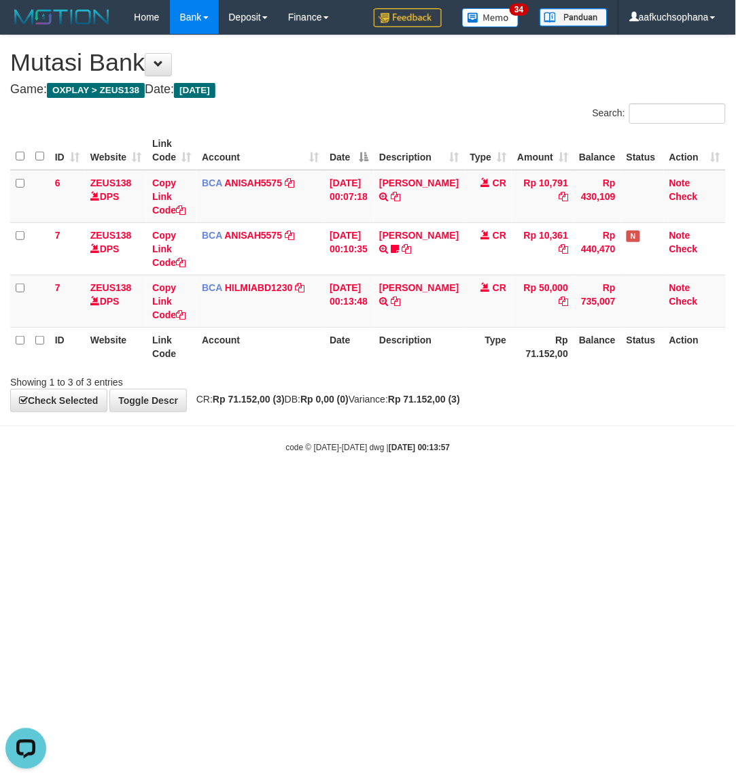
click at [195, 487] on html "Toggle navigation Home Bank Account List Load By Website Group [OXPLAY] ZEUS138…" at bounding box center [368, 243] width 736 height 487
click at [207, 487] on html "Toggle navigation Home Bank Account List Load By Website Group [OXPLAY] ZEUS138…" at bounding box center [368, 243] width 736 height 487
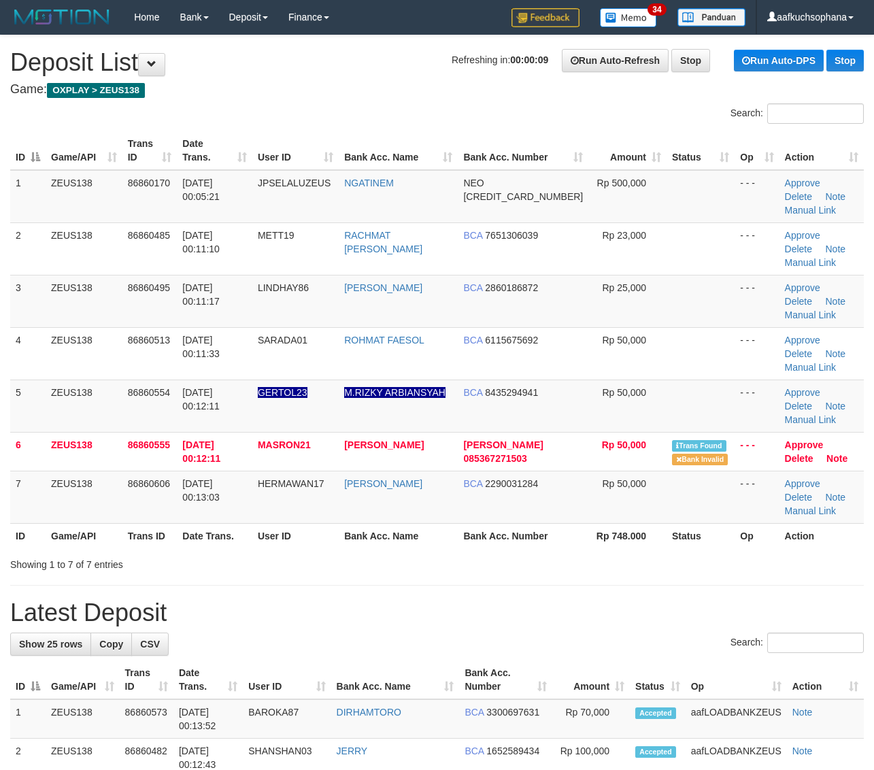
drag, startPoint x: 697, startPoint y: 508, endPoint x: 733, endPoint y: 501, distance: 36.0
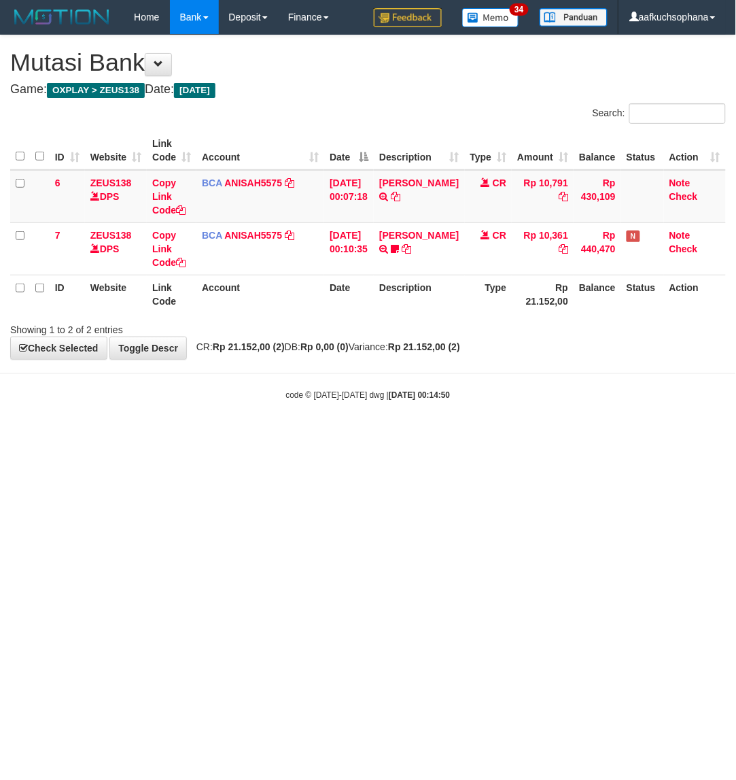
drag, startPoint x: 250, startPoint y: 571, endPoint x: 237, endPoint y: 572, distance: 13.6
click at [242, 435] on html "Toggle navigation Home Bank Account List Load By Website Group [OXPLAY] ZEUS138…" at bounding box center [368, 217] width 736 height 435
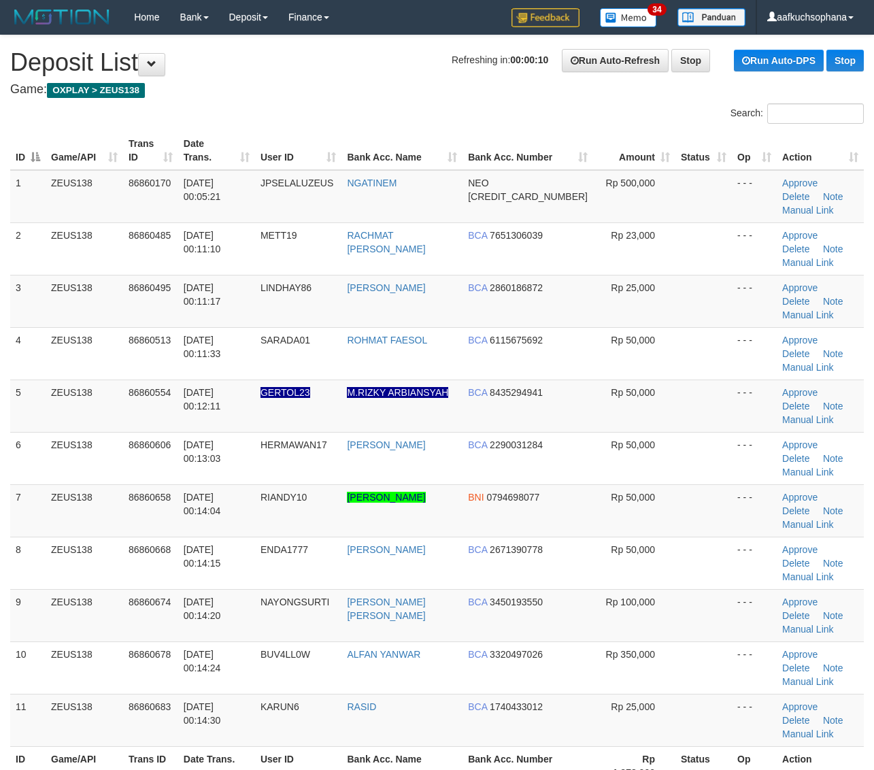
drag, startPoint x: 719, startPoint y: 674, endPoint x: 830, endPoint y: 622, distance: 123.2
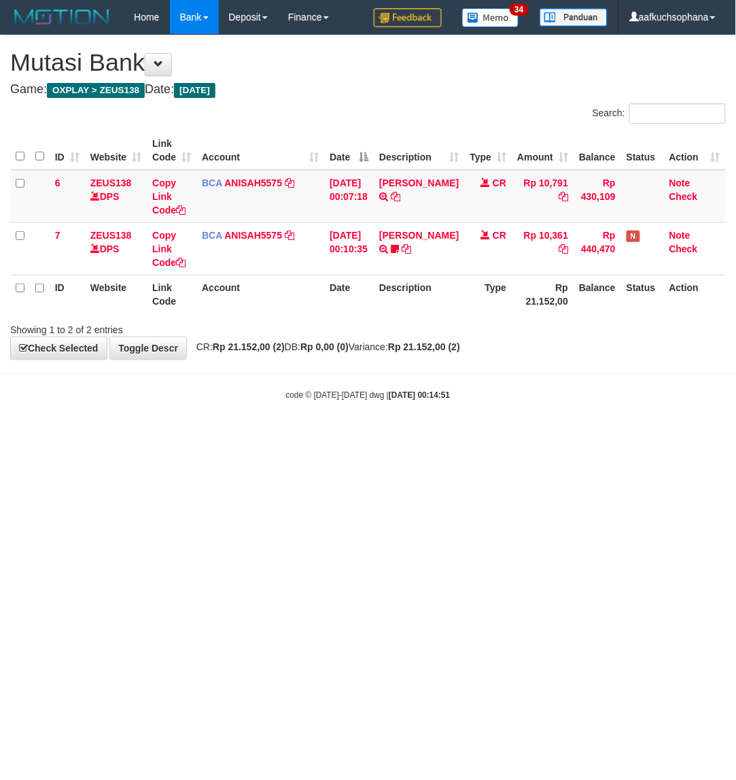
click at [226, 435] on html "Toggle navigation Home Bank Account List Load By Website Group [OXPLAY] ZEUS138…" at bounding box center [368, 217] width 736 height 435
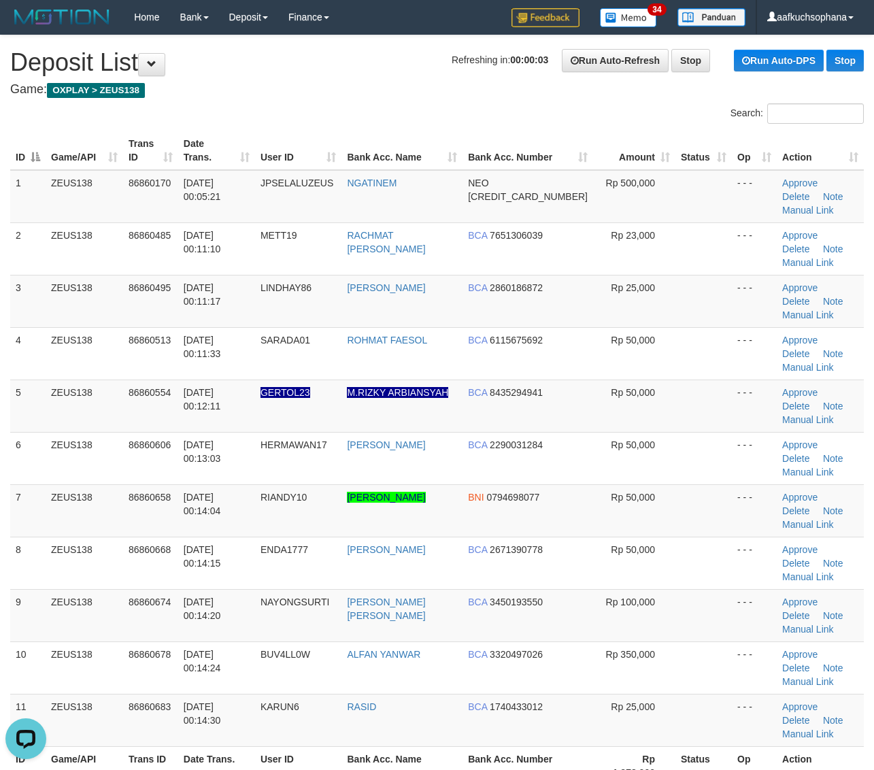
drag, startPoint x: 719, startPoint y: 544, endPoint x: 882, endPoint y: 535, distance: 164.1
click at [723, 641] on tr "10 ZEUS138 86860678 01/09/2025 00:14:24 BUV4LL0W ALFAN YANWAR BCA 3320497026 Rp…" at bounding box center [436, 667] width 853 height 52
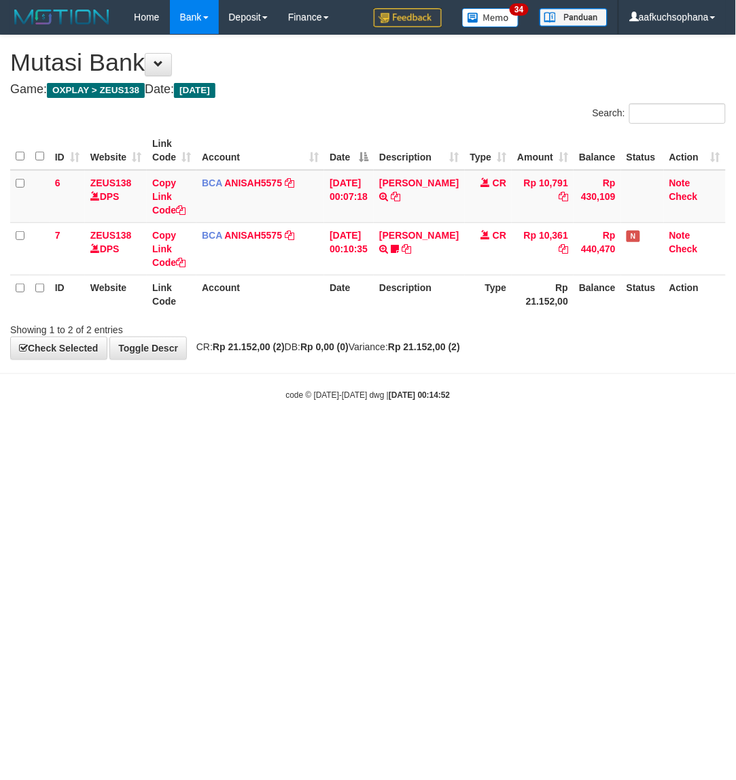
click at [236, 435] on html "Toggle navigation Home Bank Account List Load By Website Group [OXPLAY] ZEUS138…" at bounding box center [368, 217] width 736 height 435
click at [528, 435] on html "Toggle navigation Home Bank Account List Load By Website Group [OXPLAY] ZEUS138…" at bounding box center [368, 217] width 736 height 435
drag, startPoint x: 182, startPoint y: 554, endPoint x: 201, endPoint y: 547, distance: 19.6
click at [196, 435] on html "Toggle navigation Home Bank Account List Load By Website Group [OXPLAY] ZEUS138…" at bounding box center [368, 217] width 736 height 435
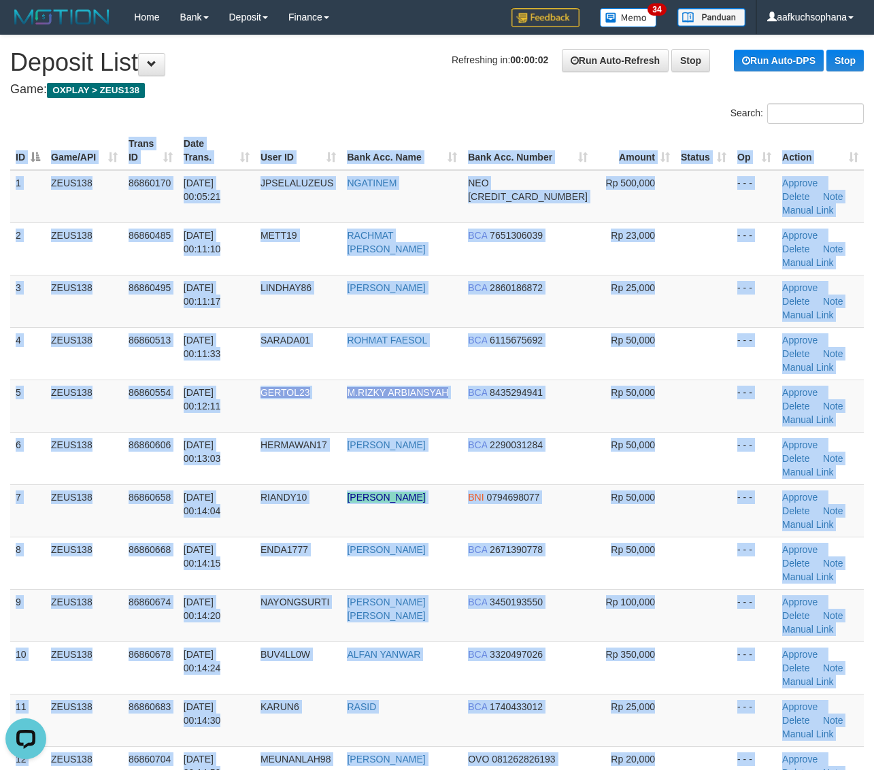
click at [649, 658] on div "ID Game/API Trans ID Date Trans. User ID Bank Acc. Name Bank Acc. Number Amount…" at bounding box center [437, 484] width 874 height 714
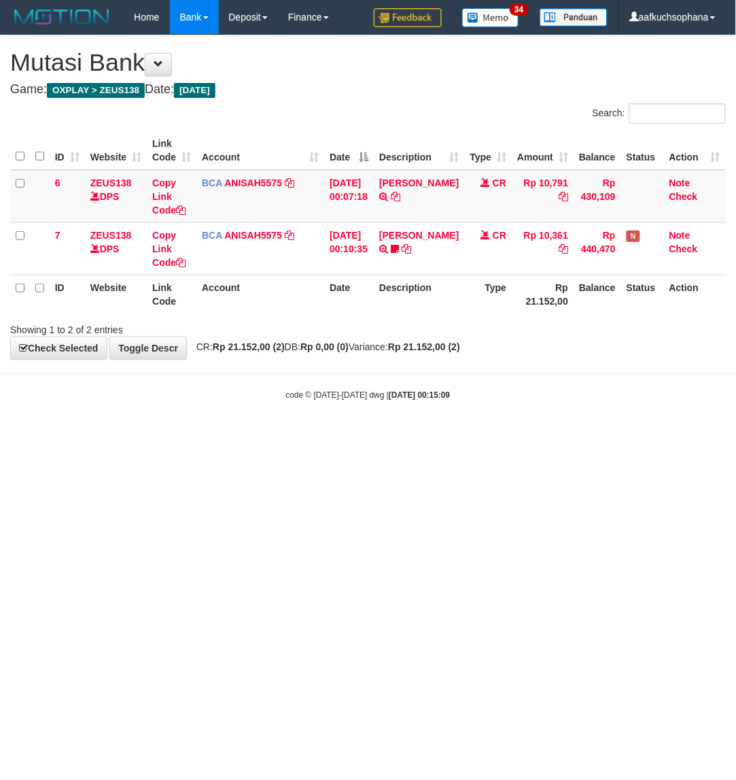
drag, startPoint x: 483, startPoint y: 576, endPoint x: 461, endPoint y: 579, distance: 22.6
click at [476, 435] on html "Toggle navigation Home Bank Account List Load By Website Group [OXPLAY] ZEUS138…" at bounding box center [368, 217] width 736 height 435
